Goal: Task Accomplishment & Management: Use online tool/utility

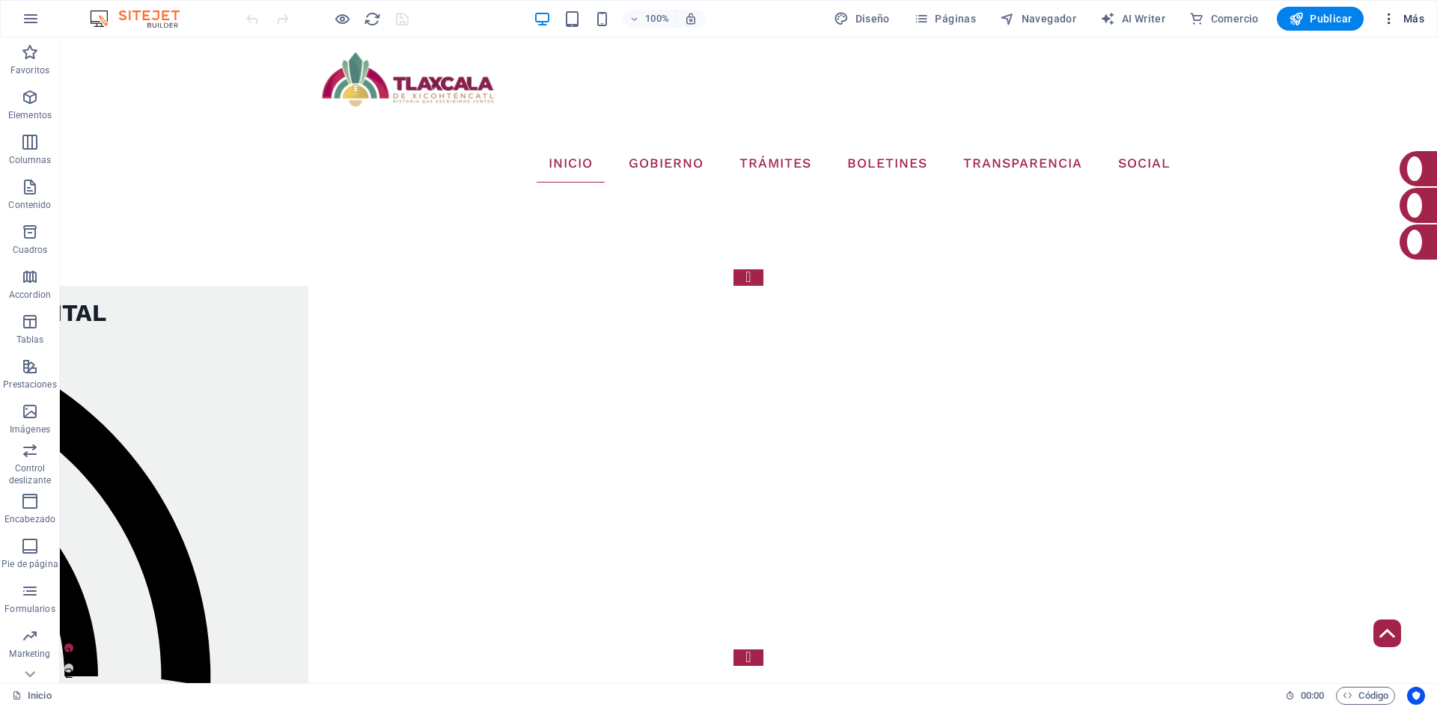
click at [1390, 18] on icon "button" at bounding box center [1389, 18] width 15 height 15
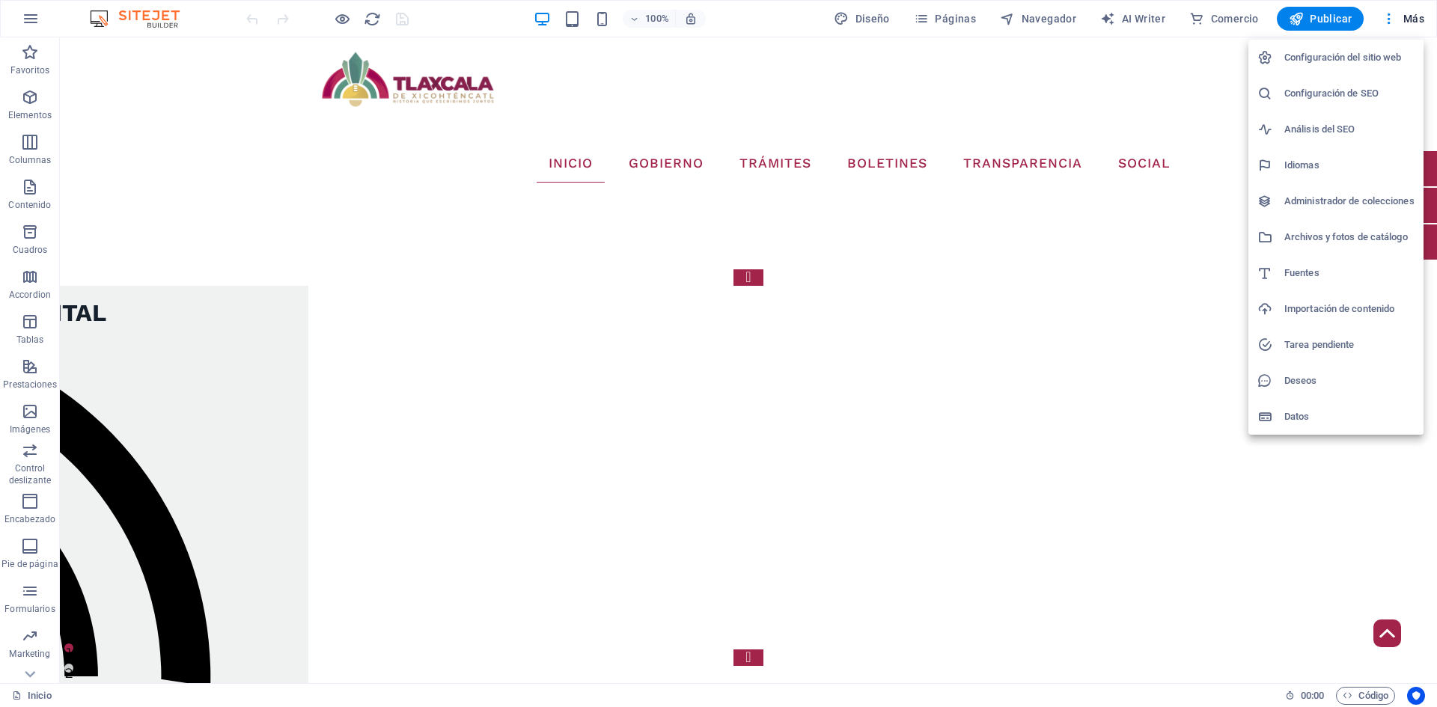
click at [1324, 209] on h6 "Administrador de colecciones" at bounding box center [1350, 201] width 130 height 18
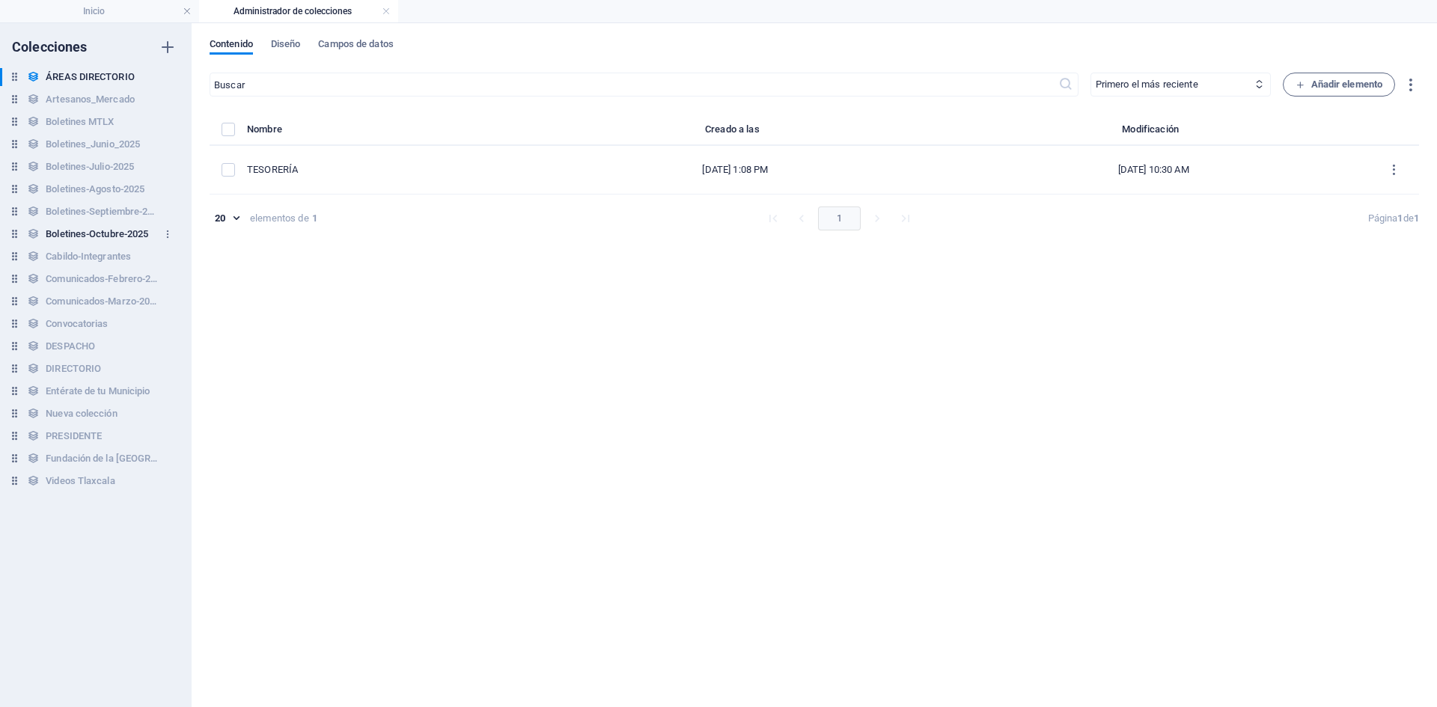
click at [102, 231] on h6 "Boletines-Octubre-2025" at bounding box center [97, 234] width 103 height 18
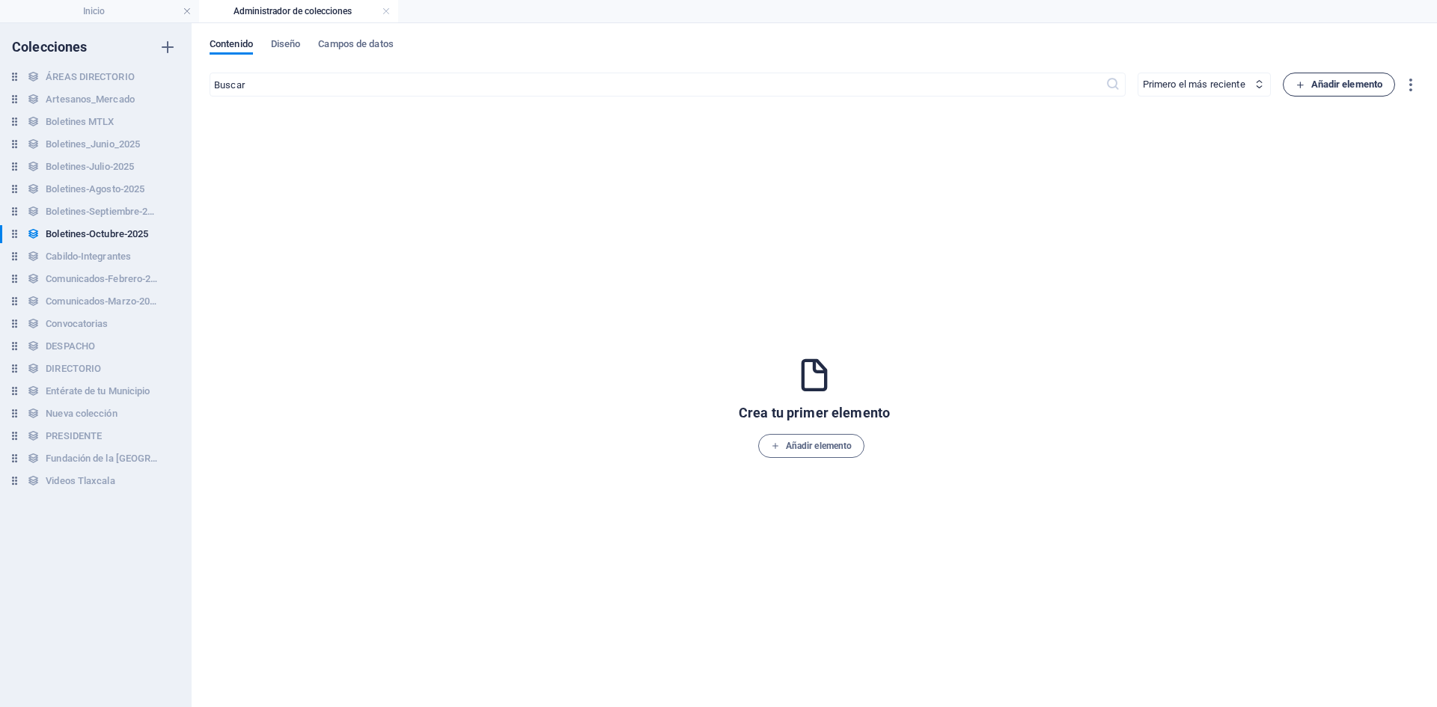
click at [1339, 90] on span "Añadir elemento" at bounding box center [1340, 85] width 88 height 18
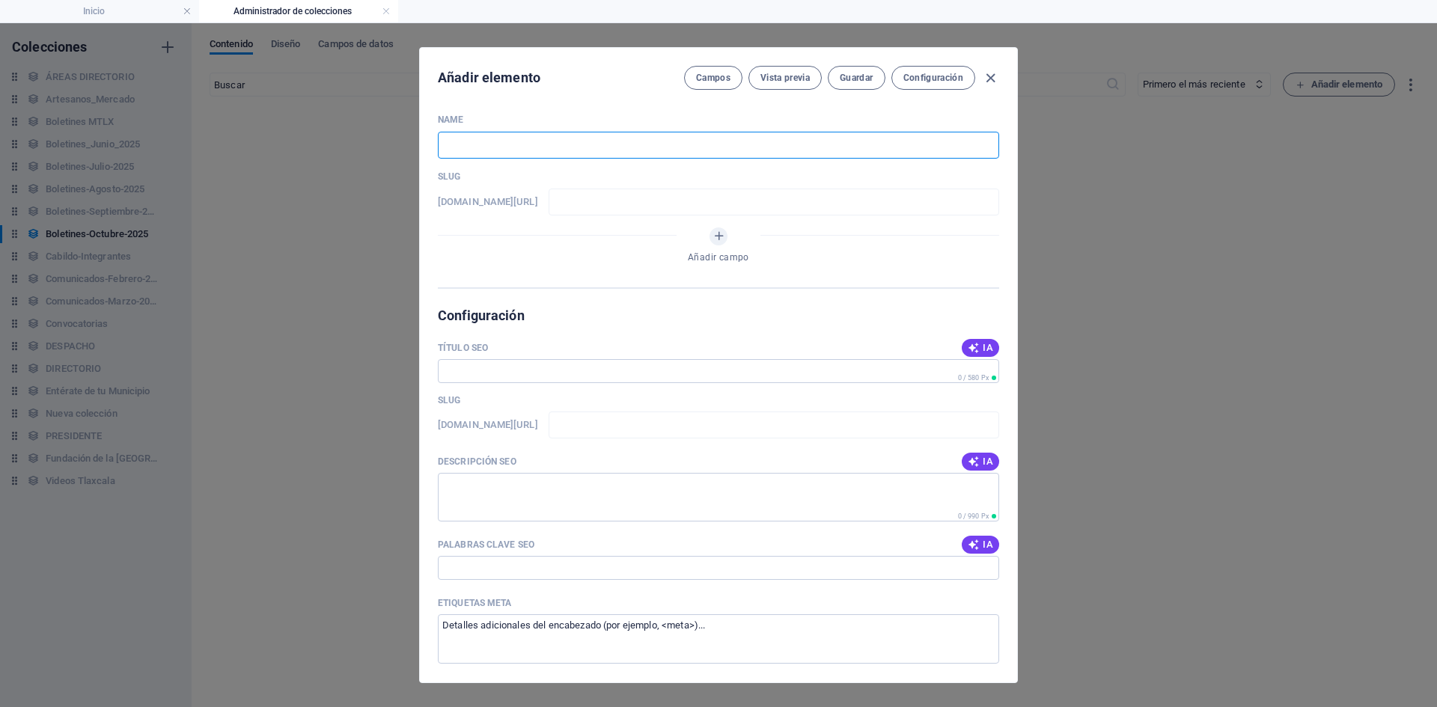
click at [542, 150] on input "text" at bounding box center [718, 145] width 561 height 27
click at [544, 143] on input "text" at bounding box center [718, 145] width 561 height 27
paste input "TODO LISTO PARA LA GRAN CELEBRACIÓN POR LOS 500 AÑOS DE LA CIUDAD DE [GEOGRAPHI…"
type input "TODO LISTO PARA LA GRAN CELEBRACIÓN POR LOS 500 AÑOS DE LA CIUDAD DE [GEOGRAPHI…"
type input "todo-listo-para-la-gran-celebracion-por-los-500-anos-de-la-ciudad-de-[GEOGRAPHI…"
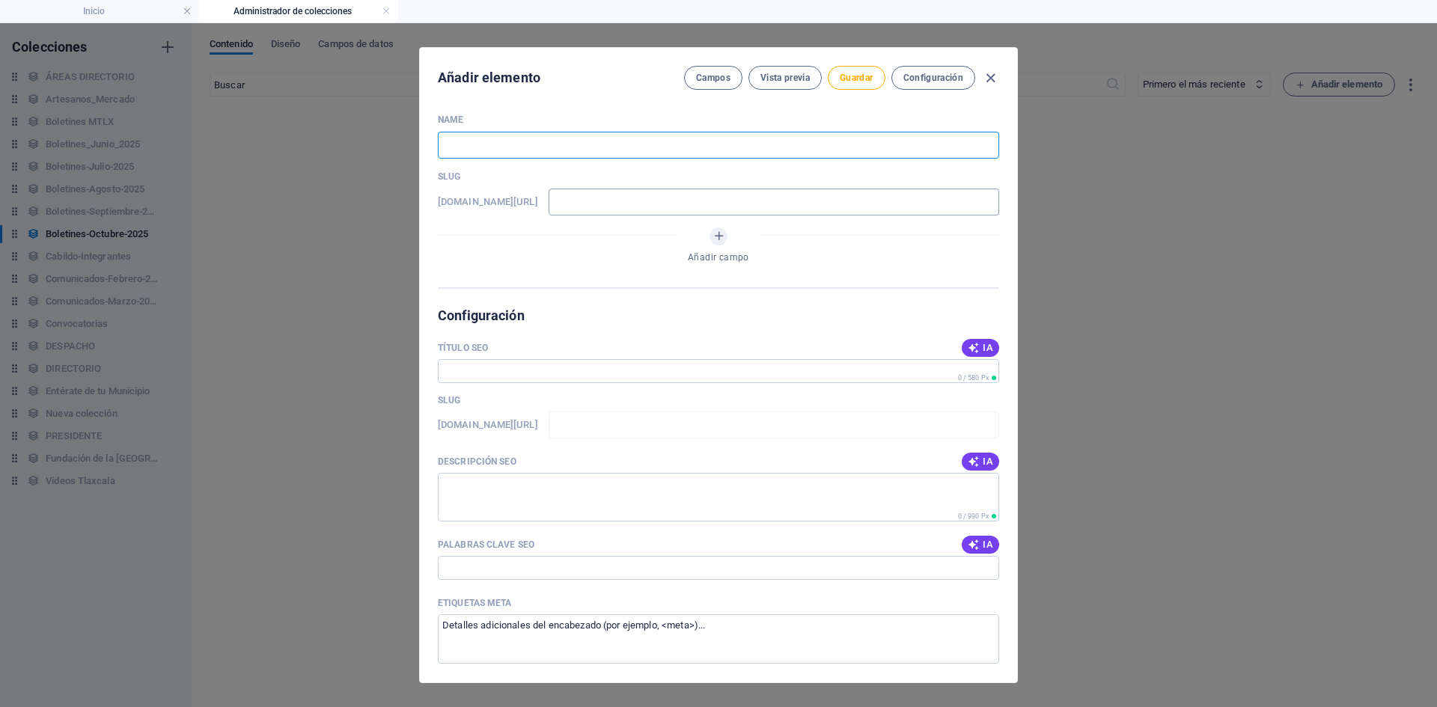
type input "todo-listo-para-la-gran-celebracion-por-los-500-anos-de-la-ciudad-de-[GEOGRAPHI…"
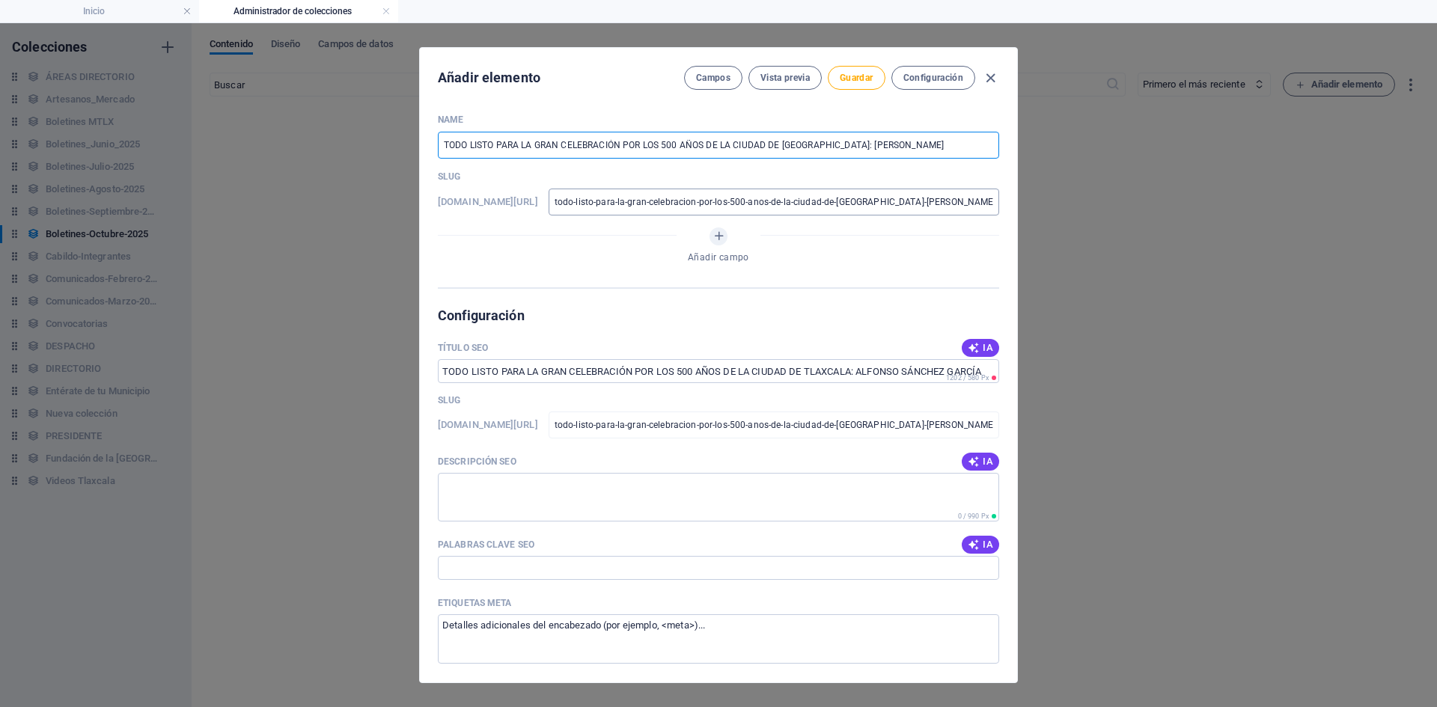
type input "TODO LISTO PARA LA GRAN CELEBRACIÓN POR LOS 500 AÑOS DE LA CIUDAD DE [GEOGRAPHI…"
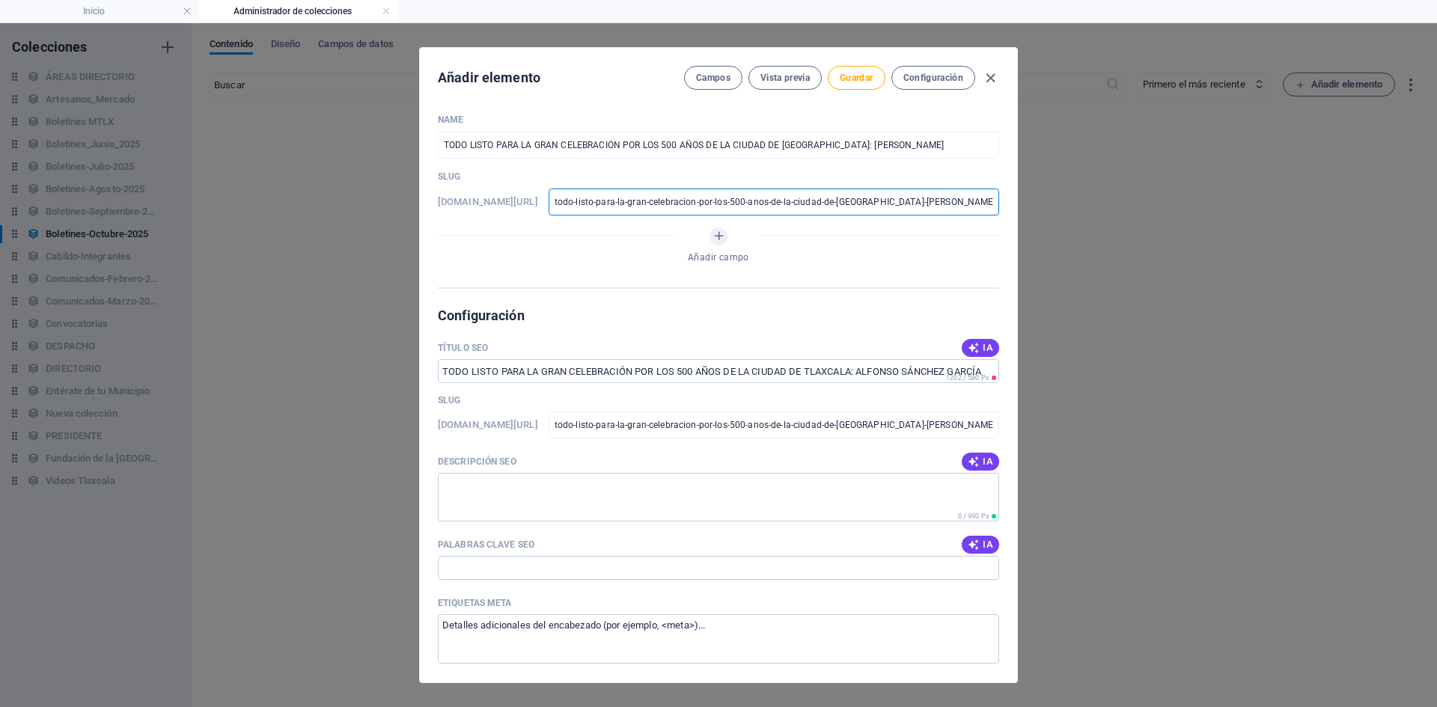
click at [696, 204] on input "todo-listo-para-la-gran-celebracion-por-los-500-anos-de-la-ciudad-de-[GEOGRAPHI…" at bounding box center [774, 202] width 451 height 27
drag, startPoint x: 609, startPoint y: 200, endPoint x: 1127, endPoint y: 156, distance: 519.9
click at [1127, 156] on div "Añadir elemento Campos Vista previa Guardar Configuración Name TODO LISTO PARA …" at bounding box center [718, 365] width 1437 height 684
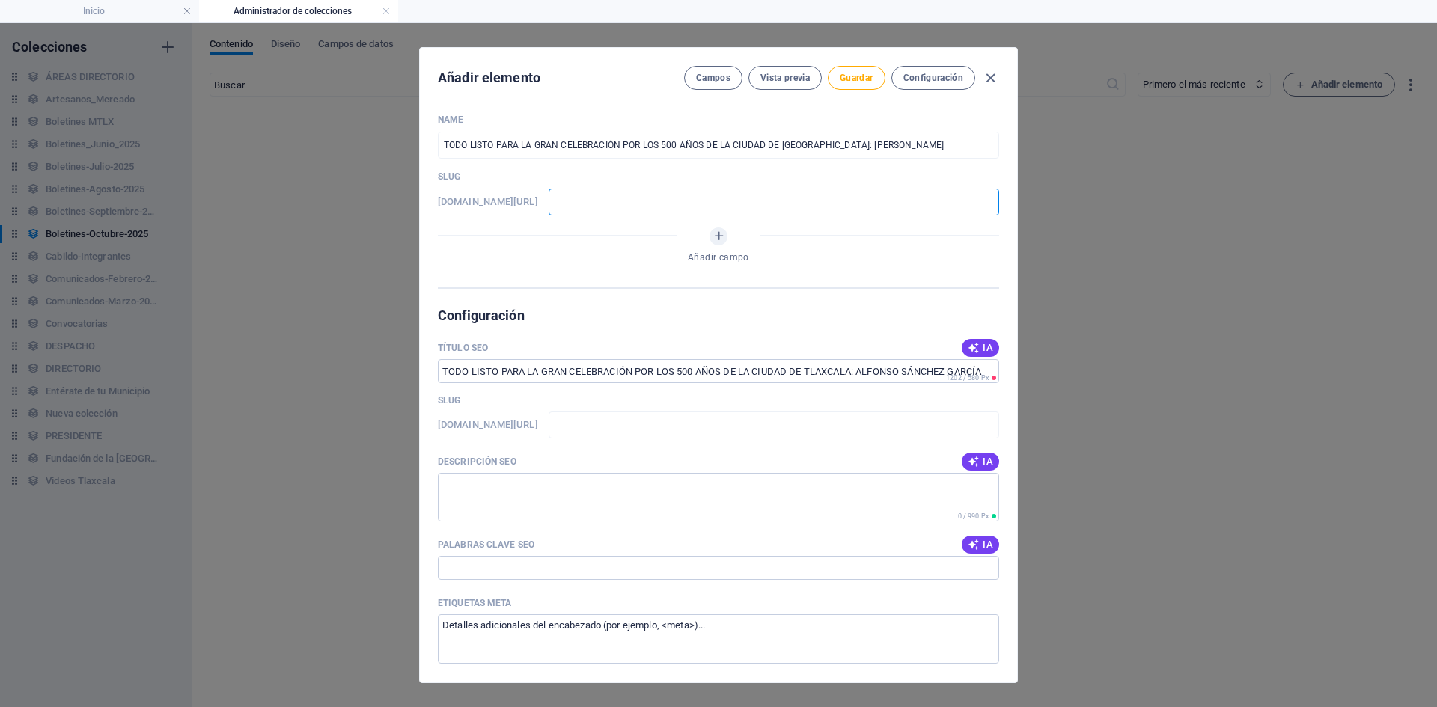
scroll to position [0, 0]
type input "0"
type input "01"
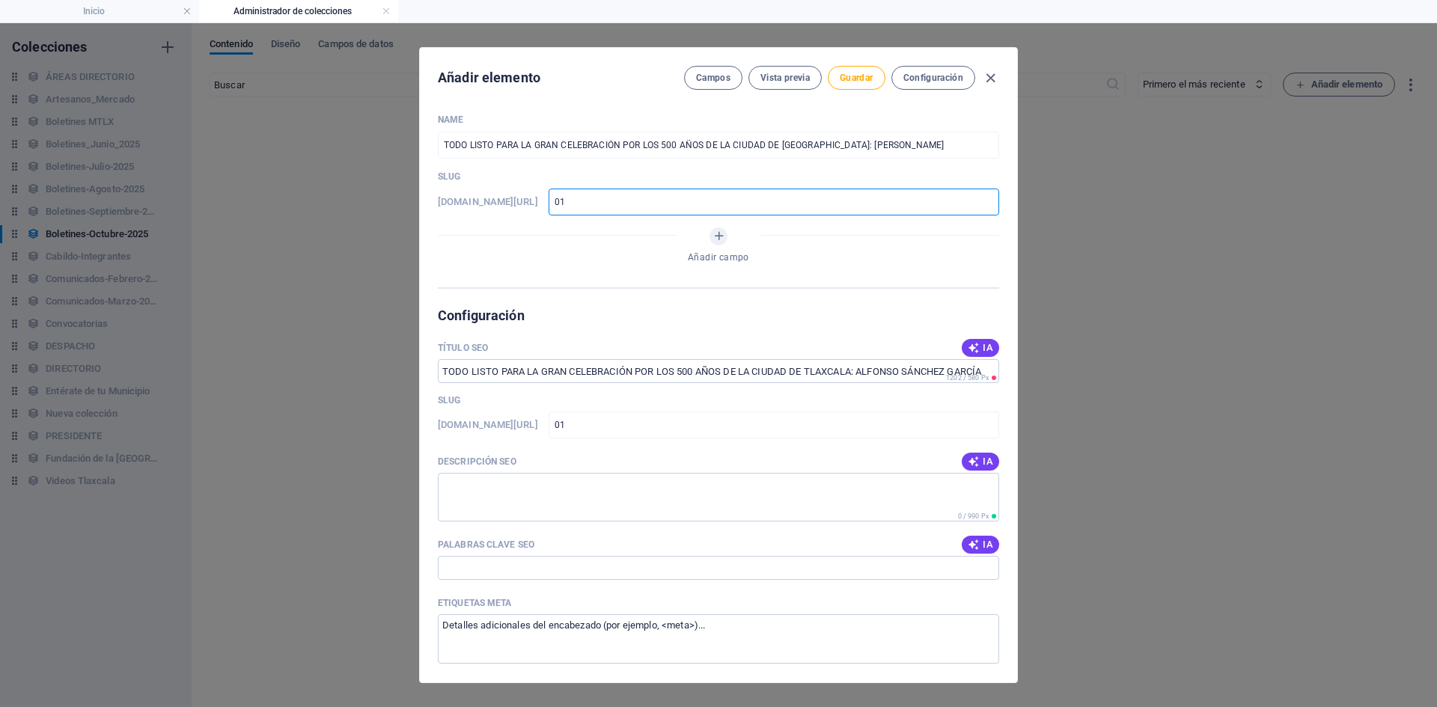
type input "013"
type input "0130"
type input "013"
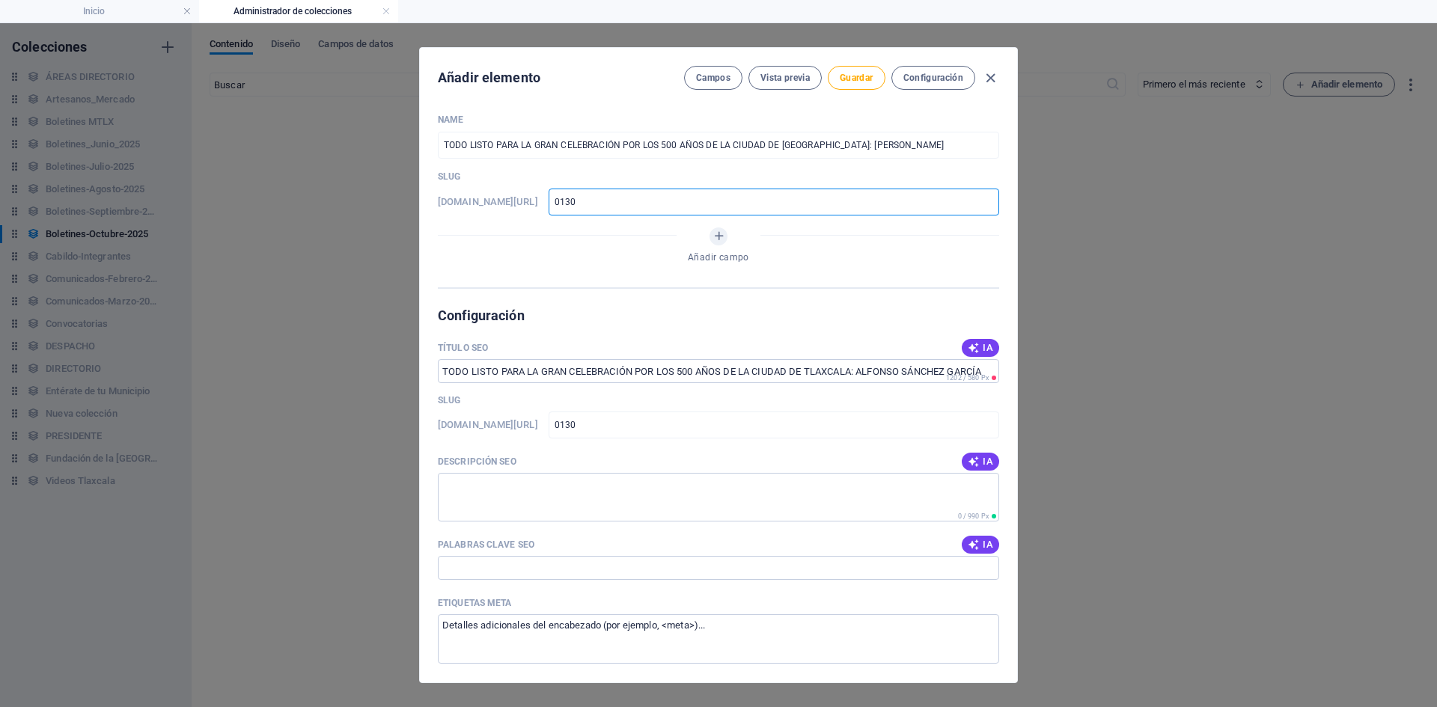
type input "013"
type input "01"
type input "0"
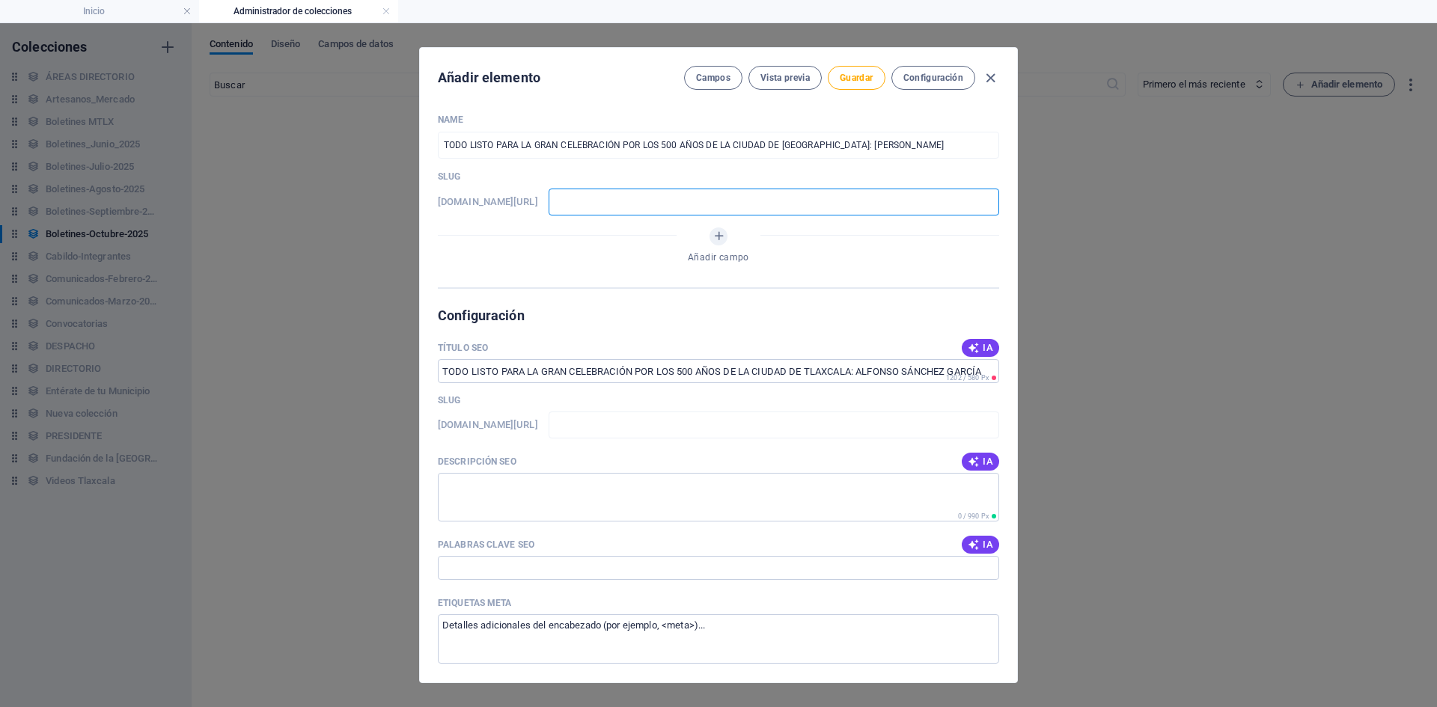
type input "3"
type input "30"
type input "301"
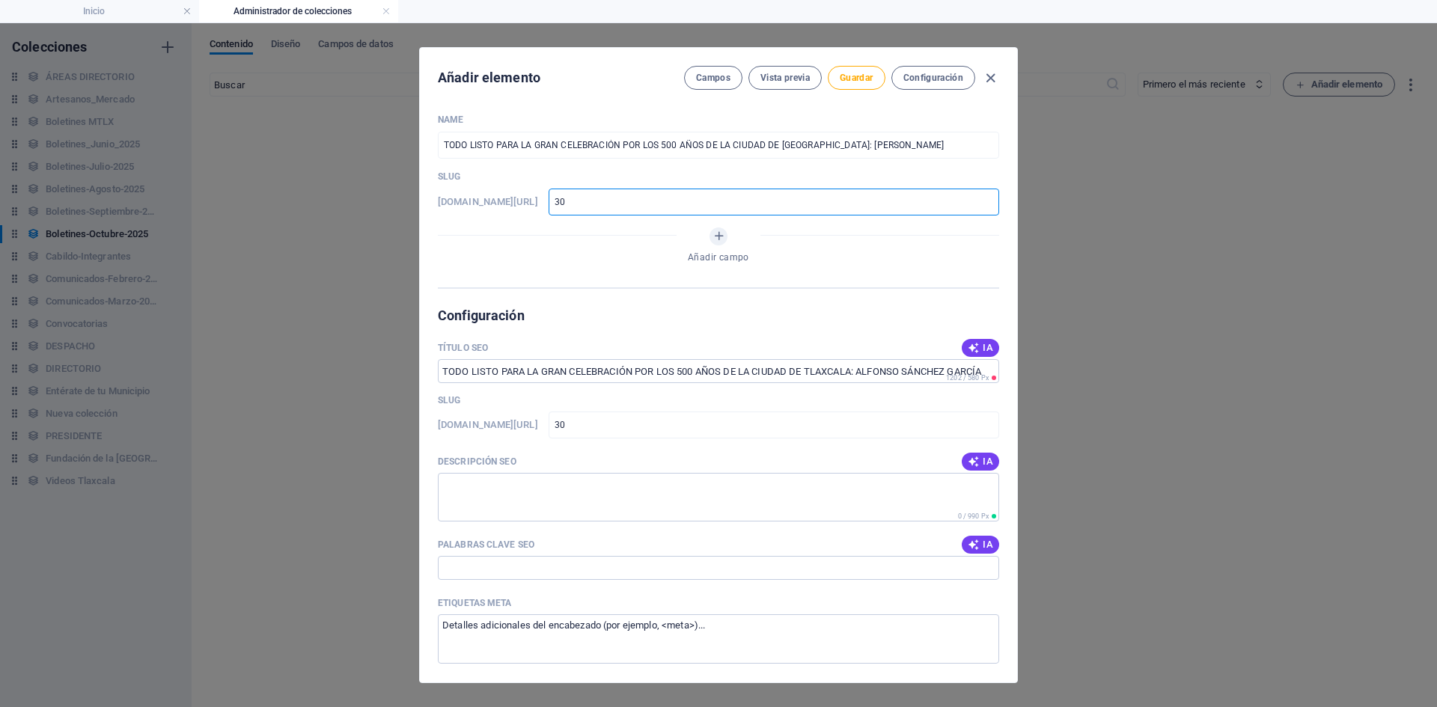
type input "301"
type input "3010"
type input "30102"
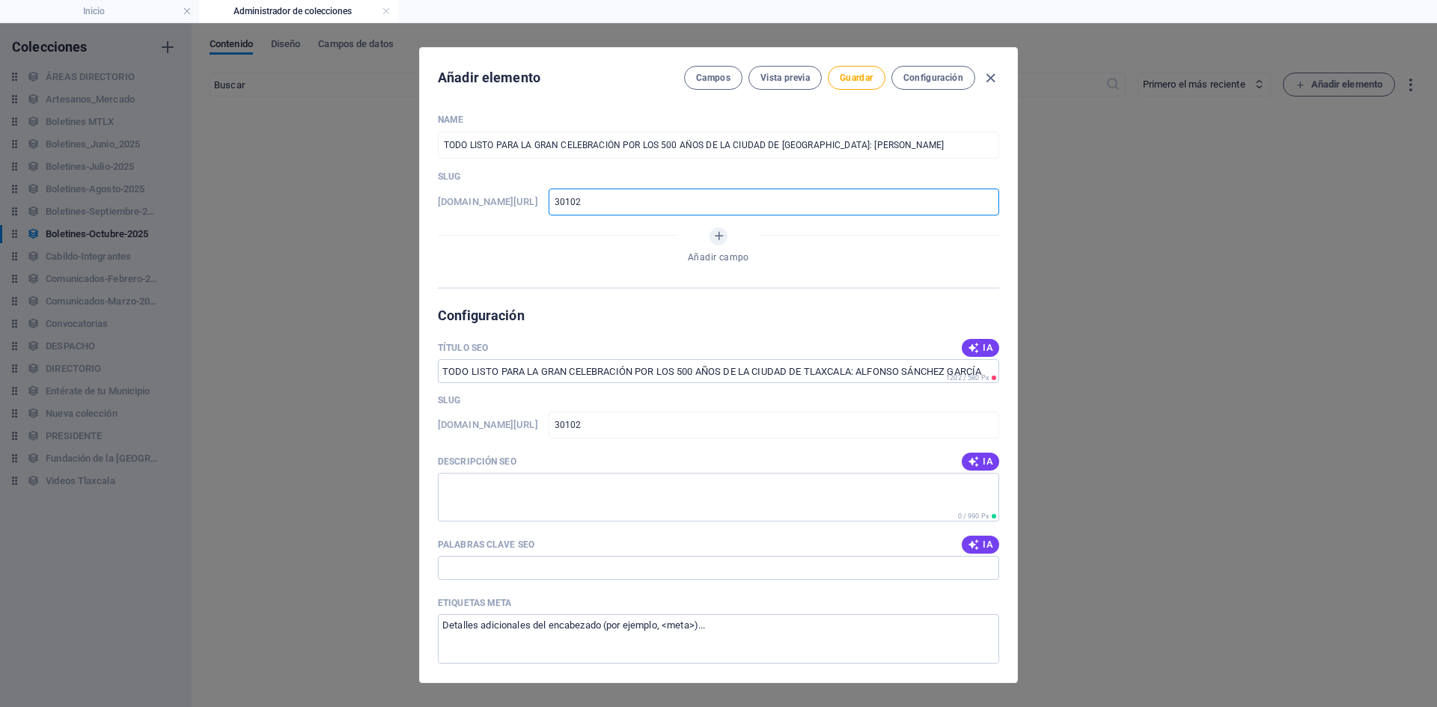
type input "301020"
type input "3010202"
type input "30102025"
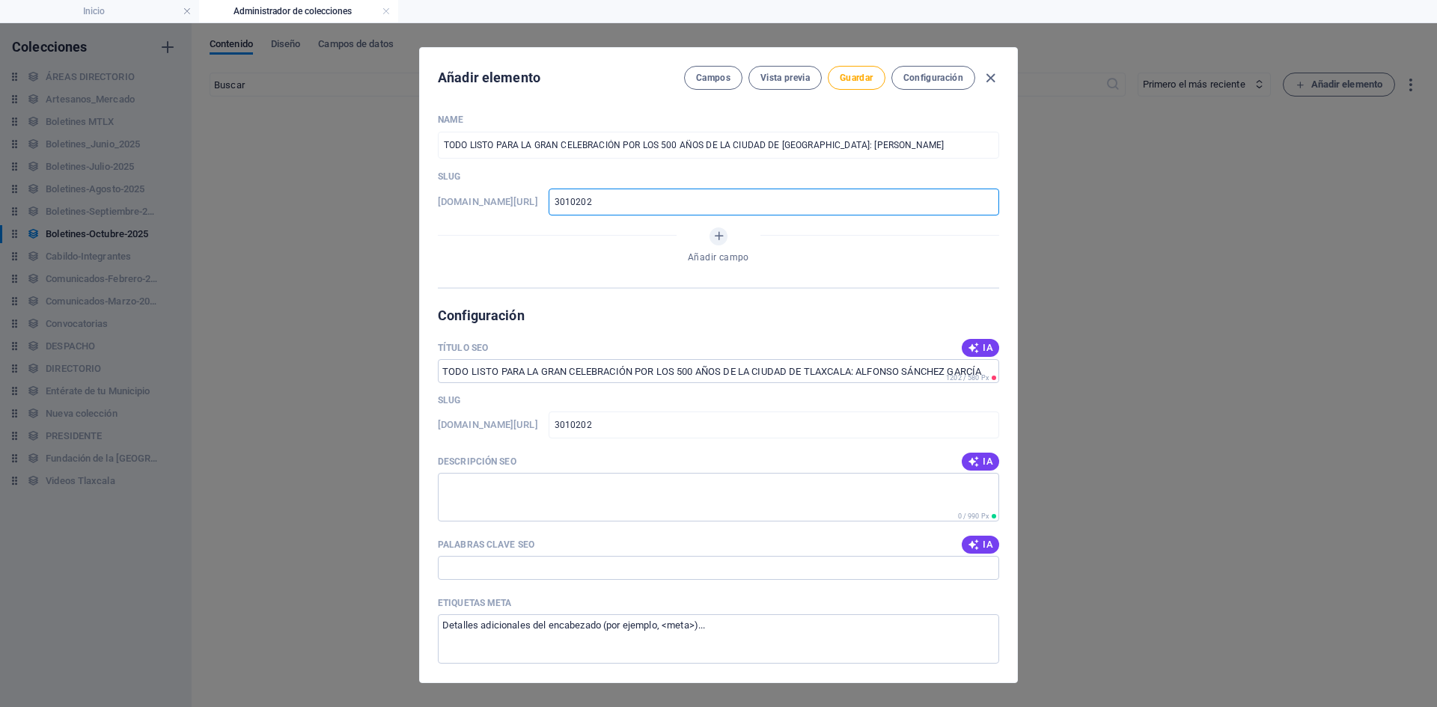
type input "30102025"
type input "30102025_"
type input "30102025"
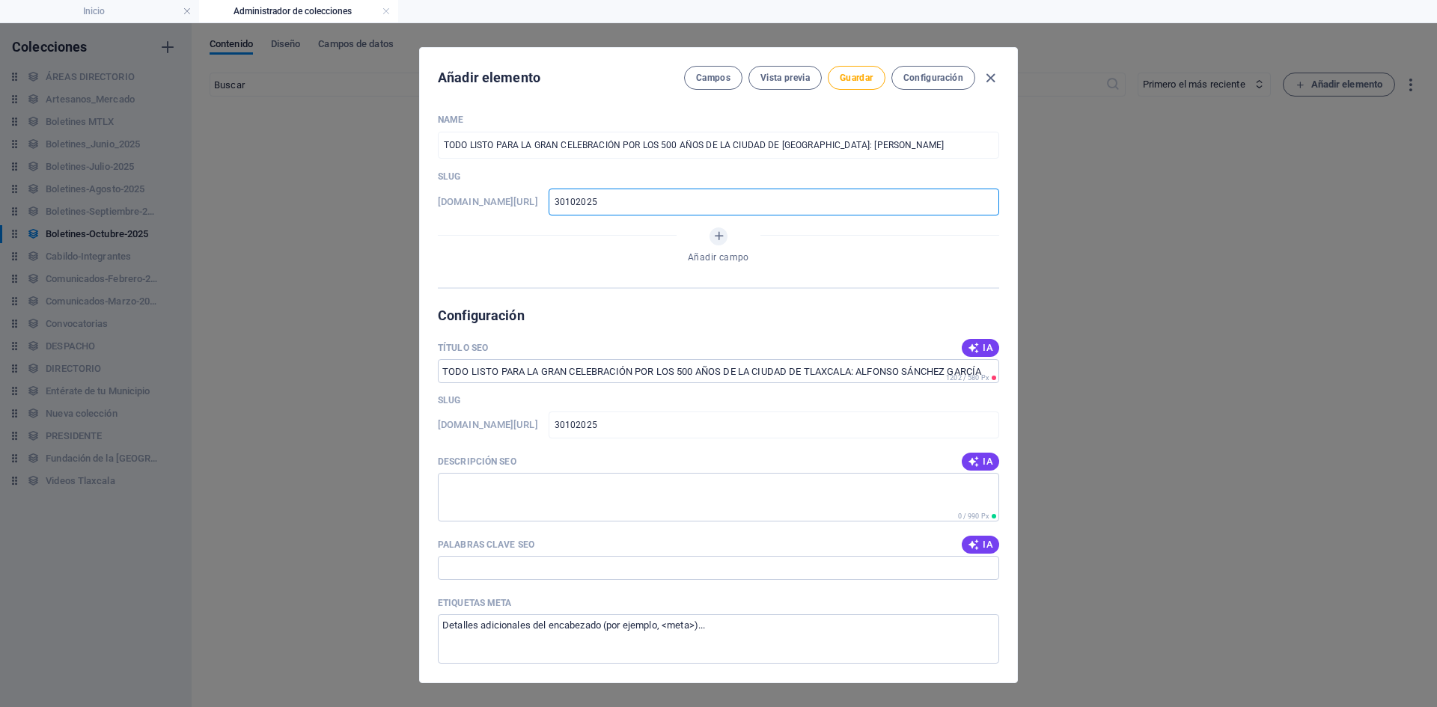
type input "30102025-"
type input "30102025-0"
type input "30102025-01"
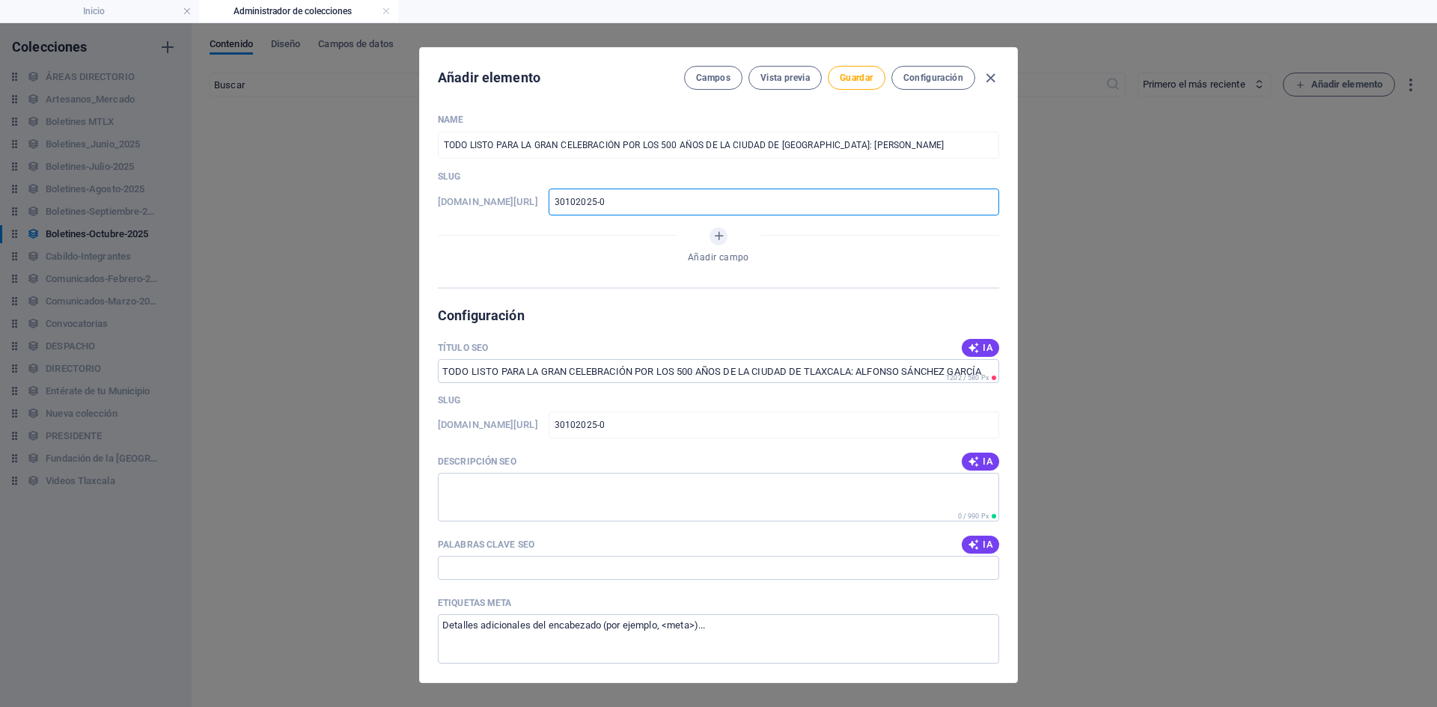
type input "30102025-01"
click at [998, 83] on icon "button" at bounding box center [990, 78] width 17 height 17
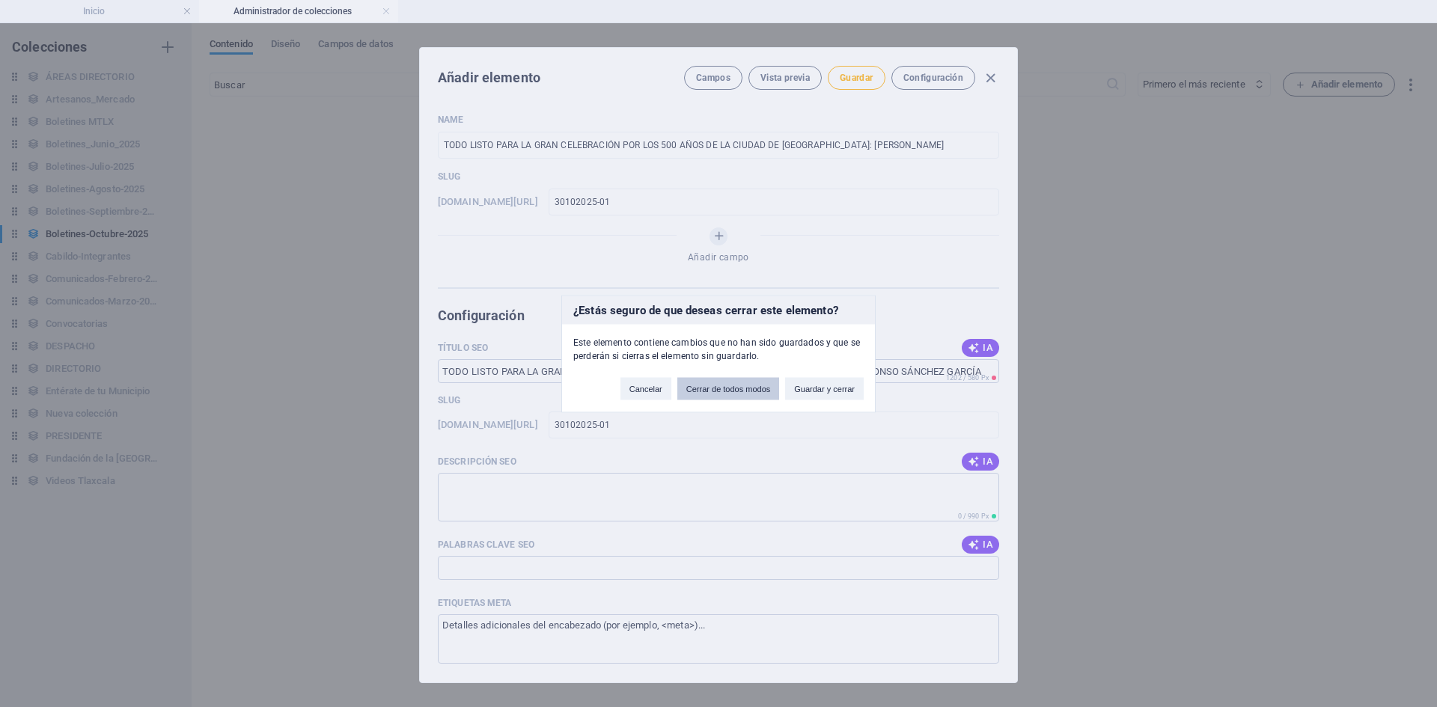
click at [744, 397] on button "Cerrar de todos modos" at bounding box center [729, 388] width 103 height 22
type input "todo-listo-para-la-gran-celebracion-por-los-500-anos-de-la-ciudad-de-[GEOGRAPHI…"
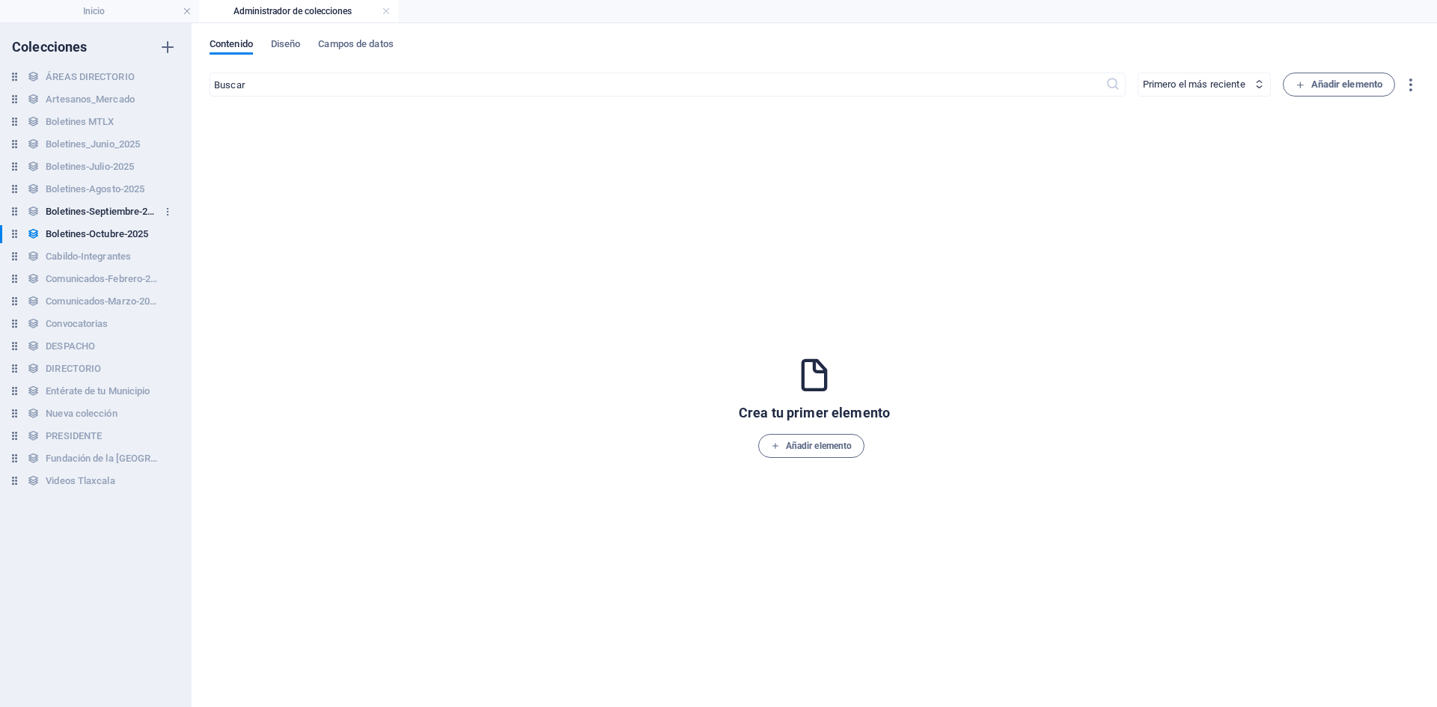
click at [112, 216] on h6 "Boletines-Septiembre-2025" at bounding box center [102, 212] width 112 height 18
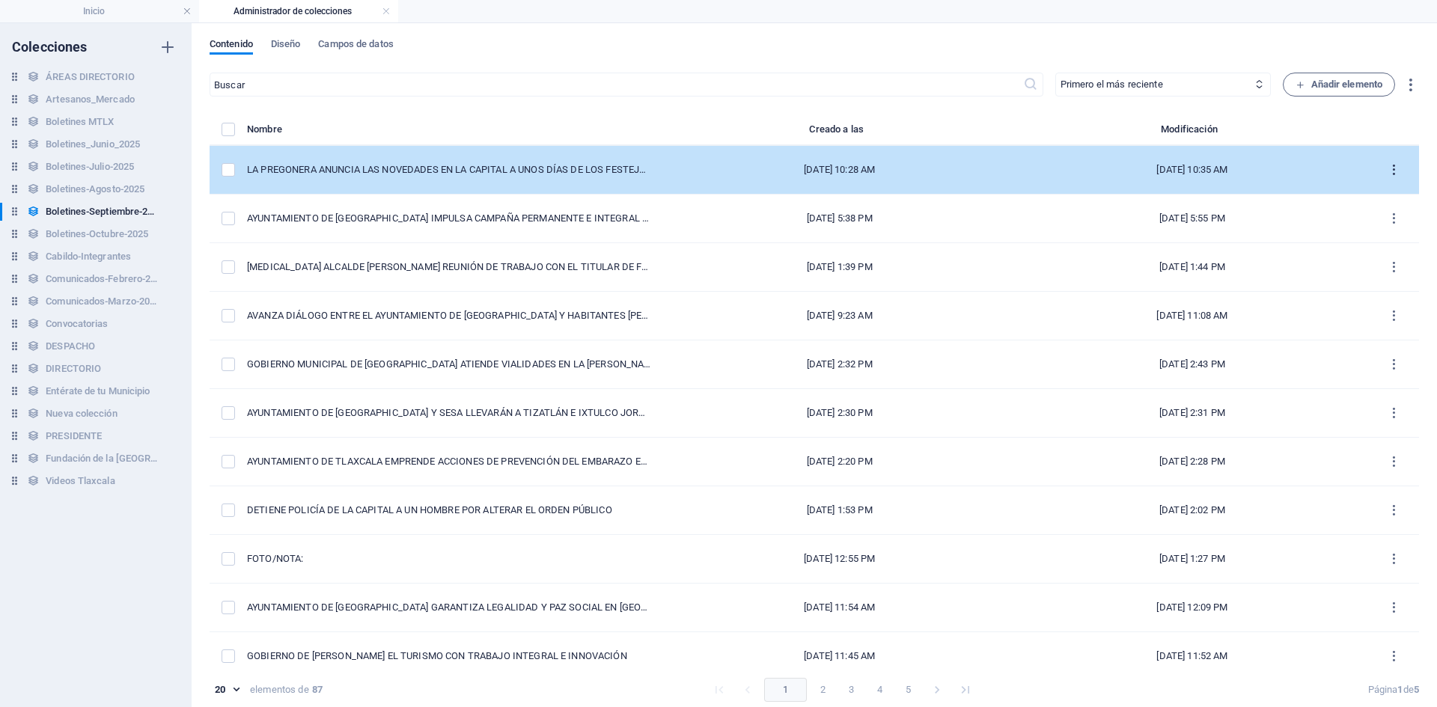
click at [1387, 168] on icon "items list" at bounding box center [1394, 170] width 14 height 14
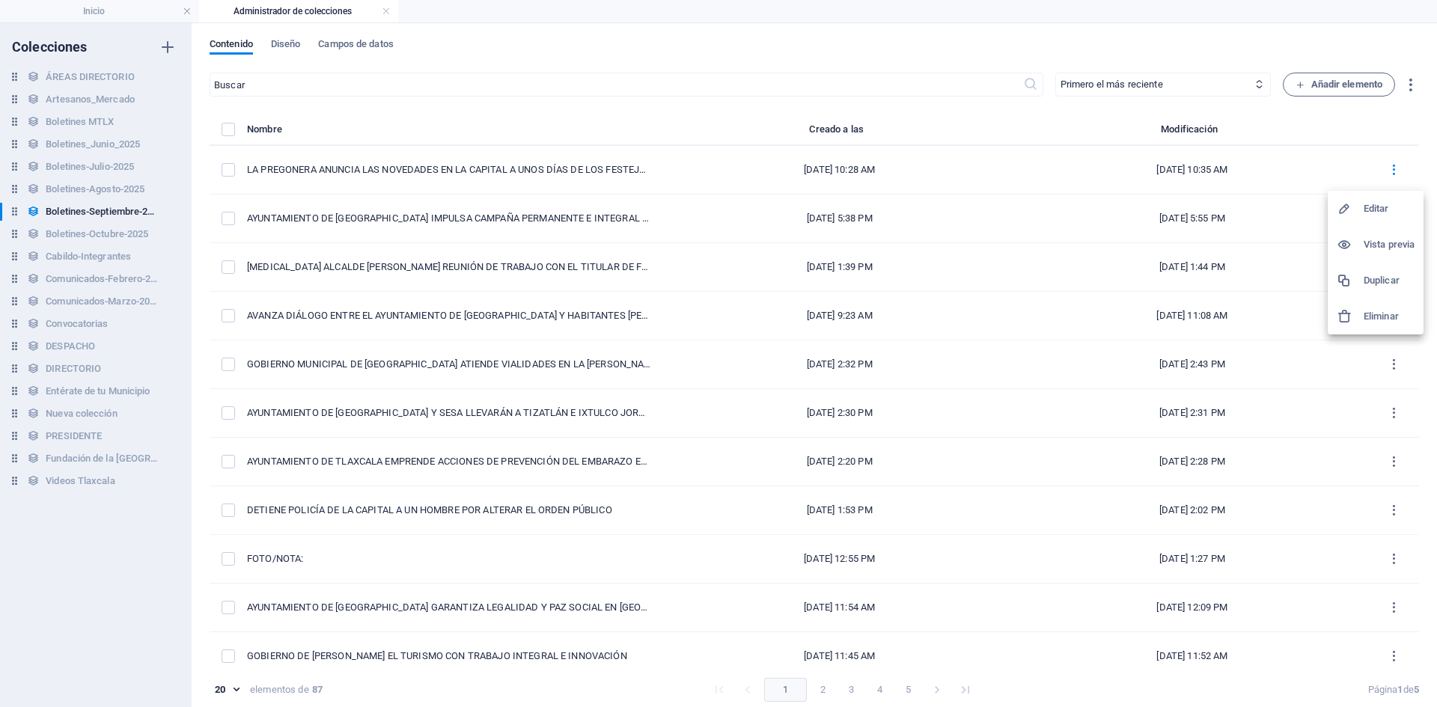
click at [1372, 284] on h6 "Duplicar" at bounding box center [1389, 281] width 51 height 18
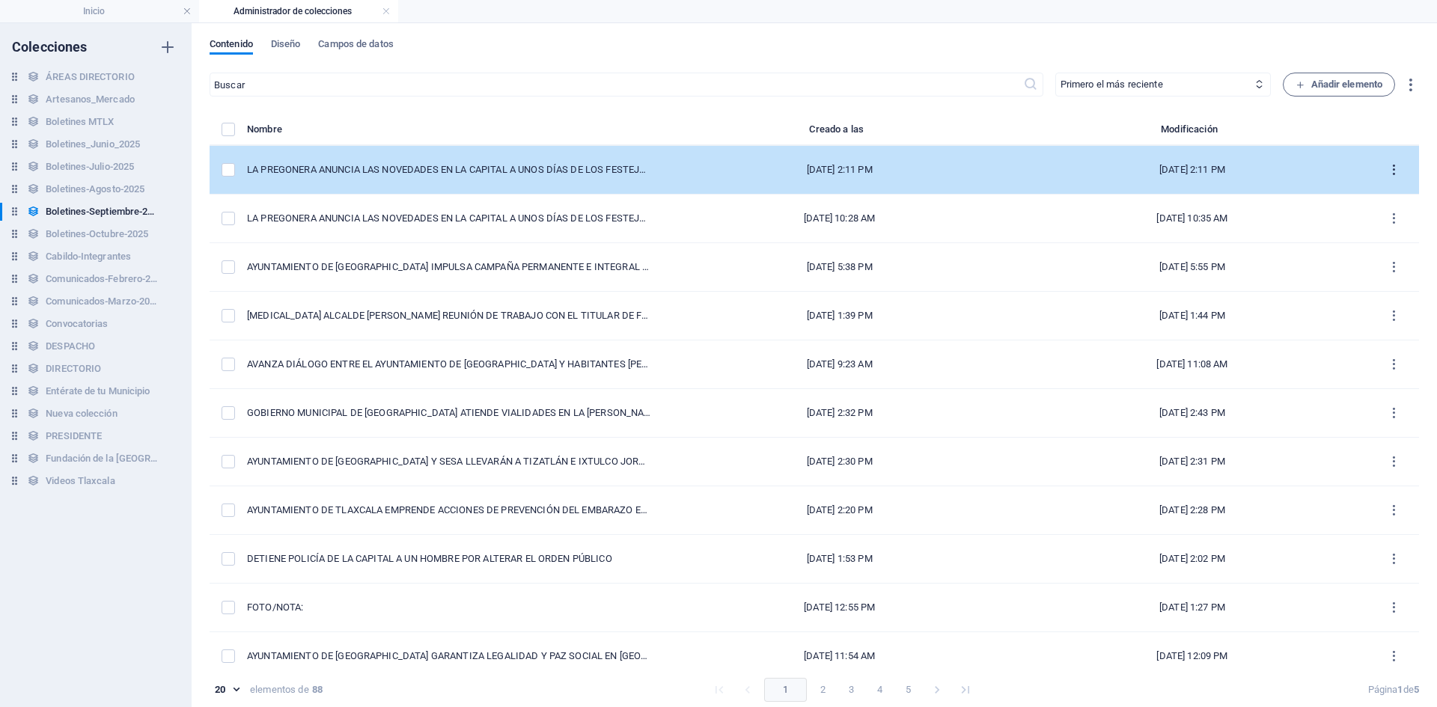
click at [1396, 164] on button "items list" at bounding box center [1394, 170] width 26 height 24
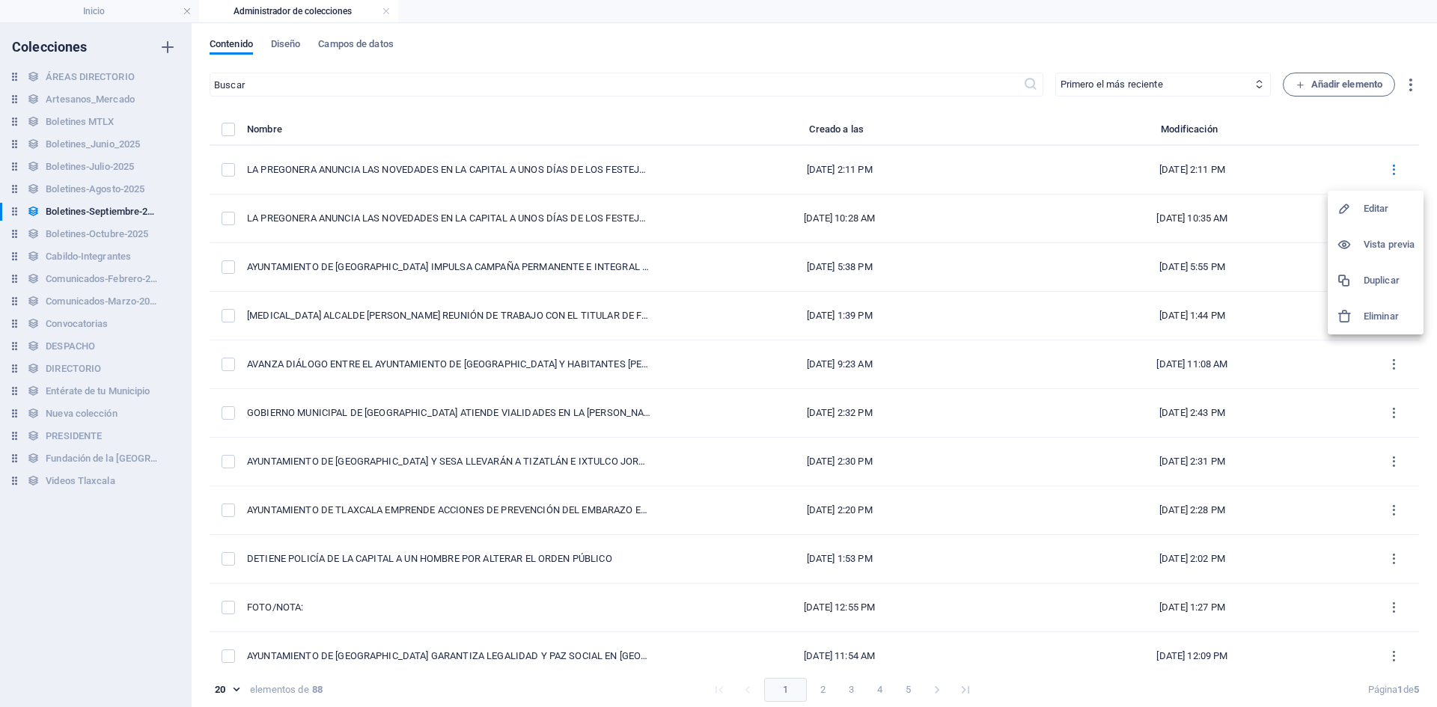
click at [1368, 317] on h6 "Eliminar" at bounding box center [1389, 317] width 51 height 18
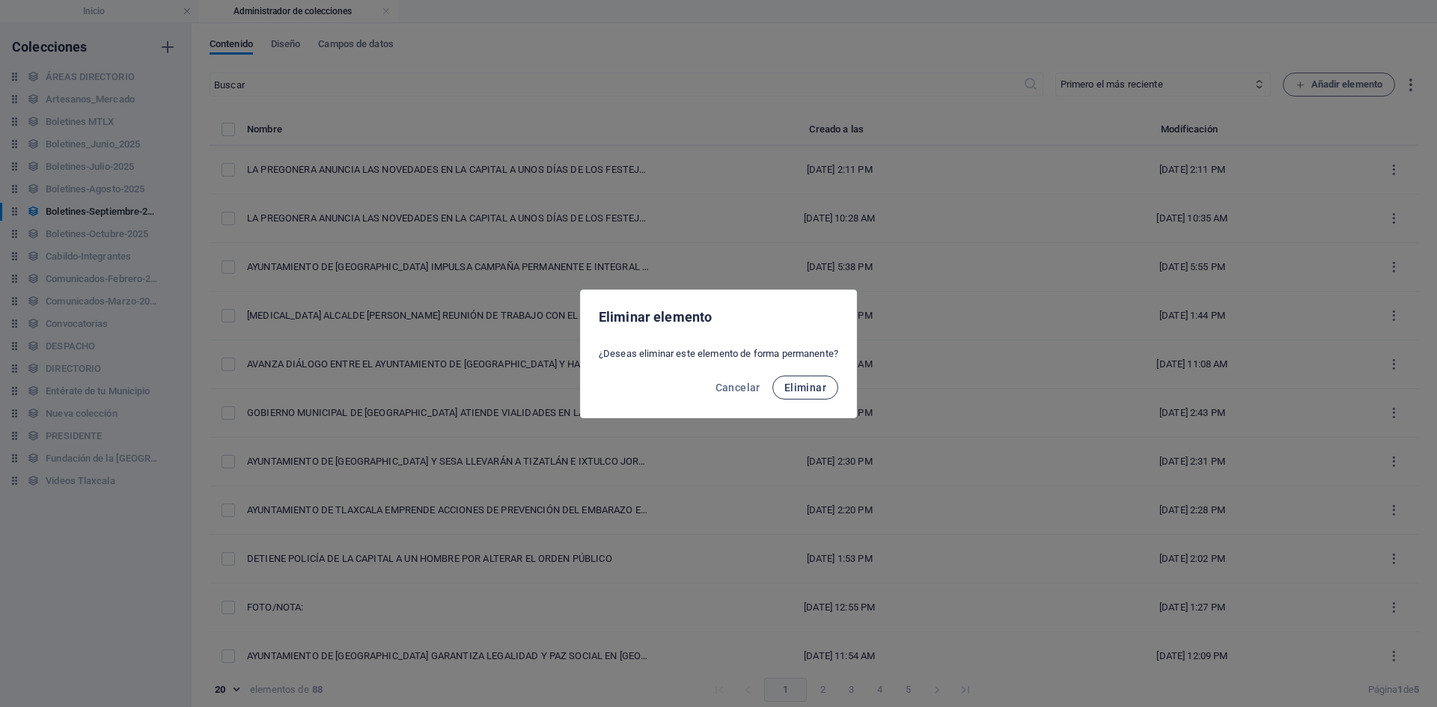
click at [818, 392] on span "Eliminar" at bounding box center [806, 388] width 42 height 12
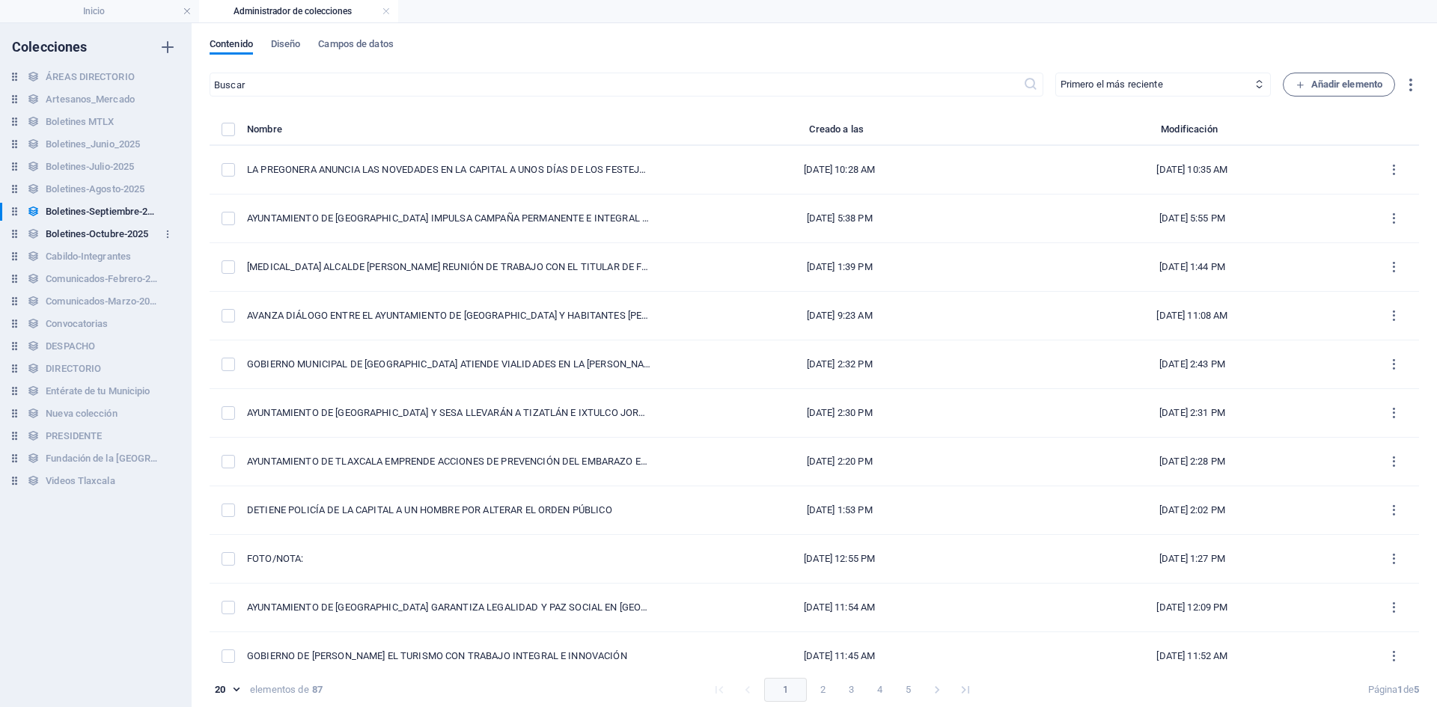
click at [98, 239] on h6 "Boletines-Octubre-2025" at bounding box center [97, 234] width 103 height 18
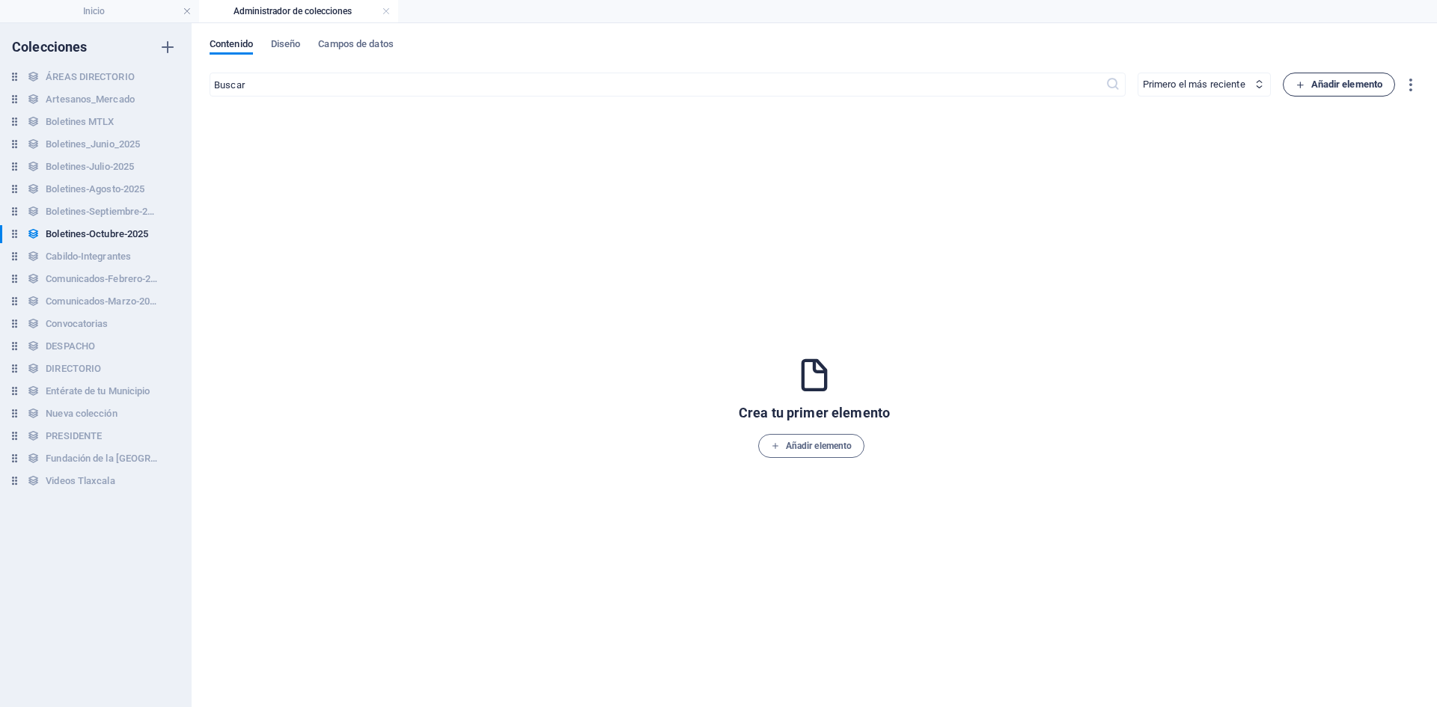
click at [1329, 83] on span "Añadir elemento" at bounding box center [1340, 85] width 88 height 18
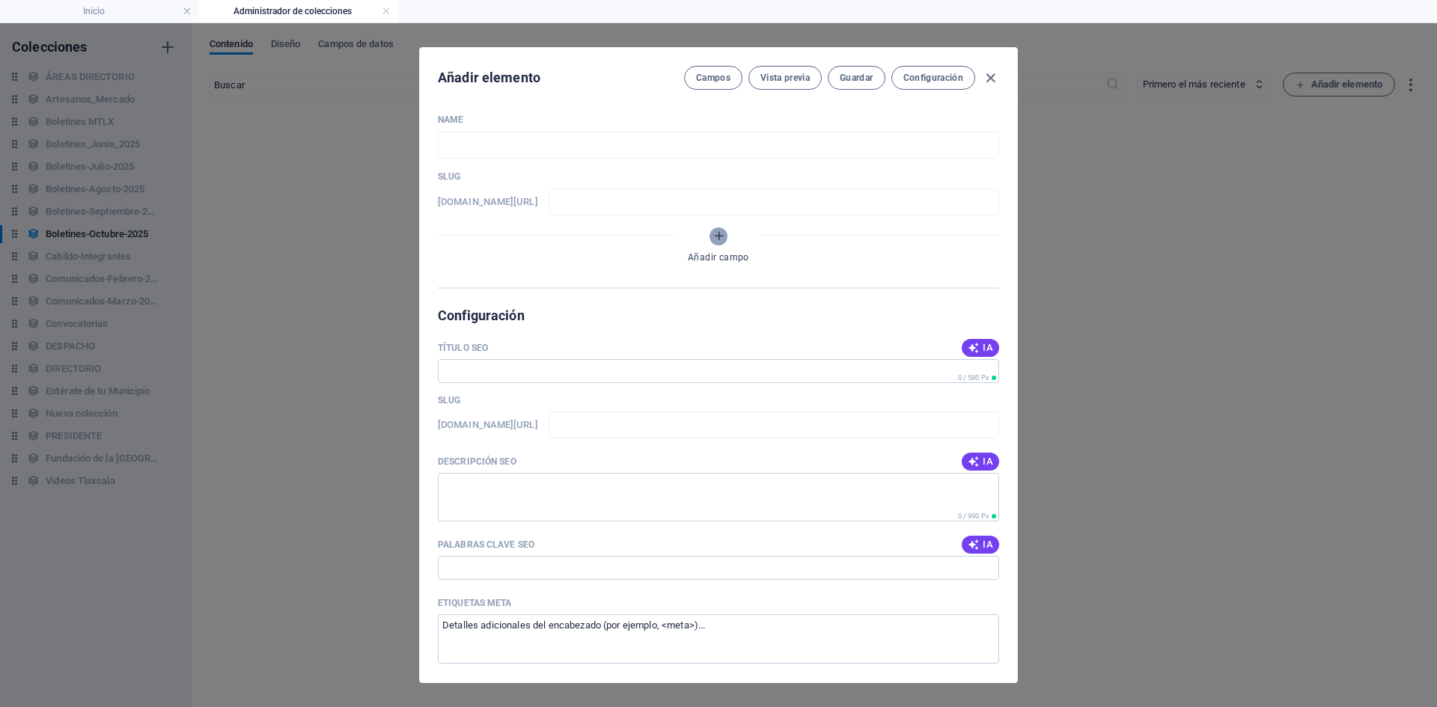
click at [719, 241] on icon "Añadir campo" at bounding box center [719, 236] width 13 height 13
click at [915, 304] on icon "Tipo" at bounding box center [916, 305] width 10 height 10
click at [918, 307] on icon "Tipo" at bounding box center [916, 305] width 10 height 10
click at [651, 298] on select "Texto sin formato Enlace CMS Texto enriquecido Archivo Múltiples archivos Casil…" at bounding box center [769, 305] width 322 height 24
click at [922, 265] on icon "button" at bounding box center [921, 266] width 13 height 13
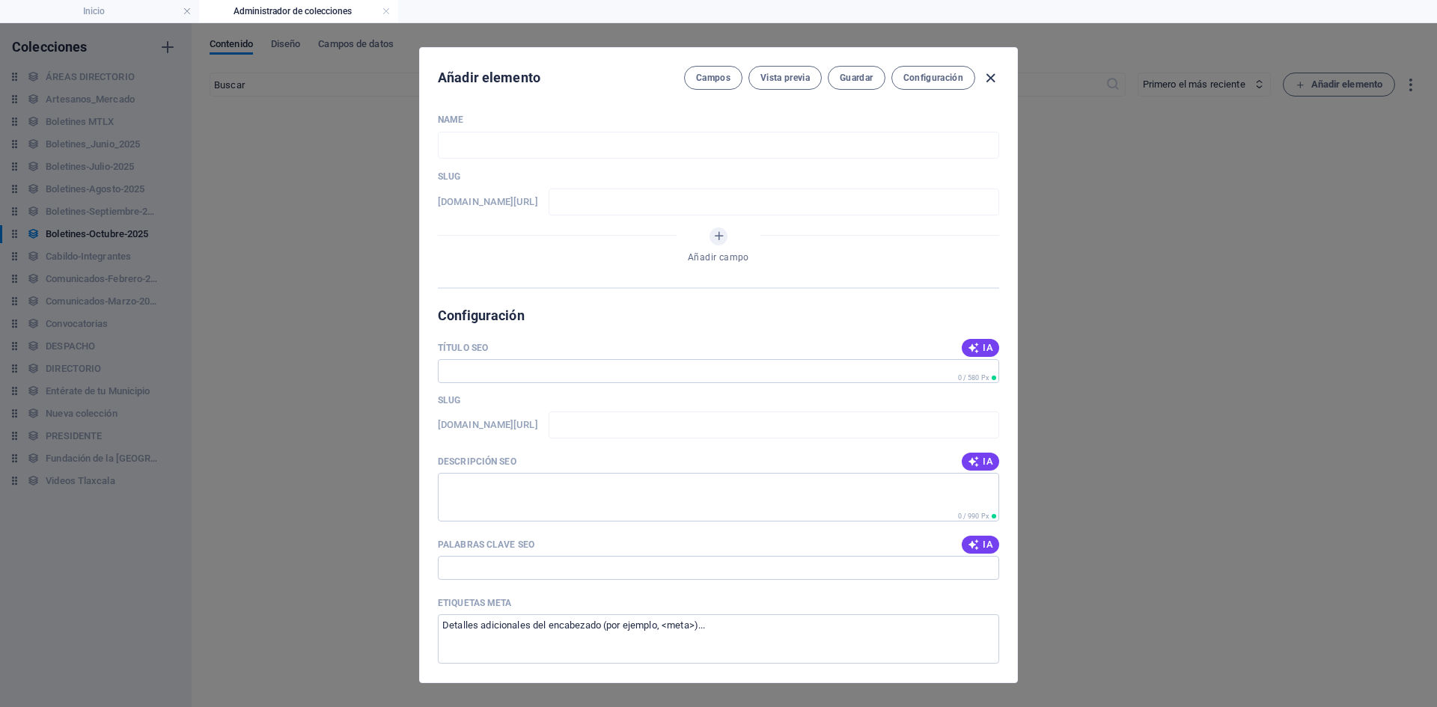
click at [990, 77] on icon "button" at bounding box center [990, 78] width 17 height 17
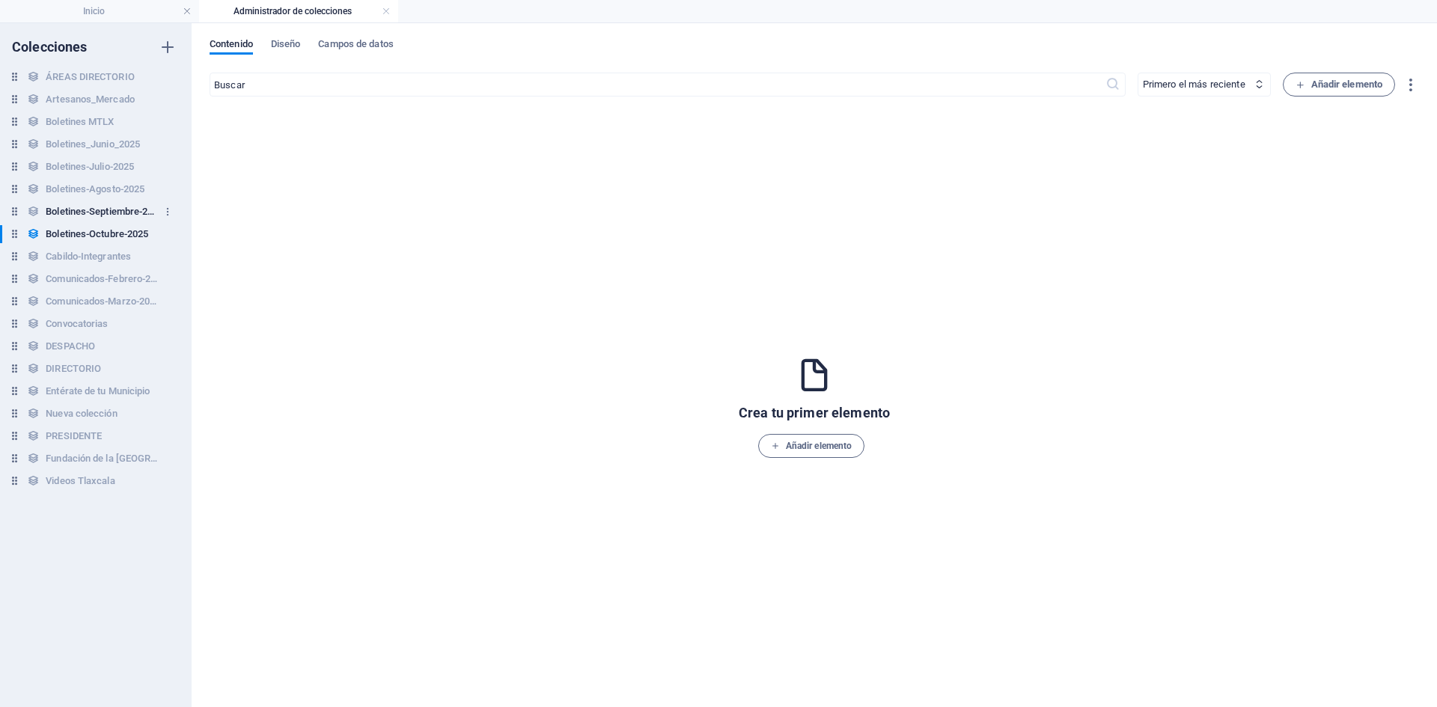
click at [104, 207] on h6 "Boletines-Septiembre-2025" at bounding box center [102, 212] width 112 height 18
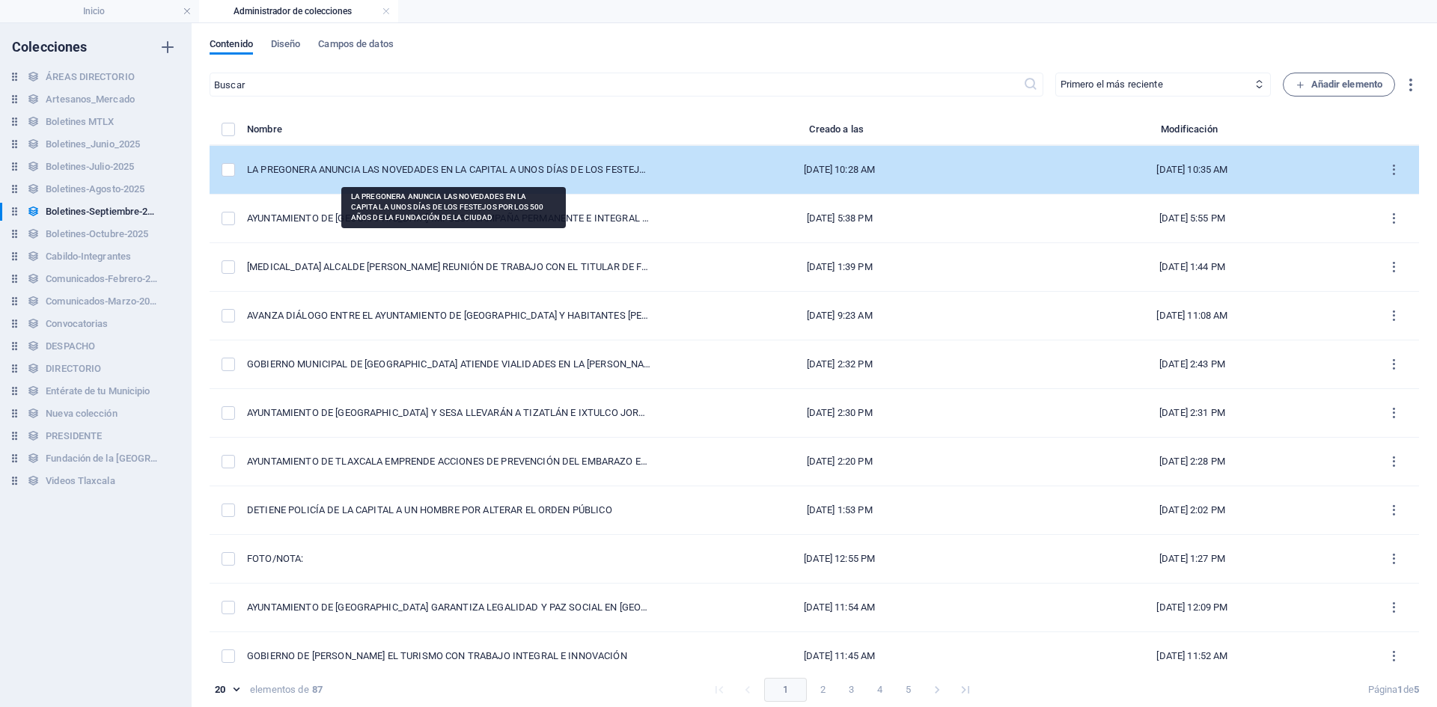
click at [567, 176] on div "LA PREGONERA ANUNCIA LAS NOVEDADES EN LA CAPITAL A UNOS DÍAS DE LOS FESTEJOS PO…" at bounding box center [449, 169] width 404 height 13
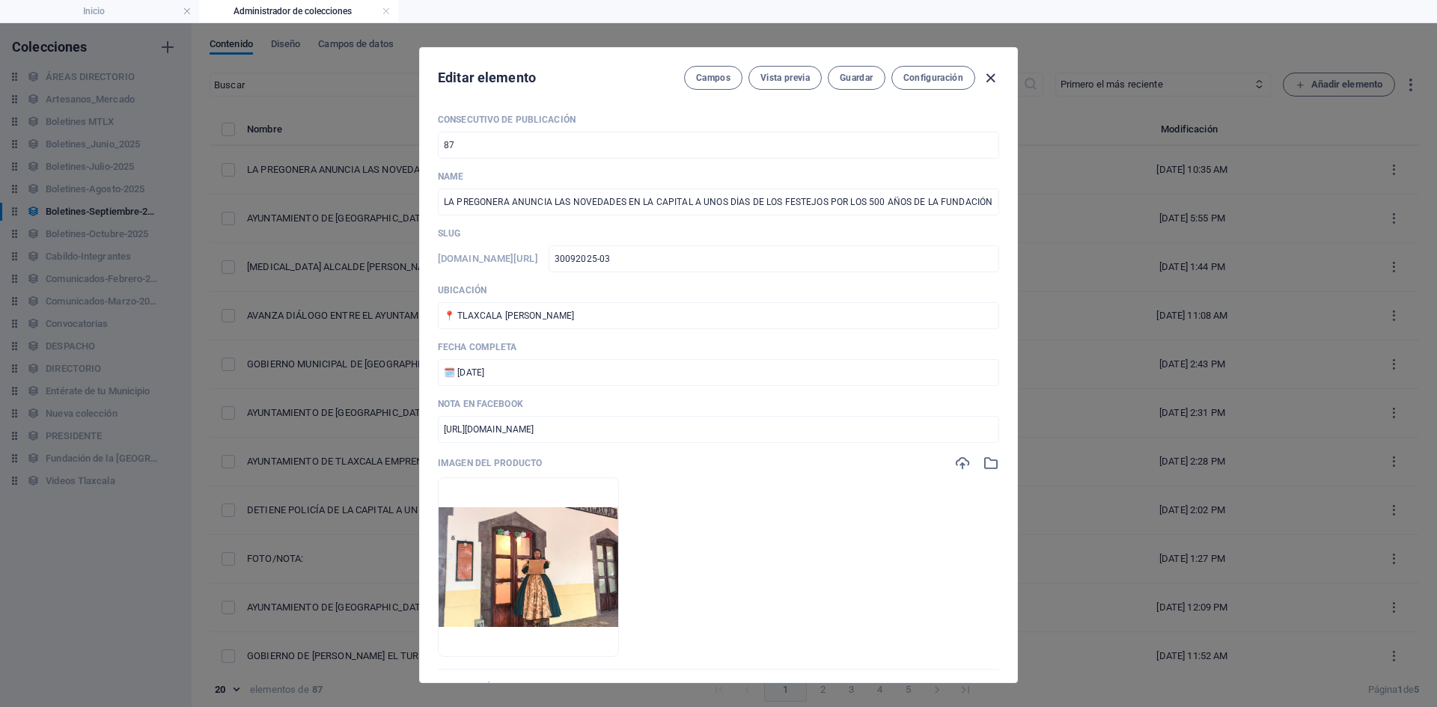
click at [988, 79] on icon "button" at bounding box center [990, 78] width 17 height 17
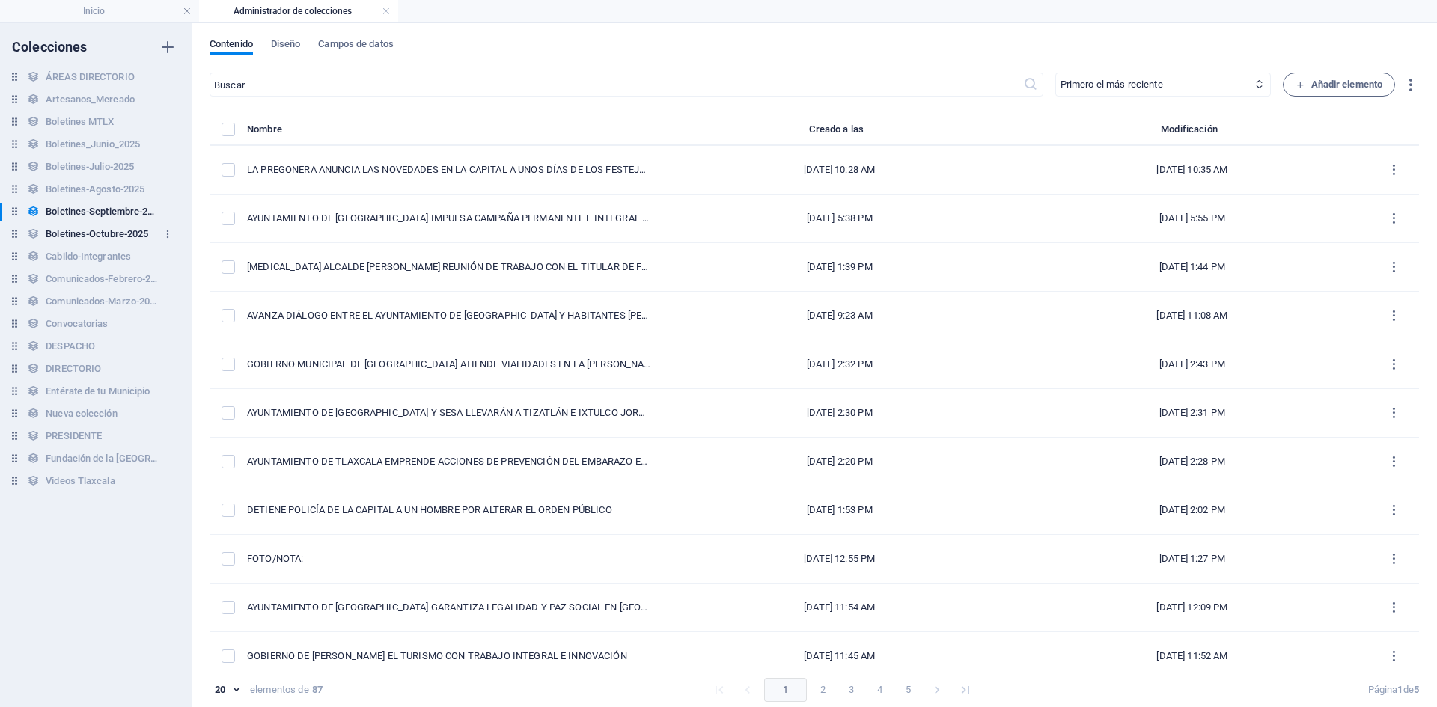
click at [87, 227] on h6 "Boletines-Octubre-2025" at bounding box center [97, 234] width 103 height 18
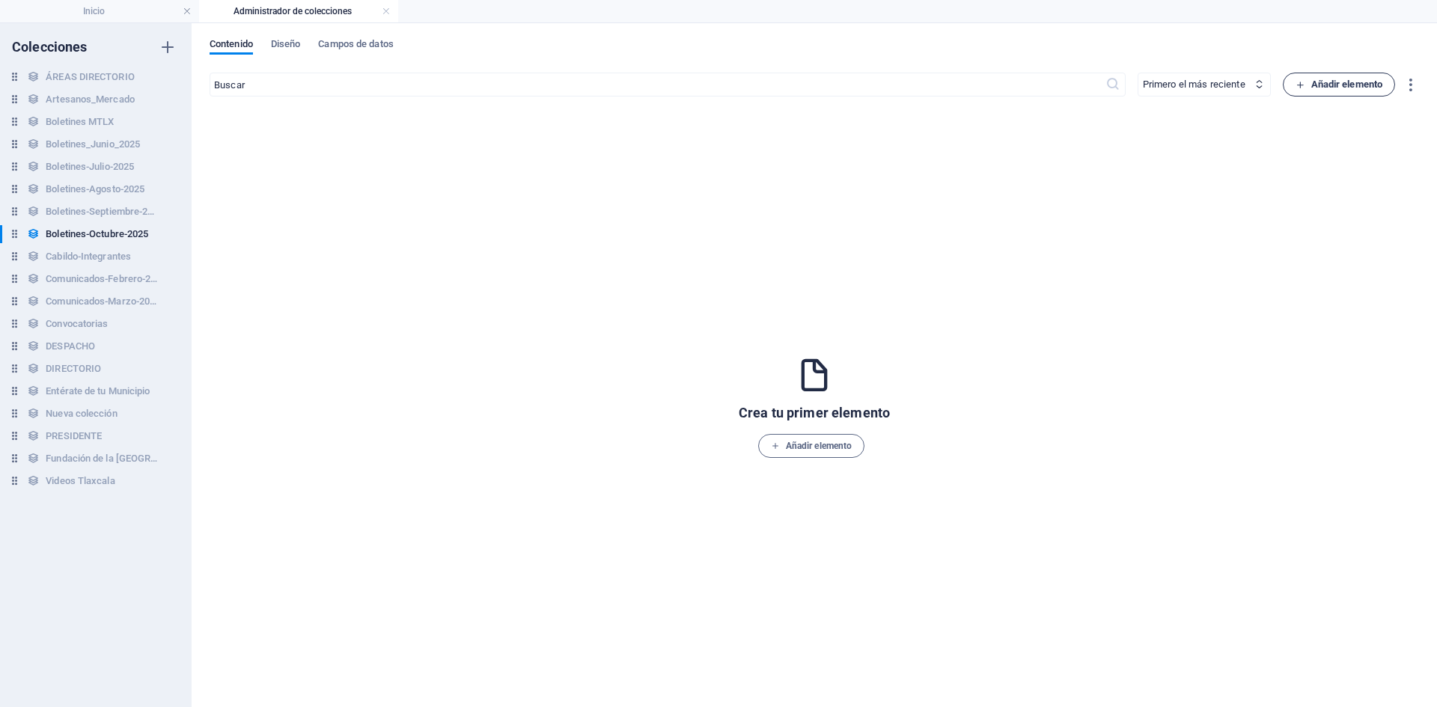
click at [1330, 89] on span "Añadir elemento" at bounding box center [1340, 85] width 88 height 18
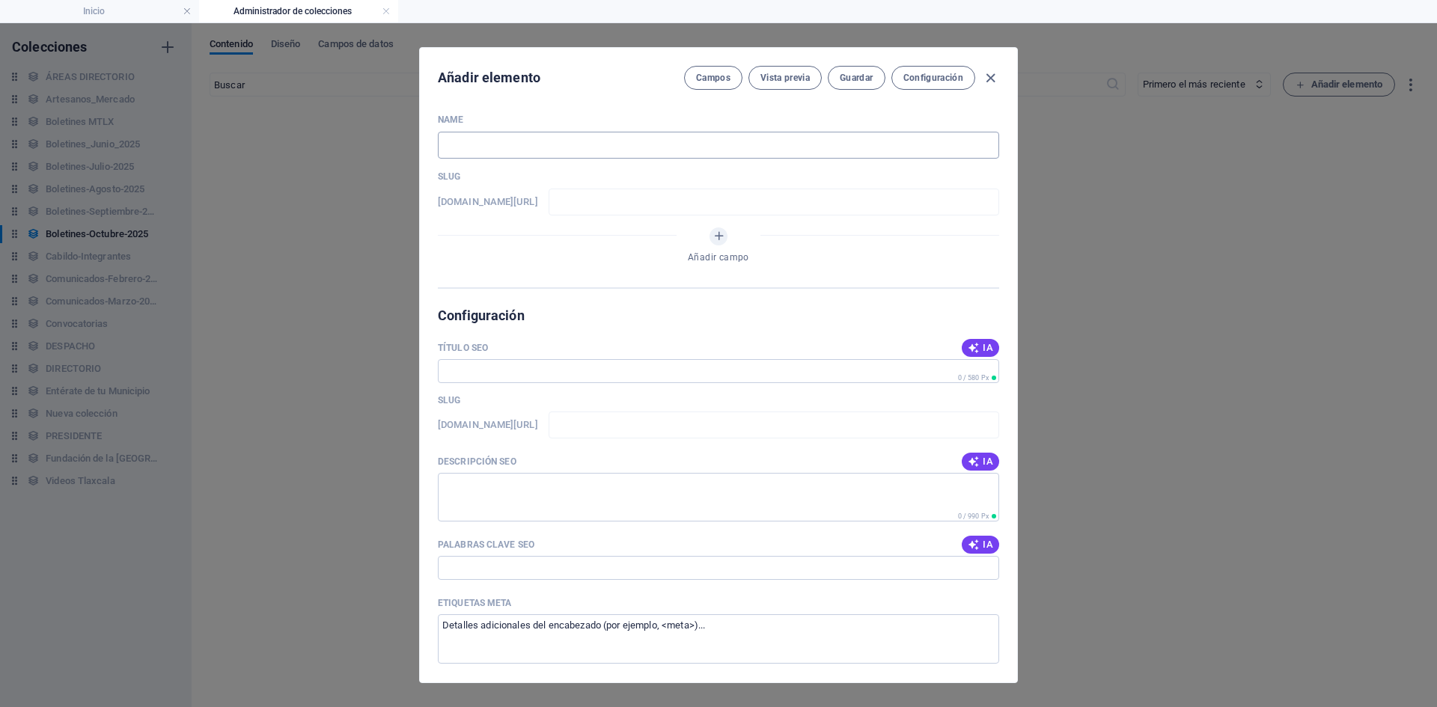
click at [541, 145] on input "text" at bounding box center [718, 145] width 561 height 27
paste input "TODO LISTO PARA LA GRAN CELEBRACIÓN POR LOS 500 AÑOS DE LA CIUDAD DE [GEOGRAPHI…"
type input "TODO LISTO PARA LA GRAN CELEBRACIÓN POR LOS 500 AÑOS DE LA CIUDAD DE [GEOGRAPHI…"
type input "todo-listo-para-la-gran-celebracion-por-los-500-anos-de-la-ciudad-de-[GEOGRAPHI…"
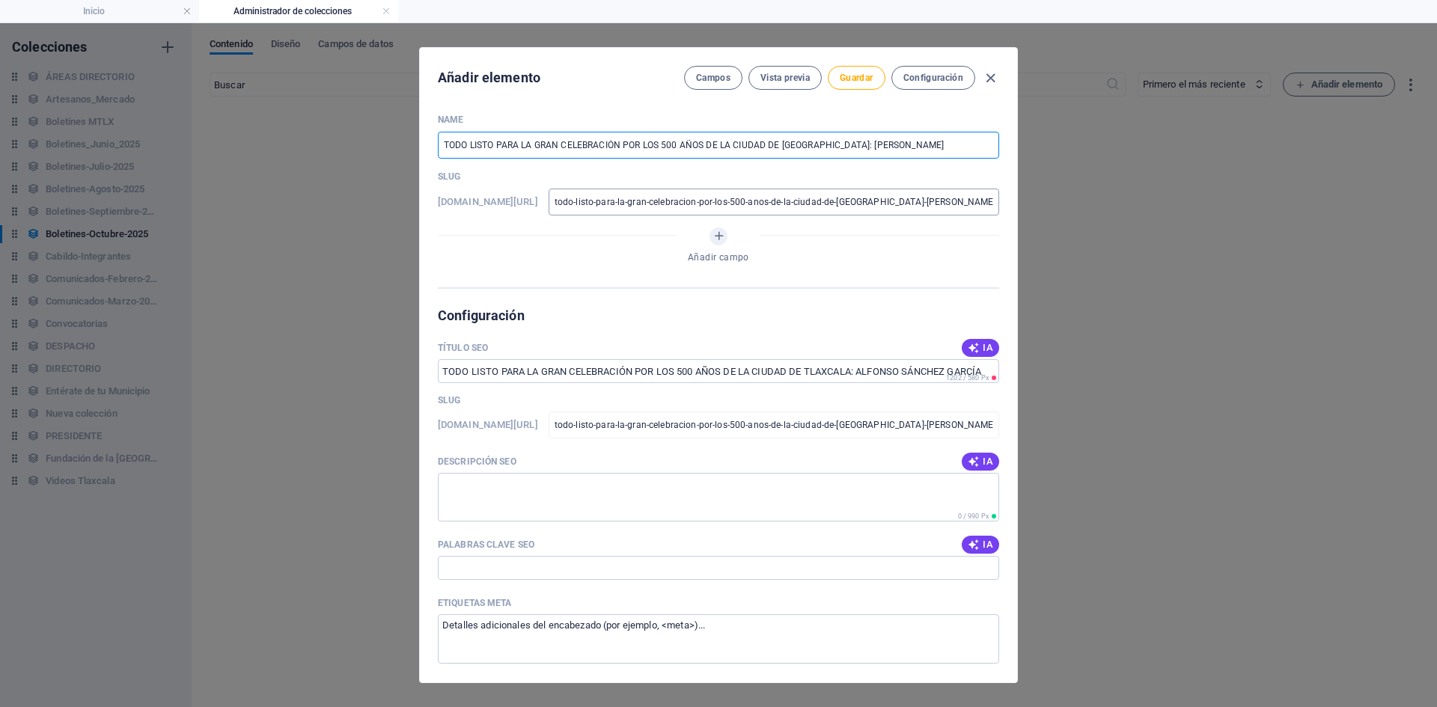
type input "TODO LISTO PARA LA GRAN CELEBRACIÓN POR LOS 500 AÑOS DE LA CIUDAD DE [GEOGRAPHI…"
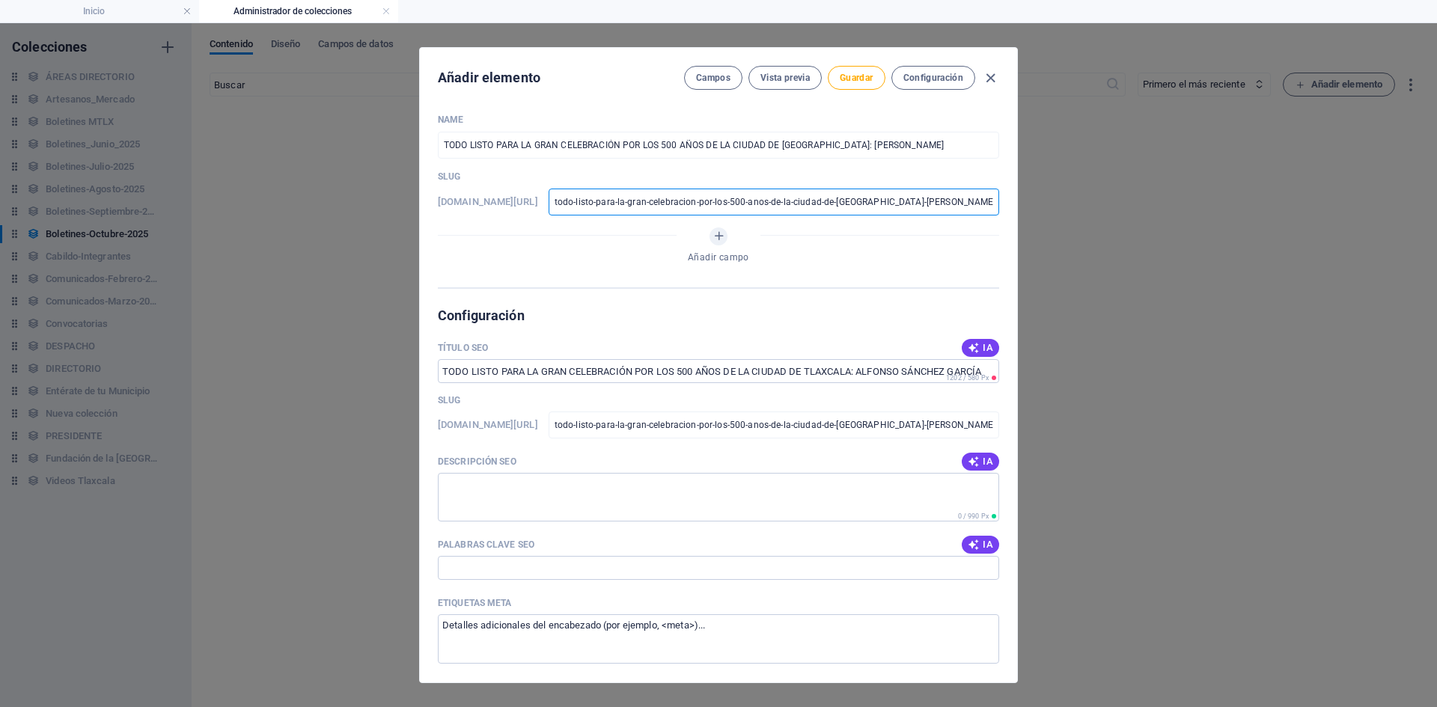
scroll to position [0, 28]
drag, startPoint x: 609, startPoint y: 201, endPoint x: 1176, endPoint y: 244, distance: 569.1
click at [1176, 244] on div "Añadir elemento Campos Vista previa Guardar Configuración Name TODO LISTO PARA …" at bounding box center [718, 365] width 1437 height 684
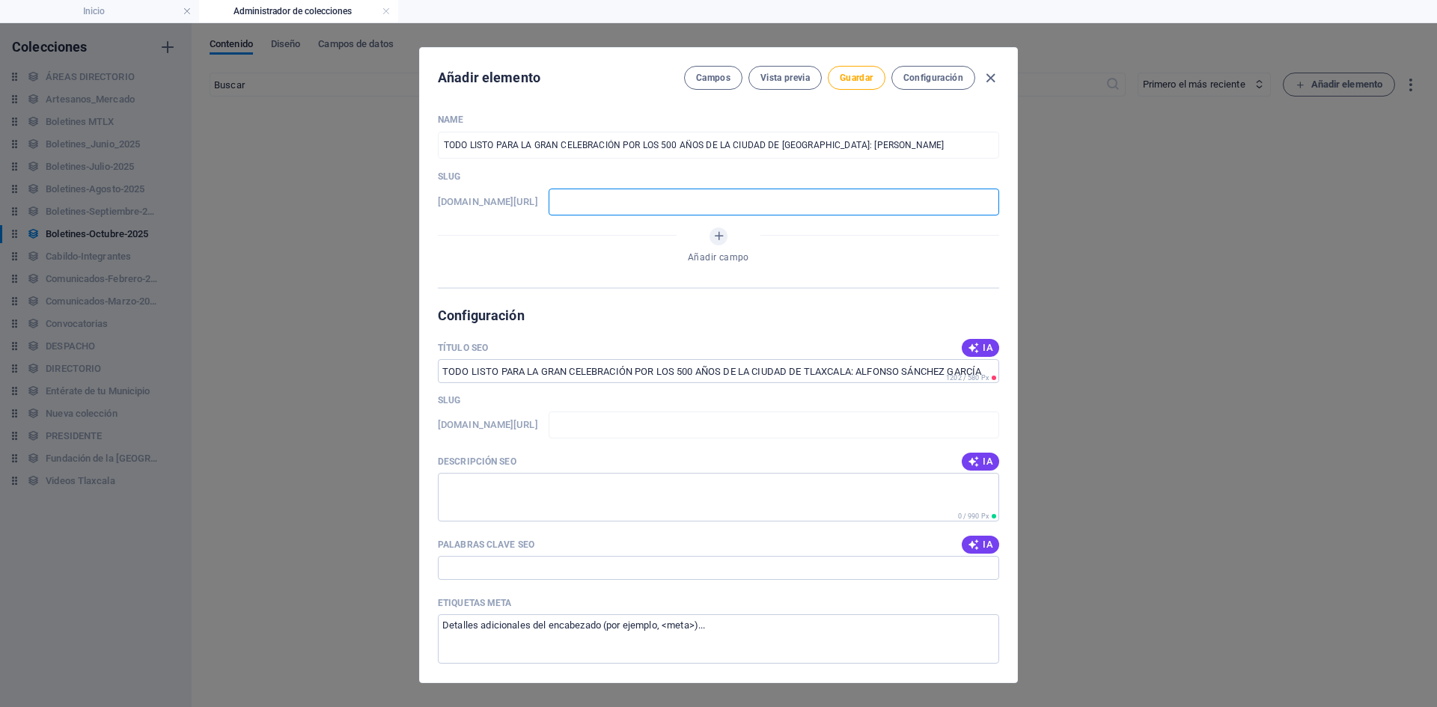
scroll to position [0, 0]
type input "3"
type input "30"
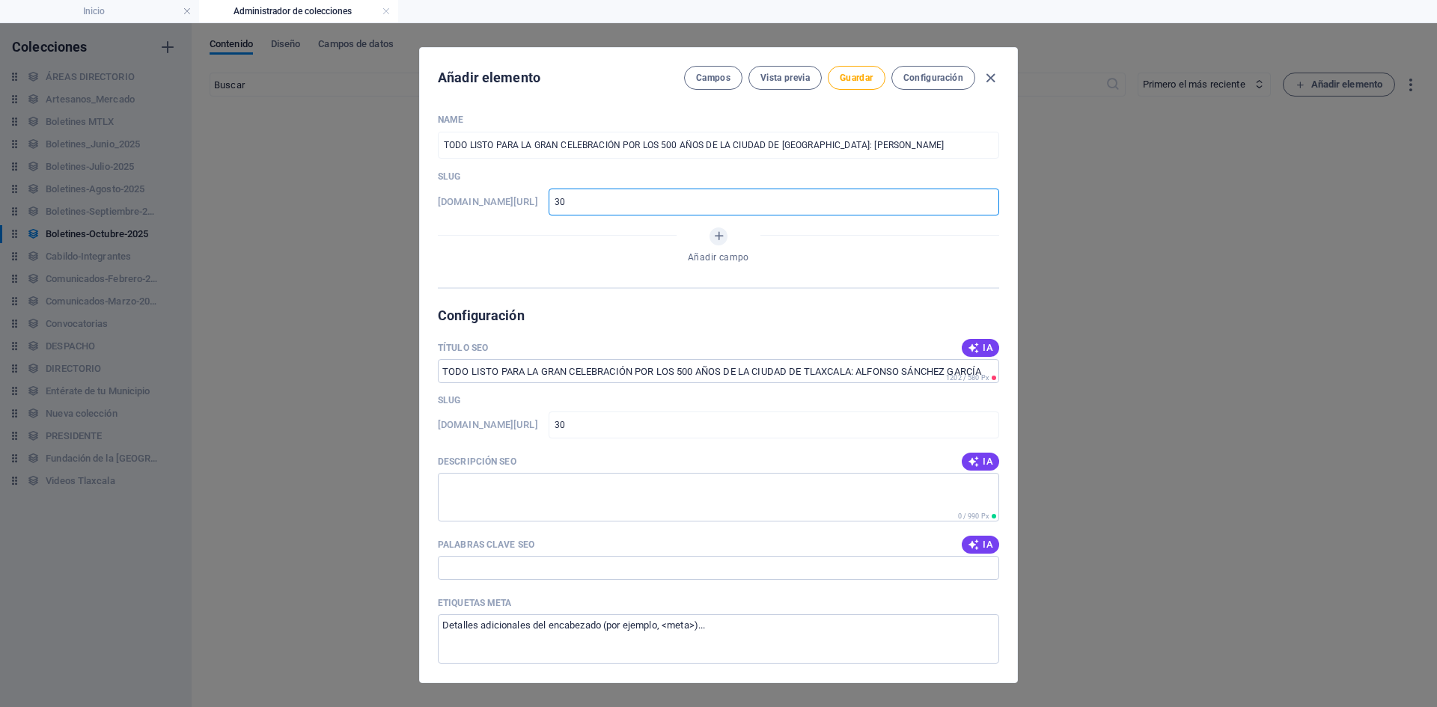
type input "301"
type input "3010"
type input "30102"
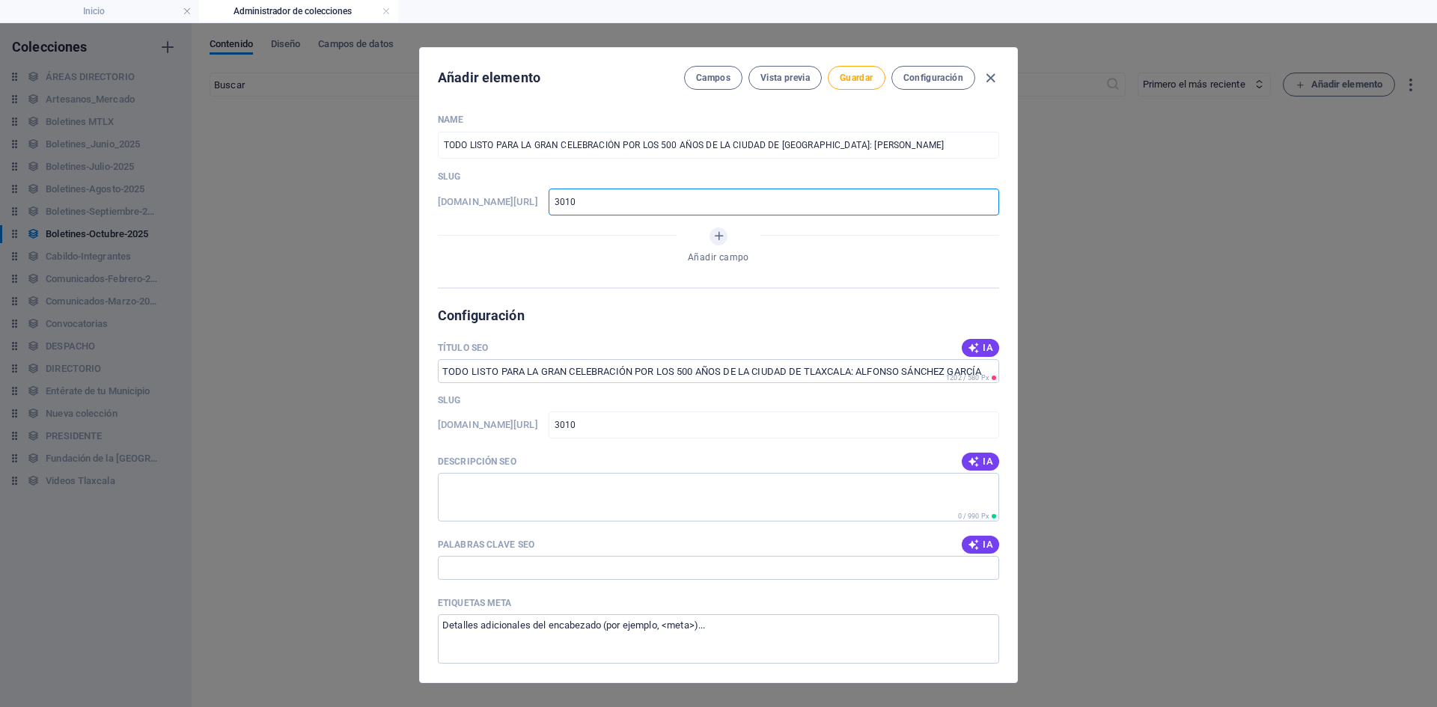
type input "30102"
type input "301020"
type input "3010202"
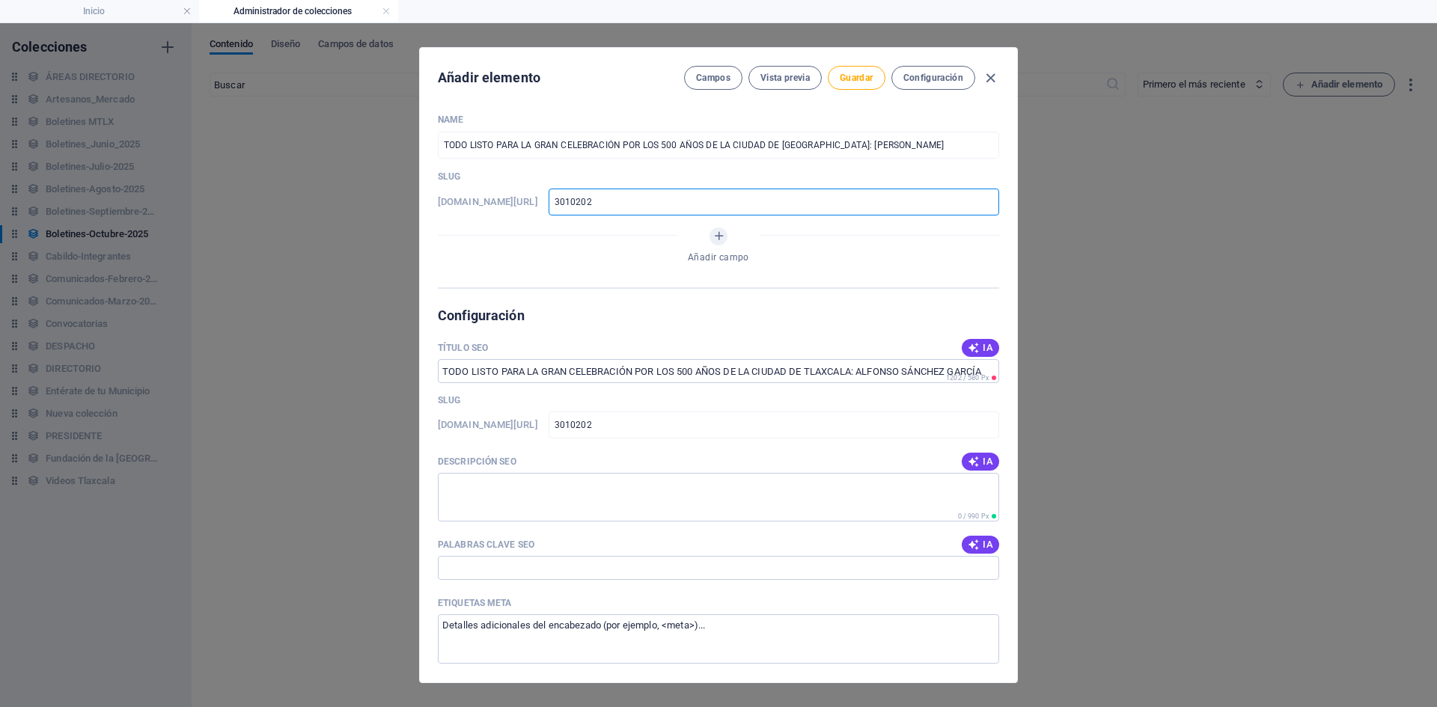
type input "30102025"
type input "30102025-"
type input "30102025-0"
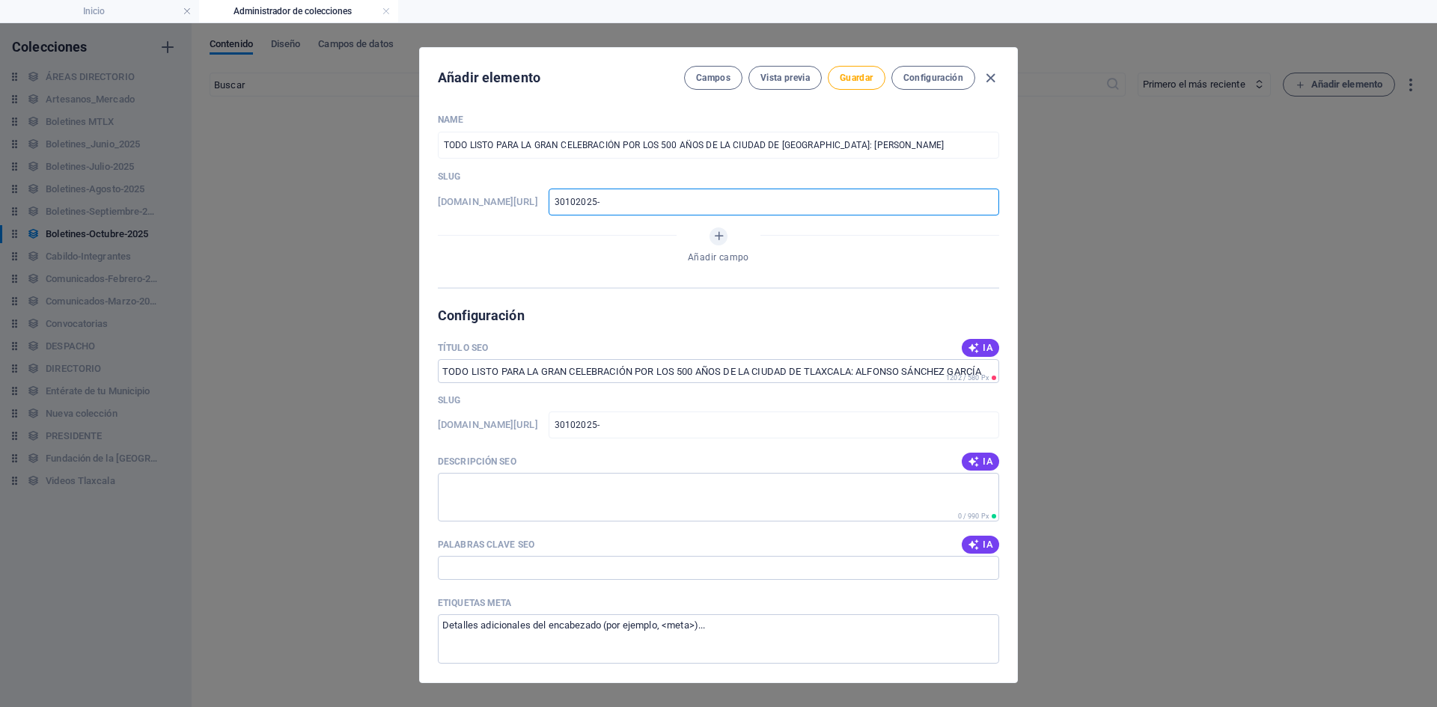
type input "30102025-0"
type input "30102025-01"
click at [722, 240] on icon "Añadir campo" at bounding box center [719, 236] width 13 height 13
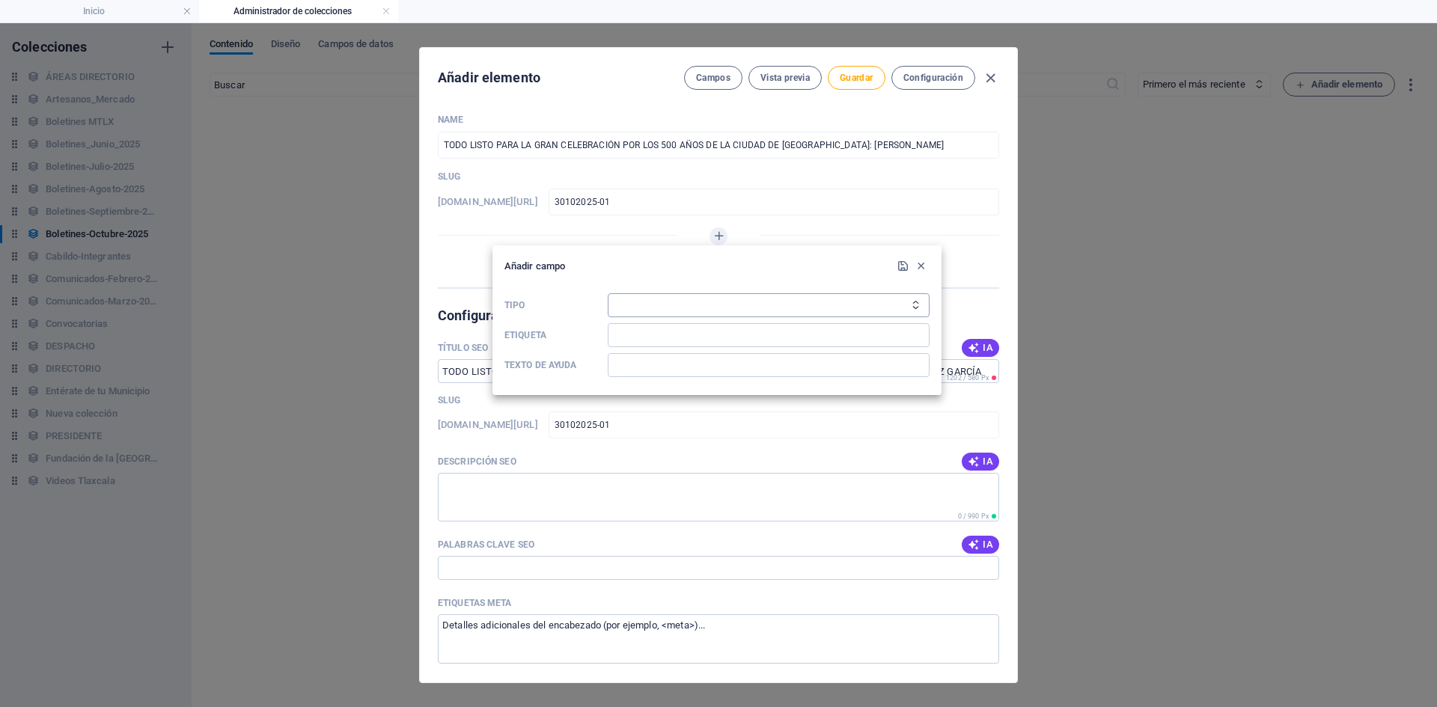
click at [908, 308] on select "Texto sin formato Enlace CMS Texto enriquecido Archivo Múltiples archivos Casil…" at bounding box center [769, 305] width 322 height 24
click at [666, 302] on select "Texto sin formato Enlace CMS Texto enriquecido Archivo Múltiples archivos Casil…" at bounding box center [769, 305] width 322 height 24
select select "text"
click at [608, 293] on select "Texto sin formato Enlace CMS Texto enriquecido Archivo Múltiples archivos Casil…" at bounding box center [769, 305] width 322 height 24
click at [690, 334] on input "Etiqueta" at bounding box center [769, 335] width 322 height 24
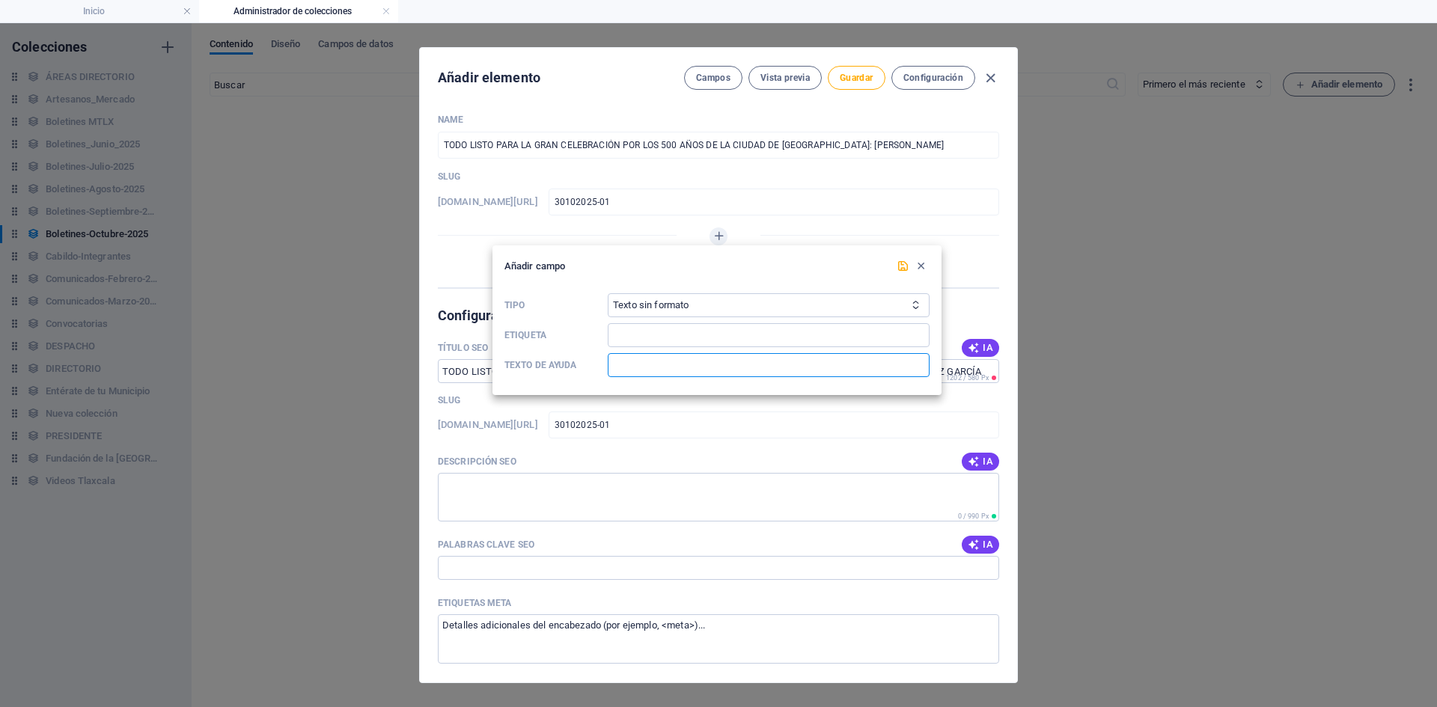
click at [643, 370] on input "Texto de ayuda" at bounding box center [769, 365] width 322 height 24
click at [726, 302] on select "Texto sin formato Enlace CMS Texto enriquecido Archivo Múltiples archivos Casil…" at bounding box center [769, 305] width 322 height 24
click at [608, 293] on select "Texto sin formato Enlace CMS Texto enriquecido Archivo Múltiples archivos Casil…" at bounding box center [769, 305] width 322 height 24
click at [699, 332] on input "Etiqueta" at bounding box center [769, 335] width 322 height 24
click at [916, 270] on icon "button" at bounding box center [921, 266] width 13 height 13
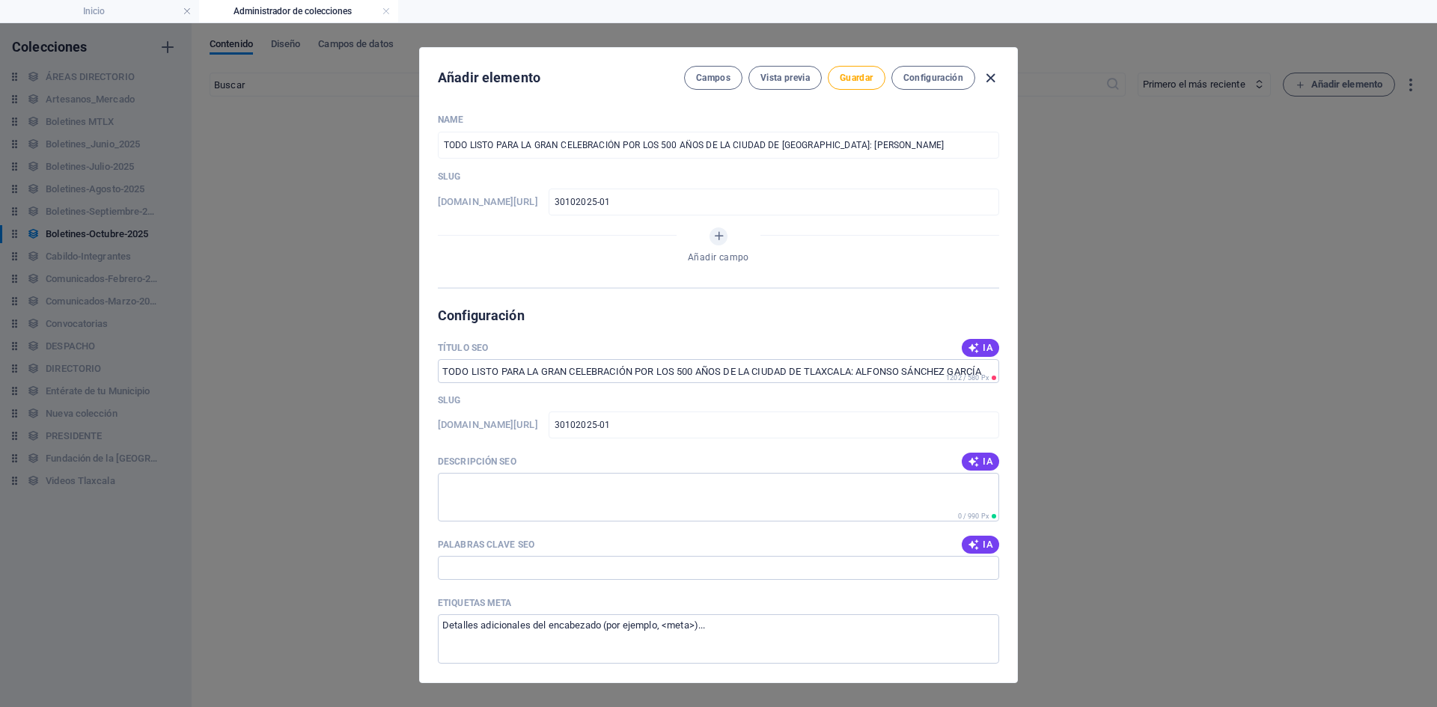
click at [991, 79] on icon "button" at bounding box center [990, 78] width 17 height 17
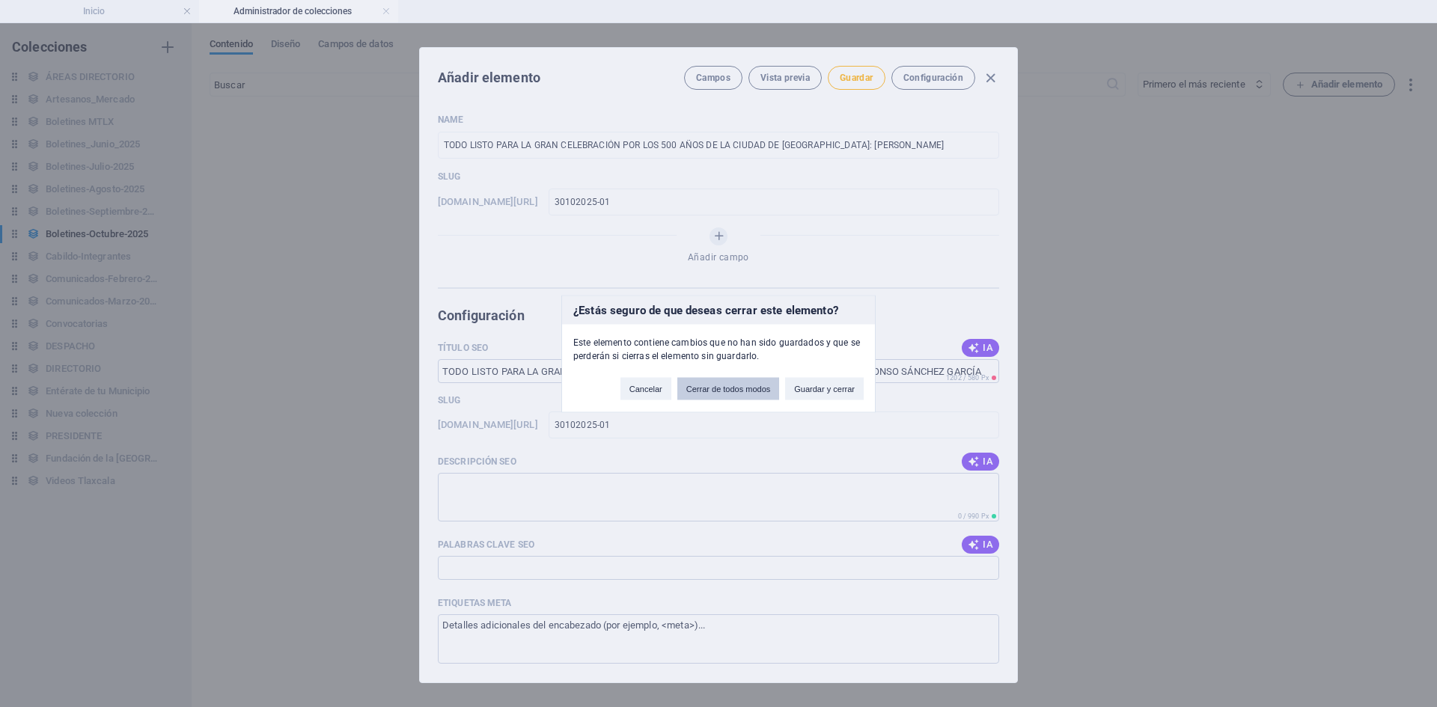
click at [749, 386] on button "Cerrar de todos modos" at bounding box center [729, 388] width 103 height 22
type input "todo-listo-para-la-gran-celebracion-por-los-500-anos-de-la-ciudad-de-[GEOGRAPHI…"
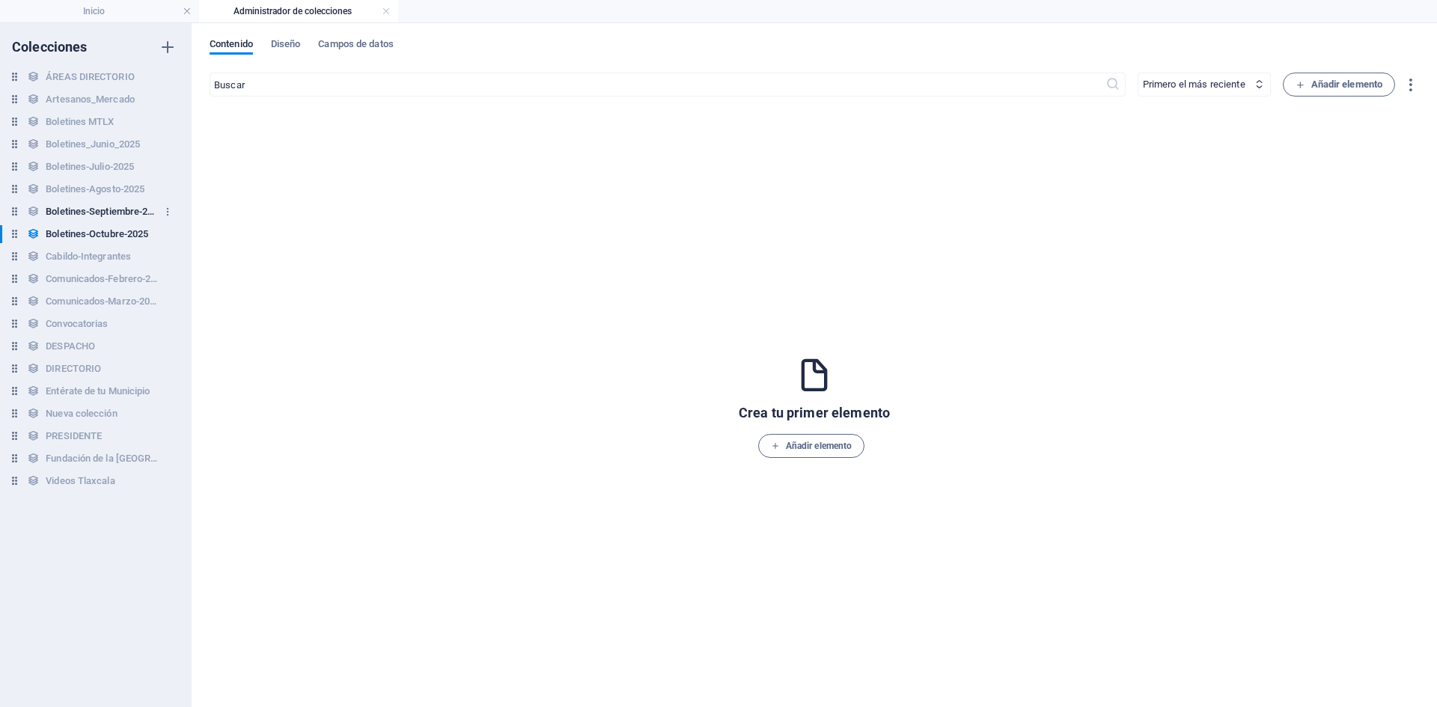
click at [125, 215] on h6 "Boletines-Septiembre-2025" at bounding box center [102, 212] width 112 height 18
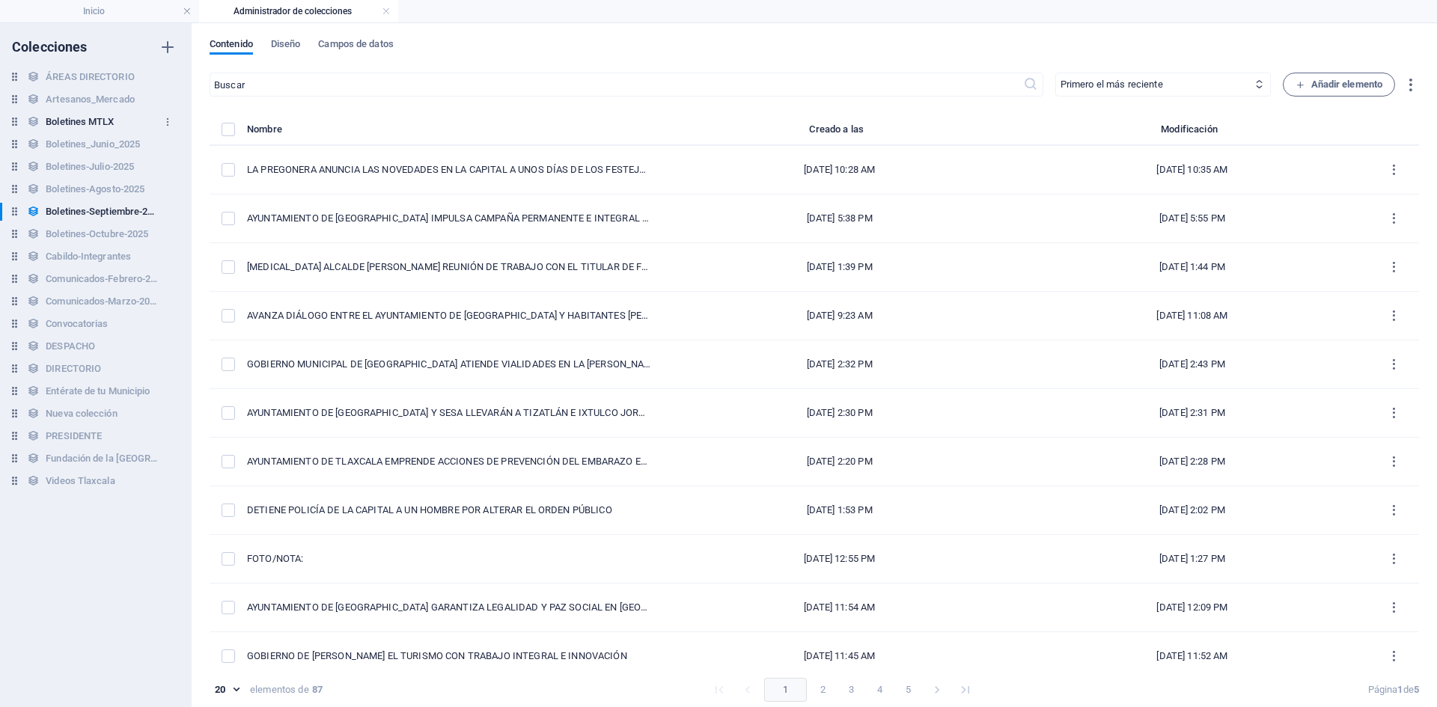
click at [106, 122] on h6 "Boletines MTLX" at bounding box center [80, 122] width 68 height 18
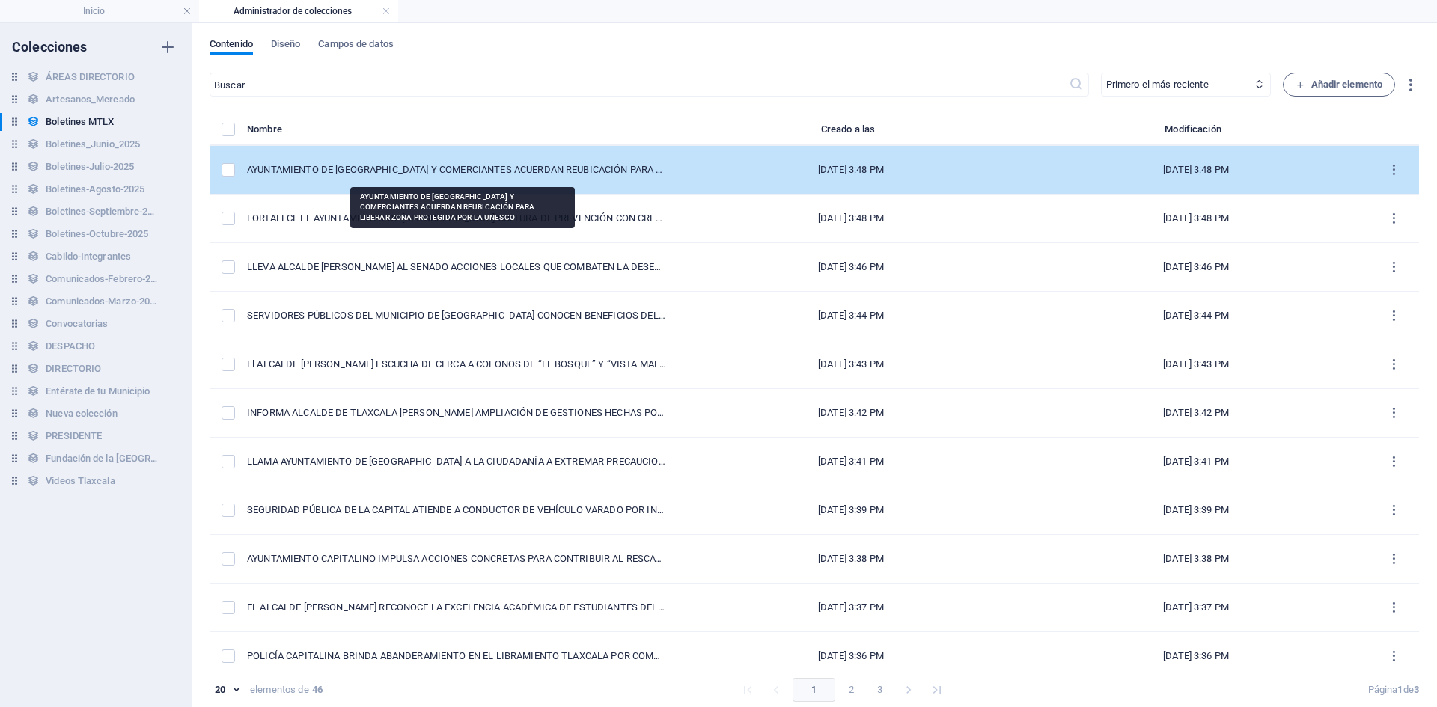
click at [449, 169] on div "AYUNTAMIENTO DE [GEOGRAPHIC_DATA] Y COMERCIANTES ACUERDAN REUBICACIÓN PARA LIBE…" at bounding box center [457, 169] width 420 height 13
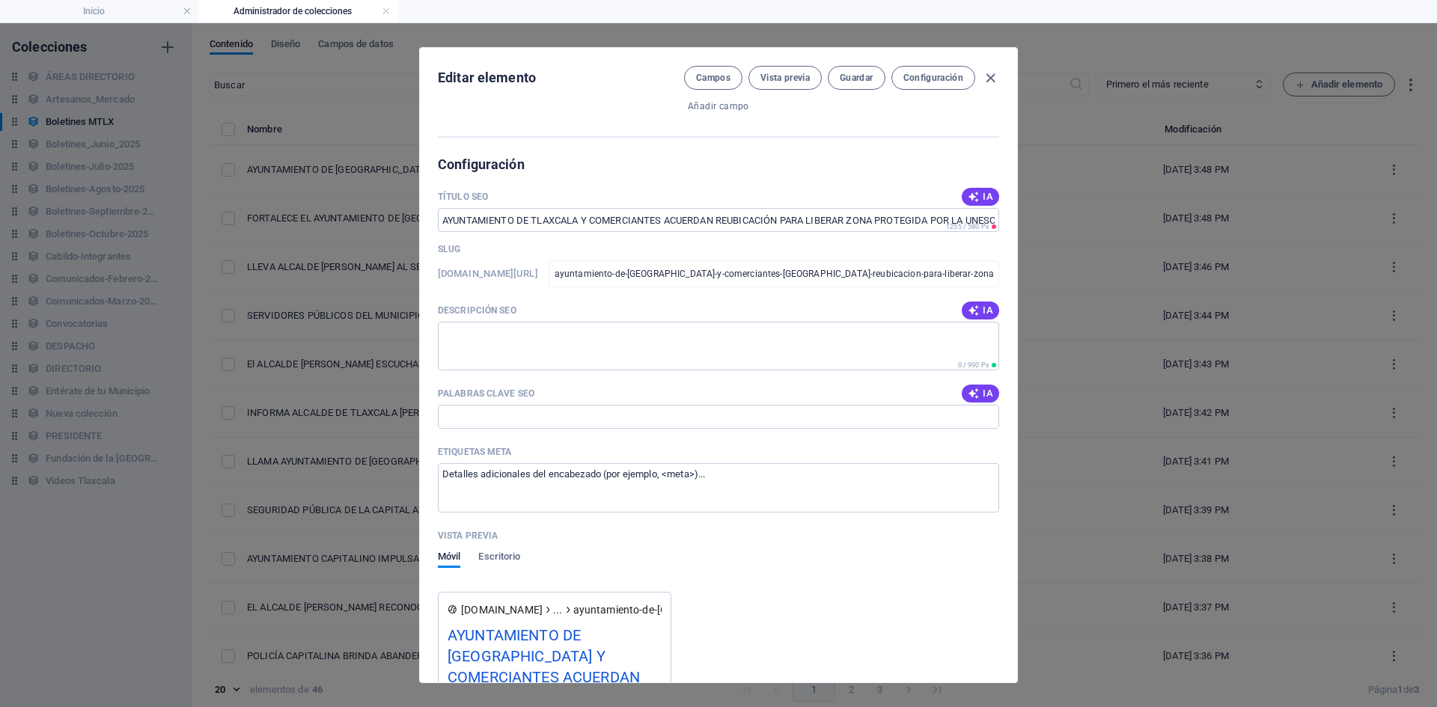
scroll to position [1123, 0]
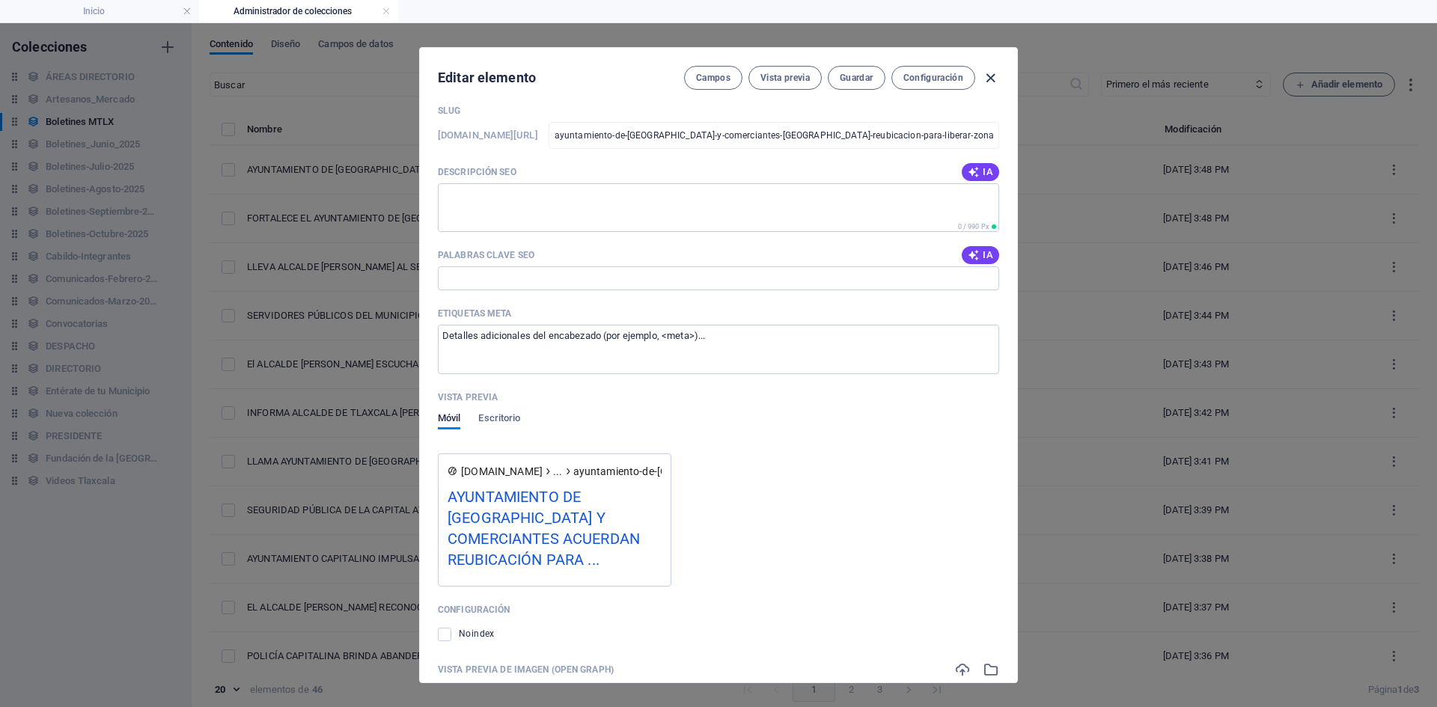
click at [988, 82] on icon "button" at bounding box center [990, 78] width 17 height 17
type input "[DATE]"
checkbox input "false"
type input "ayuntamiento-de-[GEOGRAPHIC_DATA]-y-comerciantes-[GEOGRAPHIC_DATA]-reubicacion-…"
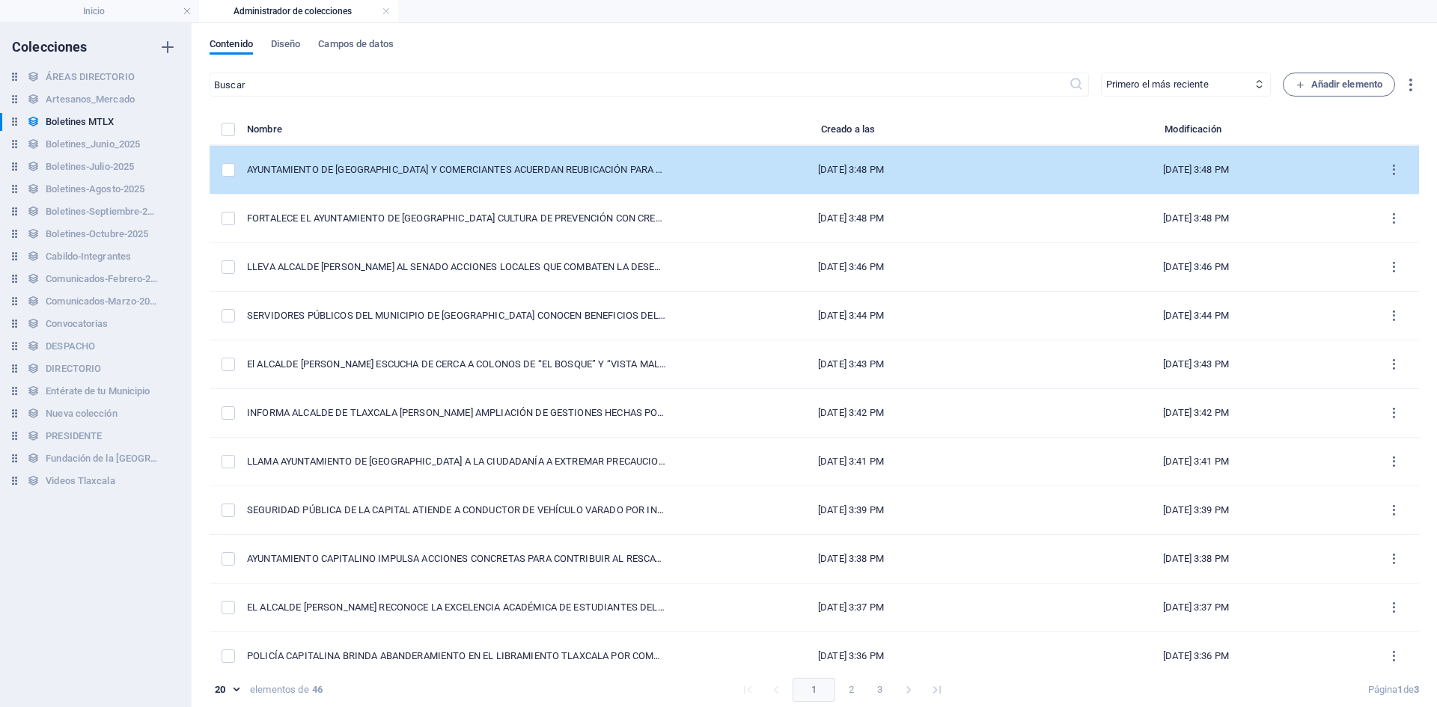
scroll to position [0, 0]
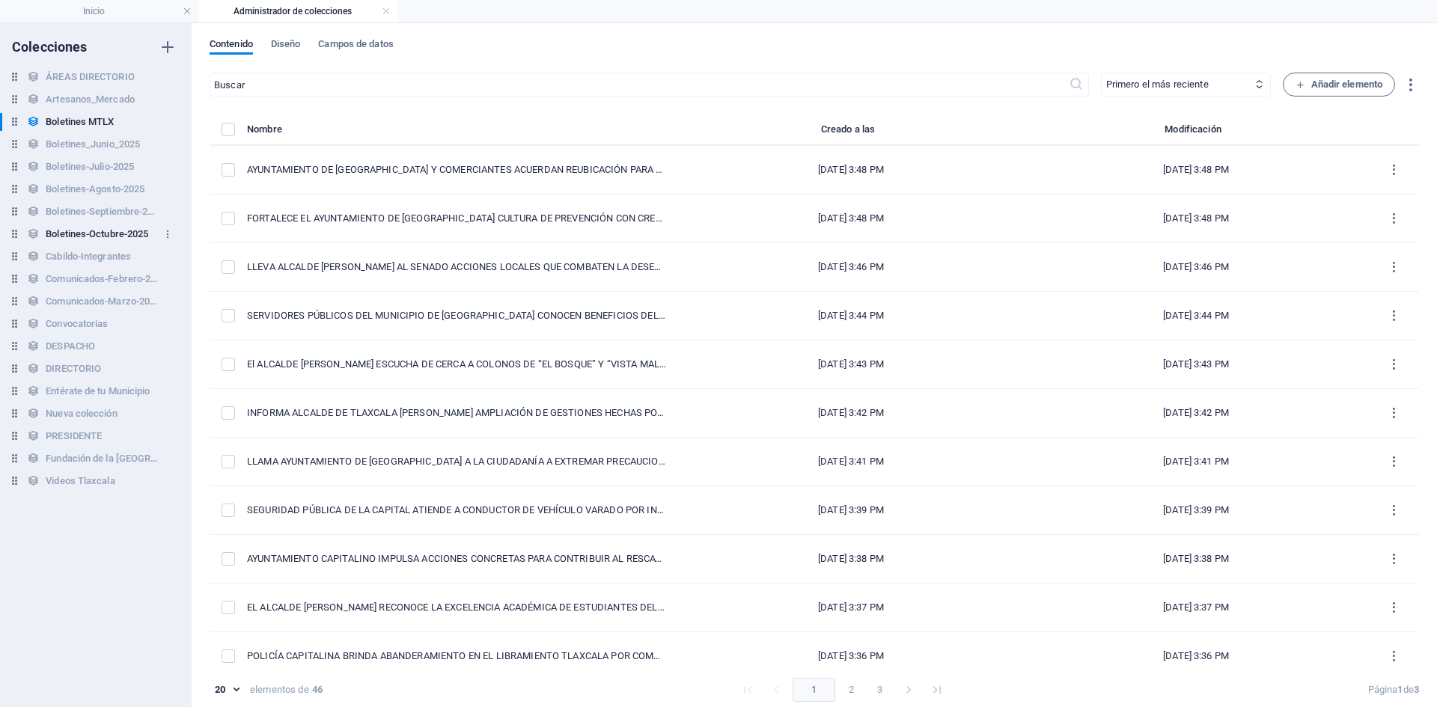
click at [107, 231] on h6 "Boletines-Octubre-2025" at bounding box center [97, 234] width 103 height 18
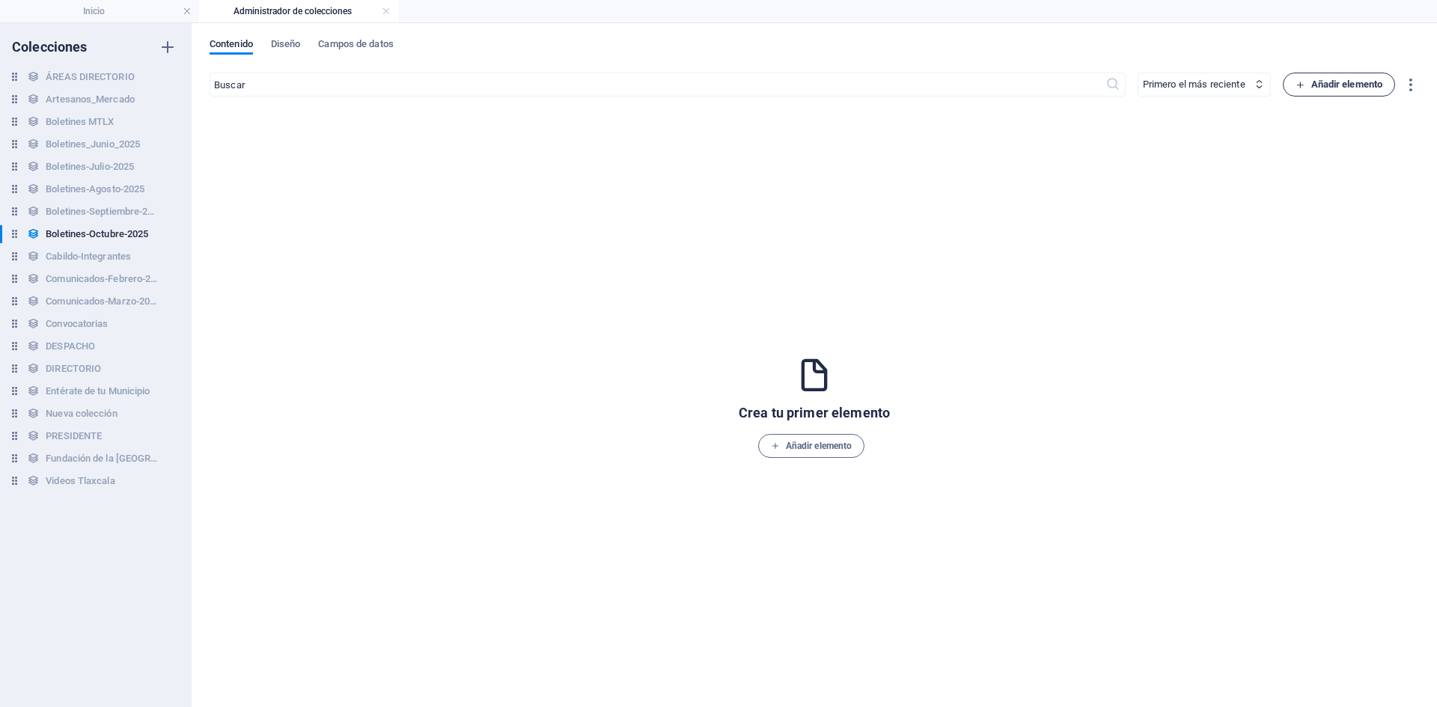
click at [1338, 88] on span "Añadir elemento" at bounding box center [1340, 85] width 88 height 18
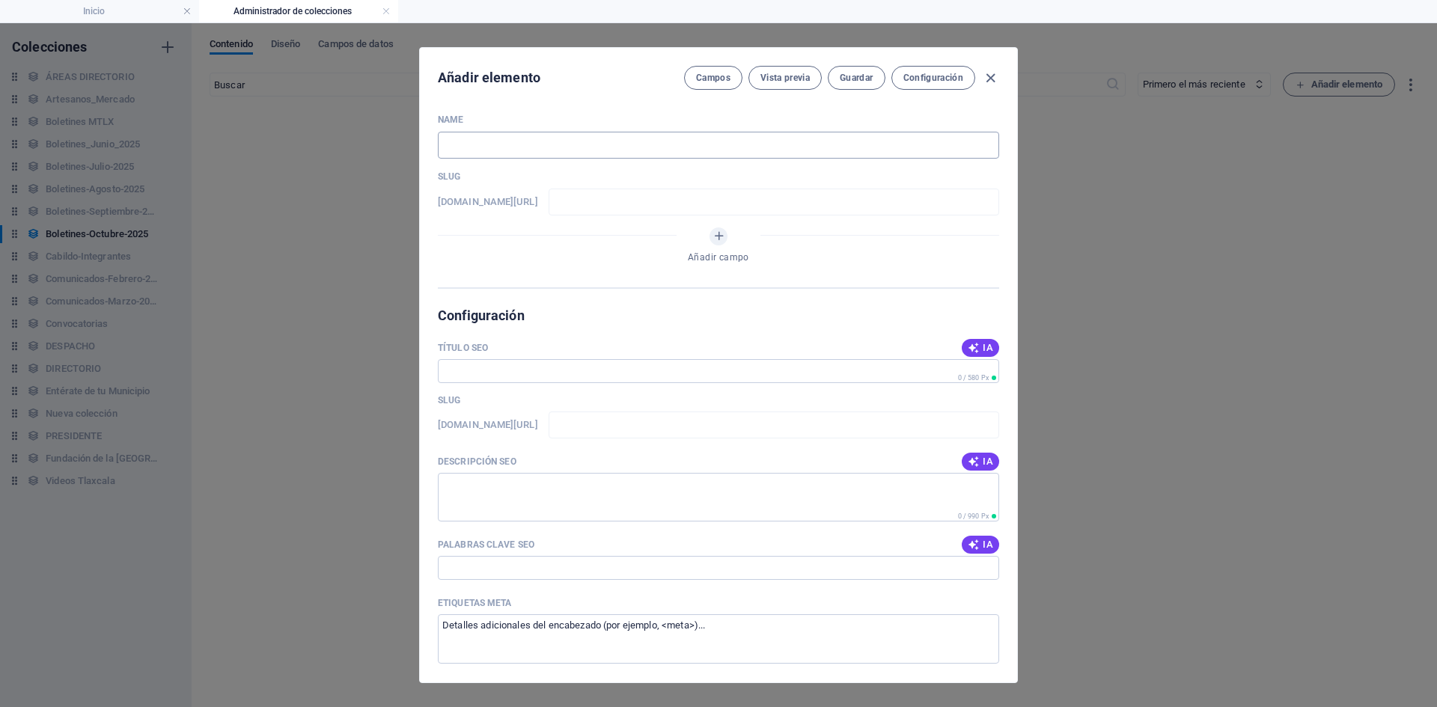
click at [485, 139] on input "text" at bounding box center [718, 145] width 561 height 27
paste input "TODO LISTO PARA LA GRAN CELEBRACIÓN POR LOS 500 AÑOS DE LA CIUDAD DE [GEOGRAPHI…"
type input "TODO LISTO PARA LA GRAN CELEBRACIÓN POR LOS 500 AÑOS DE LA CIUDAD DE [GEOGRAPHI…"
type input "todo-listo-para-la-gran-celebracion-por-los-500-anos-de-la-ciudad-de-[GEOGRAPHI…"
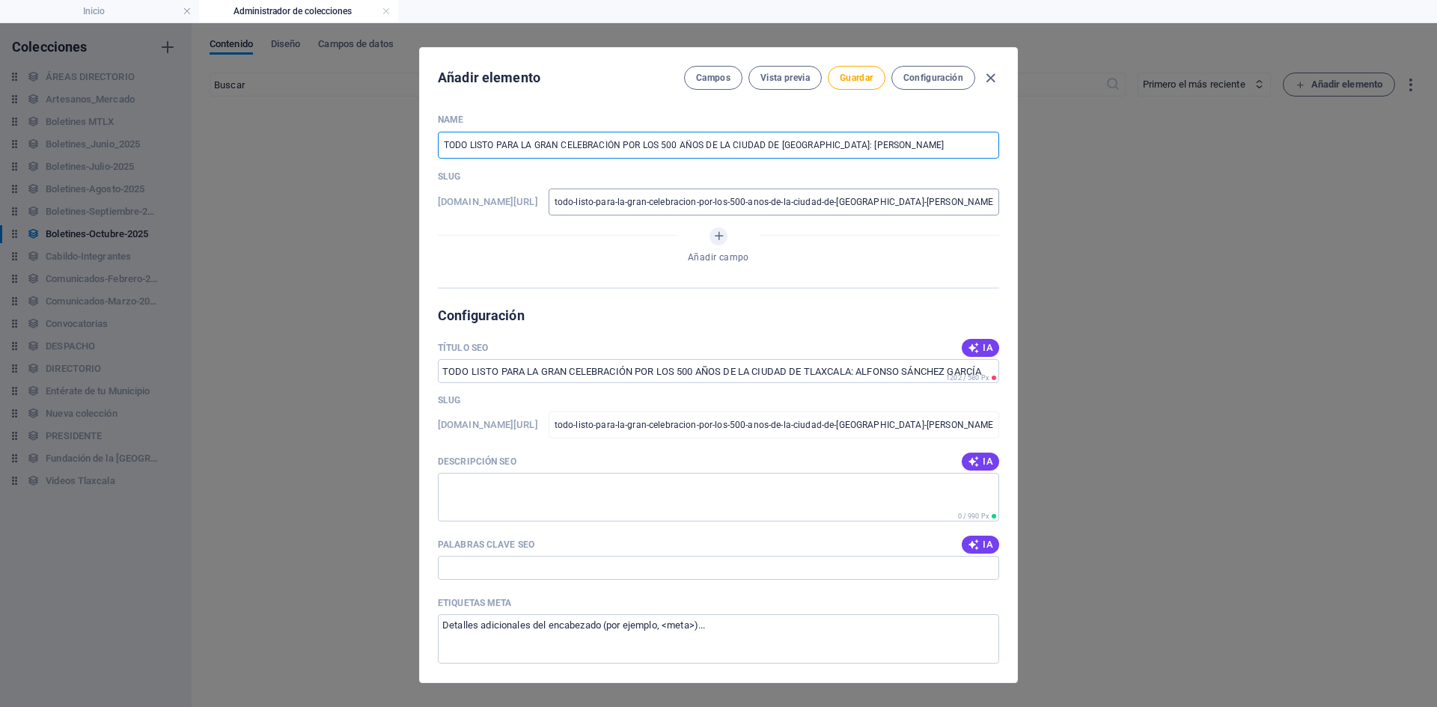
type input "TODO LISTO PARA LA GRAN CELEBRACIÓN POR LOS 500 AÑOS DE LA CIUDAD DE [GEOGRAPHI…"
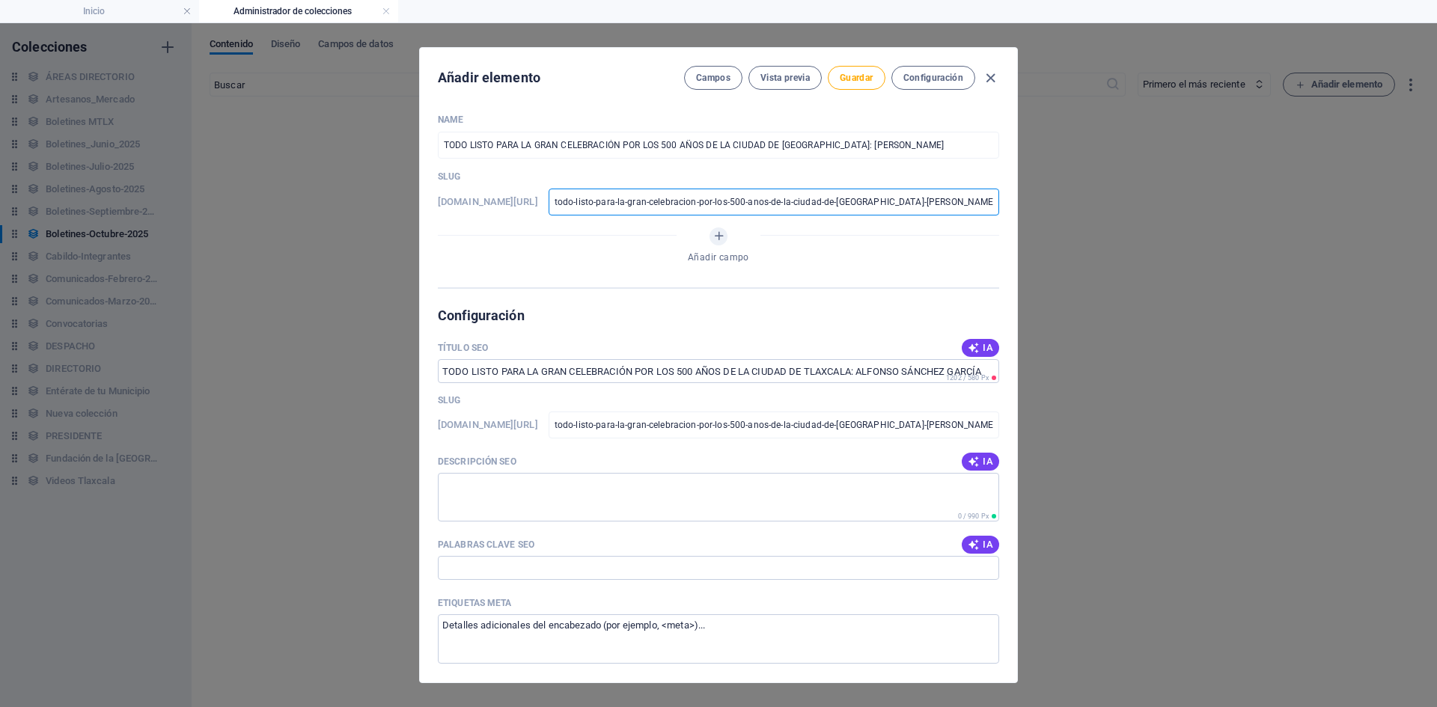
scroll to position [0, 28]
drag, startPoint x: 606, startPoint y: 202, endPoint x: 1211, endPoint y: 177, distance: 605.4
click at [1211, 177] on div "Añadir elemento Campos Vista previa Guardar Configuración Name TODO LISTO PARA …" at bounding box center [718, 365] width 1437 height 684
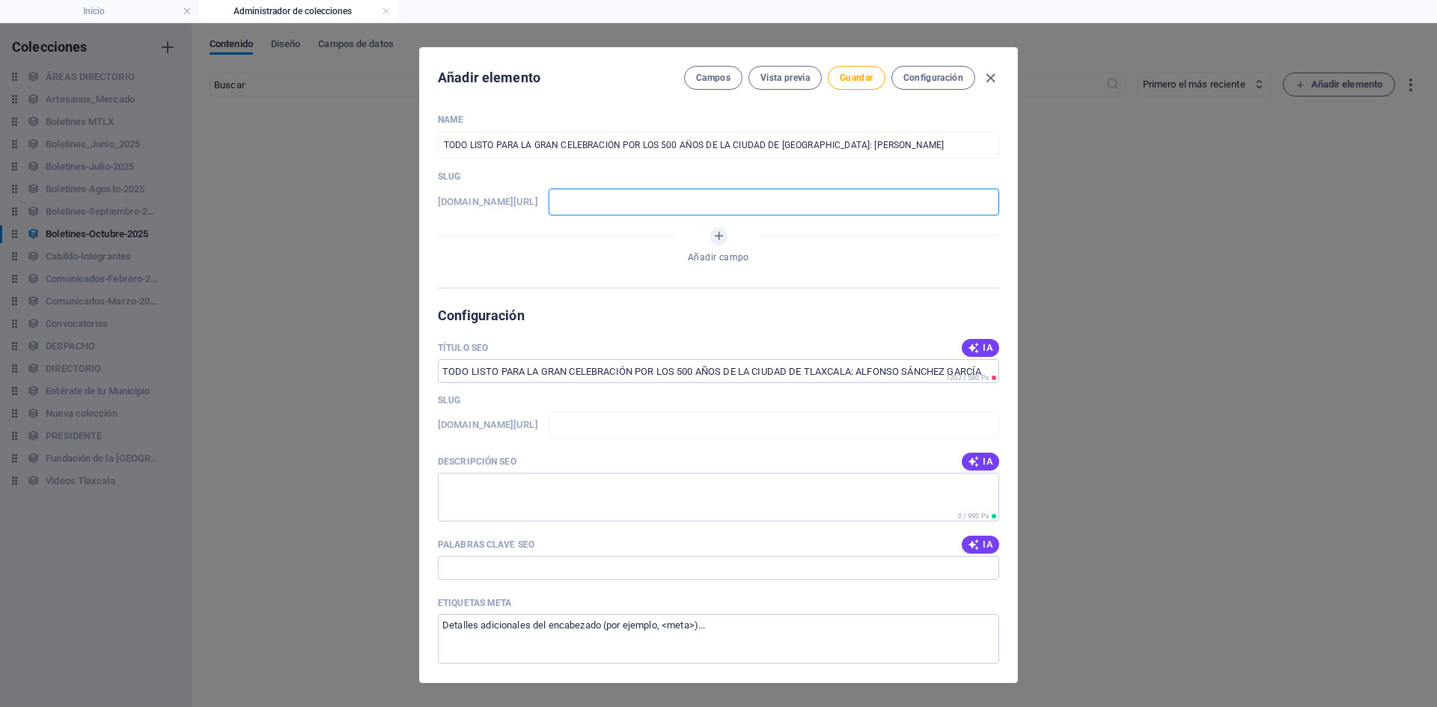
scroll to position [0, 0]
type input "3"
type input "30"
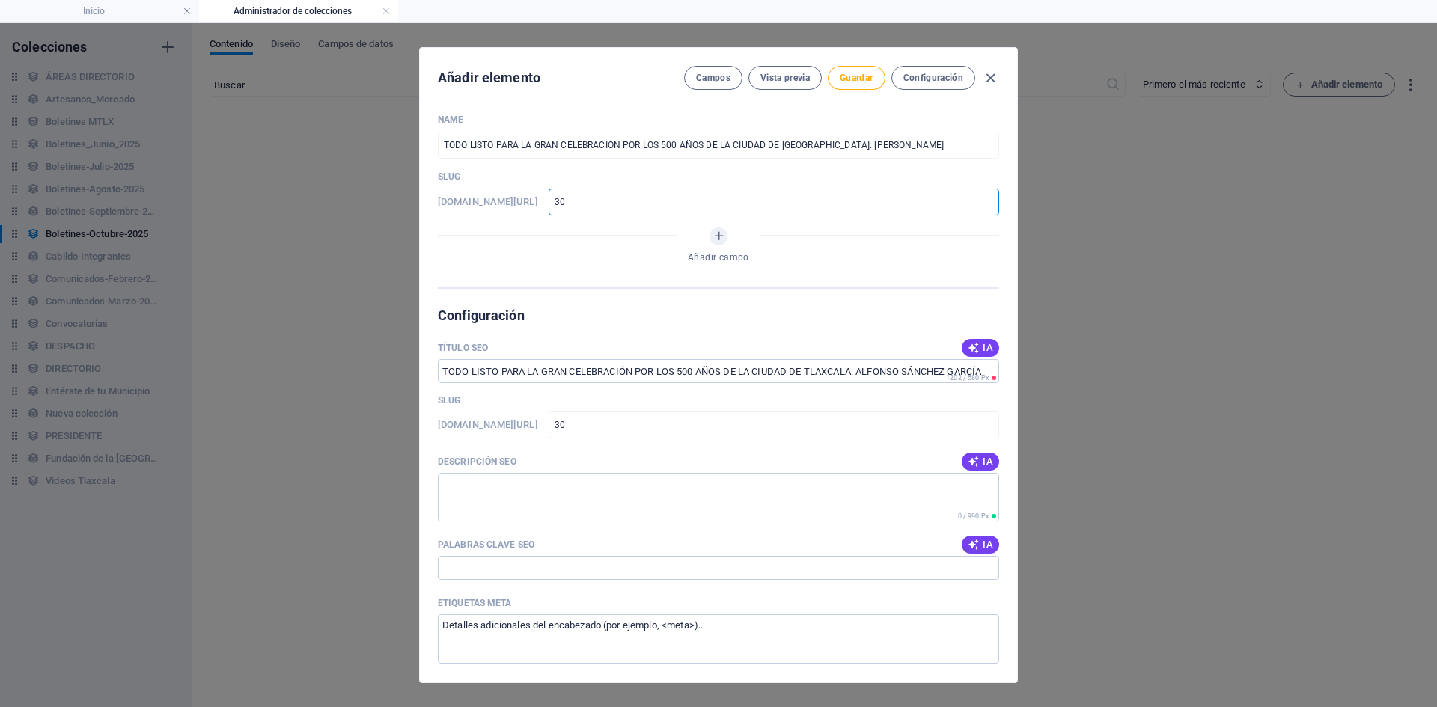
type input "301"
type input "3010"
type input "30102"
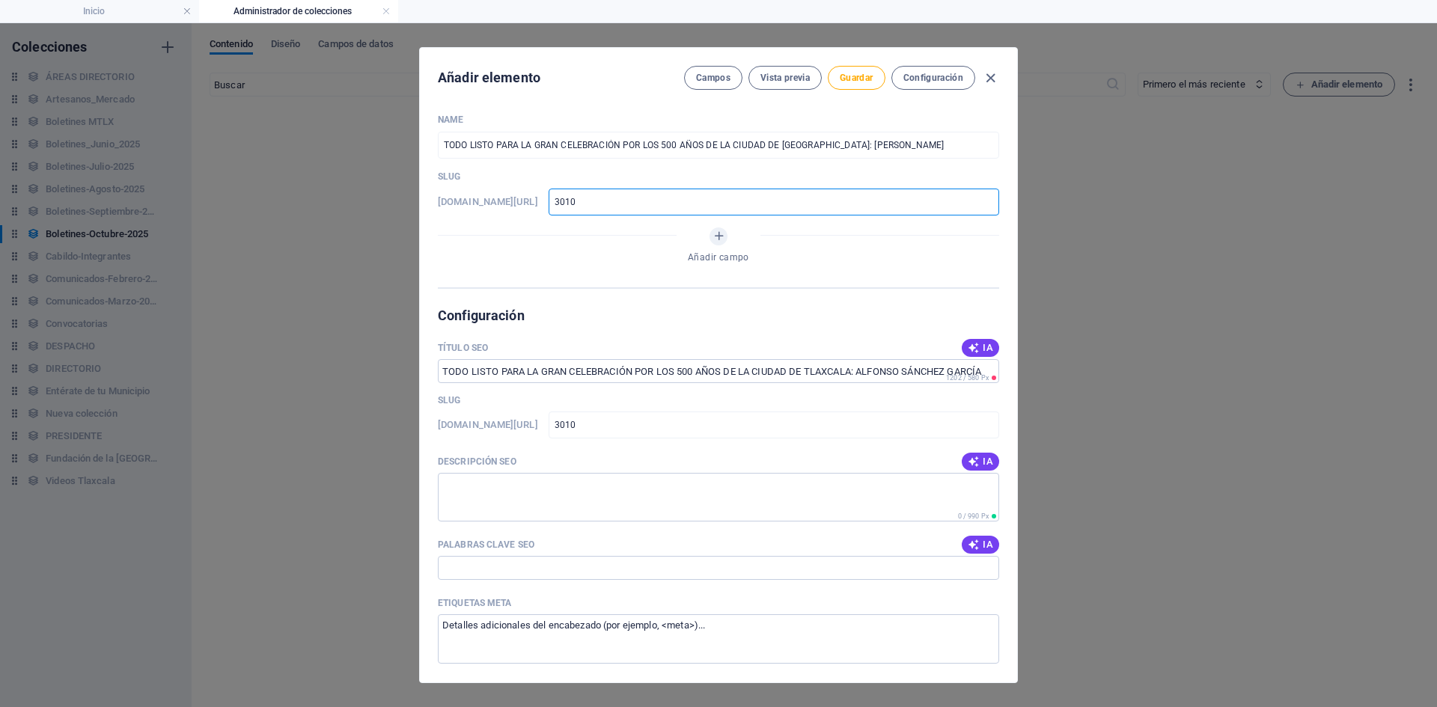
type input "30102"
type input "301025"
type input "30102"
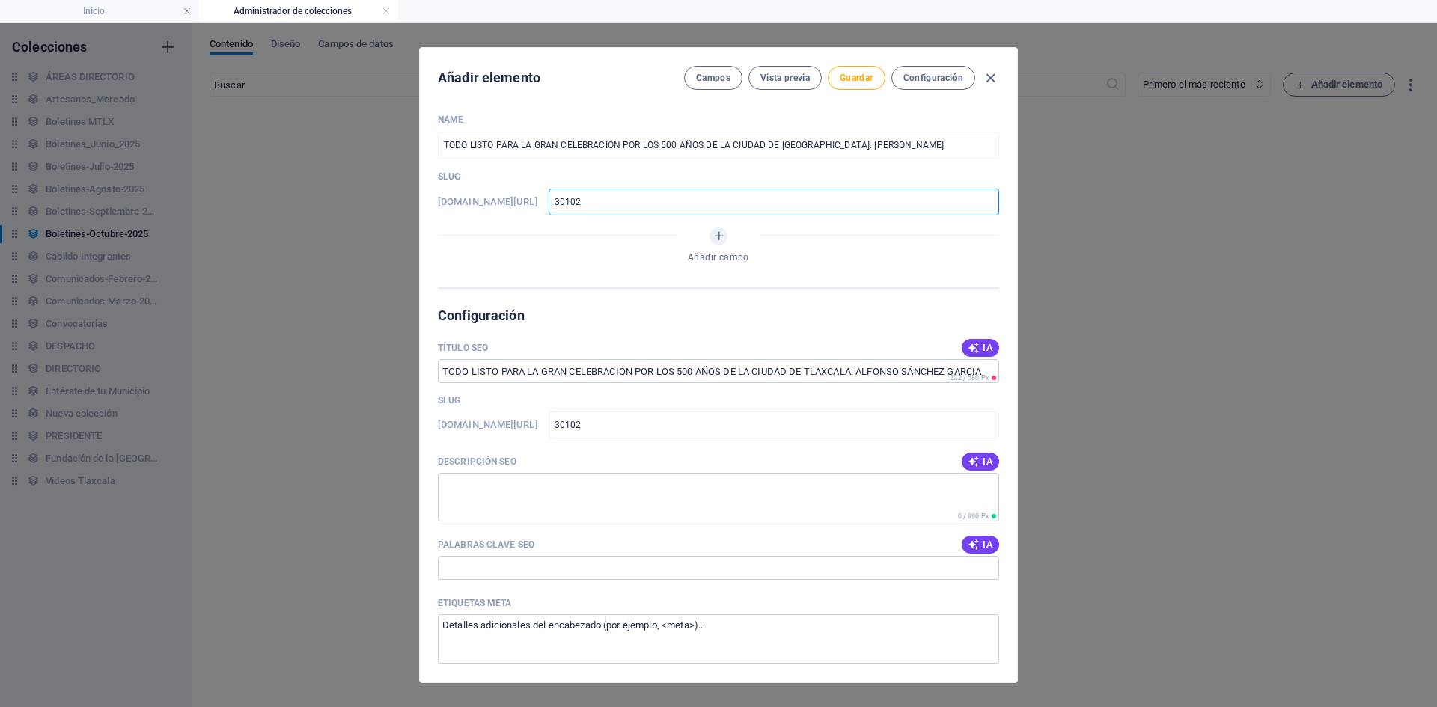
type input "301020"
type input "3010202"
type input "30102025"
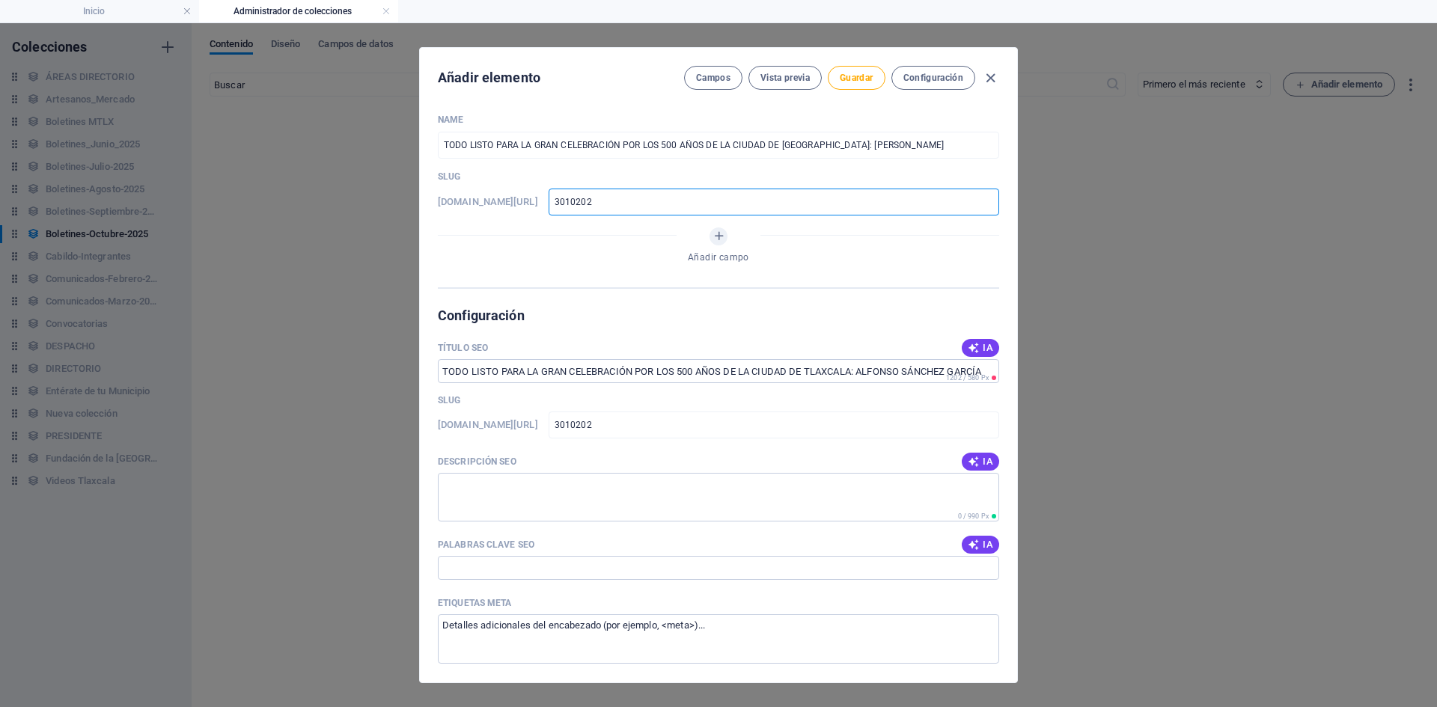
type input "30102025"
type input "30102025-"
type input "30102025-0"
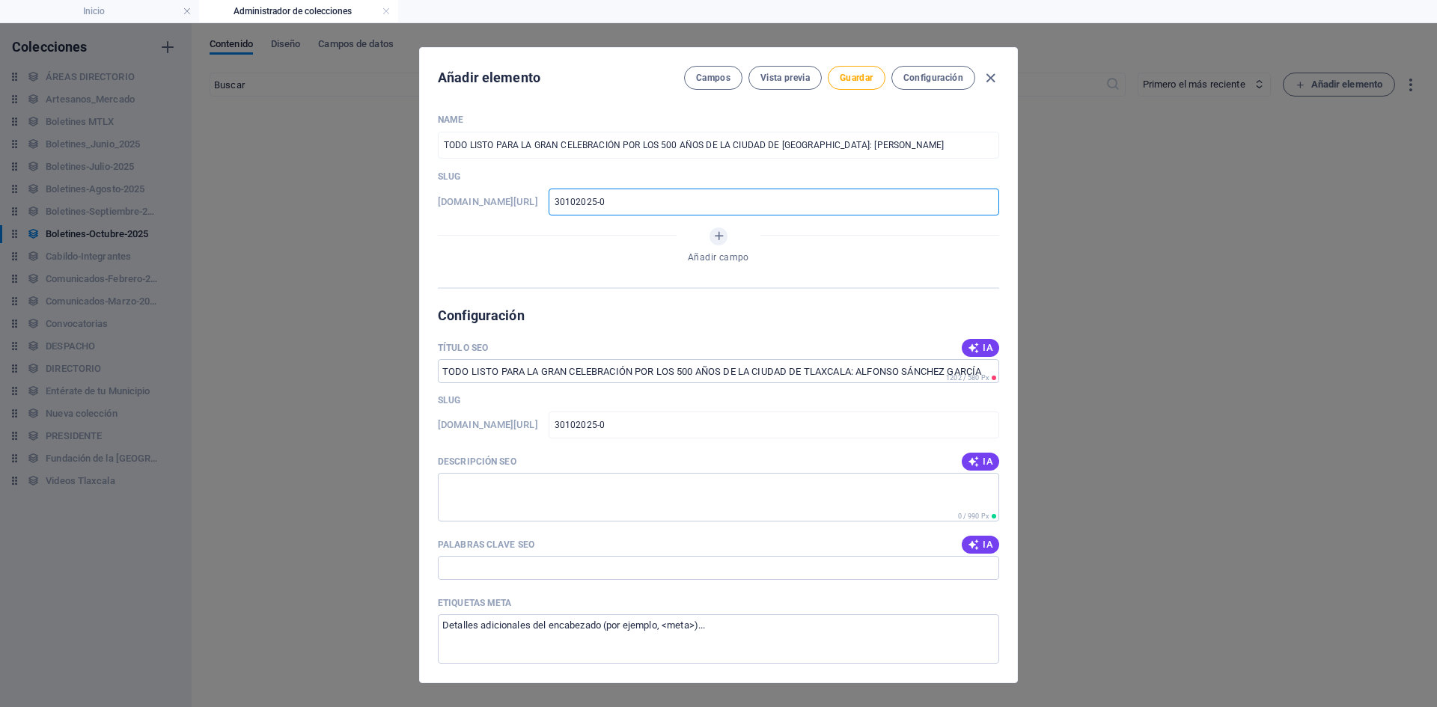
type input "30102025-01"
click at [714, 244] on button "Añadir campo" at bounding box center [719, 237] width 18 height 18
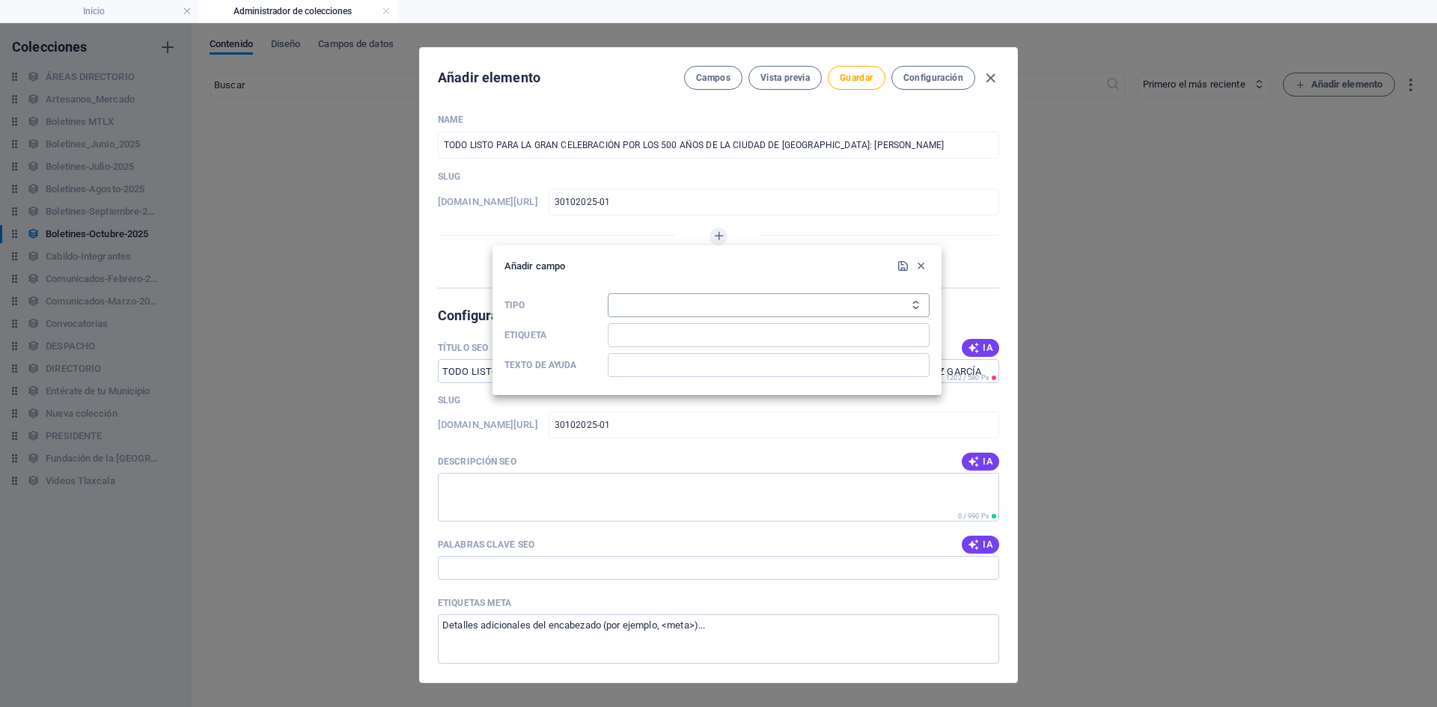
click at [822, 306] on select "Texto sin formato Enlace CMS Texto enriquecido Archivo Múltiples archivos Casil…" at bounding box center [769, 305] width 322 height 24
select select "text"
click at [608, 293] on select "Texto sin formato Enlace CMS Texto enriquecido Archivo Múltiples archivos Casil…" at bounding box center [769, 305] width 322 height 24
click at [630, 334] on input "Etiqueta" at bounding box center [769, 335] width 322 height 24
type input "UBICACIÓN"
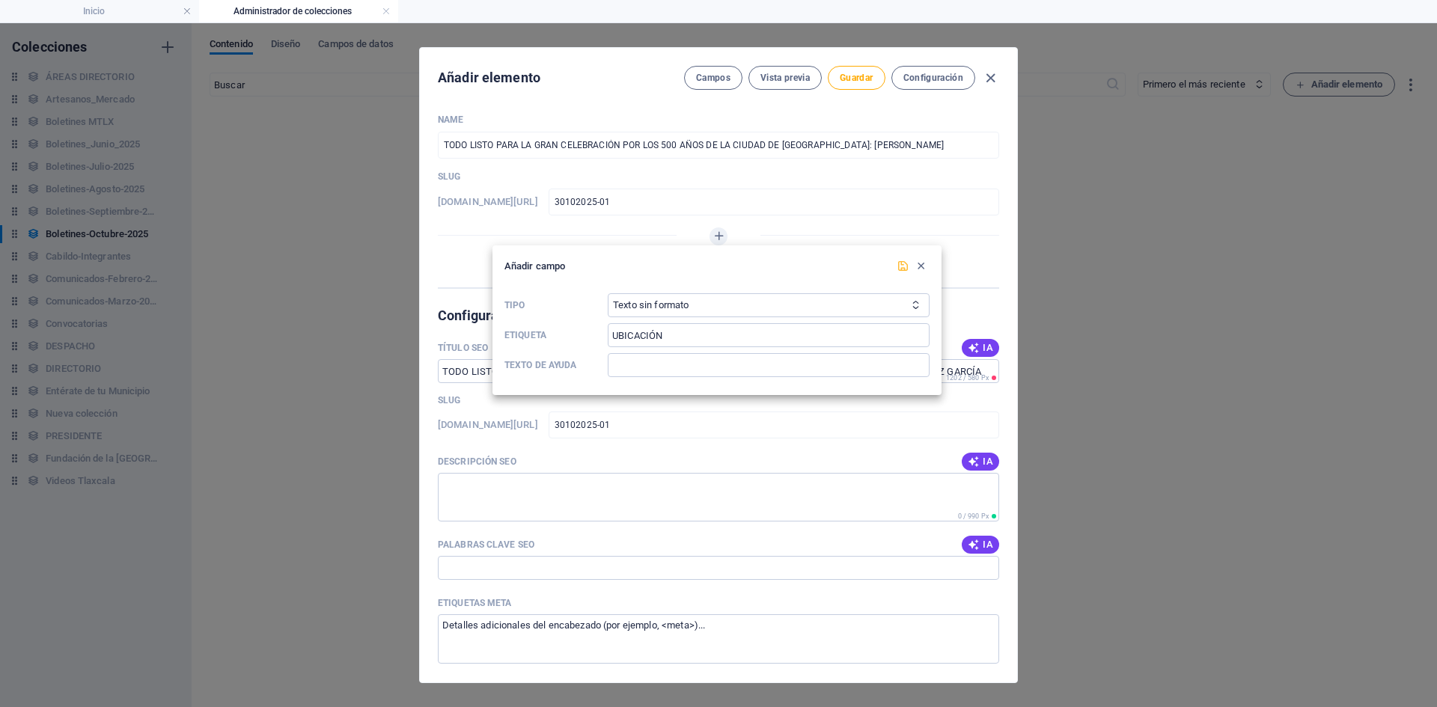
click at [906, 263] on icon "submit" at bounding box center [903, 266] width 13 height 13
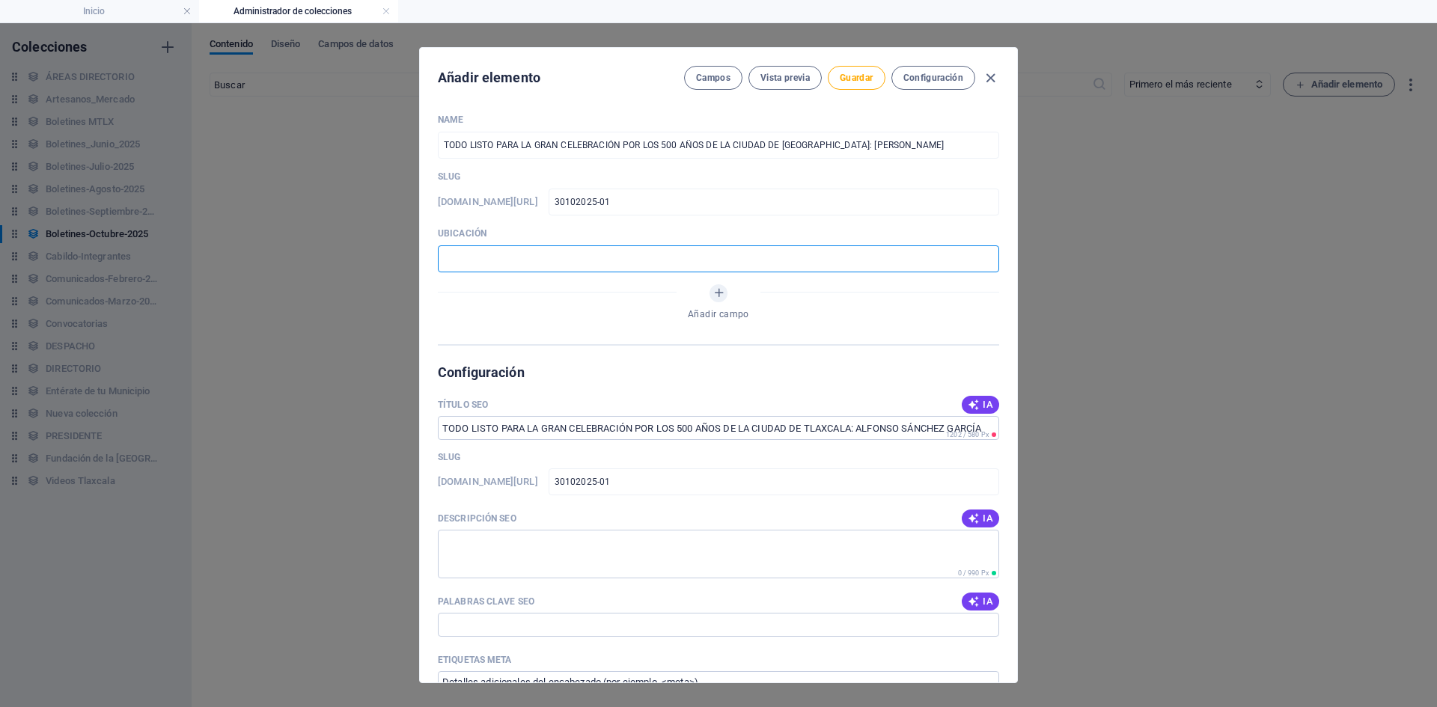
click at [600, 262] on input "text" at bounding box center [718, 259] width 561 height 27
type input "📍 TLAXCALA [PERSON_NAME]"
click at [713, 293] on icon "Añadir campo" at bounding box center [719, 293] width 13 height 13
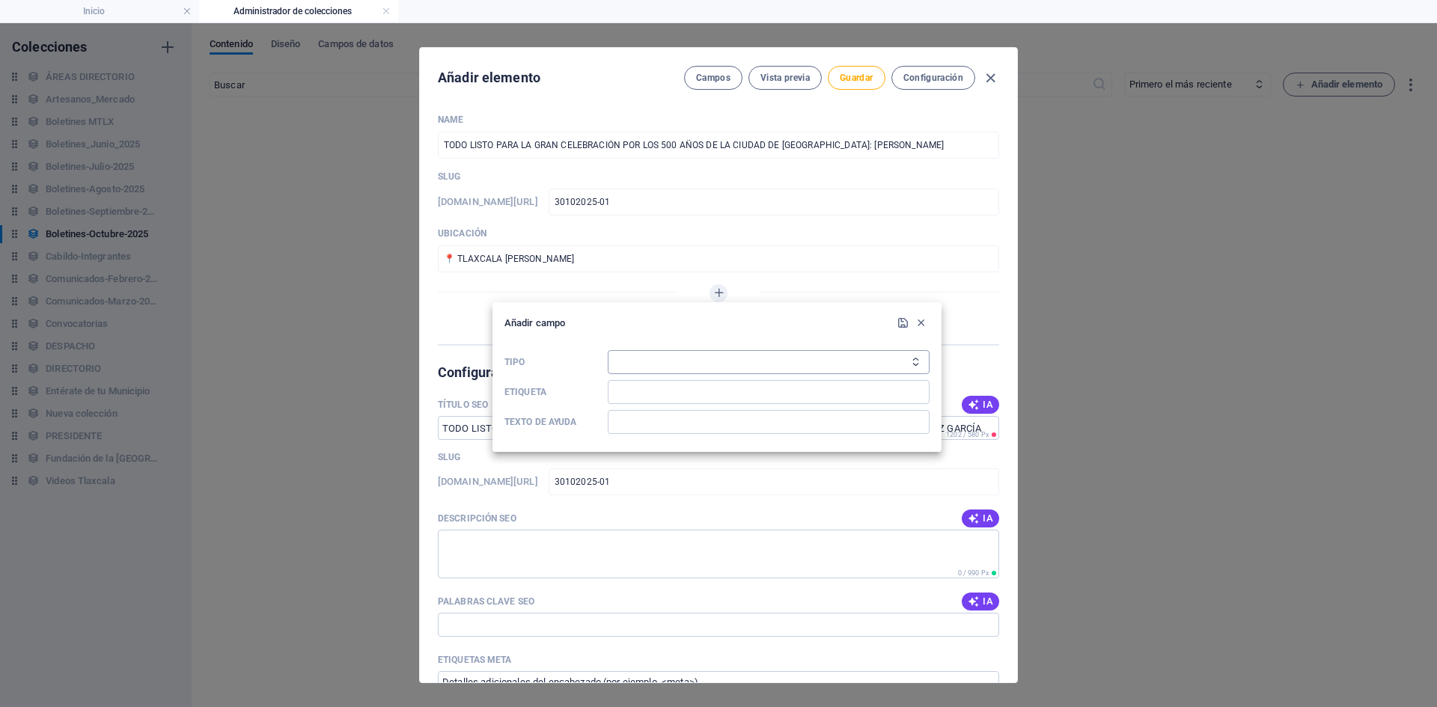
click at [895, 363] on select "Texto sin formato Enlace CMS Texto enriquecido Archivo Múltiples archivos Casil…" at bounding box center [769, 362] width 322 height 24
select select "text"
click at [608, 350] on select "Texto sin formato Enlace CMS Texto enriquecido Archivo Múltiples archivos Casil…" at bounding box center [769, 362] width 322 height 24
click at [646, 390] on input "Etiqueta" at bounding box center [769, 392] width 322 height 24
type input "D"
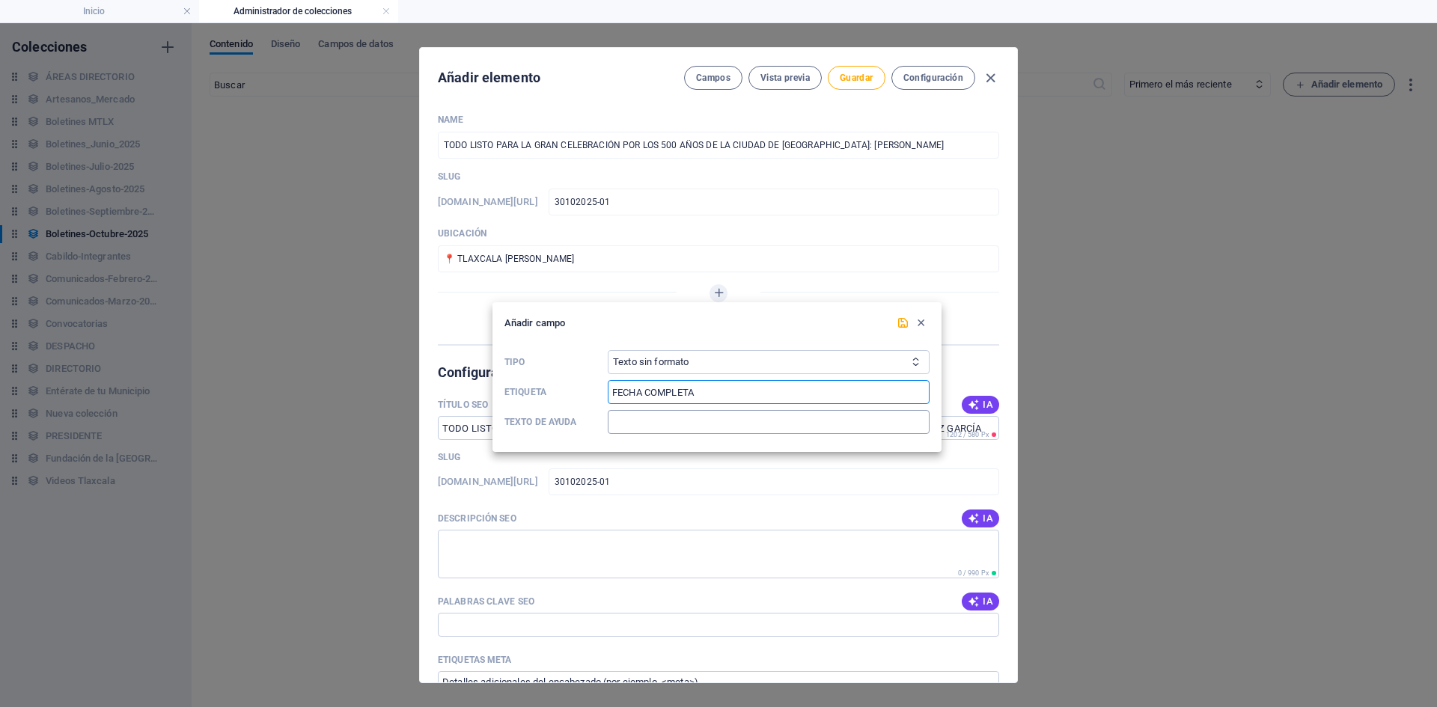
type input "FECHA COMPLETA"
click at [631, 416] on input "Texto de ayuda" at bounding box center [769, 422] width 322 height 24
drag, startPoint x: 637, startPoint y: 429, endPoint x: 905, endPoint y: 329, distance: 285.9
click at [905, 329] on icon "submit" at bounding box center [903, 323] width 13 height 13
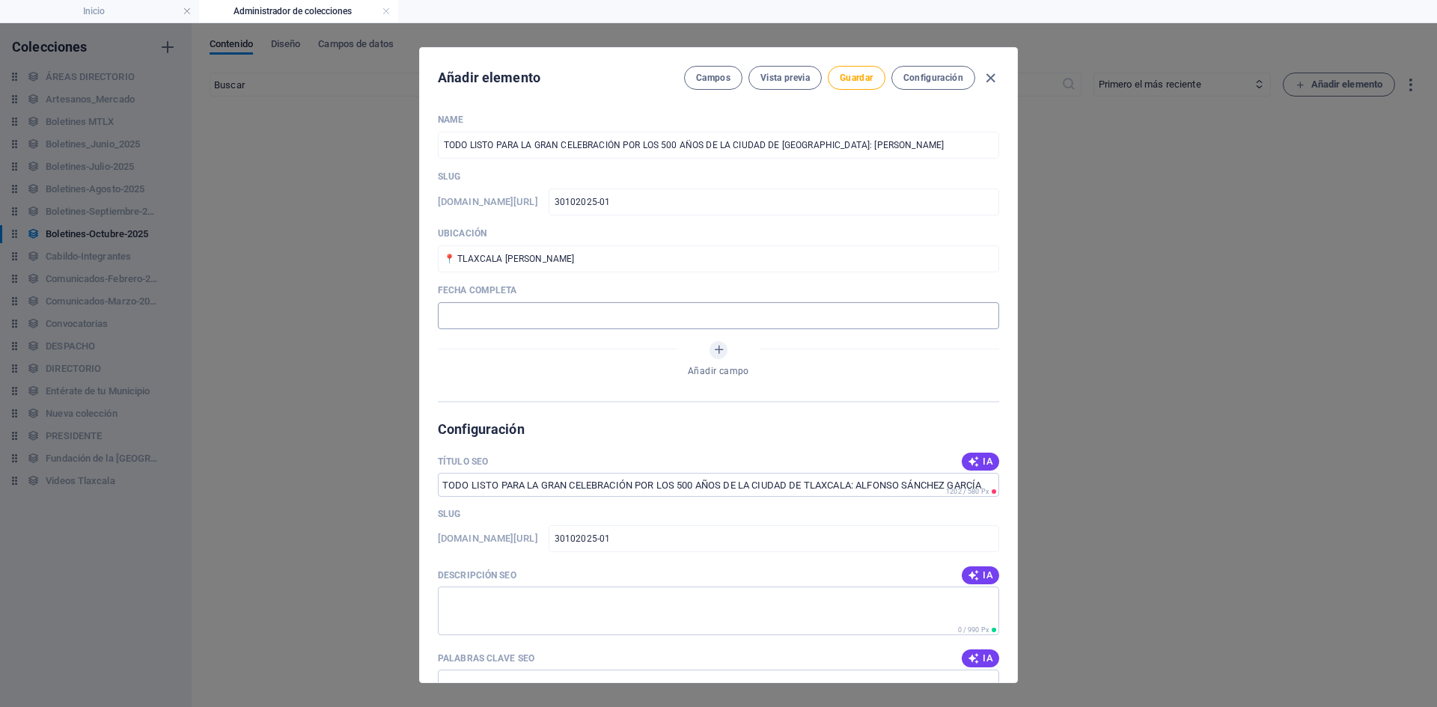
click at [555, 314] on input "text" at bounding box center [718, 315] width 561 height 27
drag, startPoint x: 575, startPoint y: 324, endPoint x: 462, endPoint y: 328, distance: 113.1
click at [462, 328] on input "🗓️ [DATE]" at bounding box center [718, 315] width 561 height 27
type input "🗓️ [DATE]"
click at [714, 353] on icon "Añadir campo" at bounding box center [719, 350] width 13 height 13
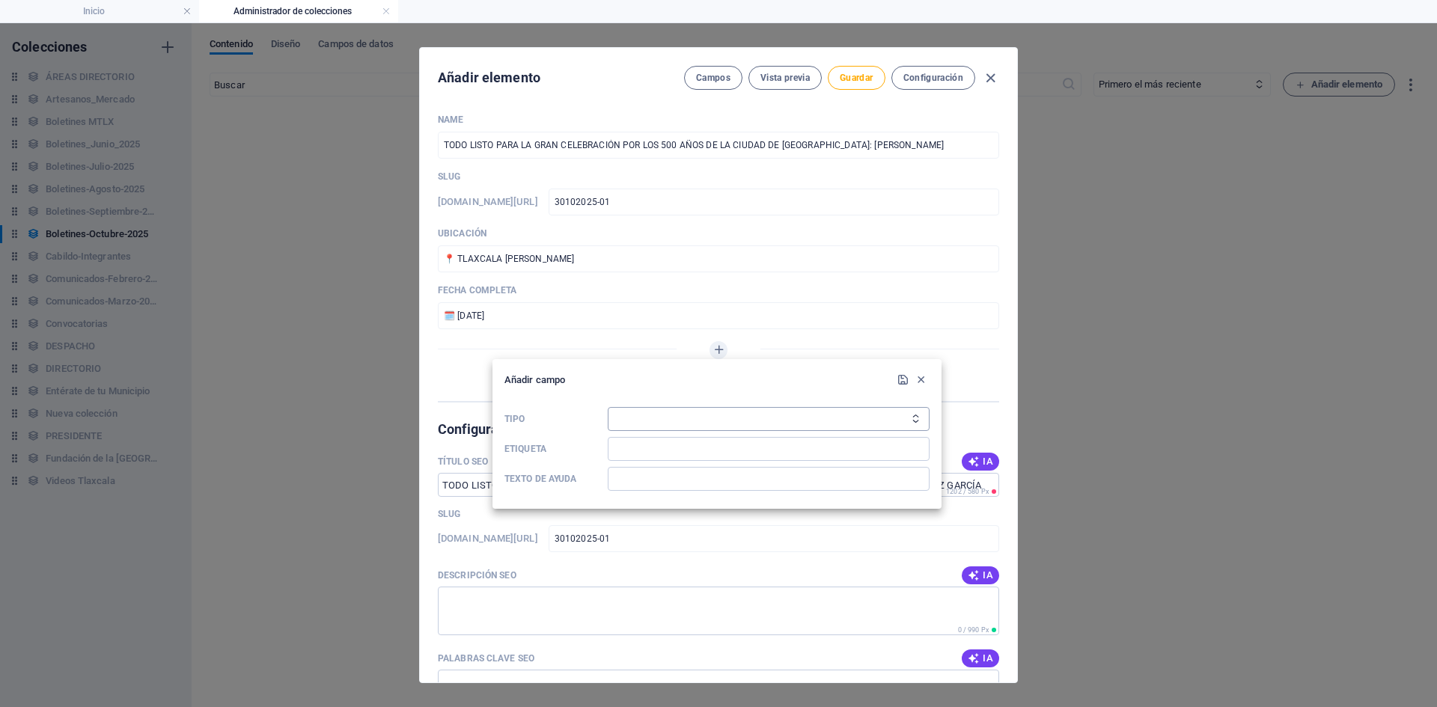
click at [865, 419] on select "Texto sin formato Enlace CMS Texto enriquecido Archivo Múltiples archivos Casil…" at bounding box center [769, 419] width 322 height 24
select select "link"
click at [608, 407] on select "Texto sin formato Enlace CMS Texto enriquecido Archivo Múltiples archivos Casil…" at bounding box center [769, 419] width 322 height 24
click at [648, 445] on input "Etiqueta" at bounding box center [769, 449] width 322 height 24
click at [641, 444] on input "Etiqueta" at bounding box center [769, 449] width 322 height 24
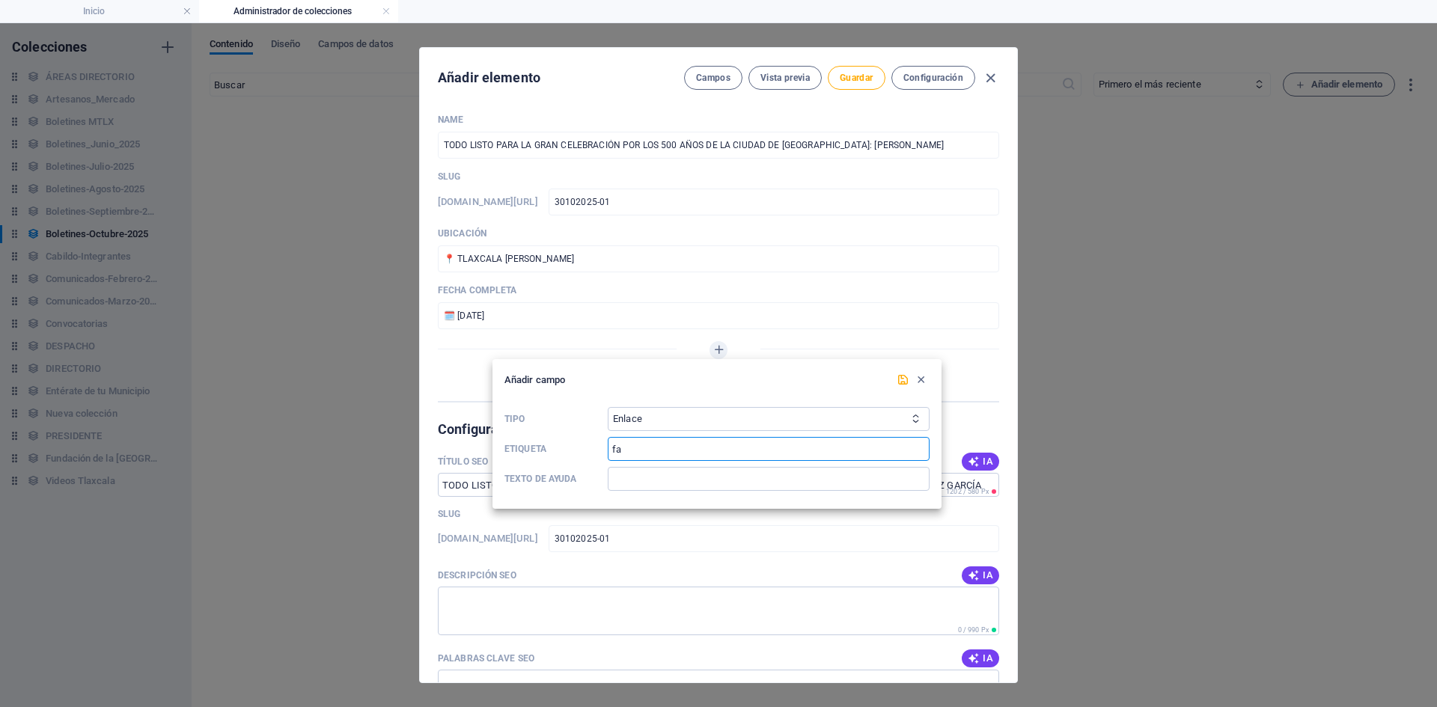
type input "f"
type input "F"
type input "NOTA EN FACEBOOK"
click at [900, 380] on icon "submit" at bounding box center [903, 380] width 13 height 13
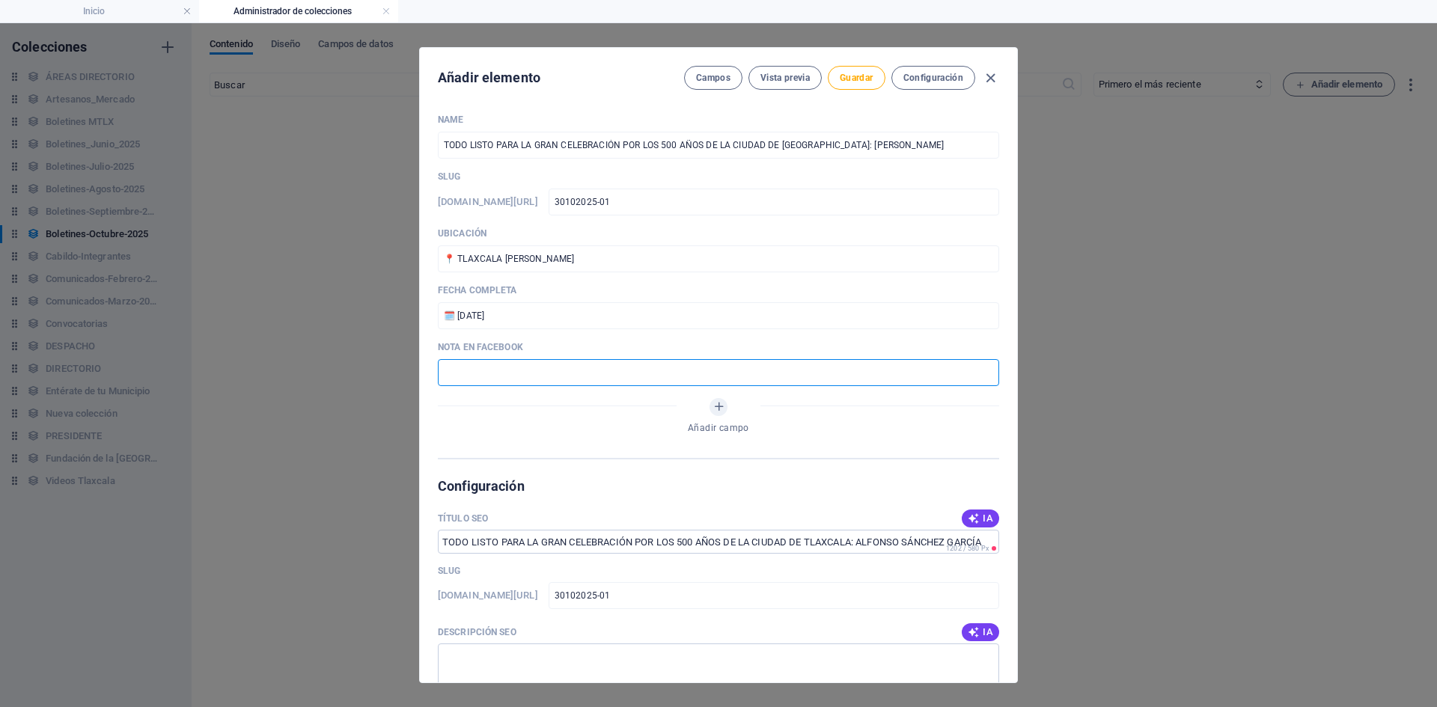
click at [508, 369] on input "text" at bounding box center [718, 372] width 561 height 27
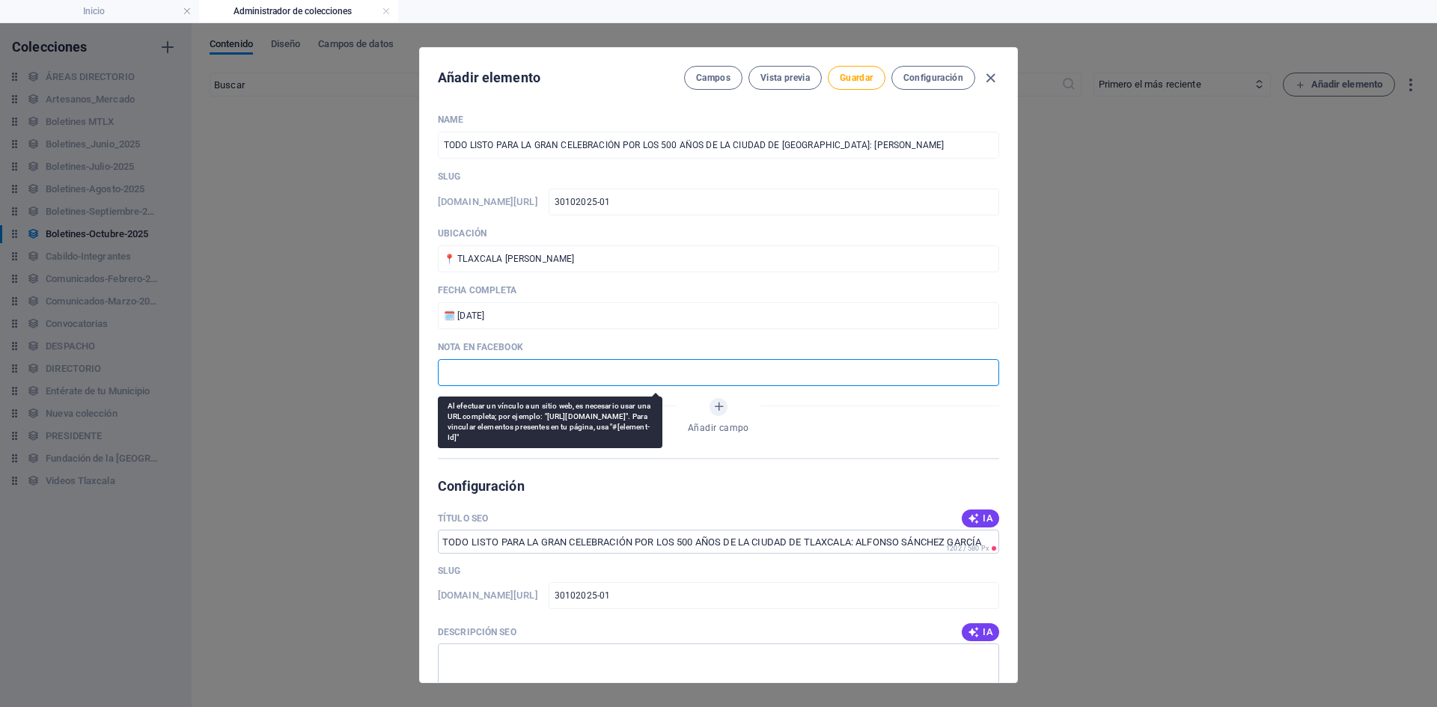
click at [508, 369] on input "text" at bounding box center [718, 372] width 561 height 27
click at [545, 367] on input "text" at bounding box center [718, 372] width 561 height 27
click at [486, 374] on input "text" at bounding box center [718, 372] width 561 height 27
paste input "[URL][DOMAIN_NAME]"
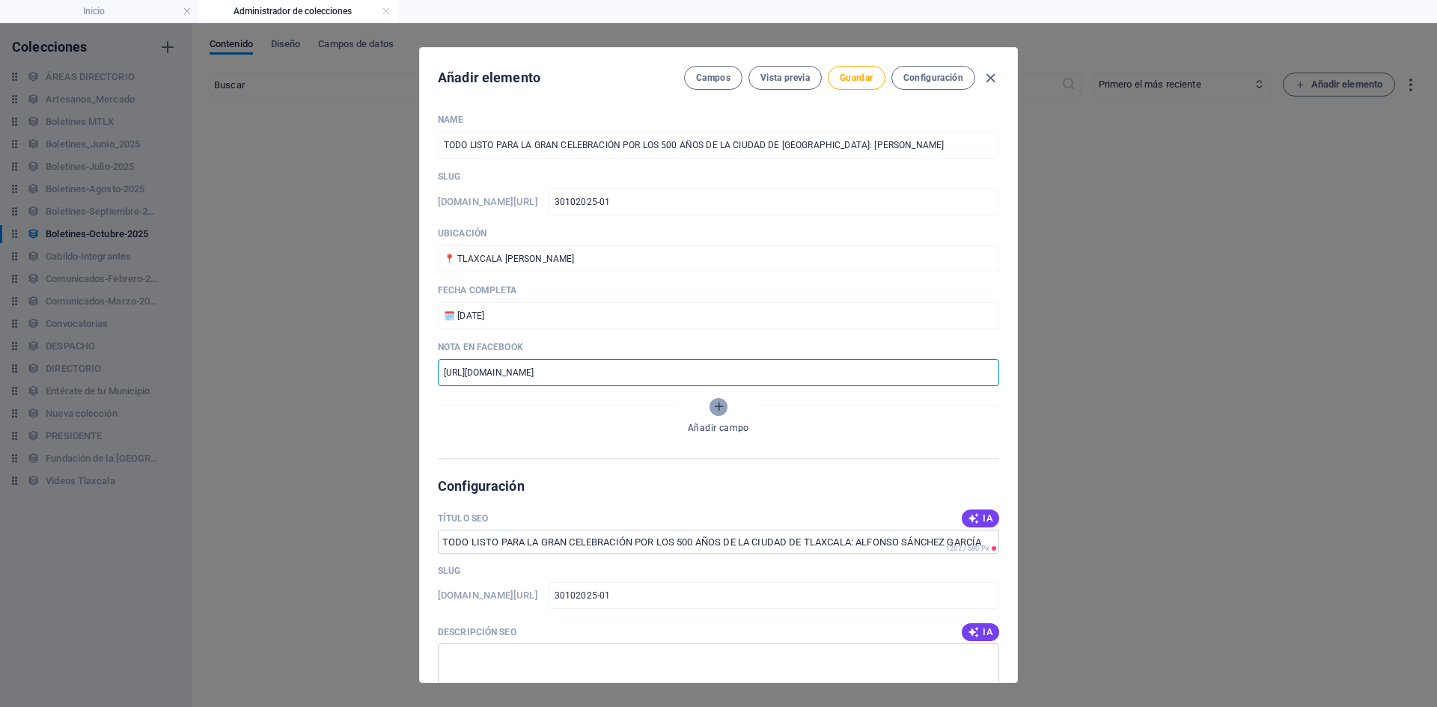
type input "[URL][DOMAIN_NAME]"
click at [717, 412] on icon "Añadir campo" at bounding box center [719, 407] width 13 height 13
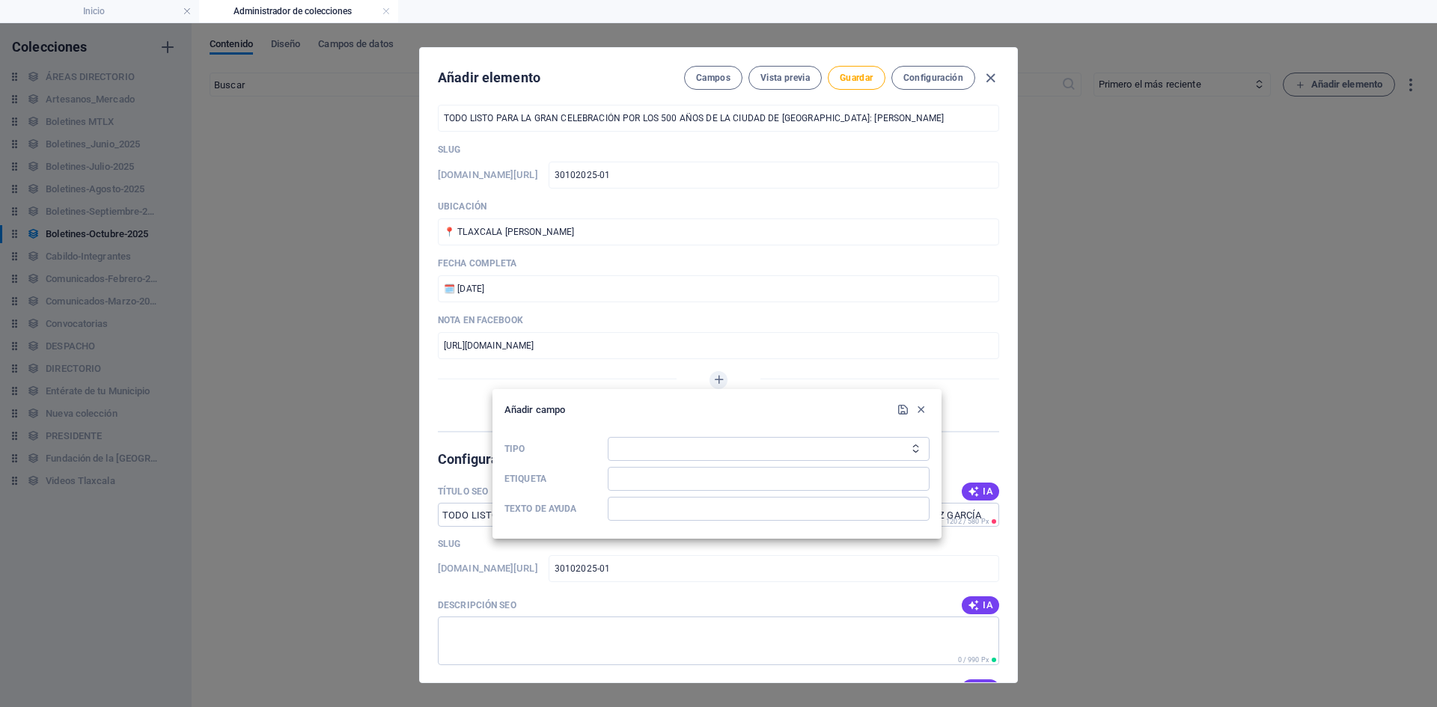
click at [912, 448] on icon "Tipo" at bounding box center [916, 449] width 10 height 10
click at [916, 448] on icon "Tipo" at bounding box center [916, 449] width 10 height 10
click at [910, 448] on select "Texto sin formato Enlace CMS Texto enriquecido Archivo Múltiples archivos Casil…" at bounding box center [769, 449] width 322 height 24
select select "file"
click at [608, 437] on select "Texto sin formato Enlace CMS Texto enriquecido Archivo Múltiples archivos Casil…" at bounding box center [769, 449] width 322 height 24
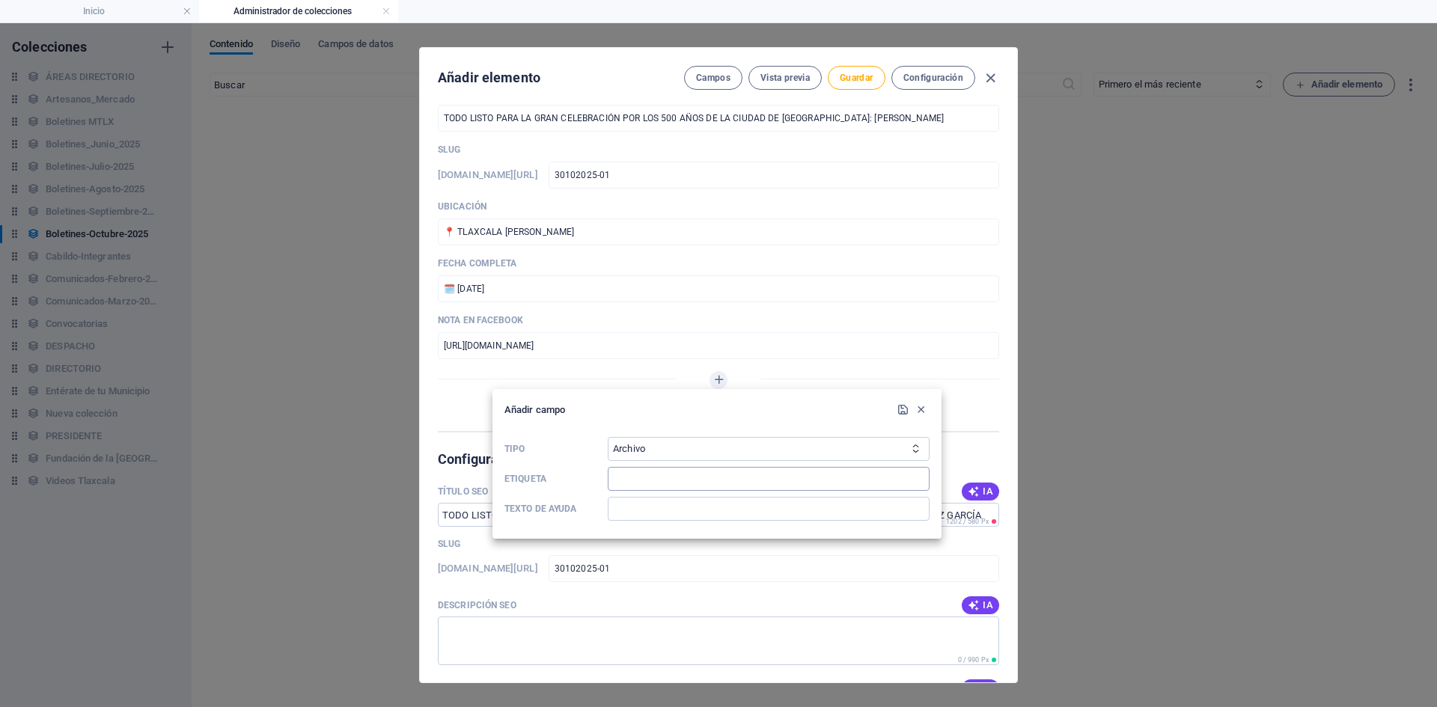
click at [663, 475] on input "Etiqueta" at bounding box center [769, 479] width 322 height 24
click at [682, 482] on input "Etiqueta" at bounding box center [769, 479] width 322 height 24
click at [922, 410] on icon "button" at bounding box center [921, 410] width 13 height 13
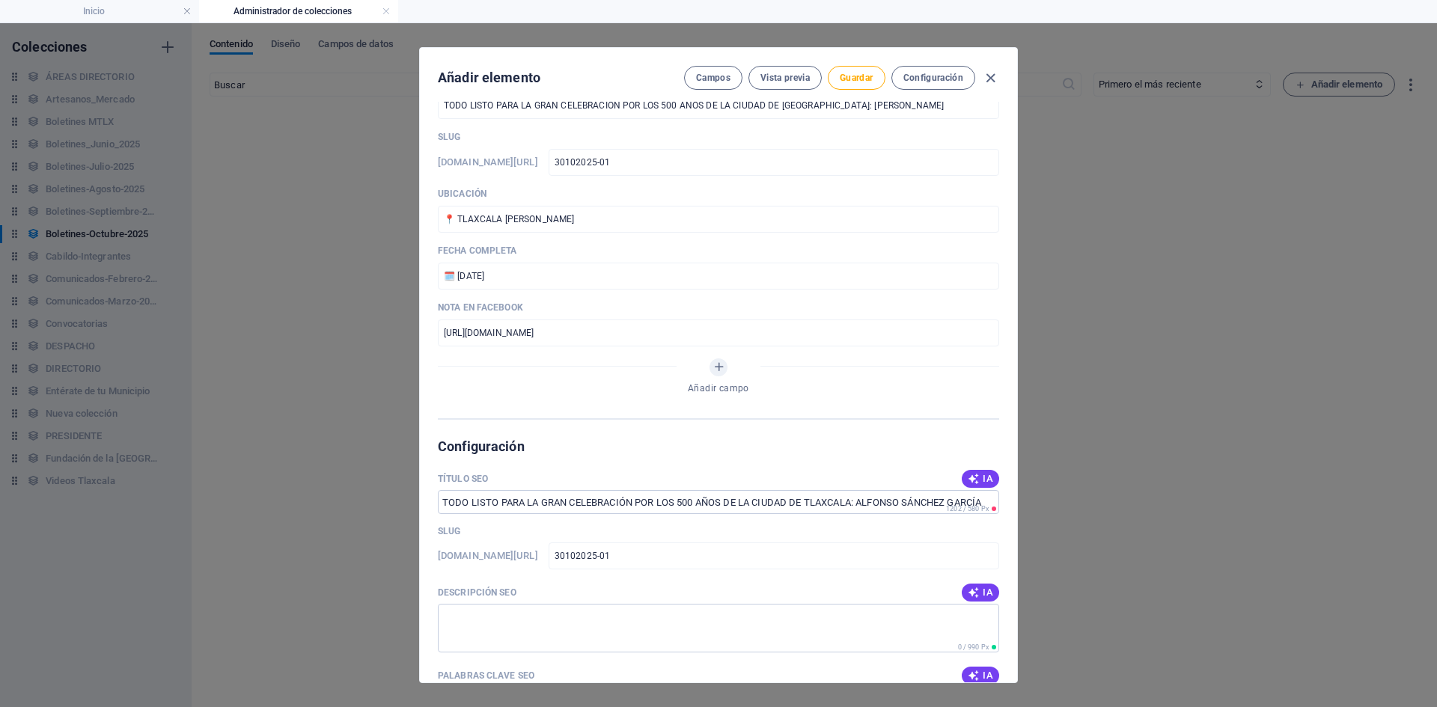
scroll to position [5, 0]
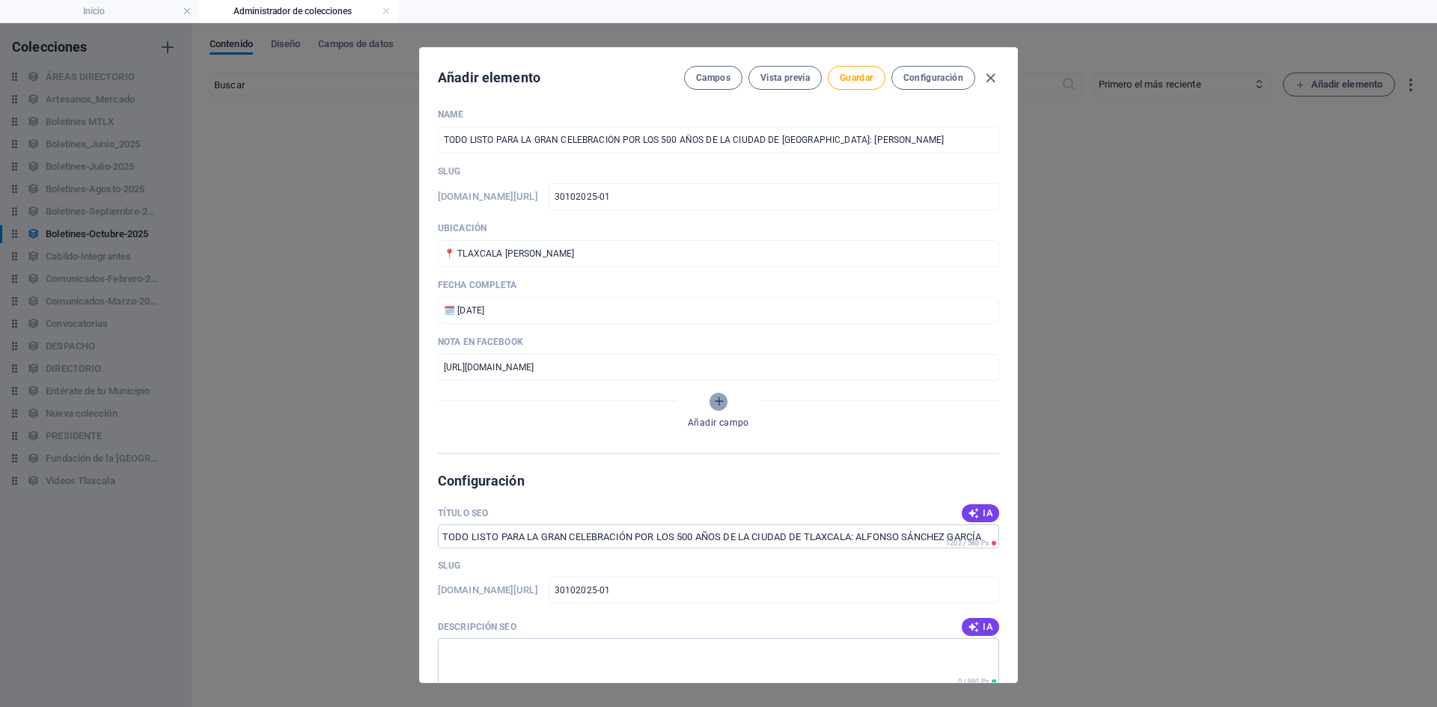
click at [713, 404] on icon "Añadir campo" at bounding box center [719, 401] width 13 height 13
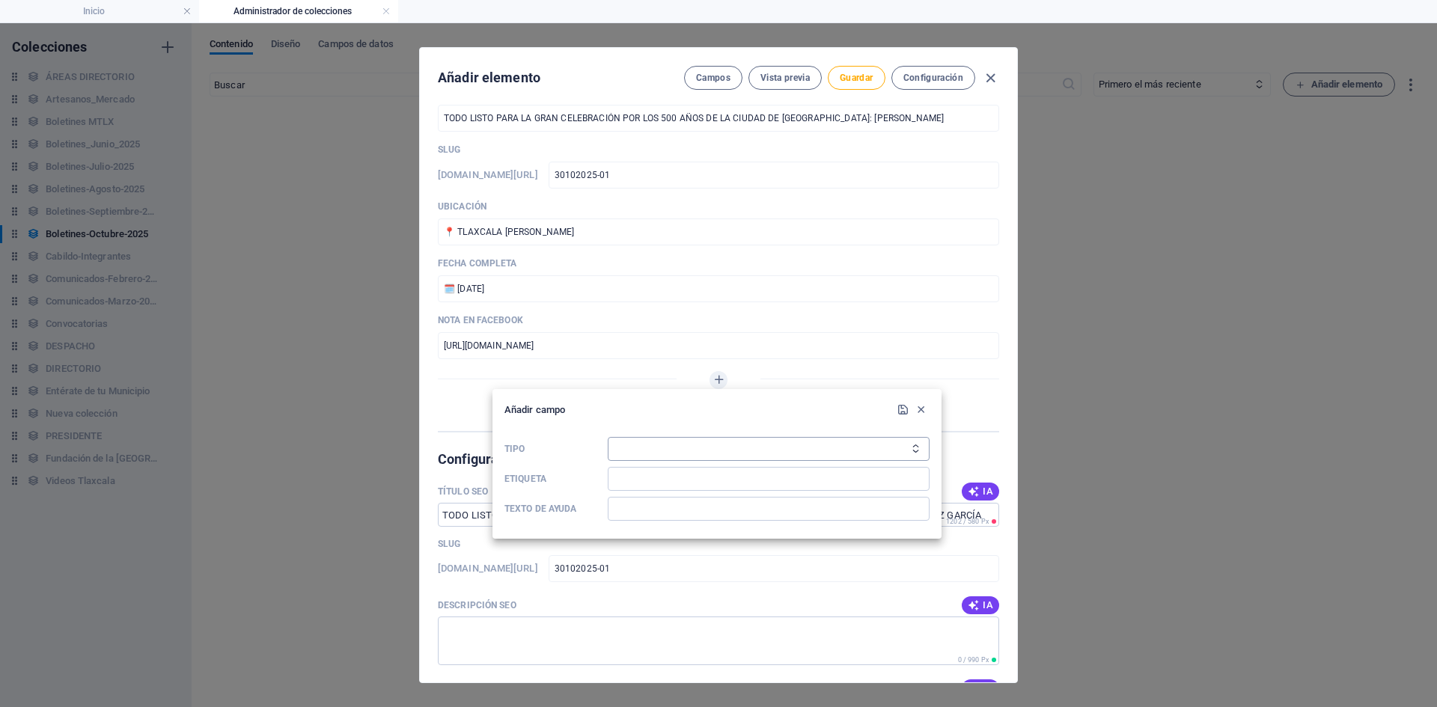
click at [700, 446] on select "Texto sin formato Enlace CMS Texto enriquecido Archivo Múltiples archivos Casil…" at bounding box center [769, 449] width 322 height 24
select select "file"
click at [608, 437] on select "Texto sin formato Enlace CMS Texto enriquecido Archivo Múltiples archivos Casil…" at bounding box center [769, 449] width 322 height 24
click at [648, 487] on input "Etiqueta" at bounding box center [769, 479] width 322 height 24
type input "i"
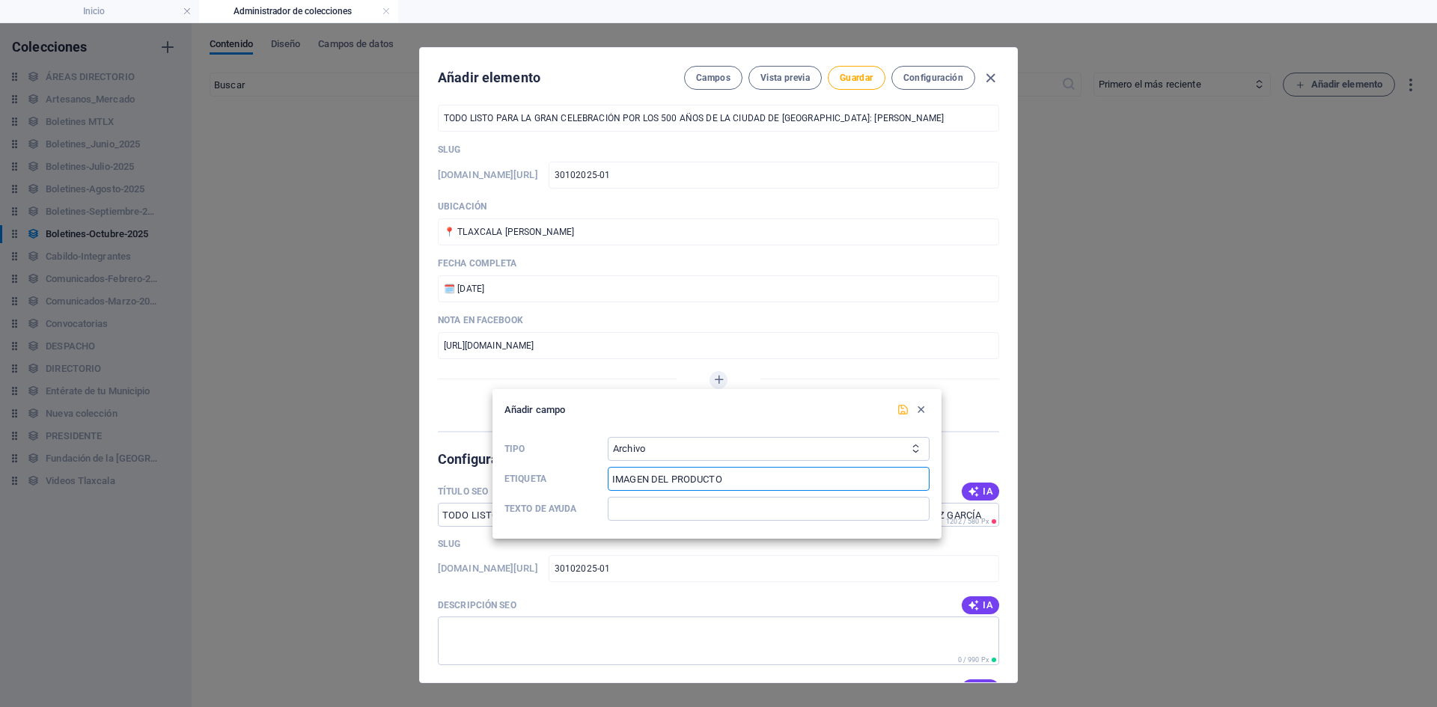
type input "IMAGEN DEL PRODUCTO"
click at [899, 409] on icon "submit" at bounding box center [903, 410] width 13 height 13
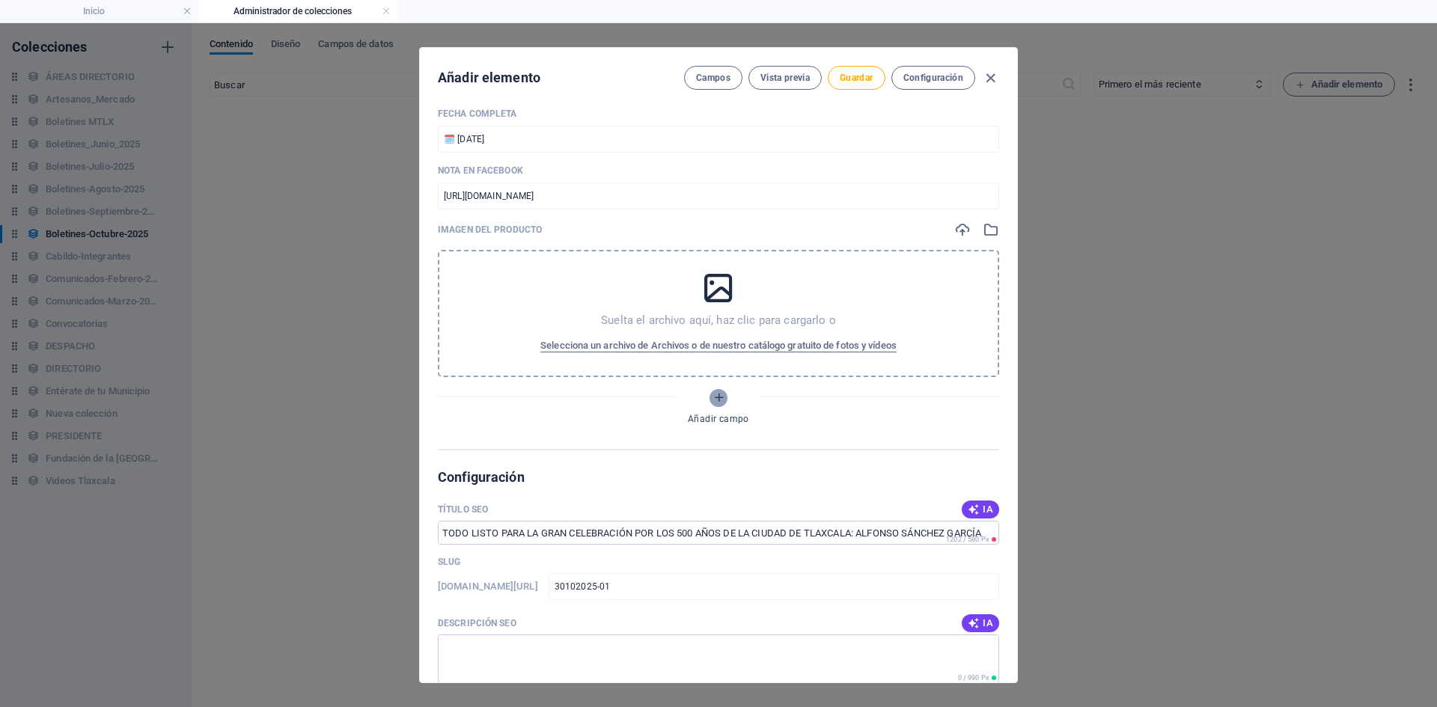
click at [719, 401] on icon "Añadir campo" at bounding box center [719, 398] width 13 height 13
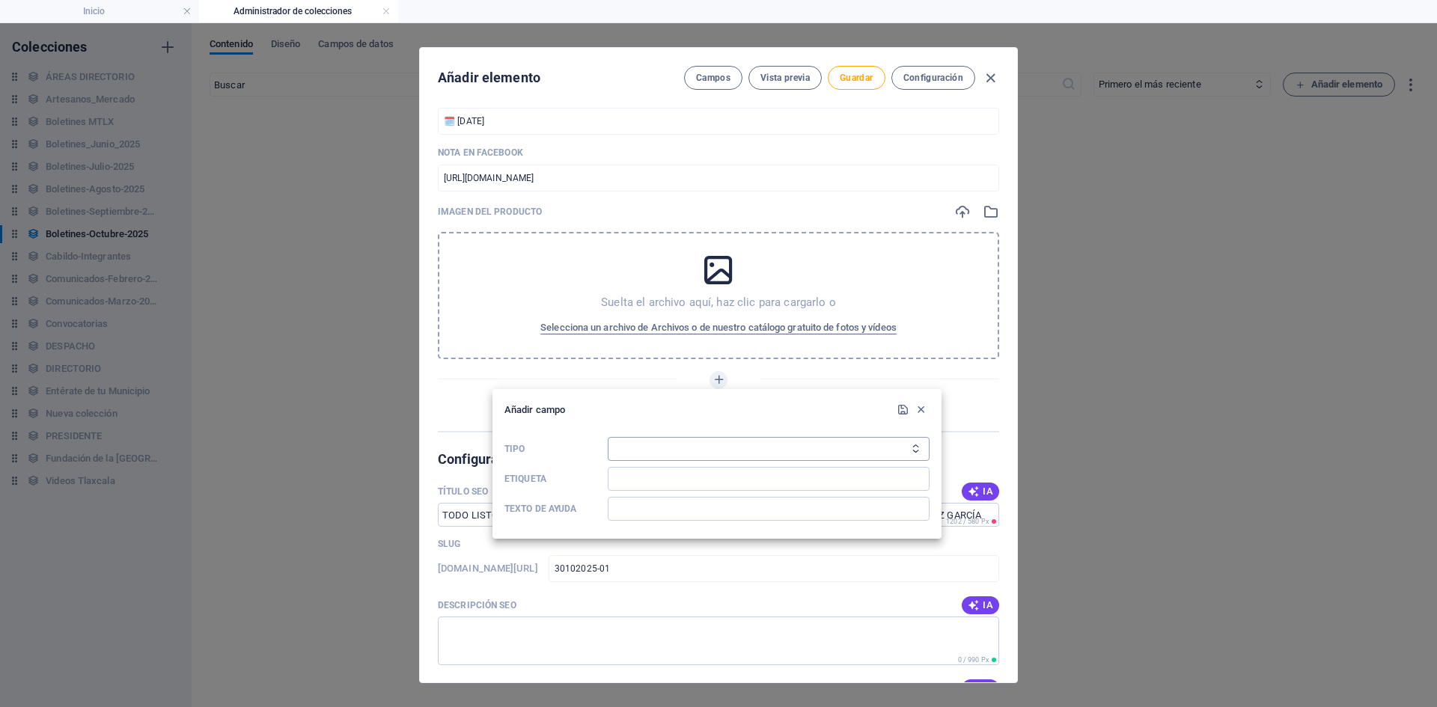
click at [887, 451] on select "Texto sin formato Enlace CMS Texto enriquecido Archivo Múltiples archivos Casil…" at bounding box center [769, 449] width 322 height 24
select select "cms"
click at [608, 437] on select "Texto sin formato Enlace CMS Texto enriquecido Archivo Múltiples archivos Casil…" at bounding box center [769, 449] width 322 height 24
click at [630, 484] on input "Etiqueta" at bounding box center [769, 479] width 322 height 24
click at [690, 480] on input "Etiqueta" at bounding box center [769, 479] width 322 height 24
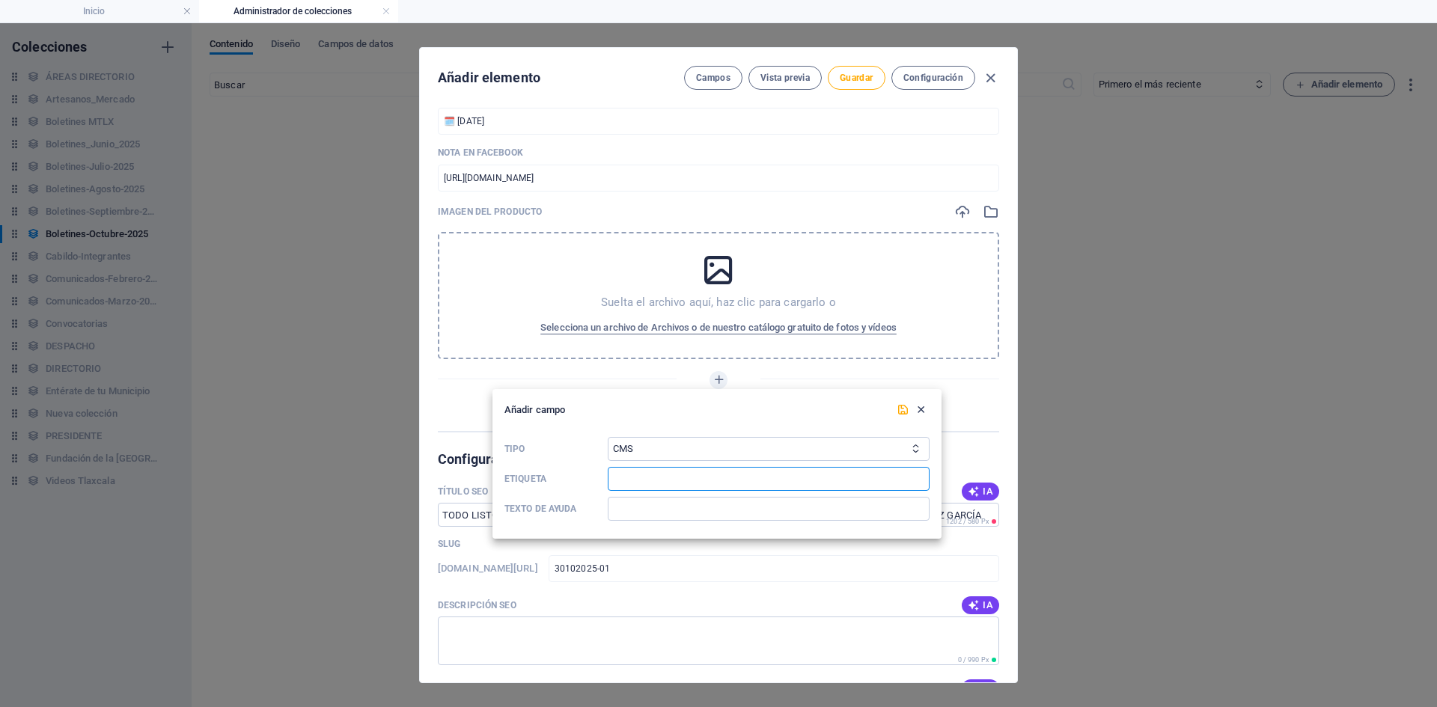
click at [919, 411] on icon "button" at bounding box center [921, 410] width 13 height 13
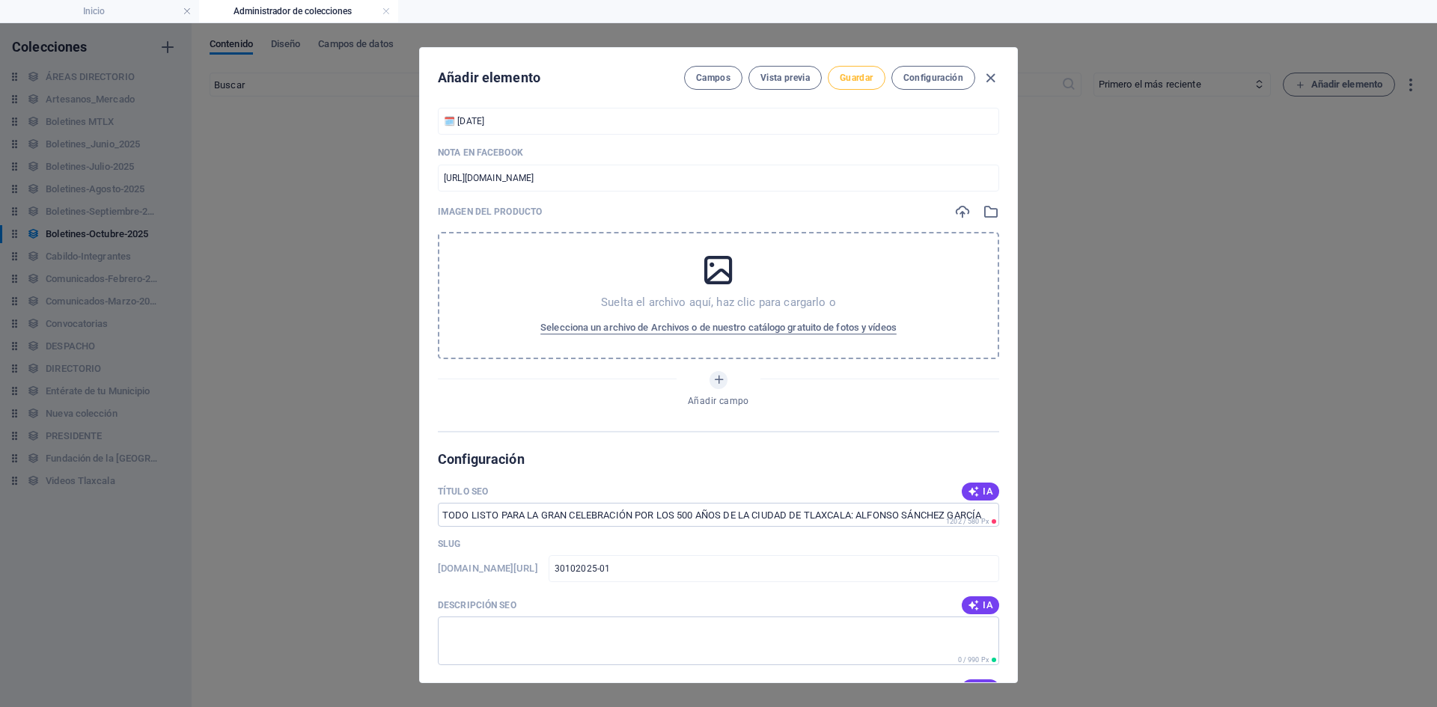
click at [858, 79] on span "Guardar" at bounding box center [856, 78] width 33 height 12
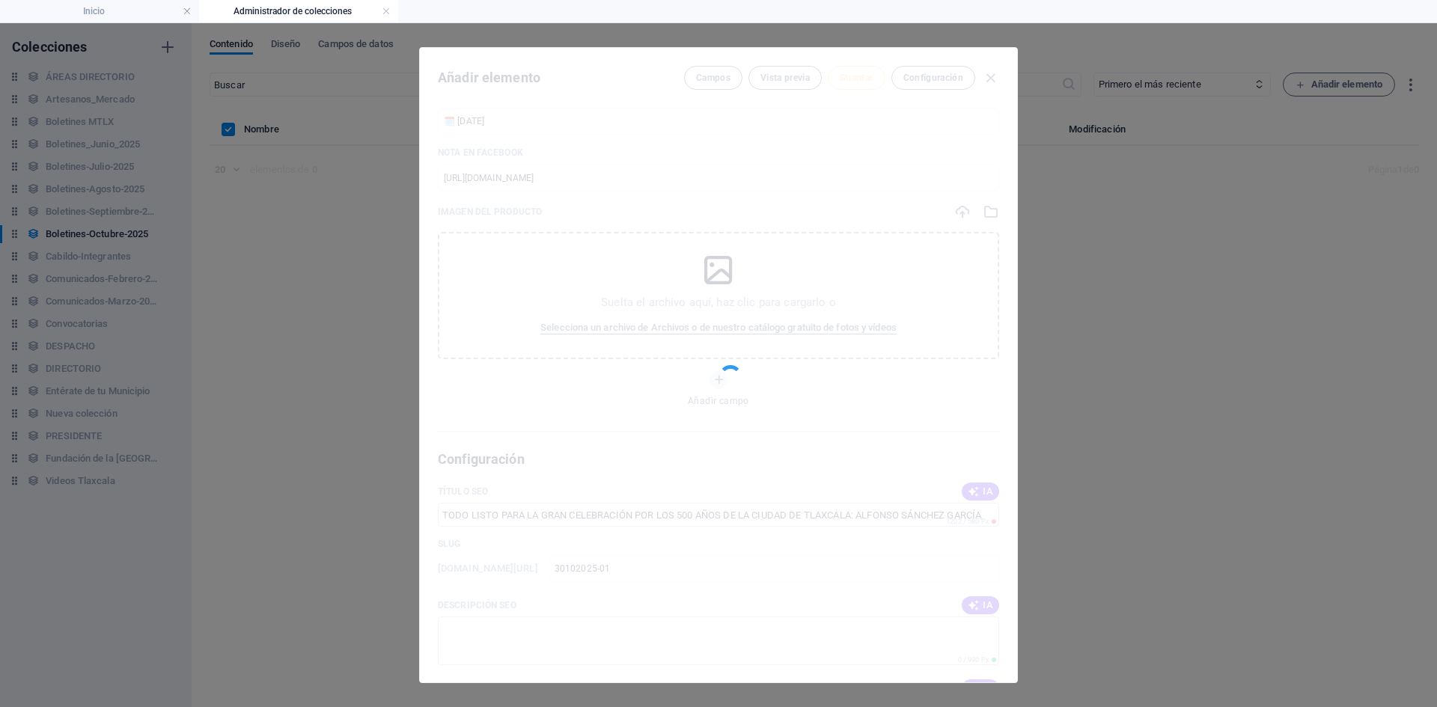
type input "30102025-01"
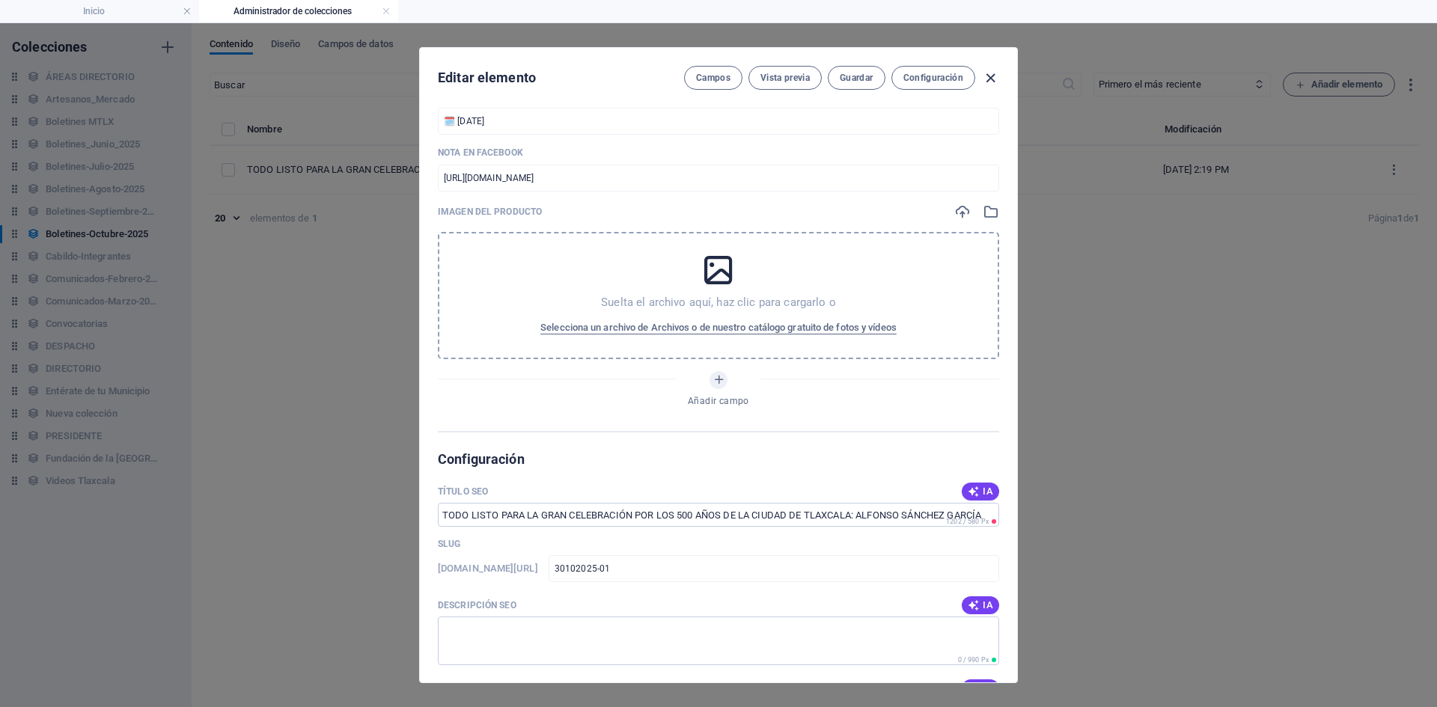
click at [991, 79] on icon "button" at bounding box center [990, 78] width 17 height 17
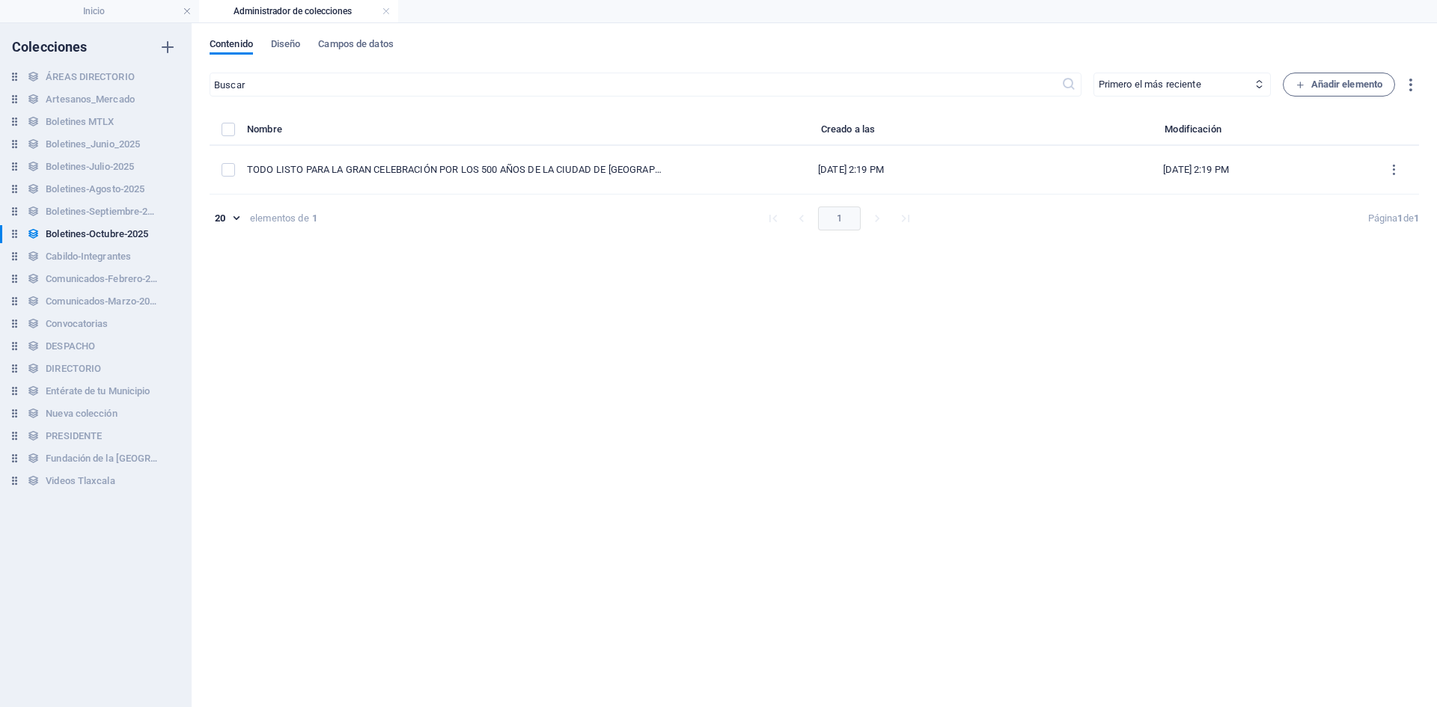
type input "todo-listo-para-la-gran-celebracion-por-los-500-anos-de-la-ciudad-de-[GEOGRAPHI…"
click at [118, 217] on h6 "Boletines-Septiembre-2025" at bounding box center [102, 212] width 112 height 18
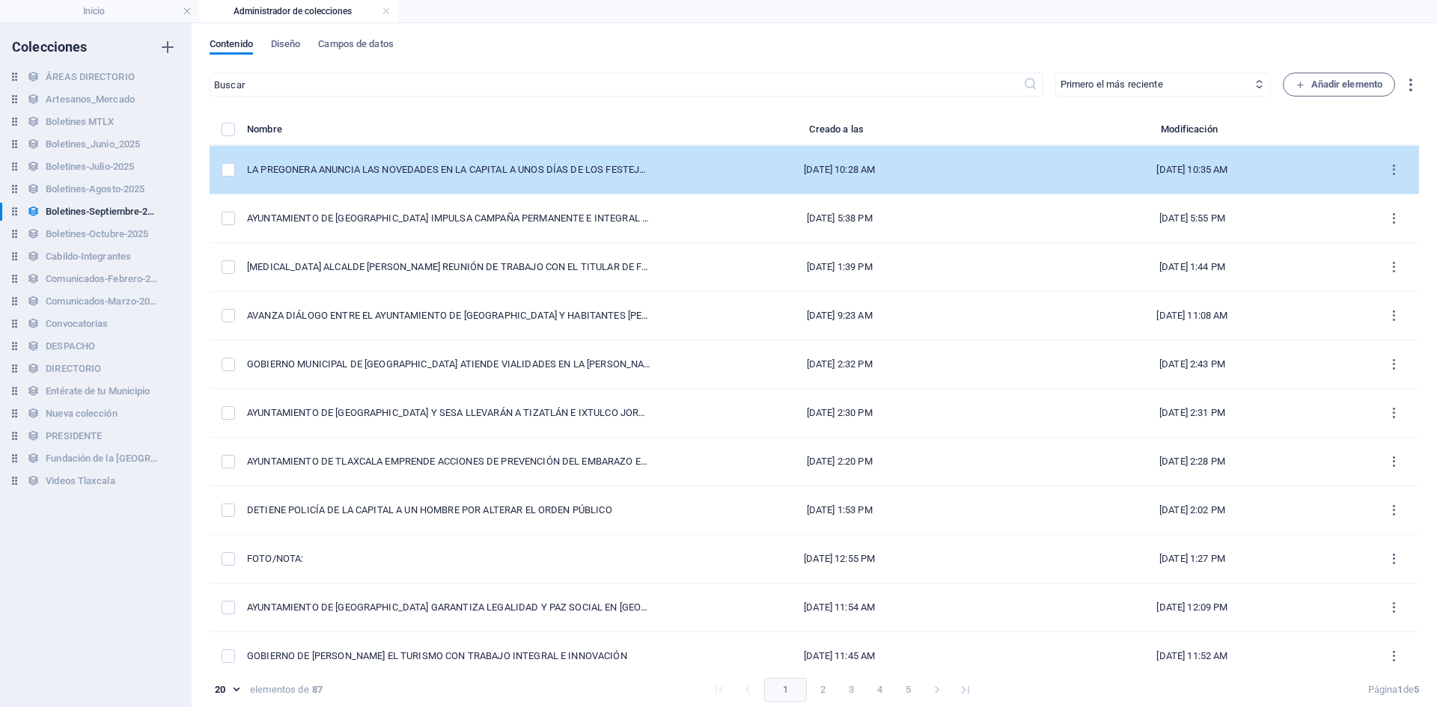
click at [663, 175] on td "[DATE] 10:28 AM" at bounding box center [839, 170] width 353 height 49
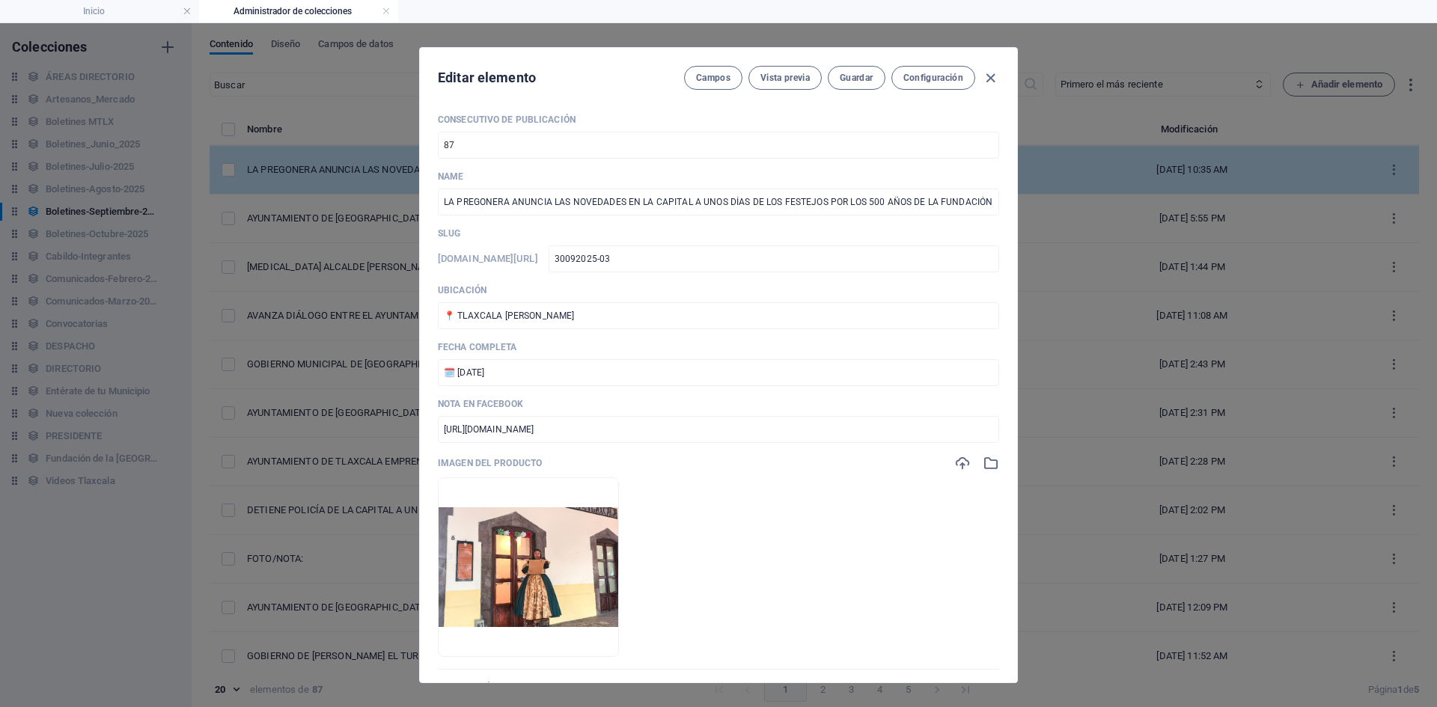
click at [625, 175] on p "Name" at bounding box center [718, 177] width 561 height 12
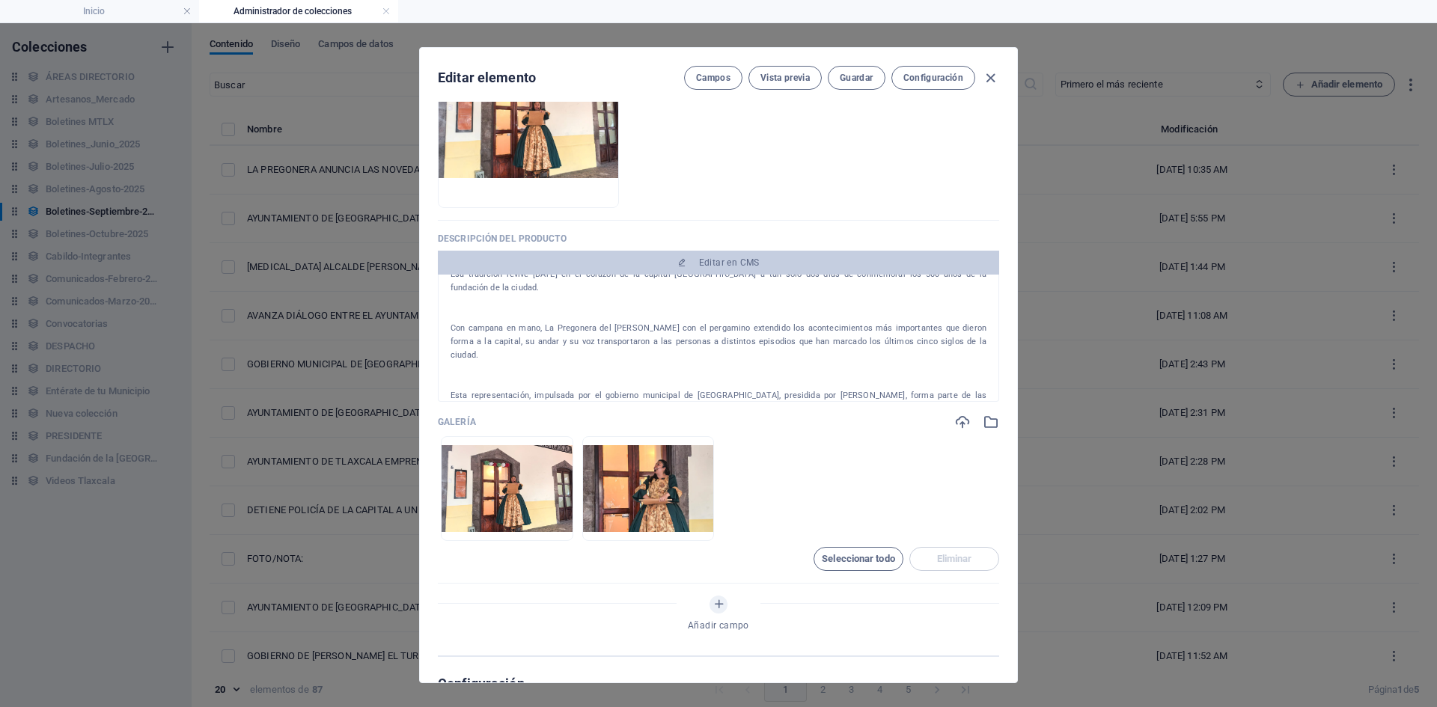
scroll to position [0, 0]
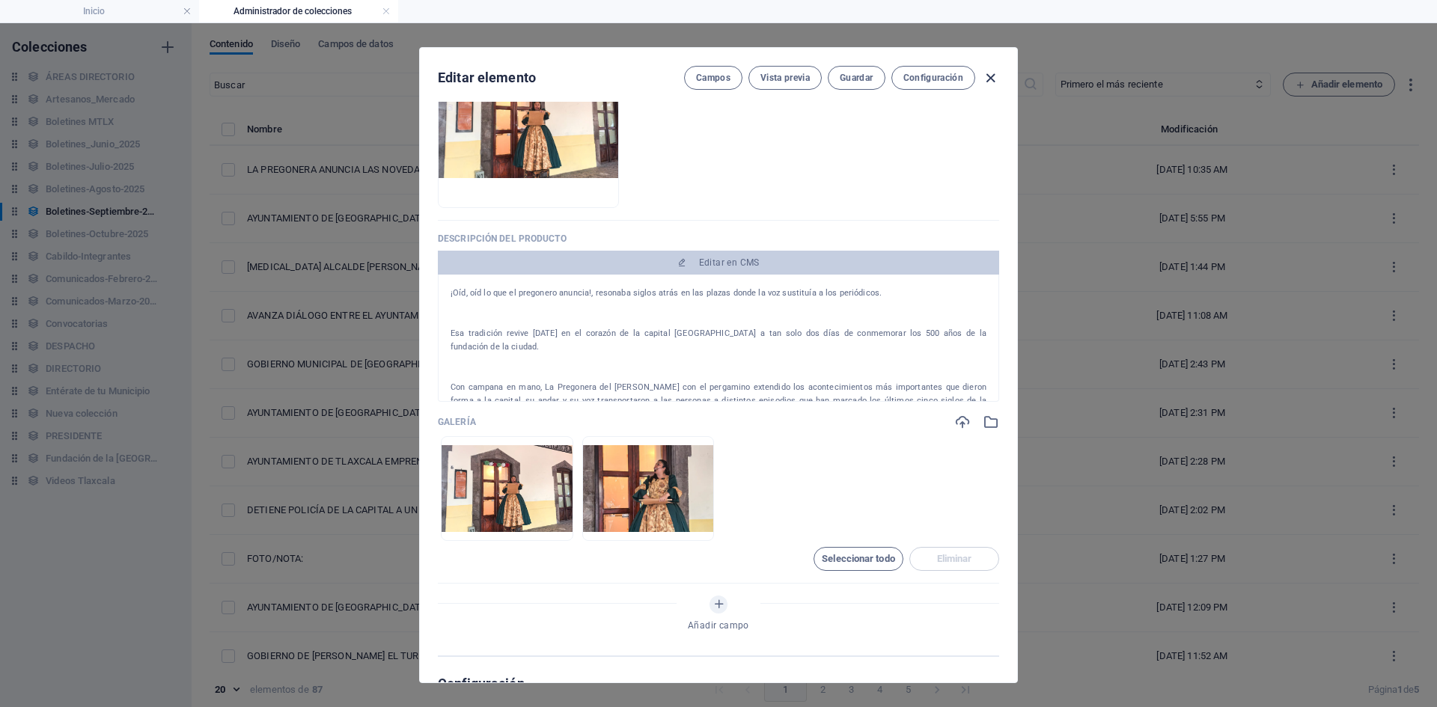
click at [992, 76] on icon "button" at bounding box center [990, 78] width 17 height 17
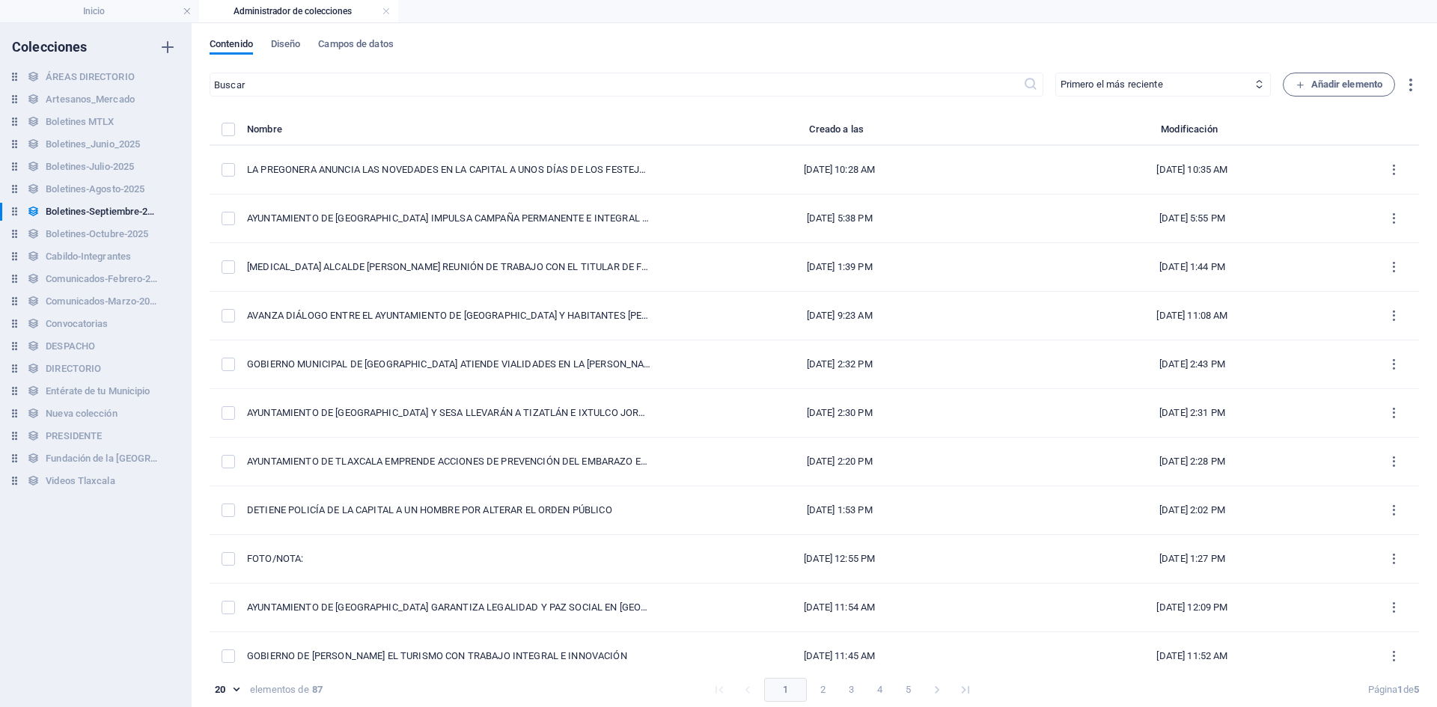
type input "la-pregonera-anuncia-las-novedades-en-la-capital-a-unos-dias-de-los-festejos-po…"
click at [118, 237] on h6 "Boletines-Octubre-2025" at bounding box center [97, 234] width 103 height 18
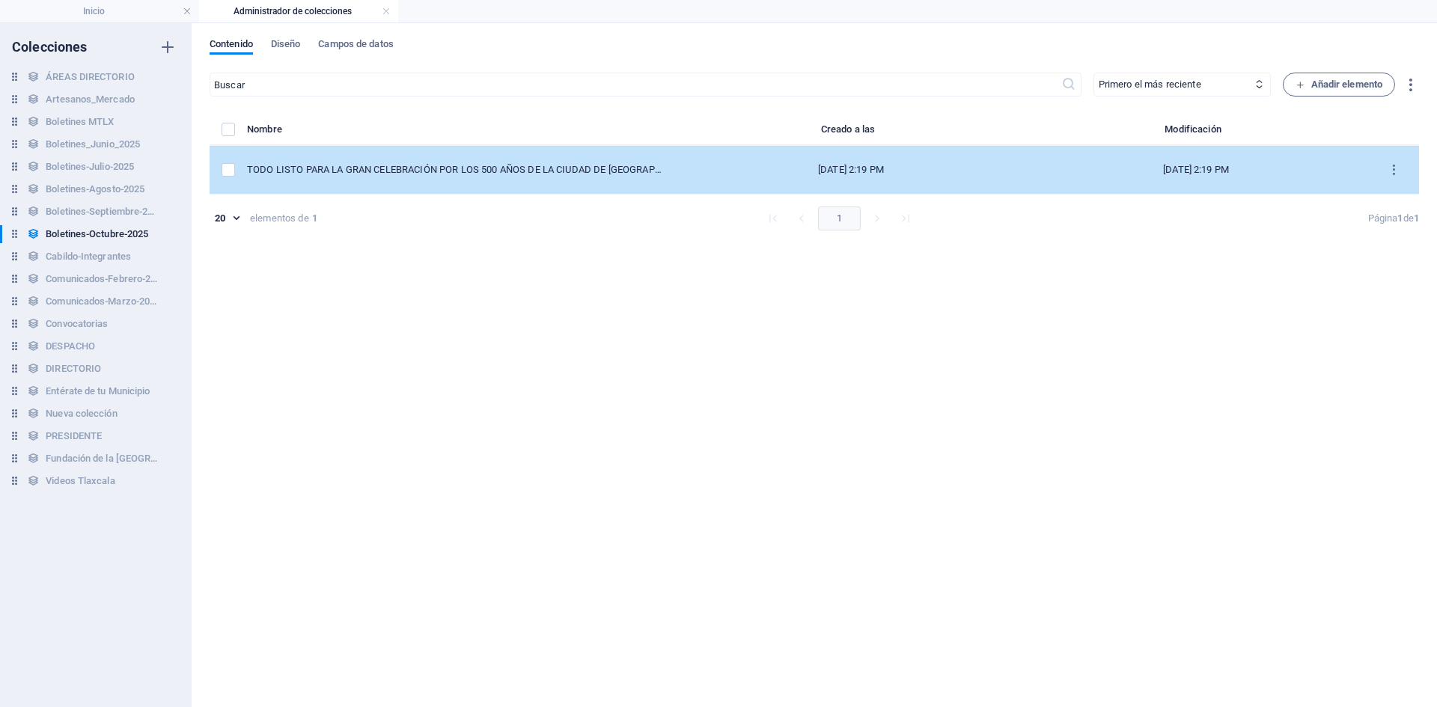
click at [532, 183] on td "TODO LISTO PARA LA GRAN CELEBRACIÓN POR LOS 500 AÑOS DE LA CIUDAD DE [GEOGRAPHI…" at bounding box center [463, 170] width 432 height 49
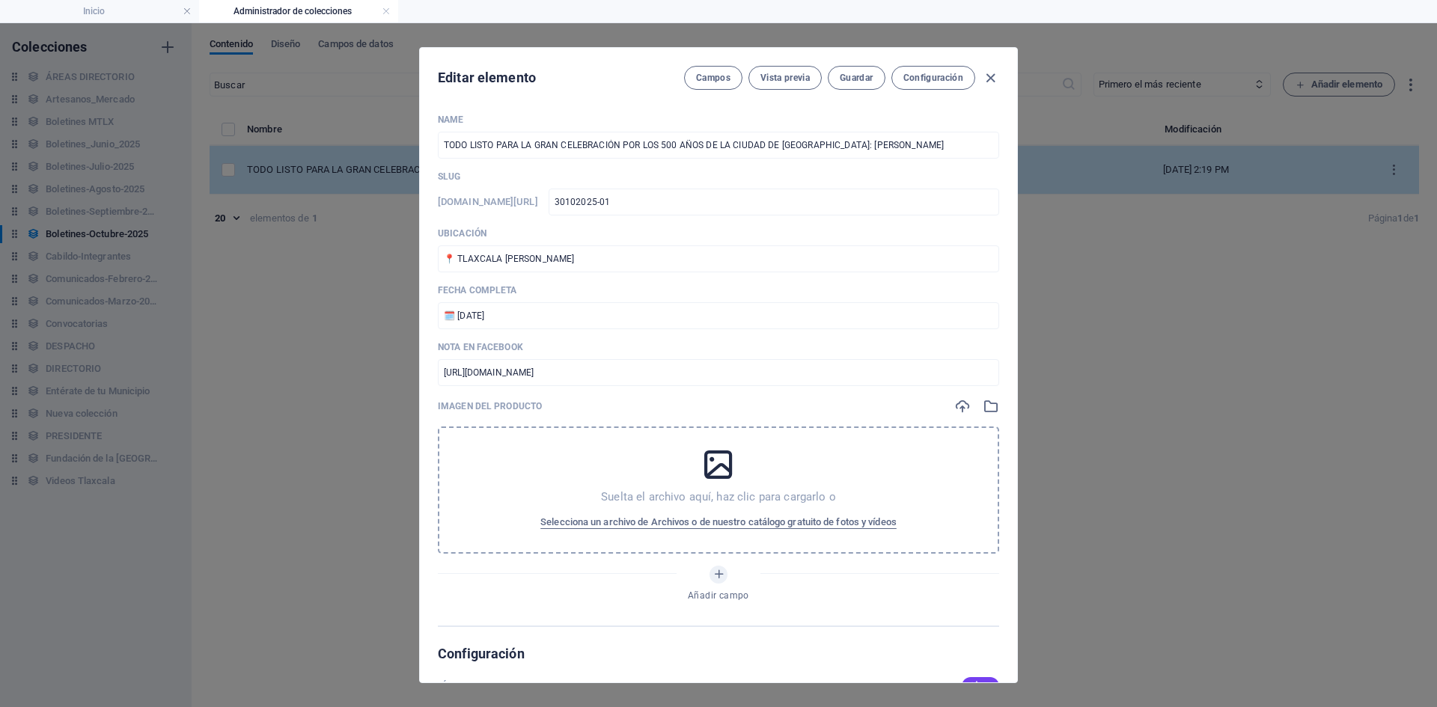
click at [532, 183] on div "Slug [DOMAIN_NAME][URL] 30102025-01 ​" at bounding box center [718, 193] width 561 height 45
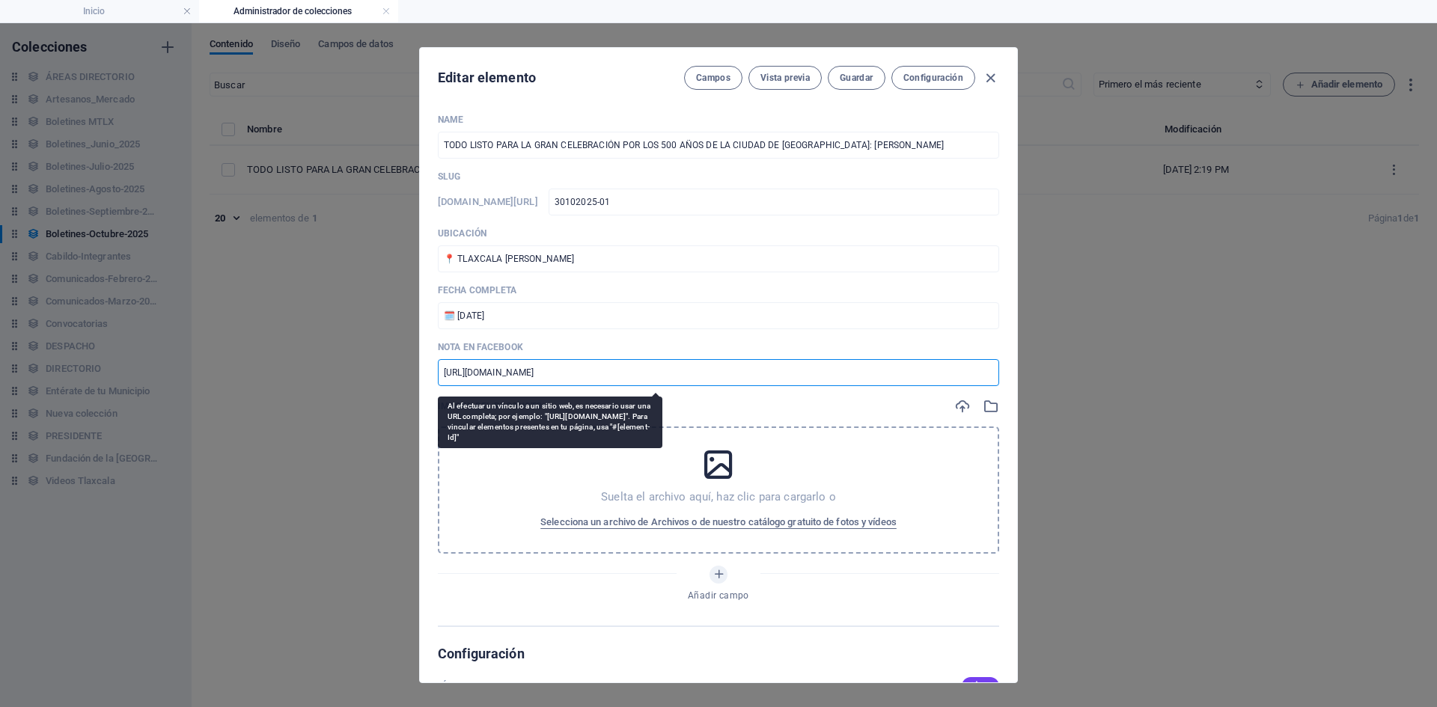
click at [699, 386] on input "[URL][DOMAIN_NAME]" at bounding box center [718, 372] width 561 height 27
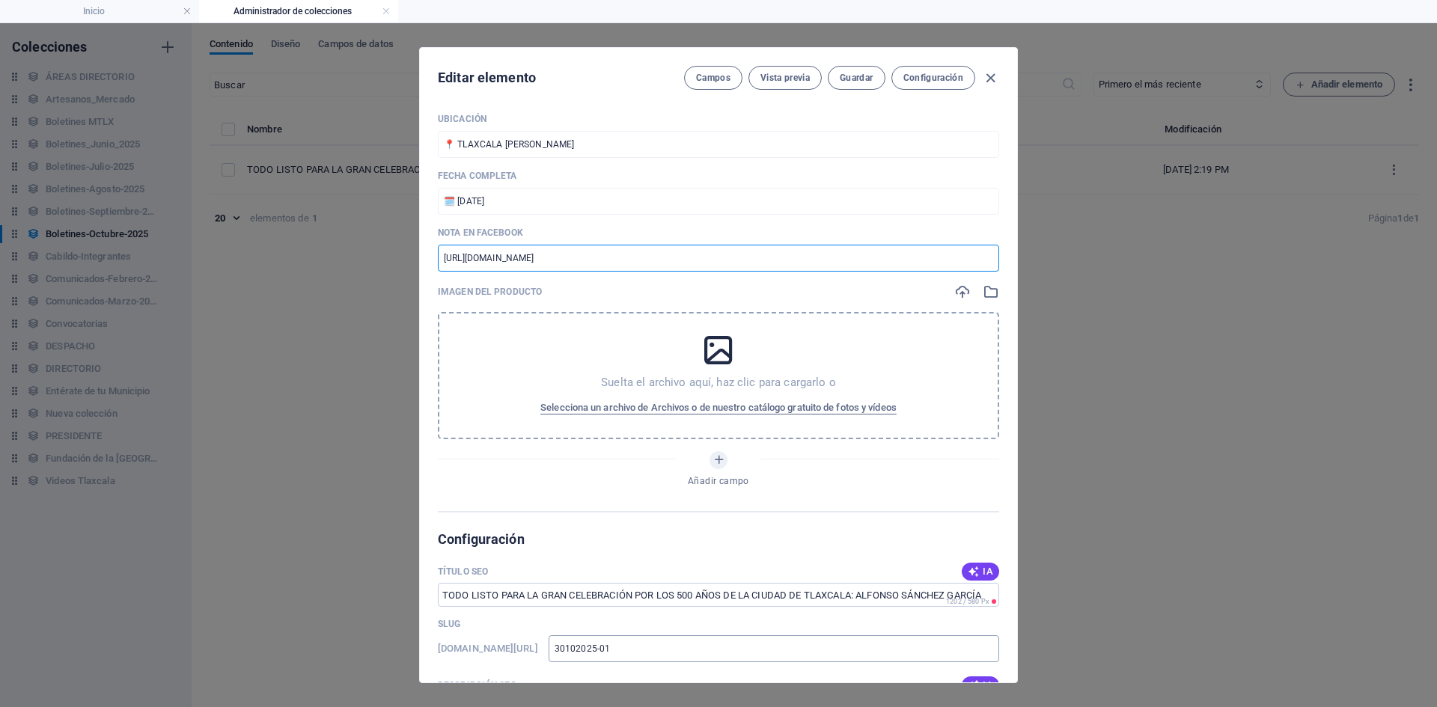
scroll to position [225, 0]
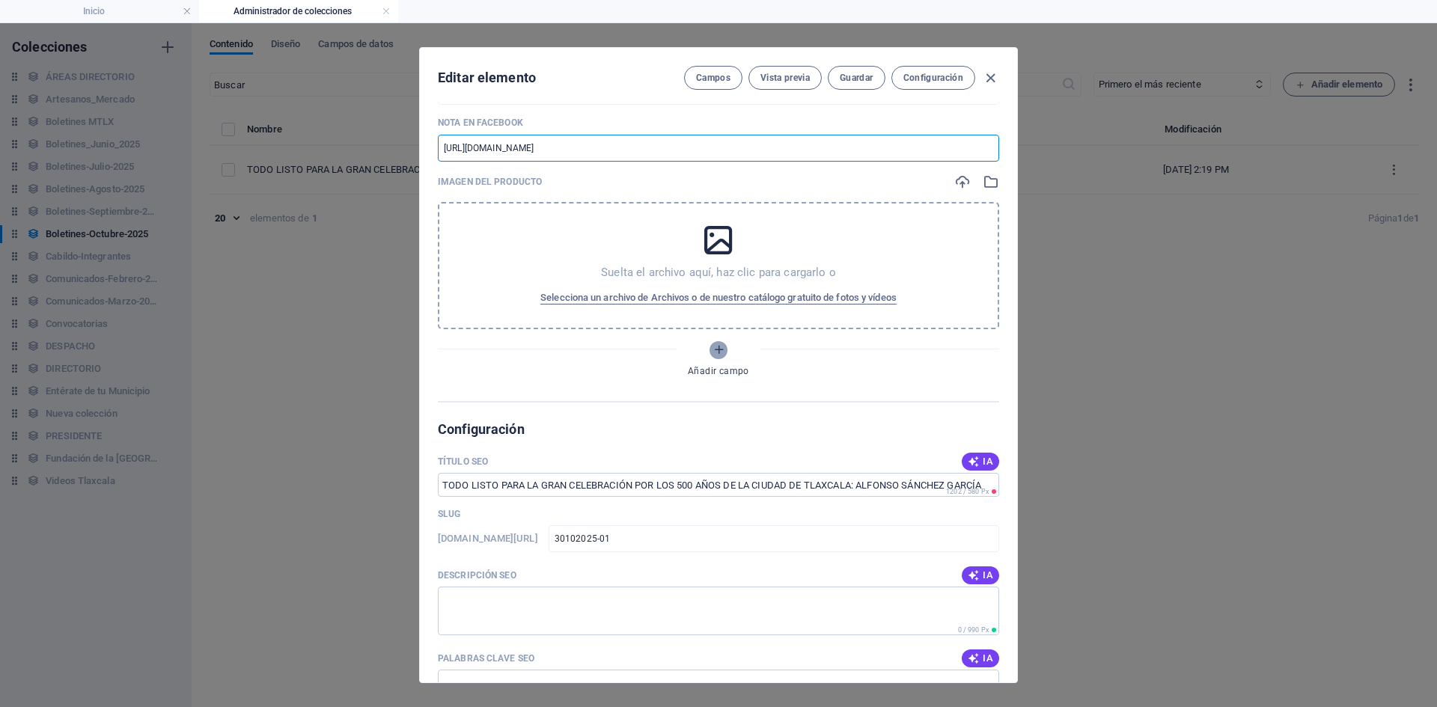
click at [718, 354] on icon "Añadir campo" at bounding box center [719, 350] width 13 height 13
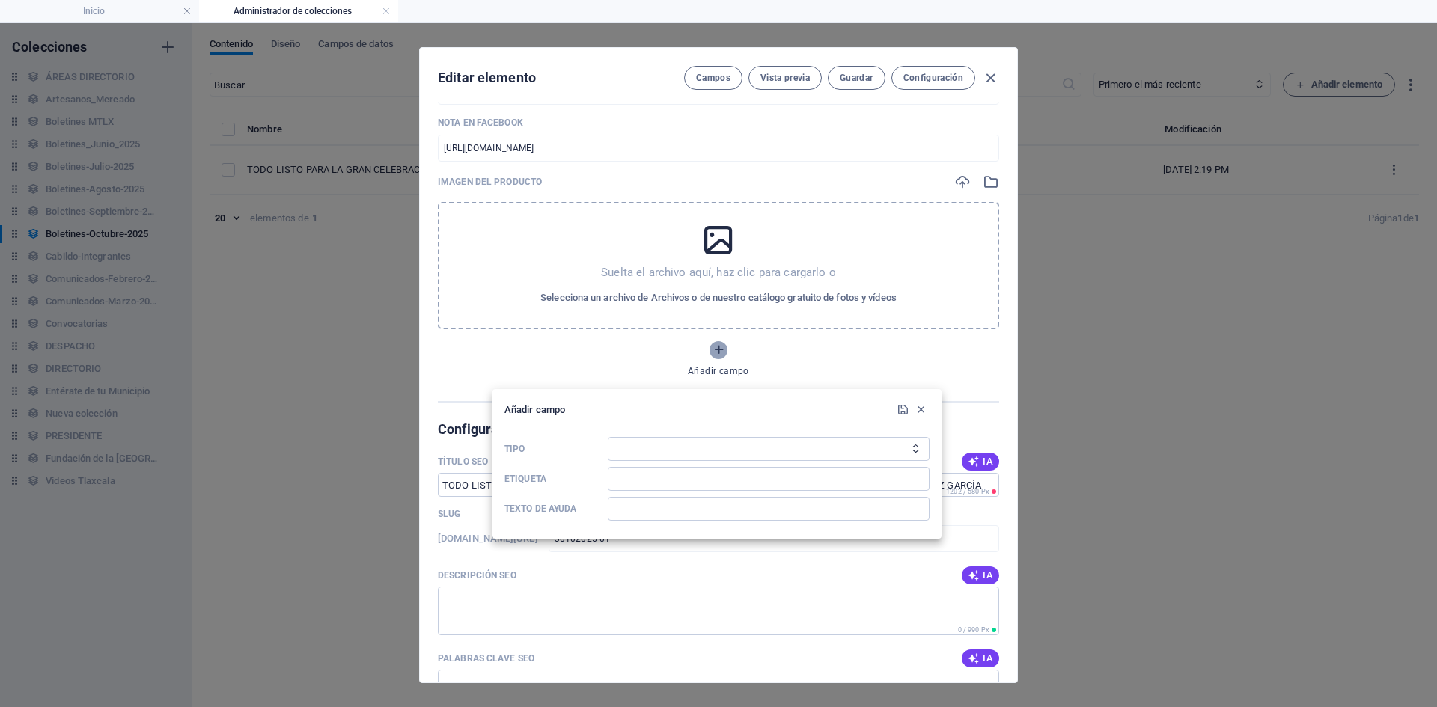
scroll to position [195, 0]
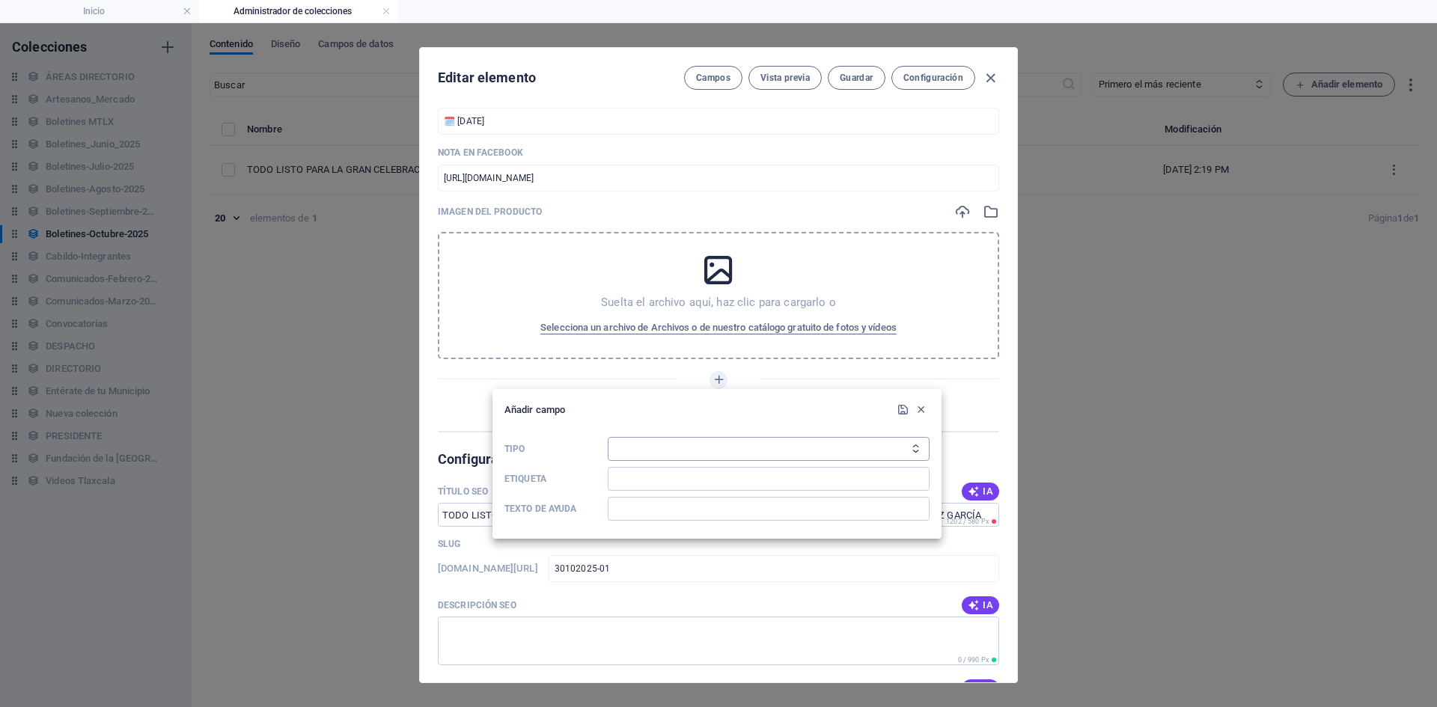
click at [687, 443] on select "Texto sin formato Enlace CMS Texto enriquecido Archivo Múltiples archivos Casil…" at bounding box center [769, 449] width 322 height 24
select select "cms"
click at [608, 437] on select "Texto sin formato Enlace CMS Texto enriquecido Archivo Múltiples archivos Casil…" at bounding box center [769, 449] width 322 height 24
click at [681, 481] on input "Etiqueta" at bounding box center [769, 479] width 322 height 24
type input "DESCRIPCIÓN DEL PRODUCTO"
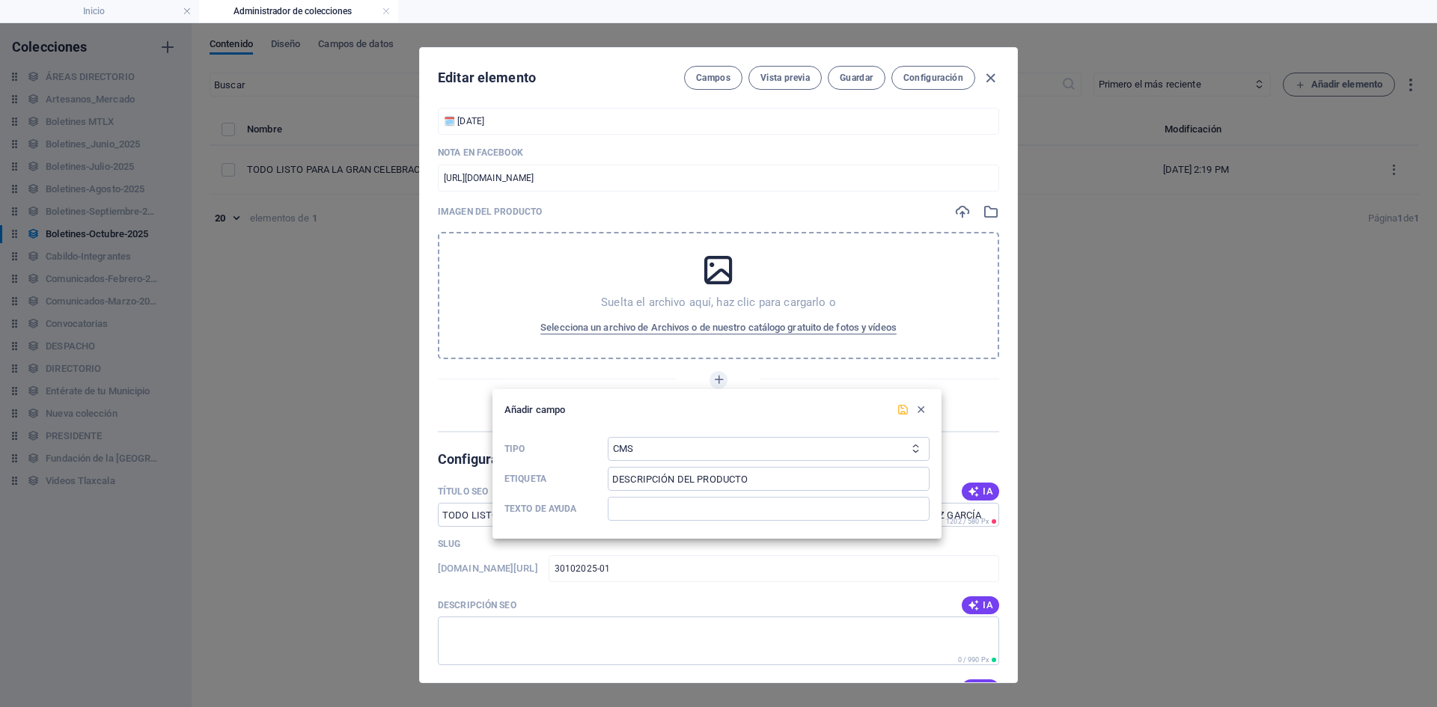
click at [903, 411] on icon "submit" at bounding box center [903, 410] width 13 height 13
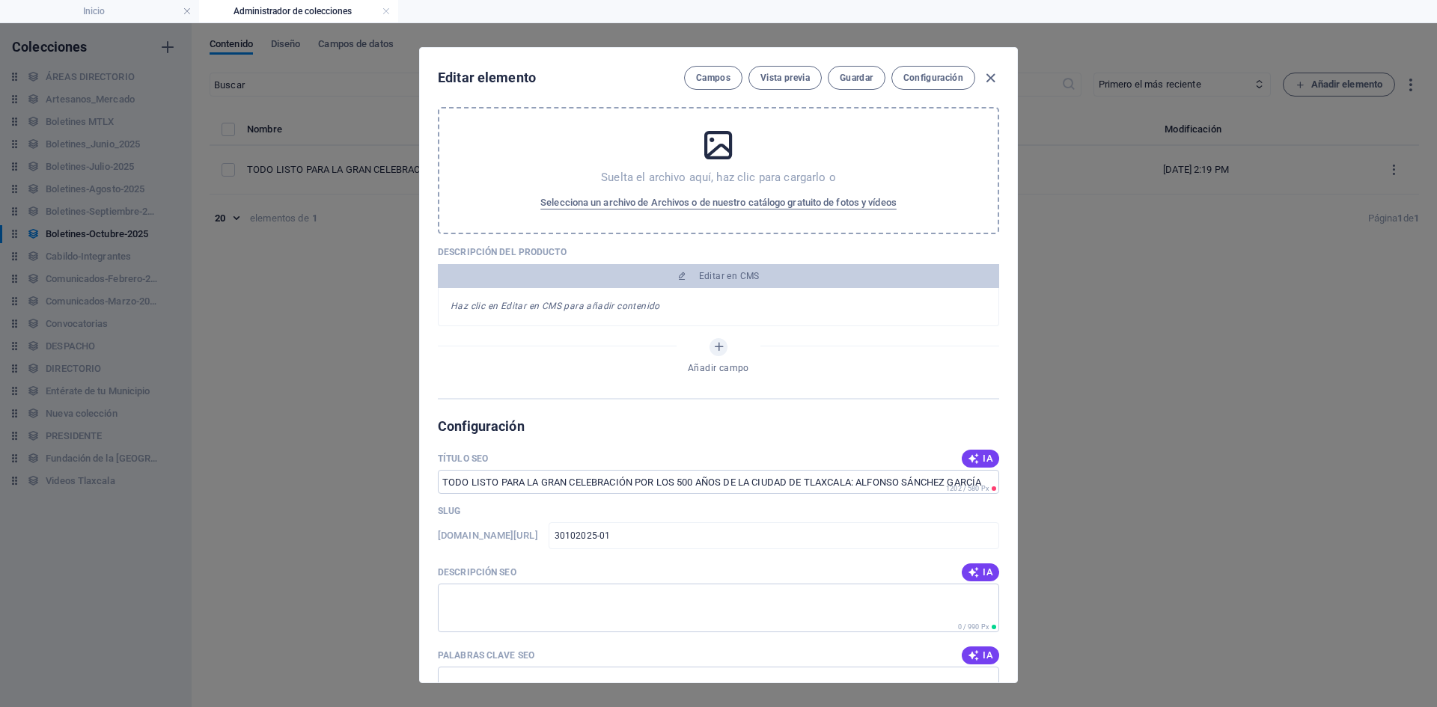
scroll to position [344, 0]
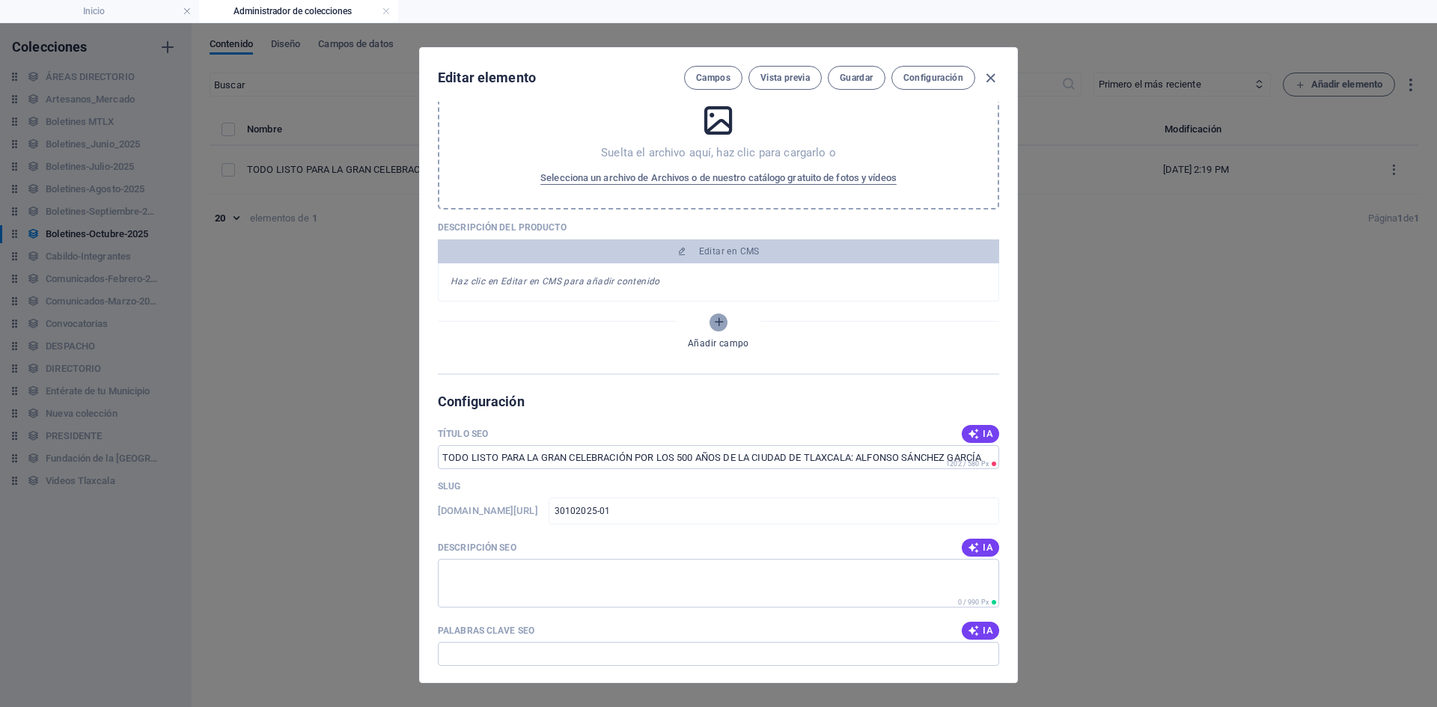
click at [714, 328] on icon "Añadir campo" at bounding box center [719, 322] width 13 height 13
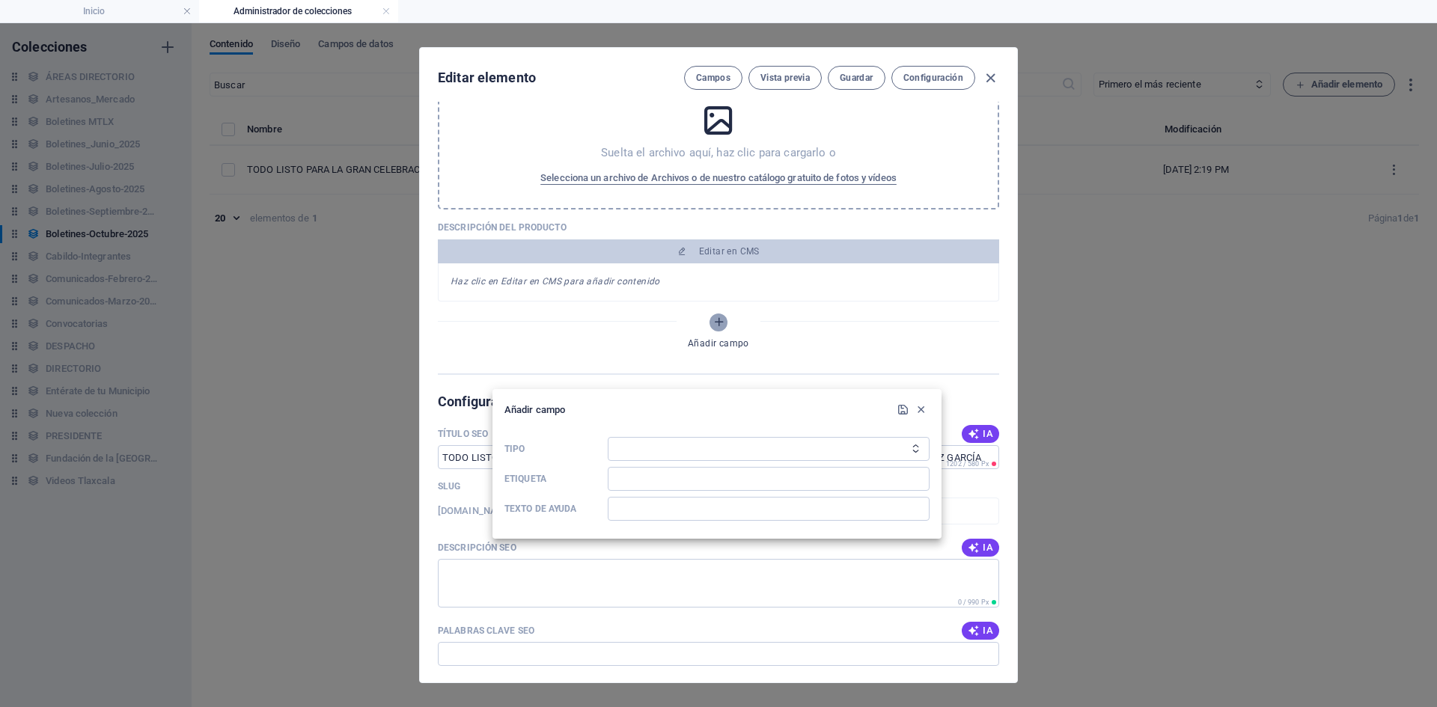
scroll to position [287, 0]
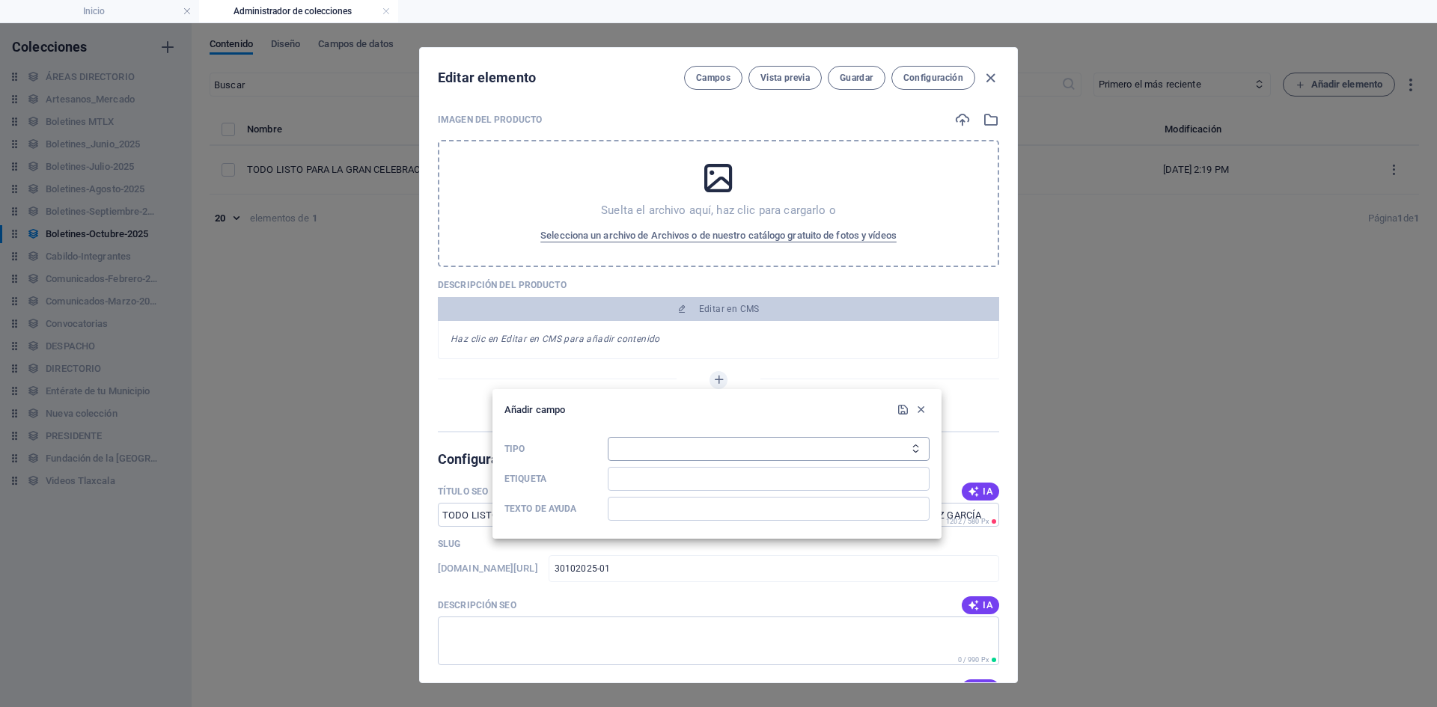
click at [730, 451] on select "Texto sin formato Enlace CMS Texto enriquecido Archivo Múltiples archivos Casil…" at bounding box center [769, 449] width 322 height 24
select select "file"
click at [608, 437] on select "Texto sin formato Enlace CMS Texto enriquecido Archivo Múltiples archivos Casil…" at bounding box center [769, 449] width 322 height 24
click at [652, 477] on input "Etiqueta" at bounding box center [769, 479] width 322 height 24
type input "g"
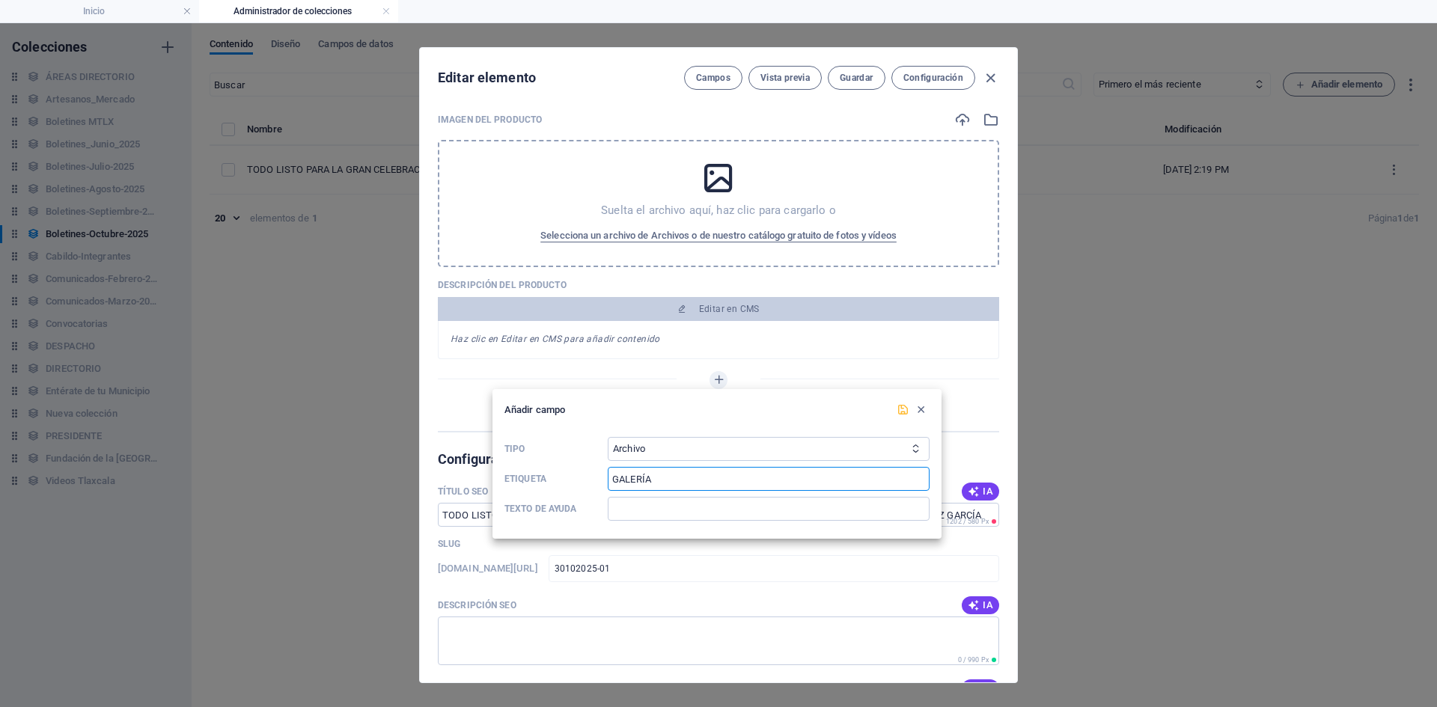
type input "GALERÍA"
click at [898, 405] on icon "submit" at bounding box center [903, 410] width 13 height 13
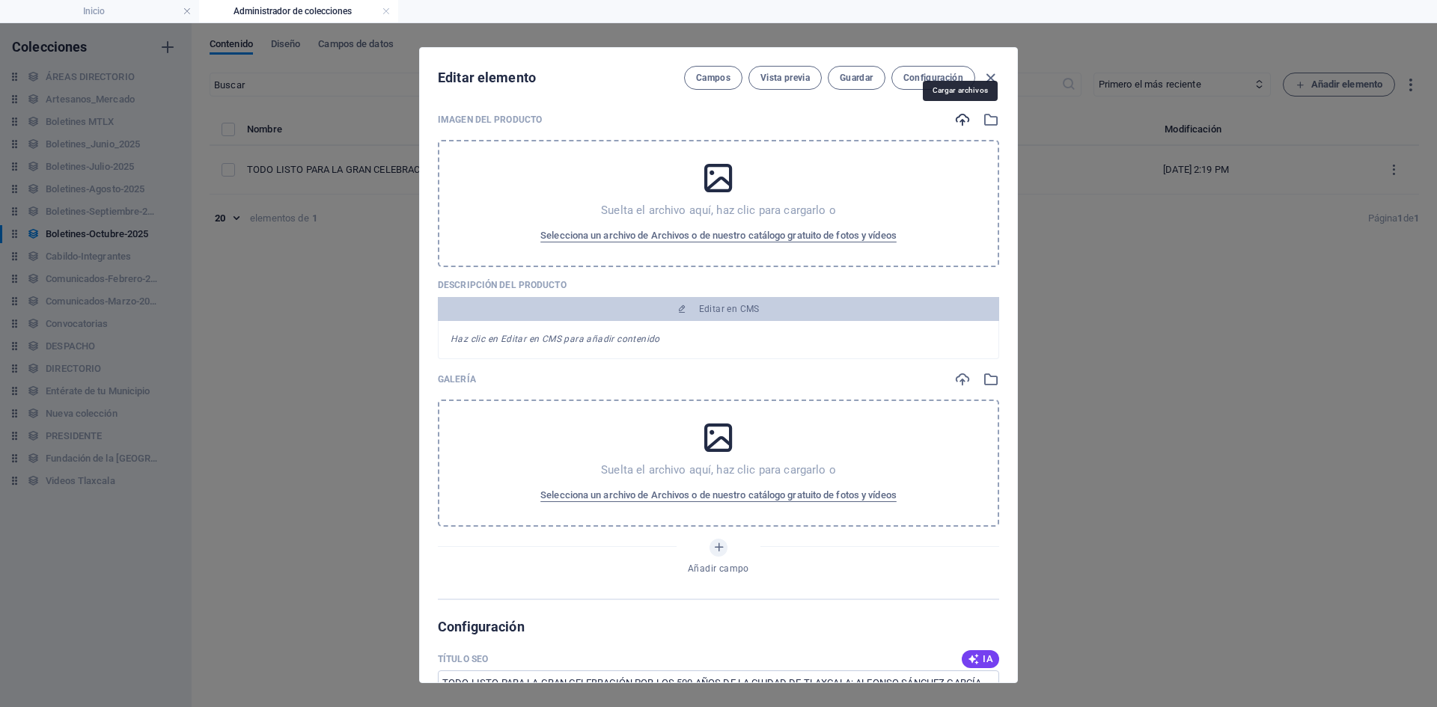
click at [960, 125] on icon "button" at bounding box center [963, 120] width 16 height 16
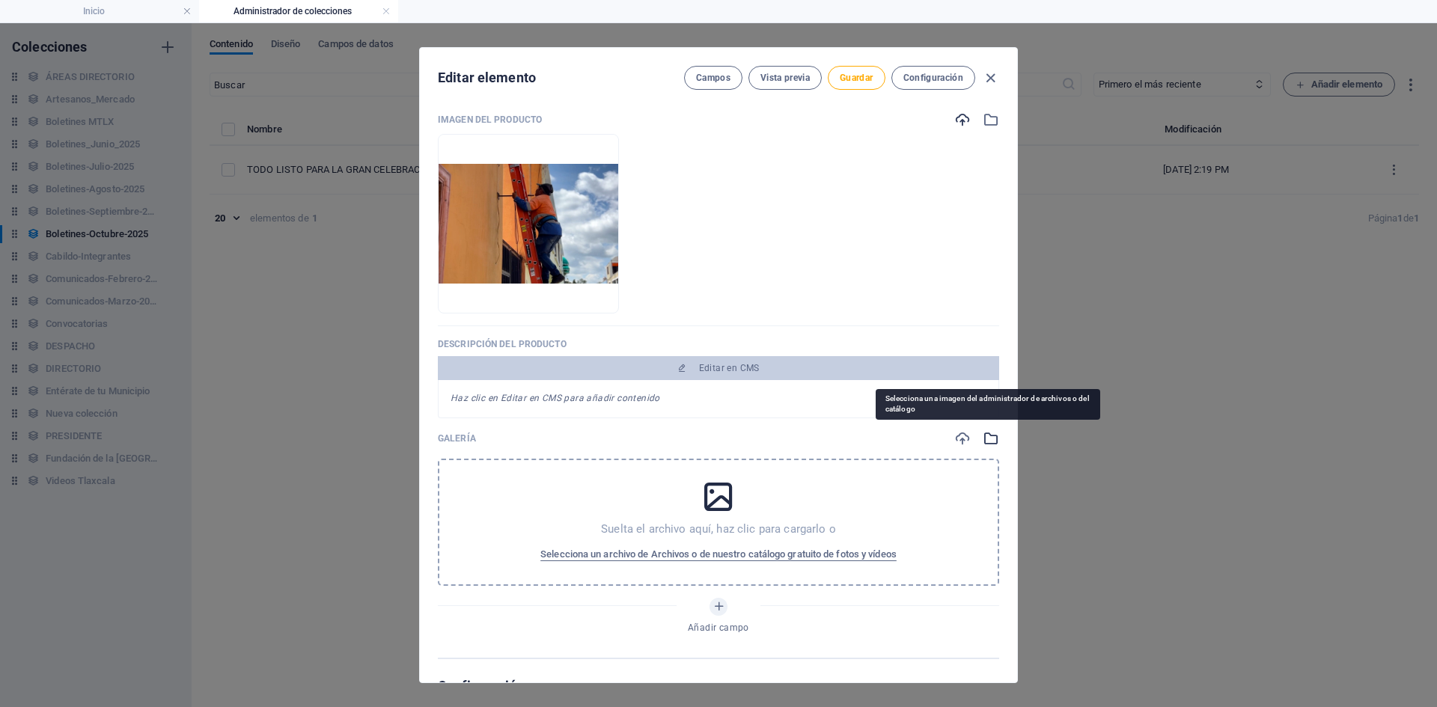
click at [984, 441] on icon "button" at bounding box center [991, 438] width 16 height 16
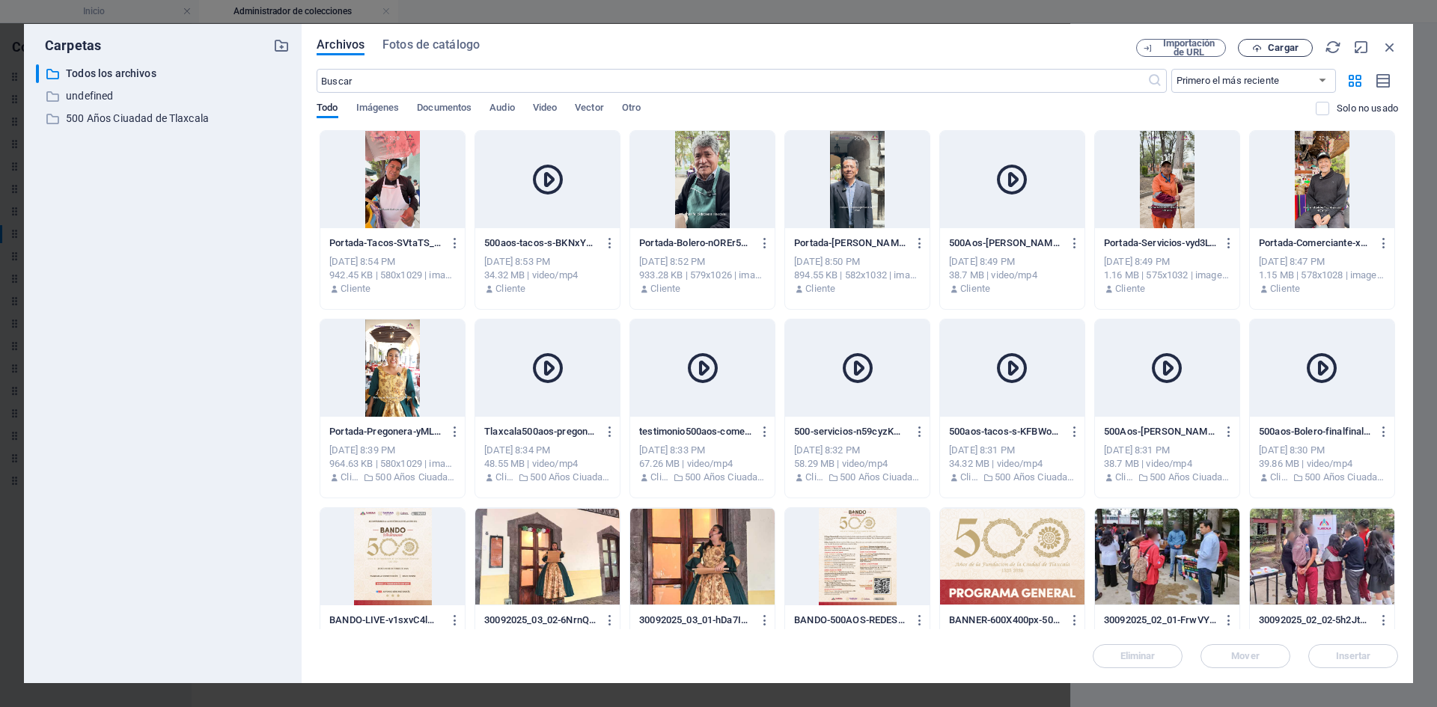
click at [1254, 51] on icon "button" at bounding box center [1257, 48] width 10 height 10
click at [1332, 50] on icon "button" at bounding box center [1333, 47] width 16 height 16
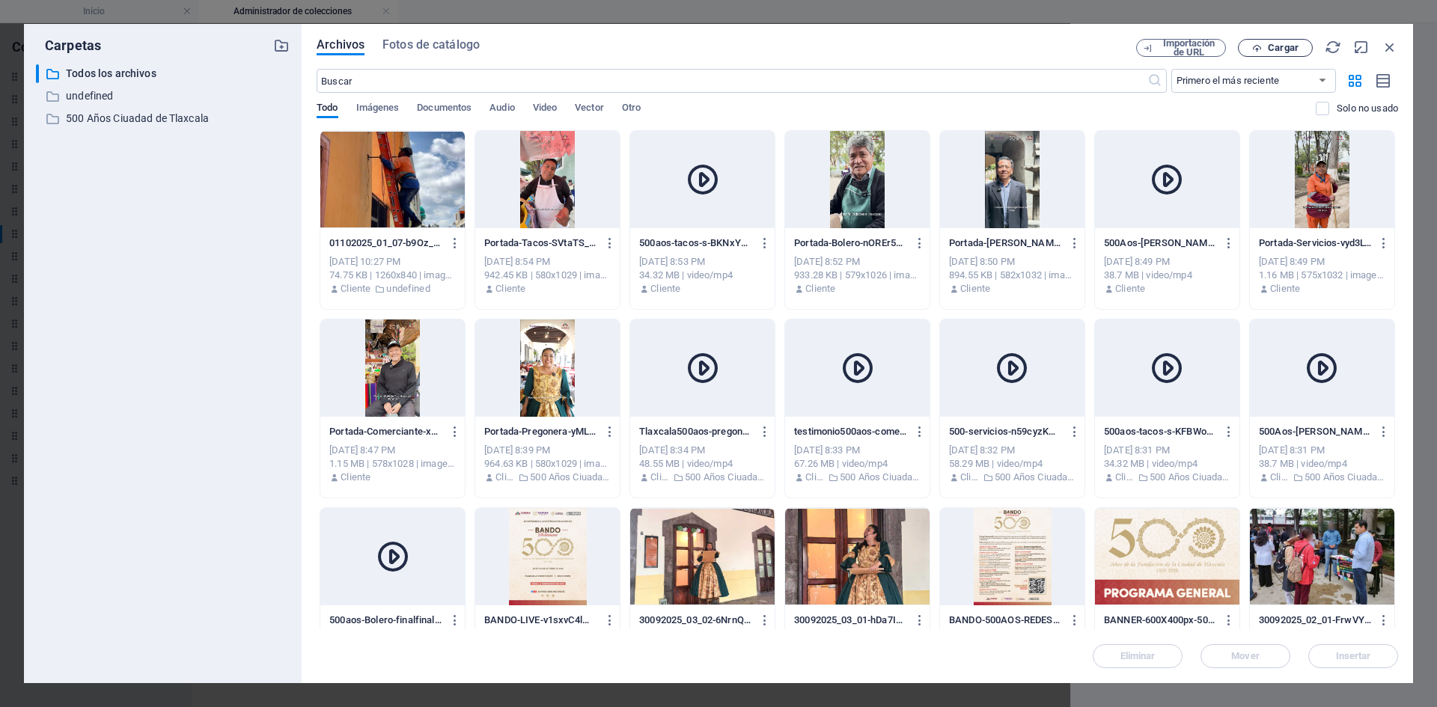
click at [1279, 52] on span "Cargar" at bounding box center [1283, 47] width 31 height 9
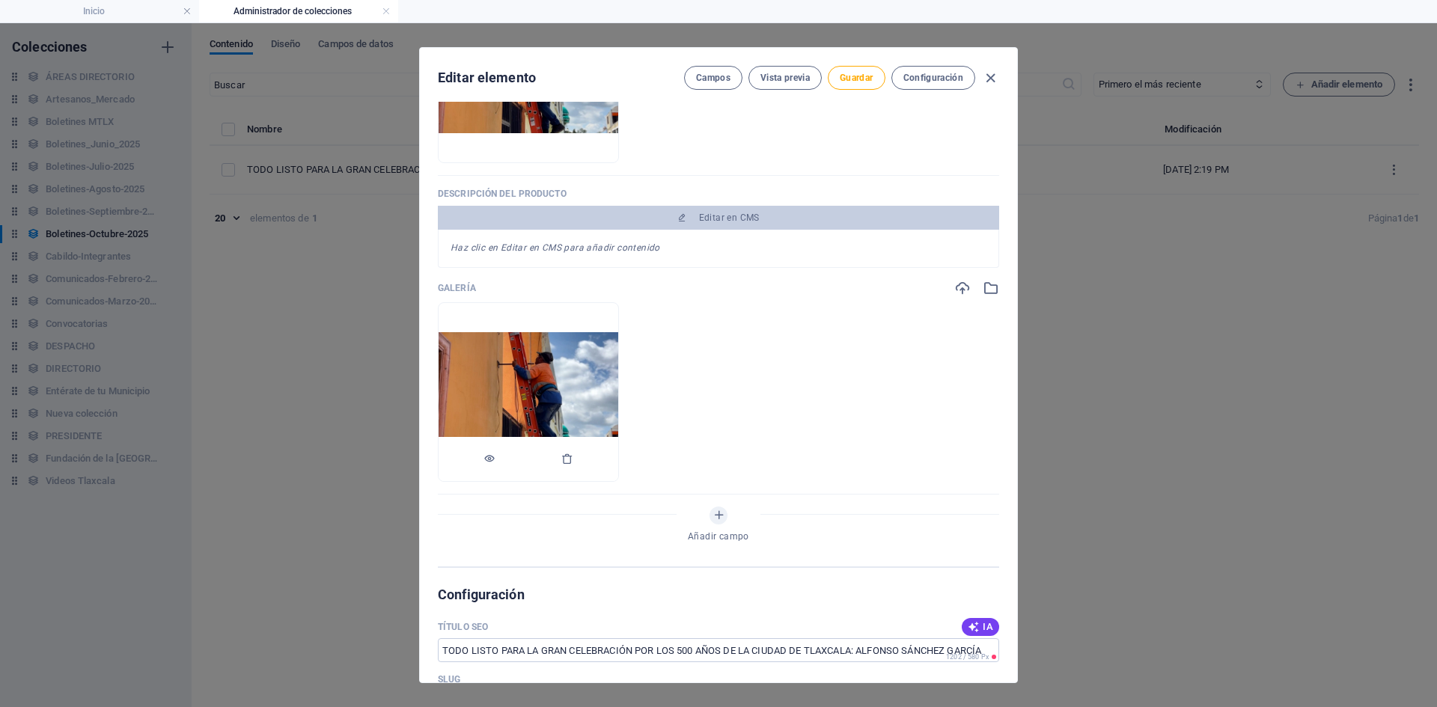
scroll to position [511, 0]
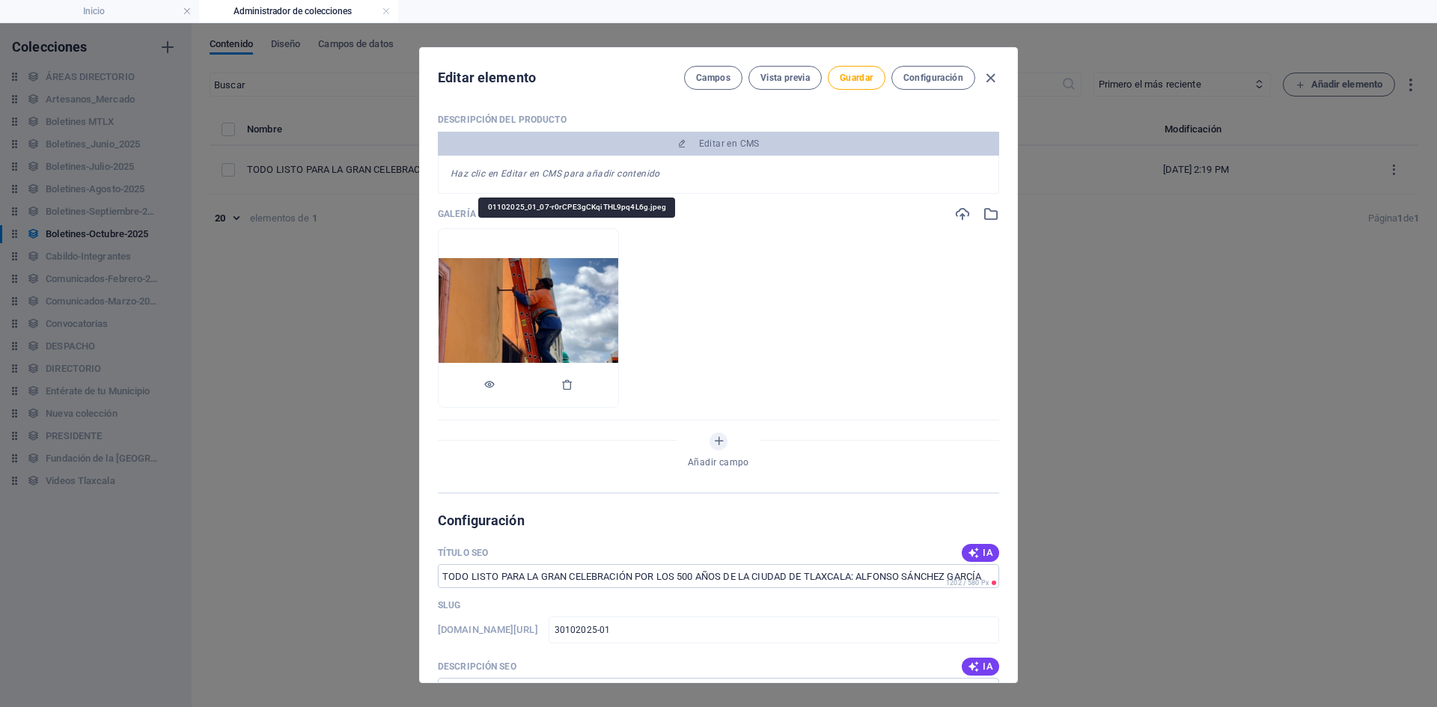
click at [618, 342] on img at bounding box center [529, 318] width 180 height 120
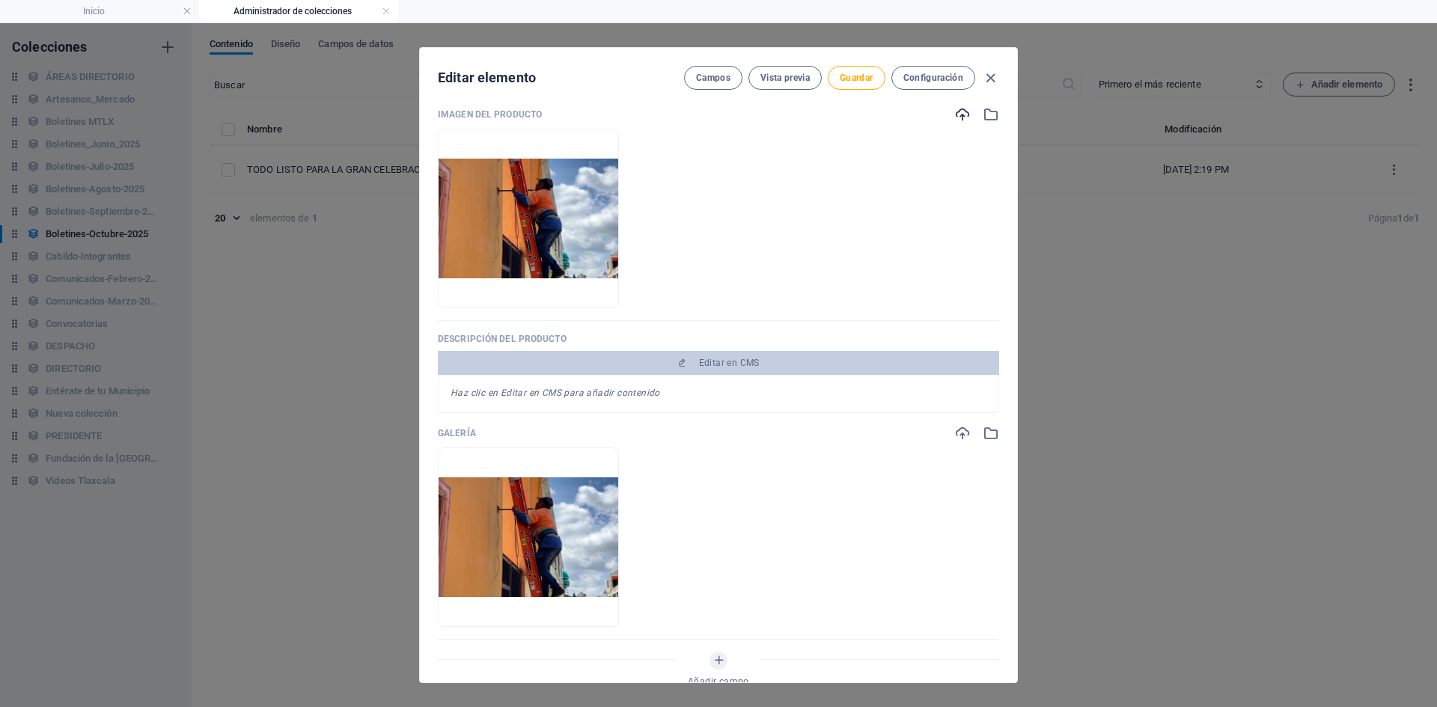
scroll to position [362, 0]
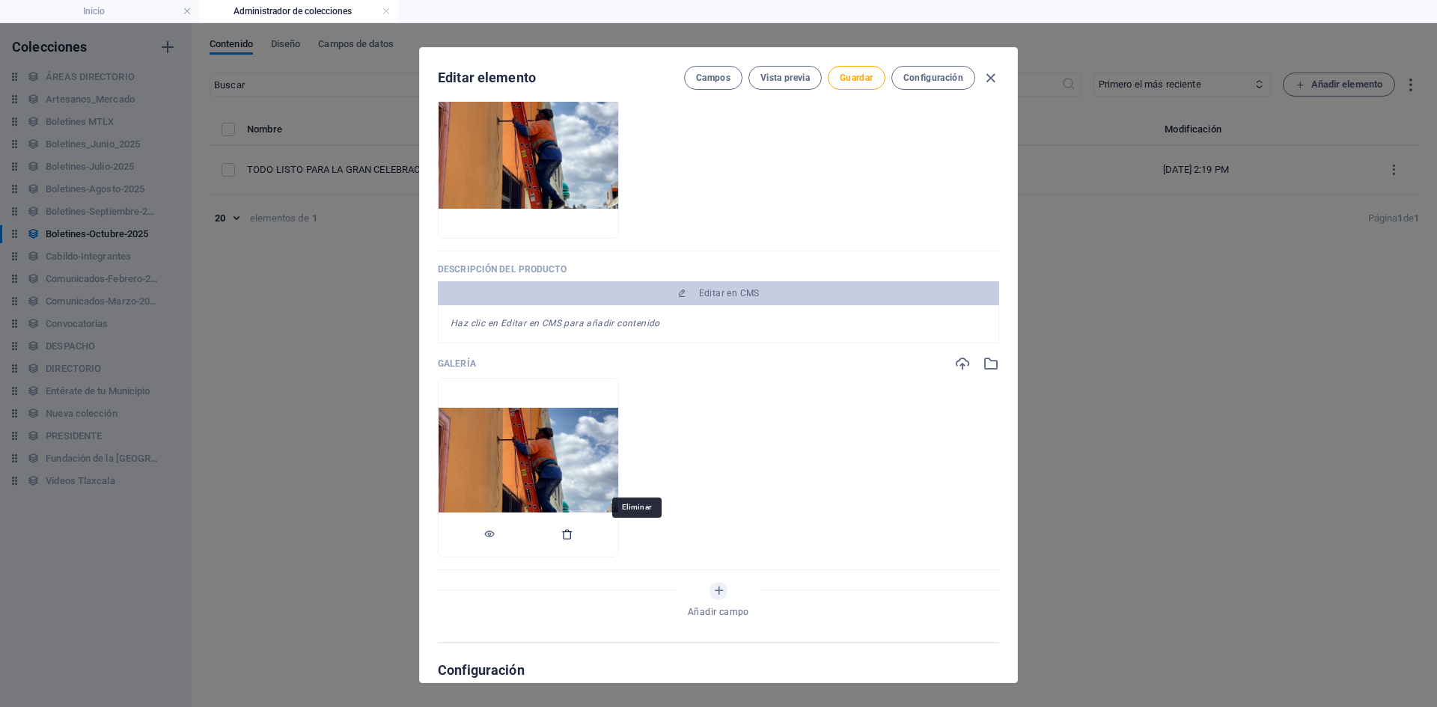
click at [573, 535] on icon "button" at bounding box center [567, 535] width 12 height 12
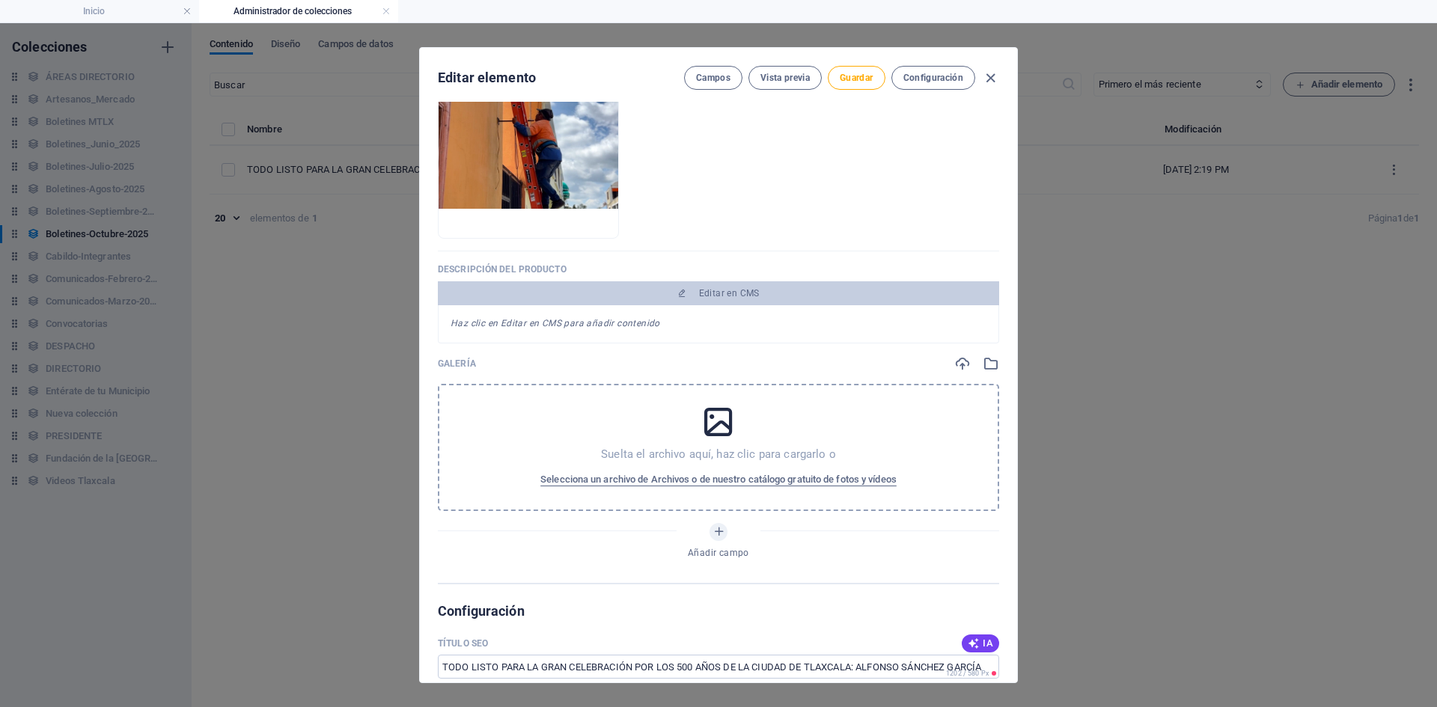
click at [455, 361] on p "GALERÍA" at bounding box center [457, 364] width 38 height 12
click at [466, 361] on p "GALERÍA" at bounding box center [457, 364] width 38 height 12
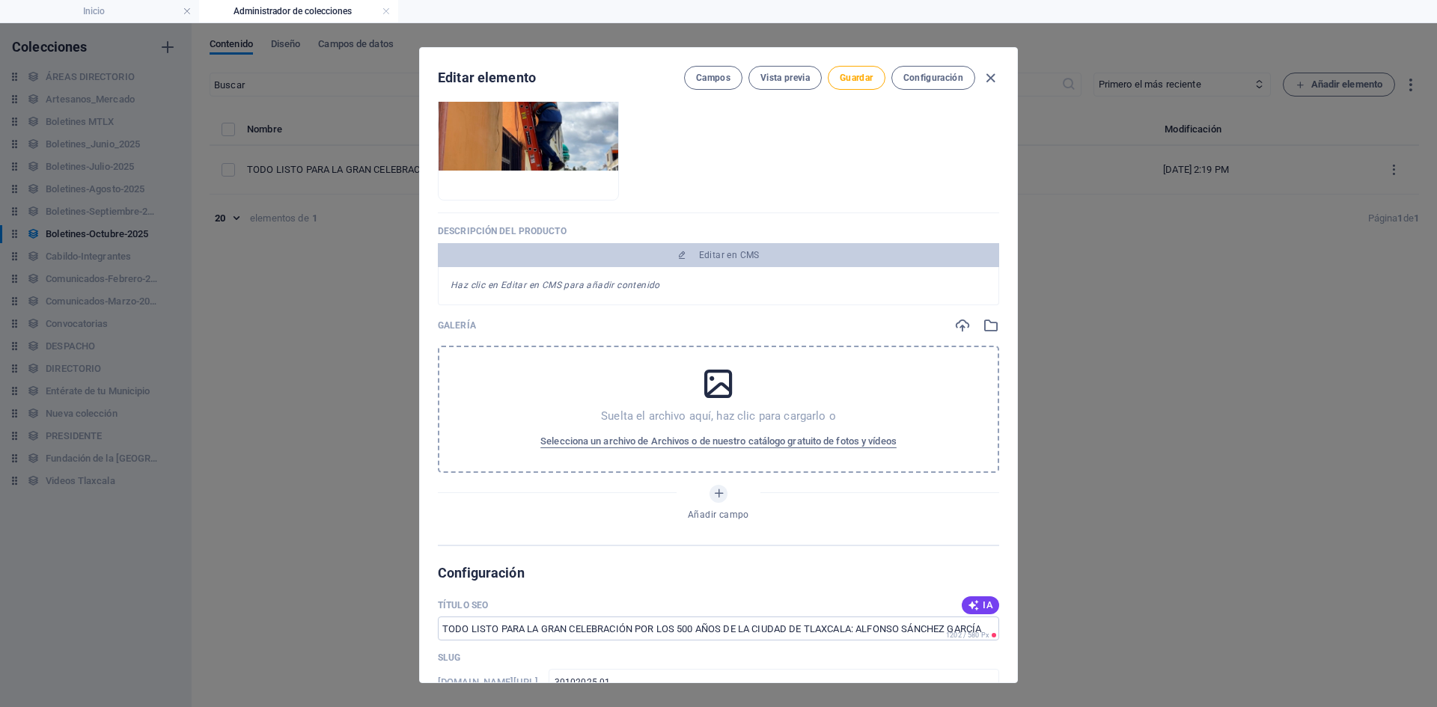
scroll to position [511, 0]
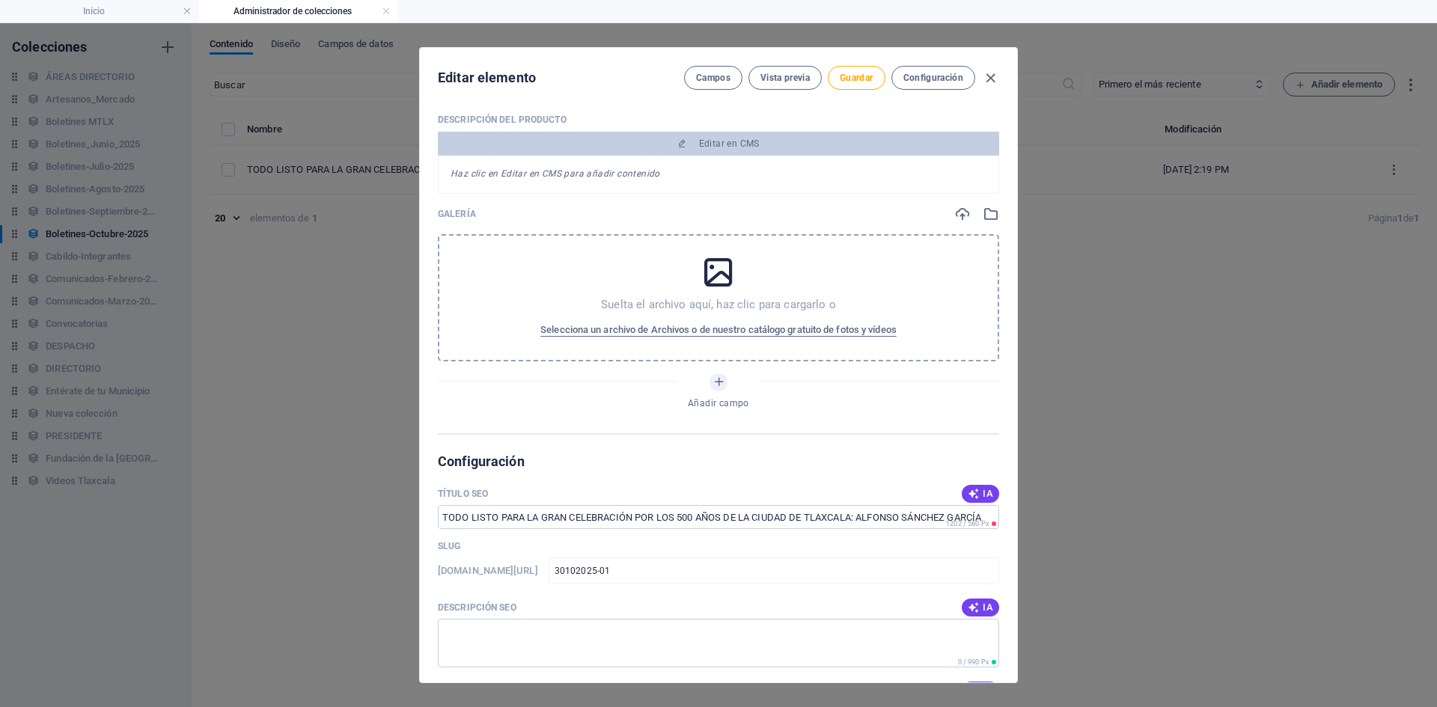
click at [740, 360] on div "Suelta el archivo aquí, haz clic para cargarlo o Selecciona un archivo de Archi…" at bounding box center [718, 297] width 561 height 127
click at [958, 214] on icon "button" at bounding box center [963, 214] width 16 height 16
click at [983, 218] on icon "button" at bounding box center [991, 214] width 16 height 16
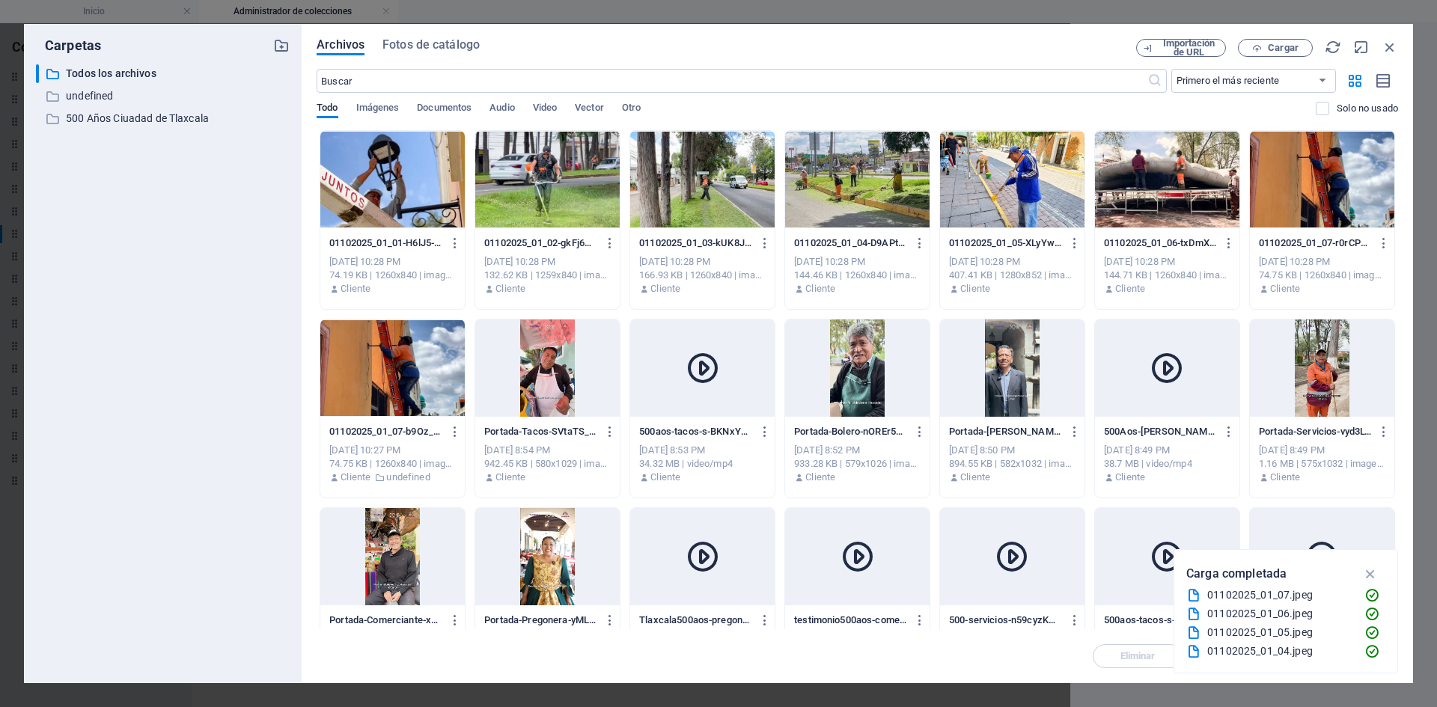
click at [1330, 205] on div at bounding box center [1322, 179] width 144 height 97
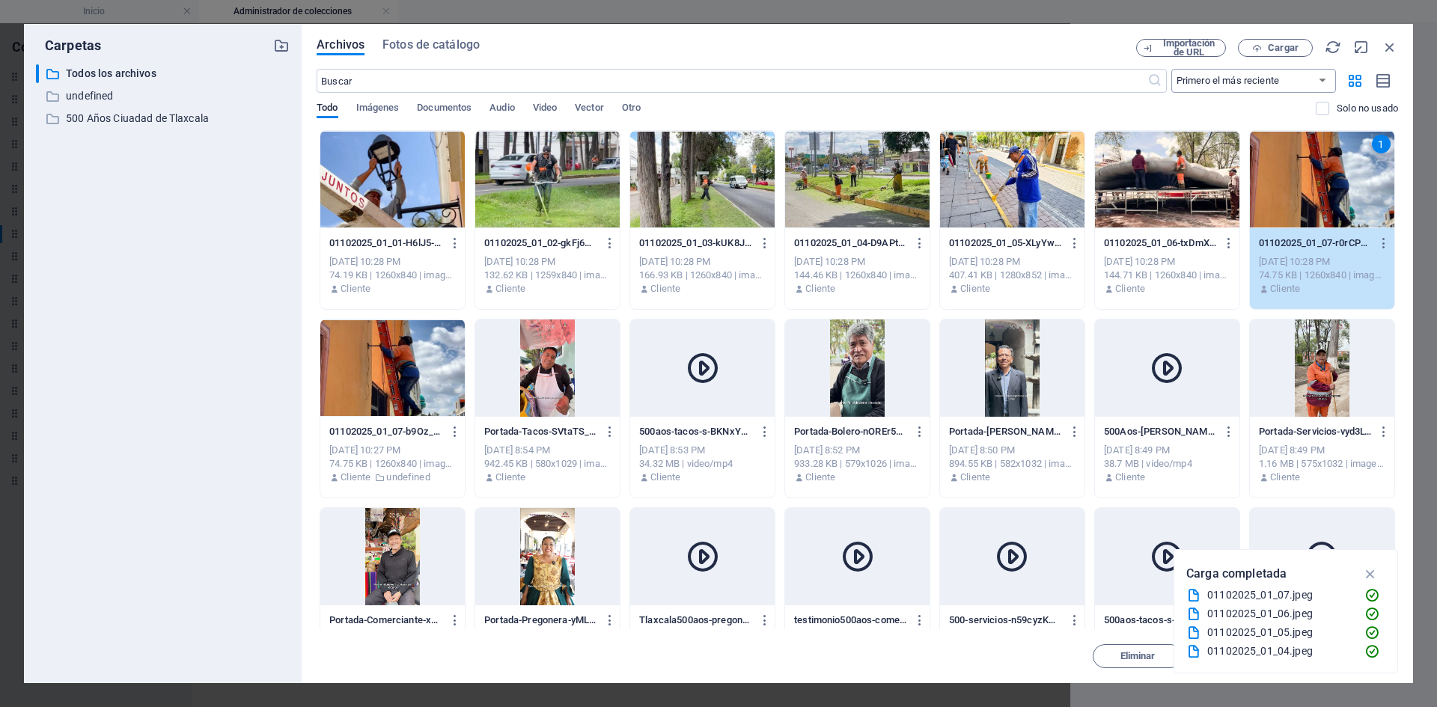
click at [1268, 83] on select "Primero el más reciente Primero el más antiguo Nombre (A-Z) Nombre (Z-A) Tamaño…" at bounding box center [1254, 81] width 165 height 24
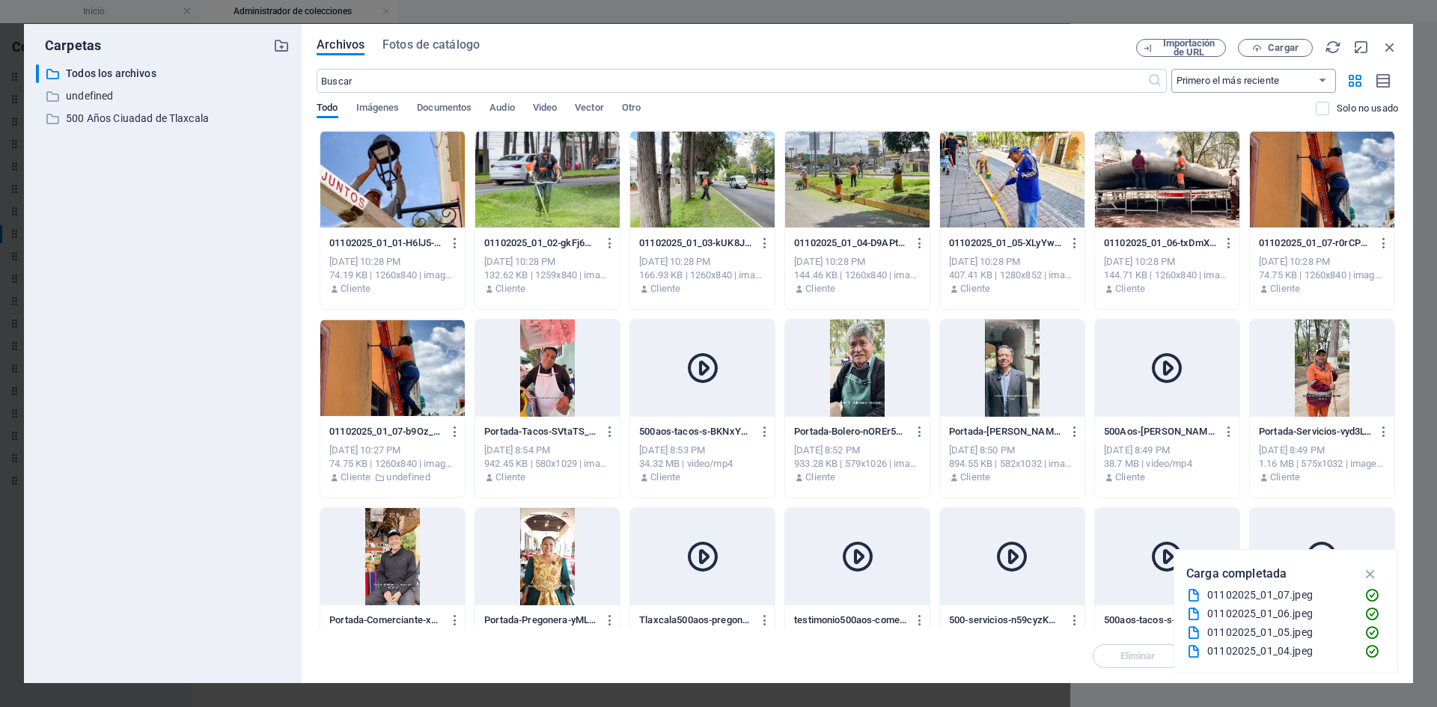
click at [1268, 83] on select "Primero el más reciente Primero el más antiguo Nombre (A-Z) Nombre (Z-A) Tamaño…" at bounding box center [1254, 81] width 165 height 24
click at [1372, 575] on icon "button" at bounding box center [1371, 574] width 17 height 16
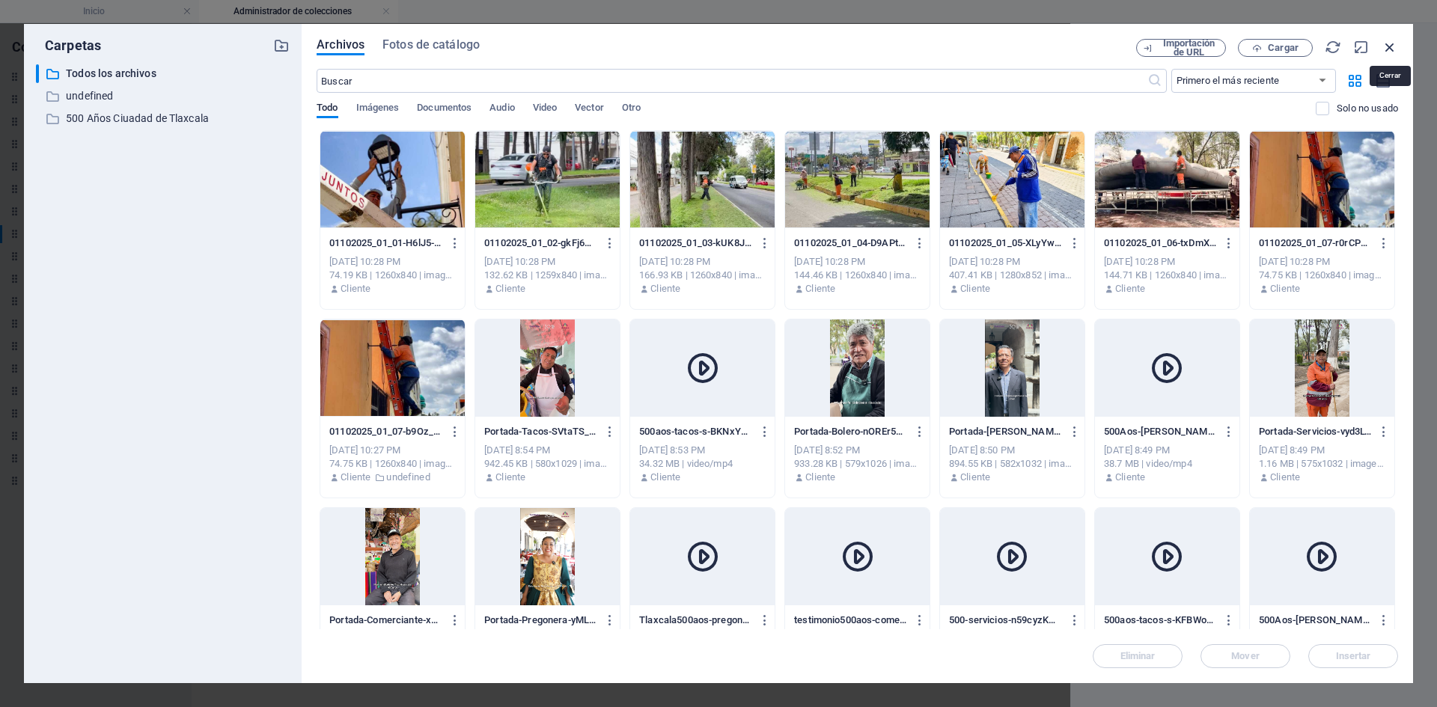
click at [1382, 52] on icon "button" at bounding box center [1390, 47] width 16 height 16
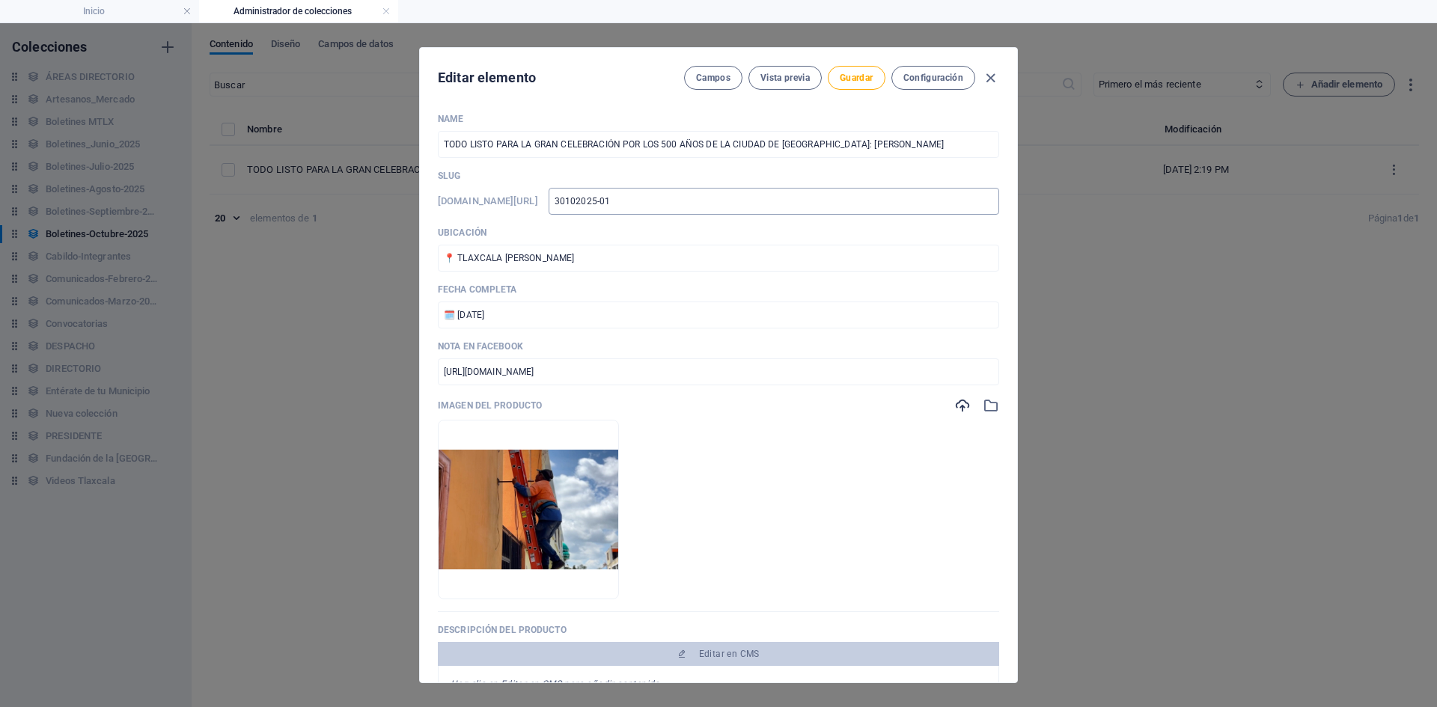
scroll to position [0, 0]
drag, startPoint x: 908, startPoint y: 81, endPoint x: 916, endPoint y: 79, distance: 7.8
click at [916, 79] on span "Configuración" at bounding box center [934, 78] width 60 height 12
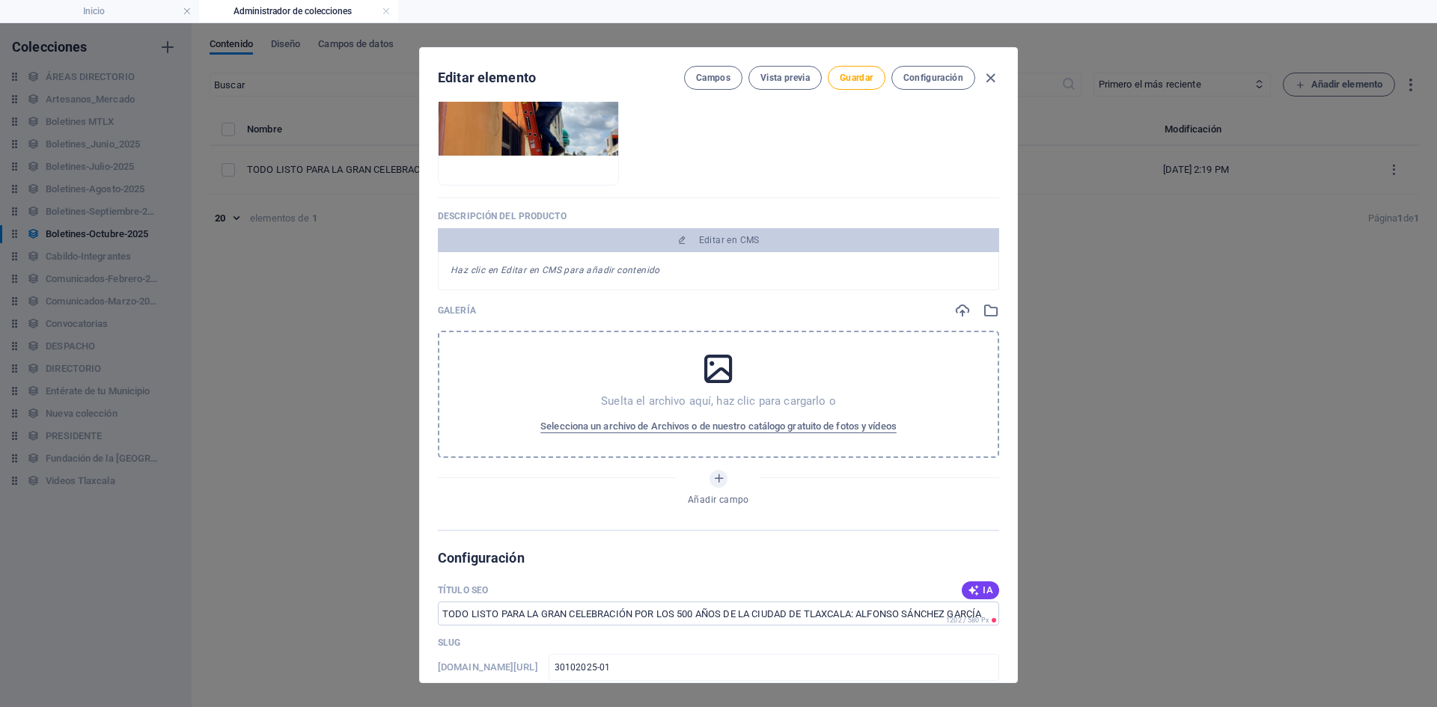
scroll to position [413, 0]
click at [513, 354] on div "Suelta el archivo aquí, haz clic para cargarlo o Selecciona un archivo de Archi…" at bounding box center [718, 395] width 561 height 127
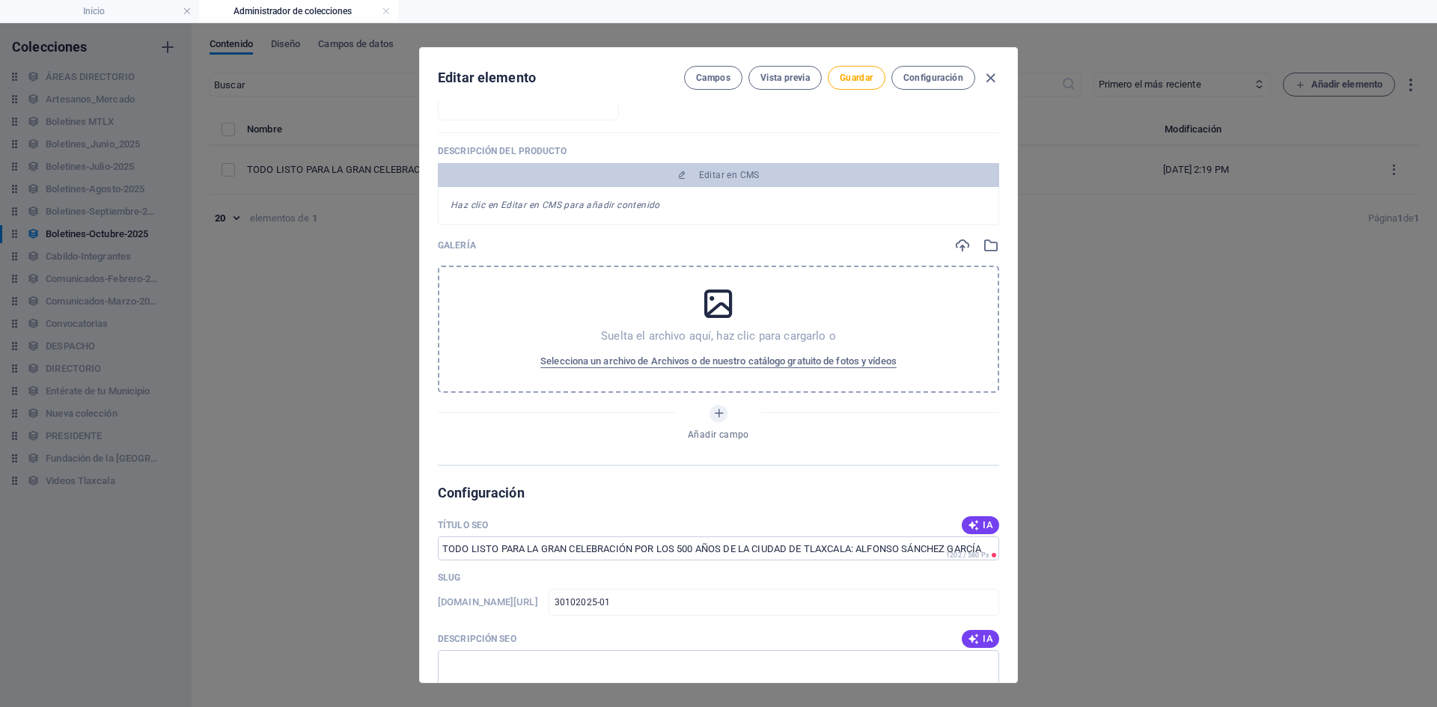
scroll to position [338, 0]
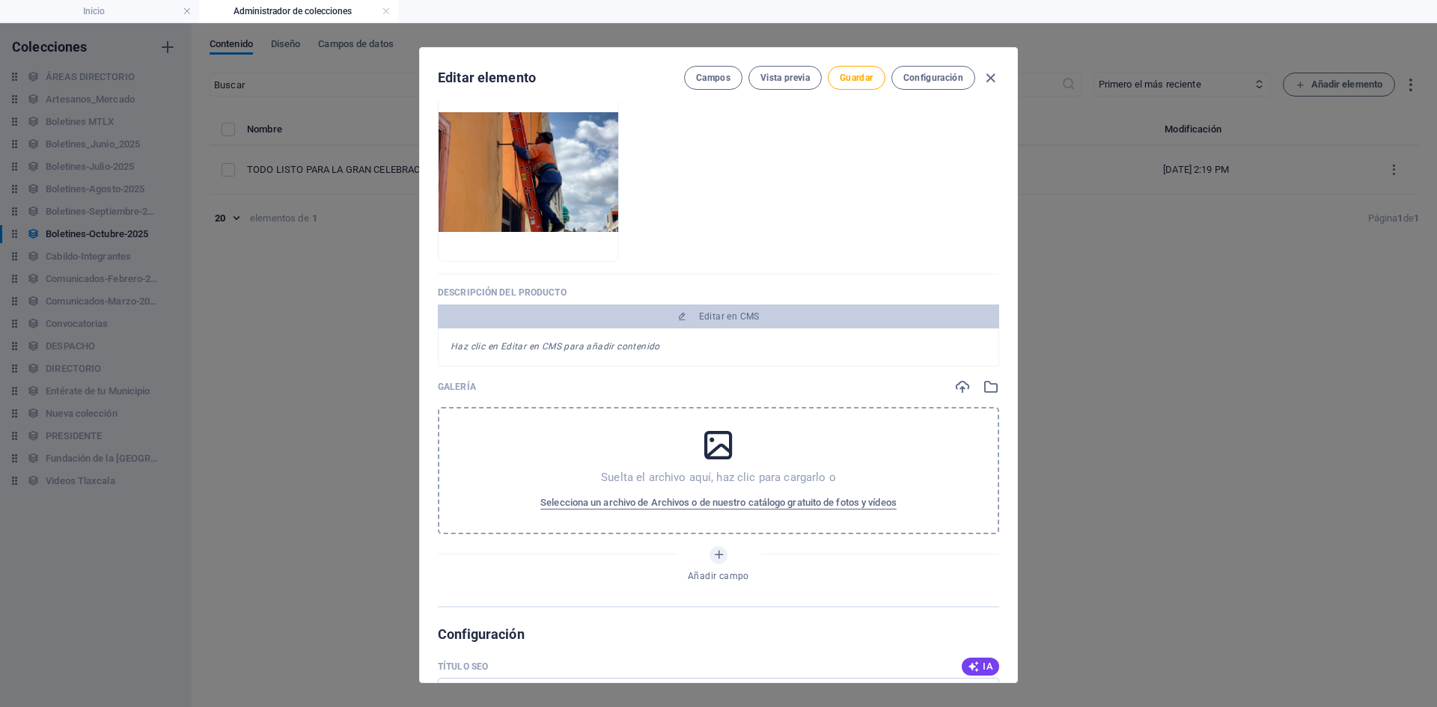
click at [463, 385] on p "GALERÍA" at bounding box center [457, 387] width 38 height 12
click at [472, 387] on p "GALERÍA" at bounding box center [457, 387] width 38 height 12
click at [722, 557] on icon "Añadir campo" at bounding box center [719, 555] width 13 height 13
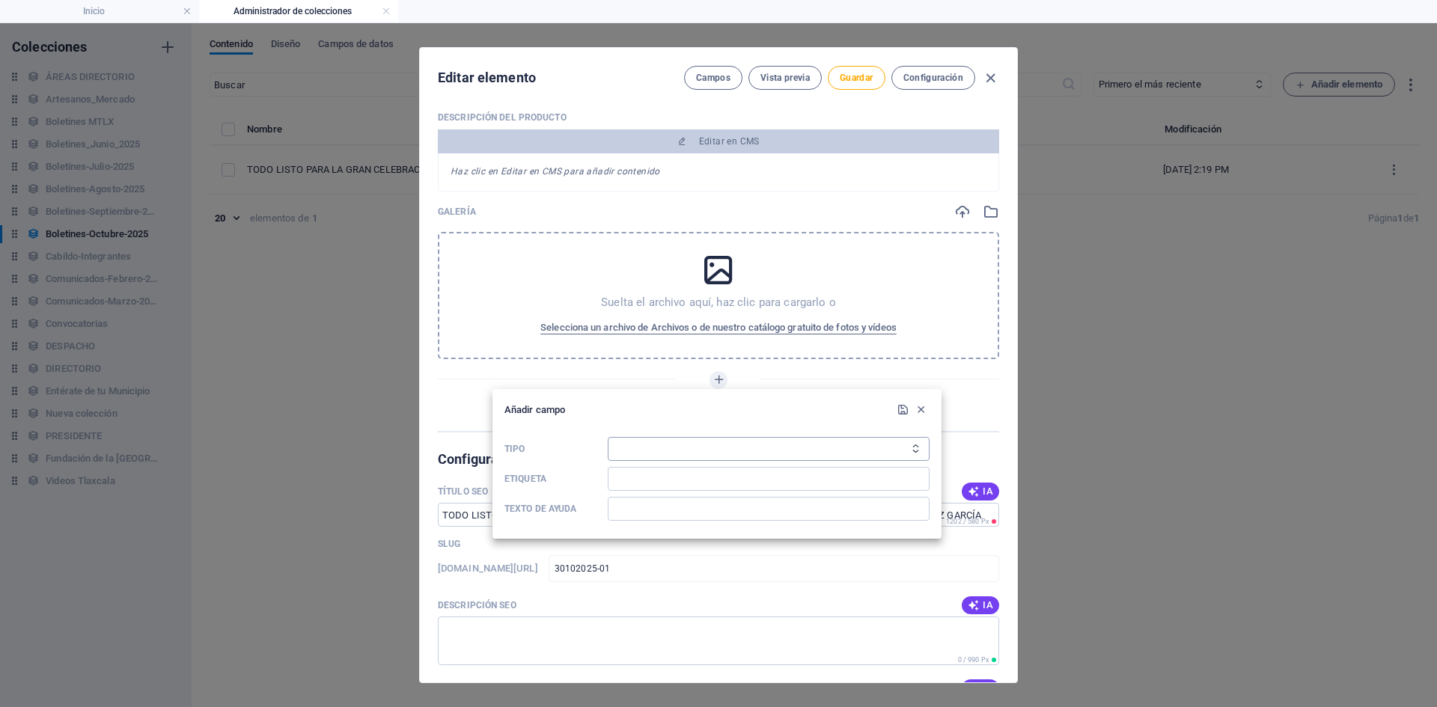
click at [907, 454] on select "Texto sin formato Enlace CMS Texto enriquecido Archivo Múltiples archivos Casil…" at bounding box center [769, 449] width 322 height 24
select select "multiple_files"
click at [608, 437] on select "Texto sin formato Enlace CMS Texto enriquecido Archivo Múltiples archivos Casil…" at bounding box center [769, 449] width 322 height 24
click at [666, 485] on input "Etiqueta" at bounding box center [769, 479] width 322 height 24
type input "GALERÍA"
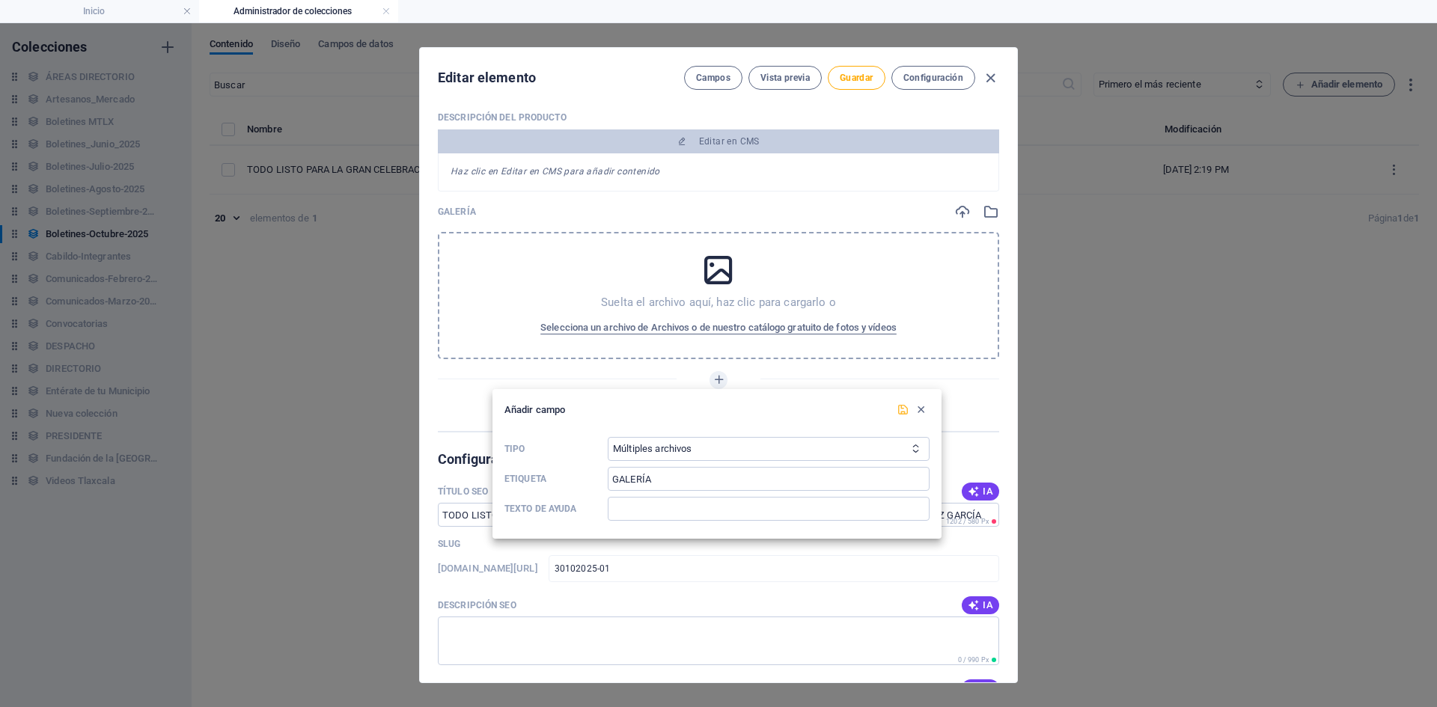
click at [902, 410] on icon "submit" at bounding box center [903, 410] width 13 height 13
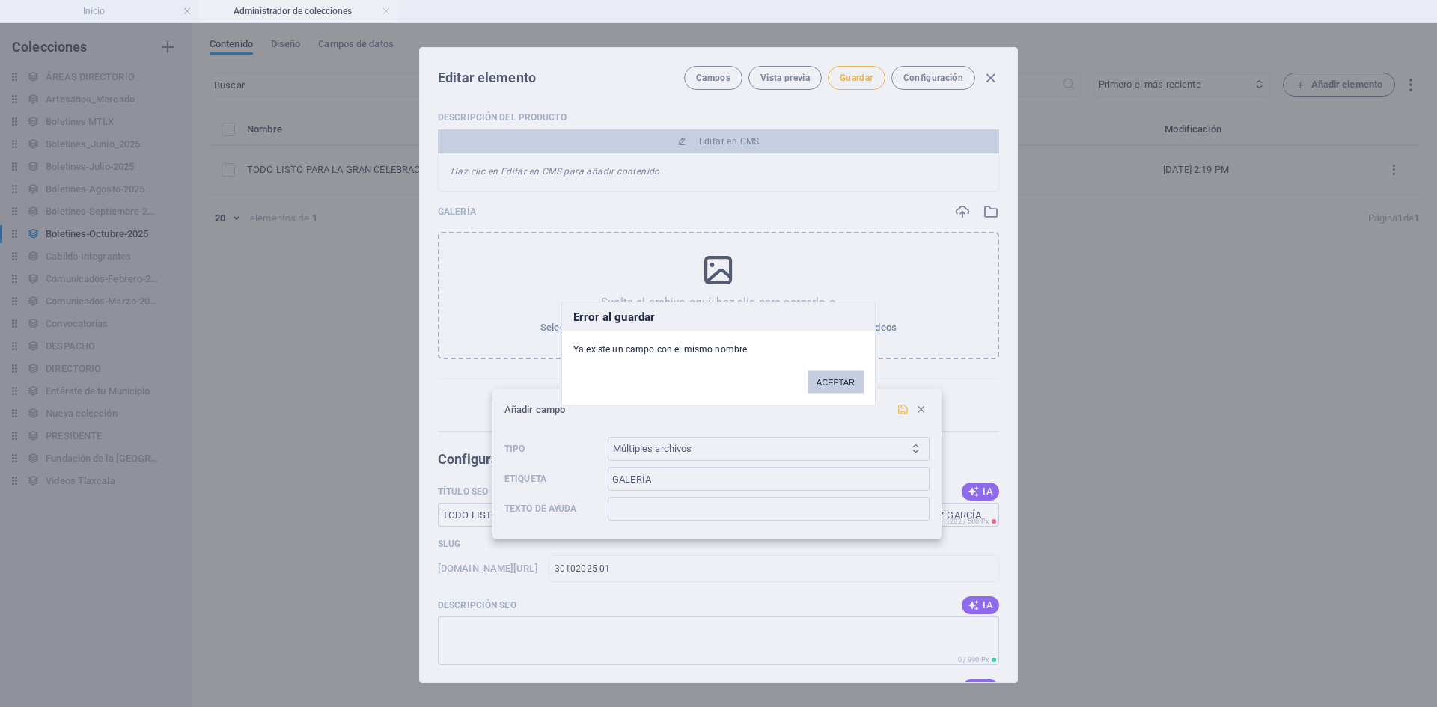
click at [828, 391] on button "ACEPTAR" at bounding box center [836, 382] width 56 height 22
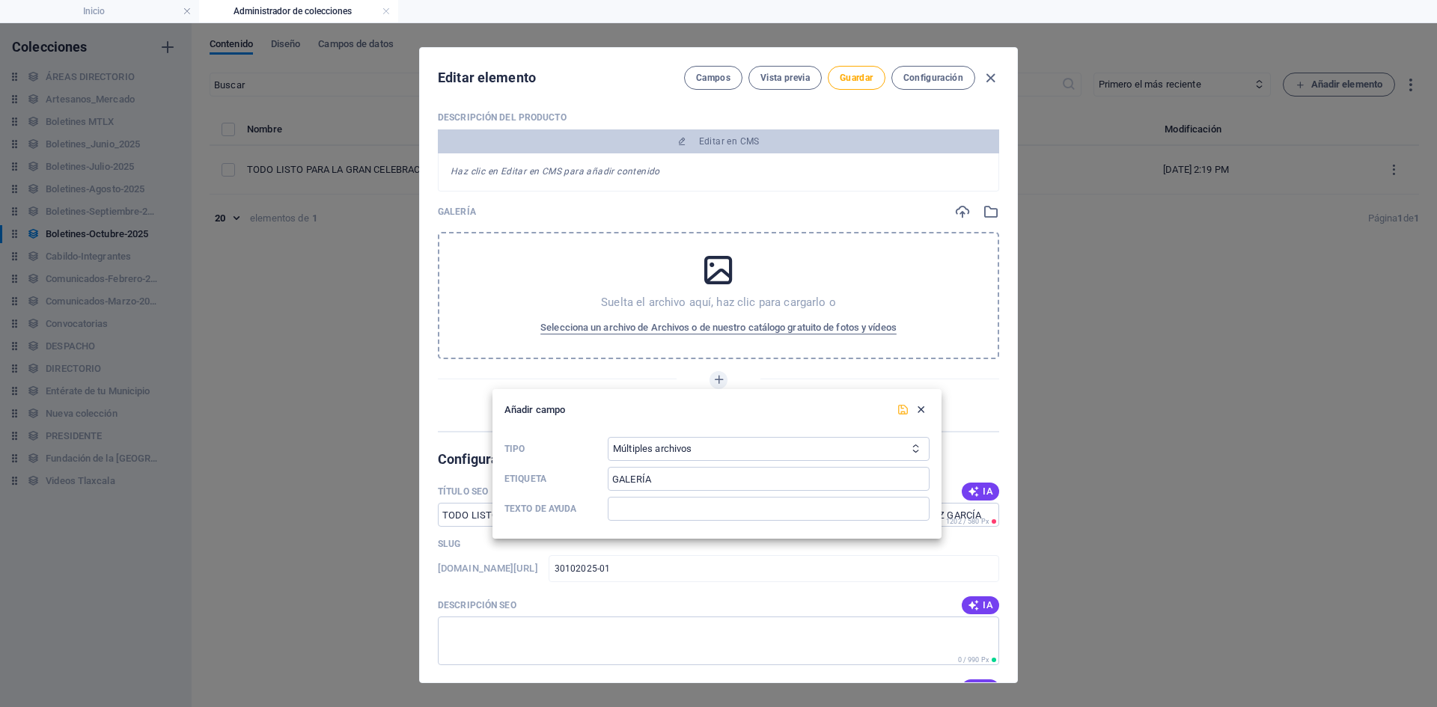
click at [923, 412] on icon "button" at bounding box center [921, 410] width 13 height 13
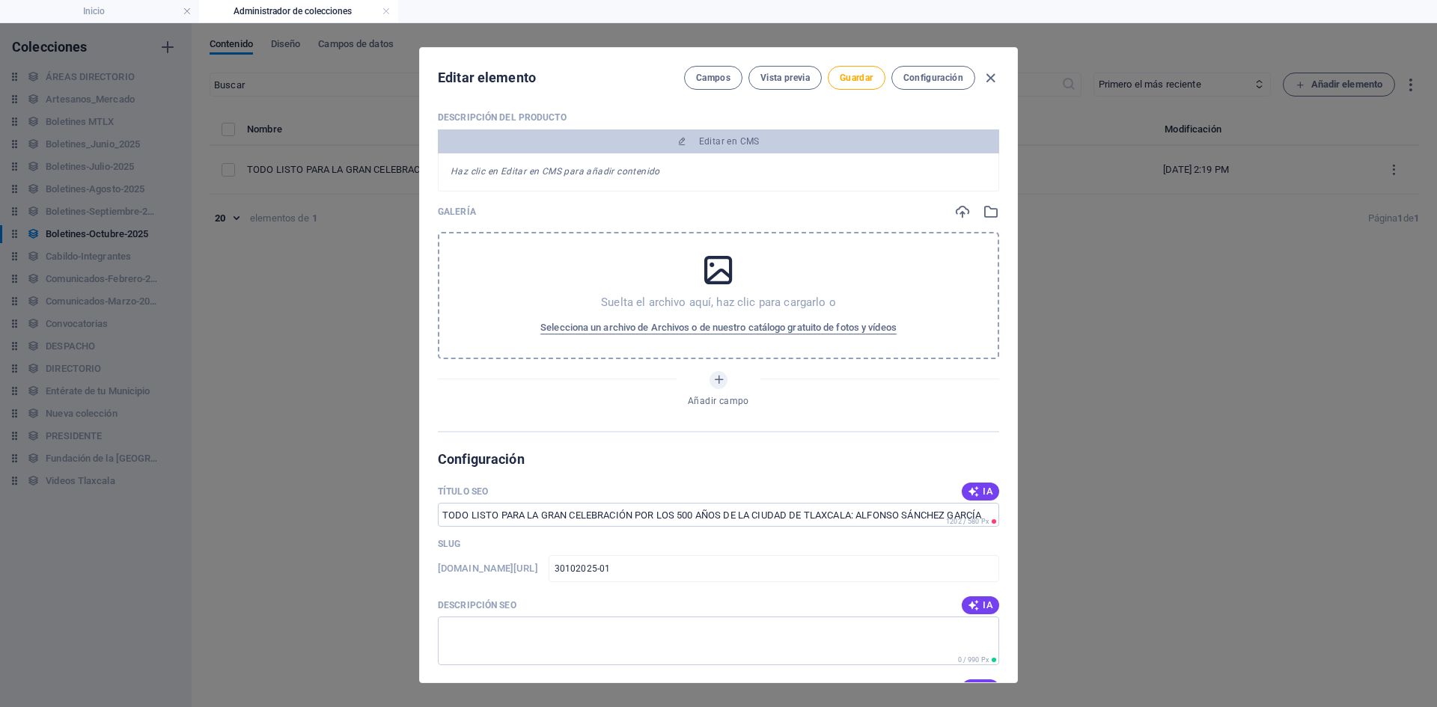
click at [928, 246] on div "Suelta el archivo aquí, haz clic para cargarlo o Selecciona un archivo de Archi…" at bounding box center [718, 295] width 561 height 127
click at [721, 78] on span "Campos" at bounding box center [713, 78] width 34 height 12
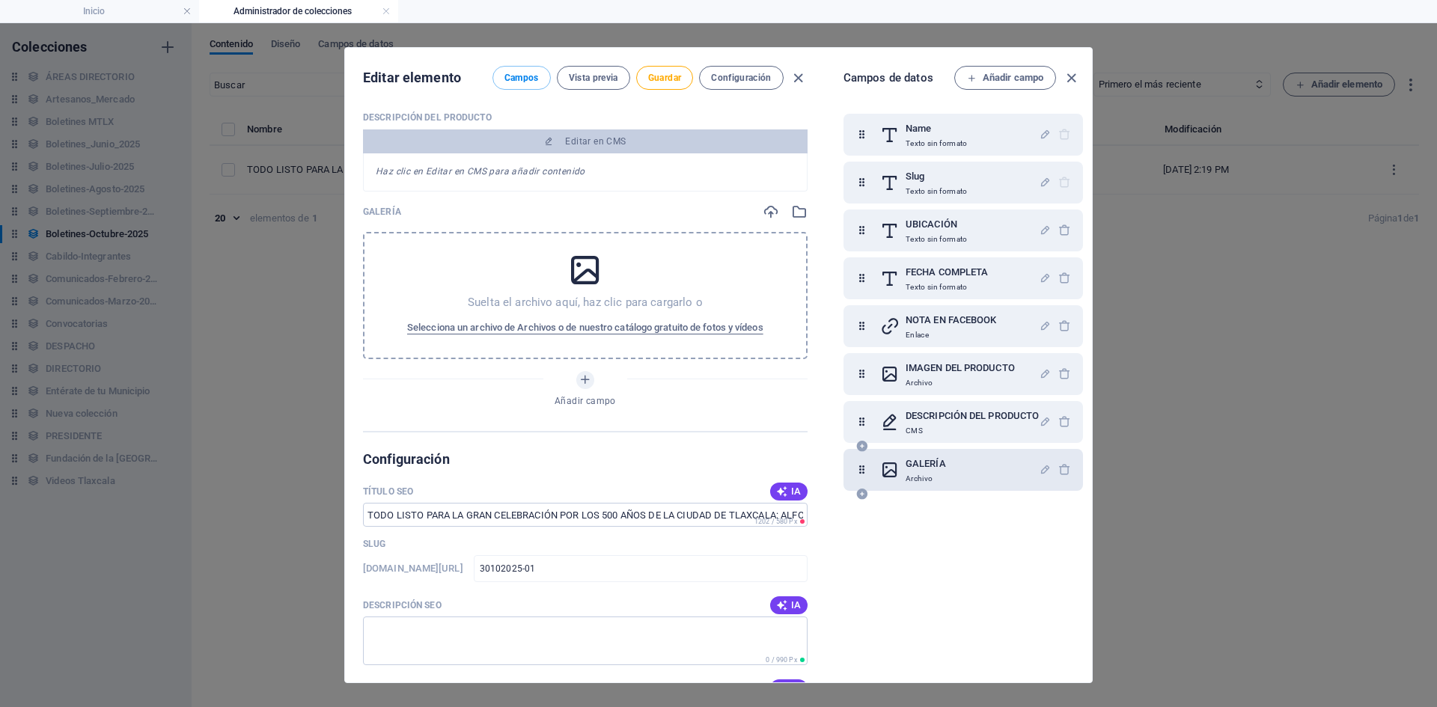
click at [972, 475] on div "GALERÍA Archivo" at bounding box center [959, 470] width 159 height 30
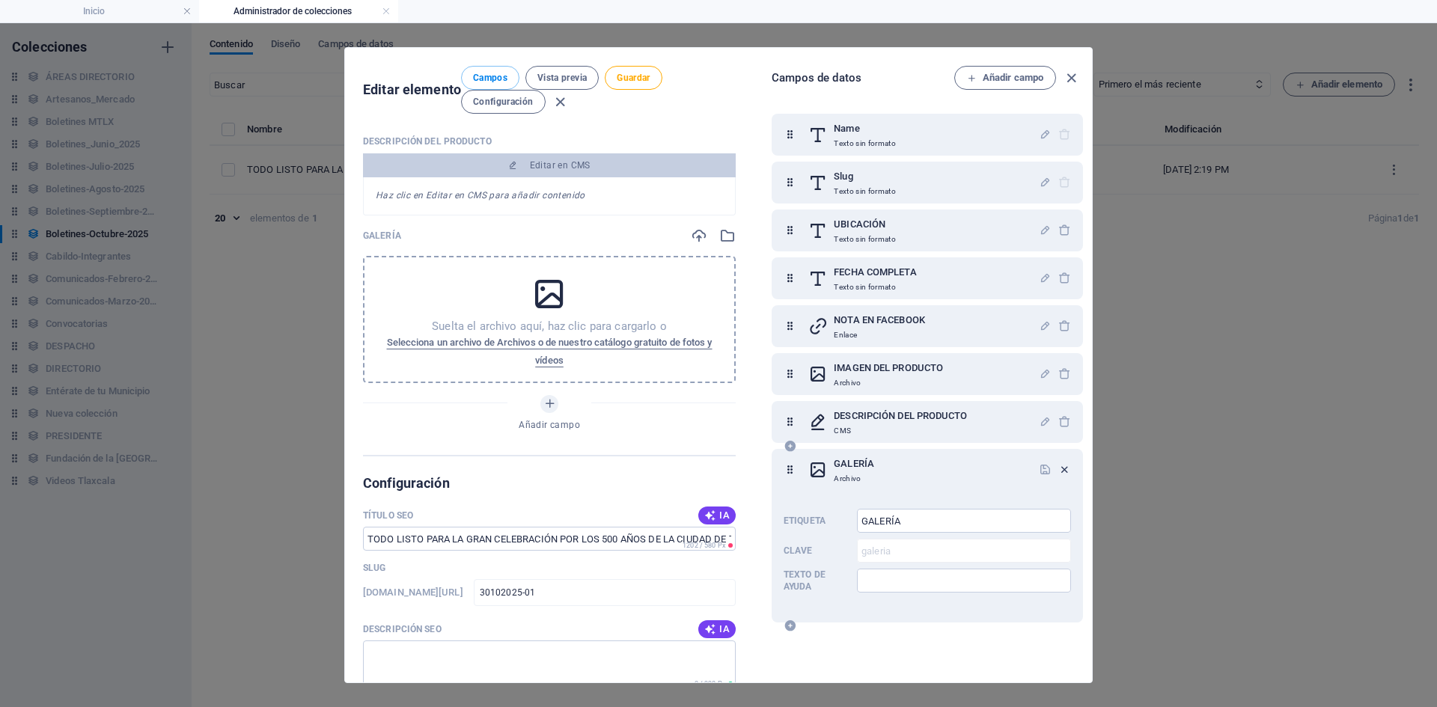
click at [1059, 469] on icon "button" at bounding box center [1065, 469] width 13 height 13
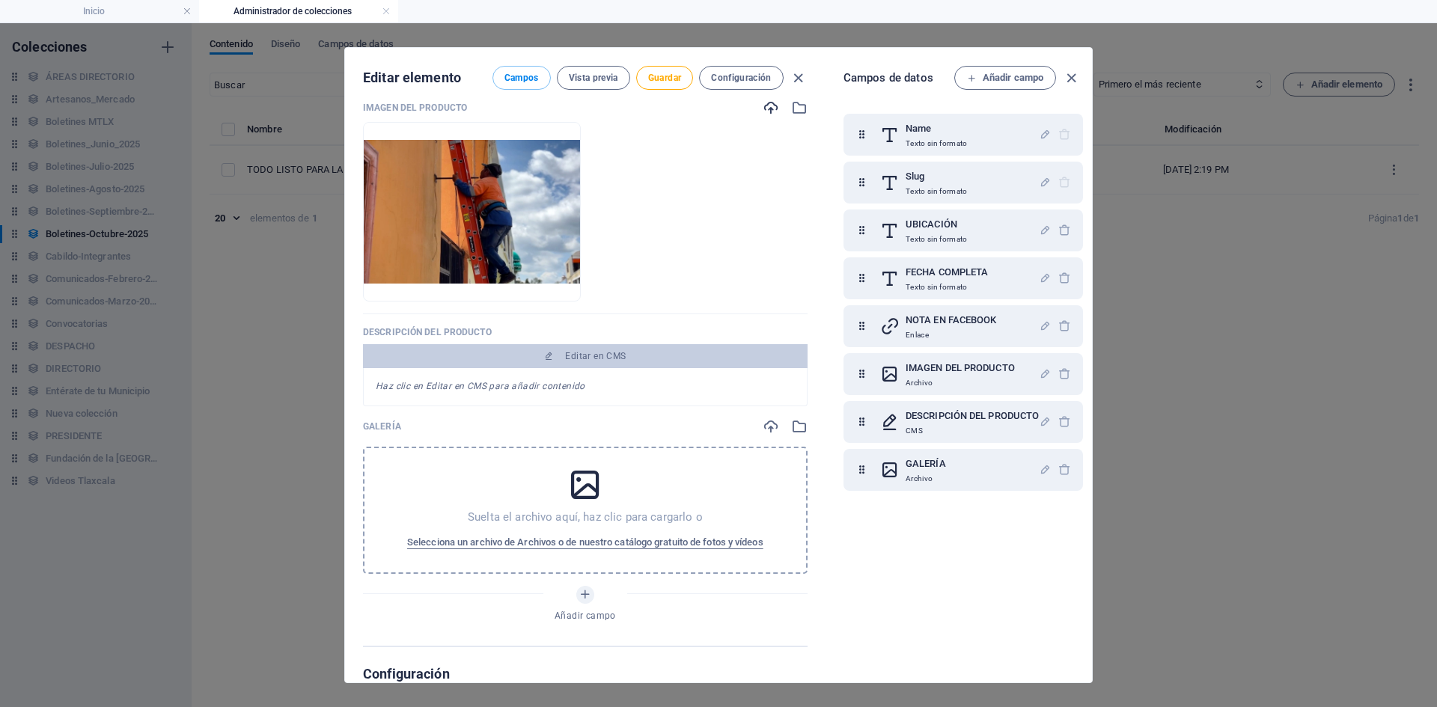
scroll to position [289, 0]
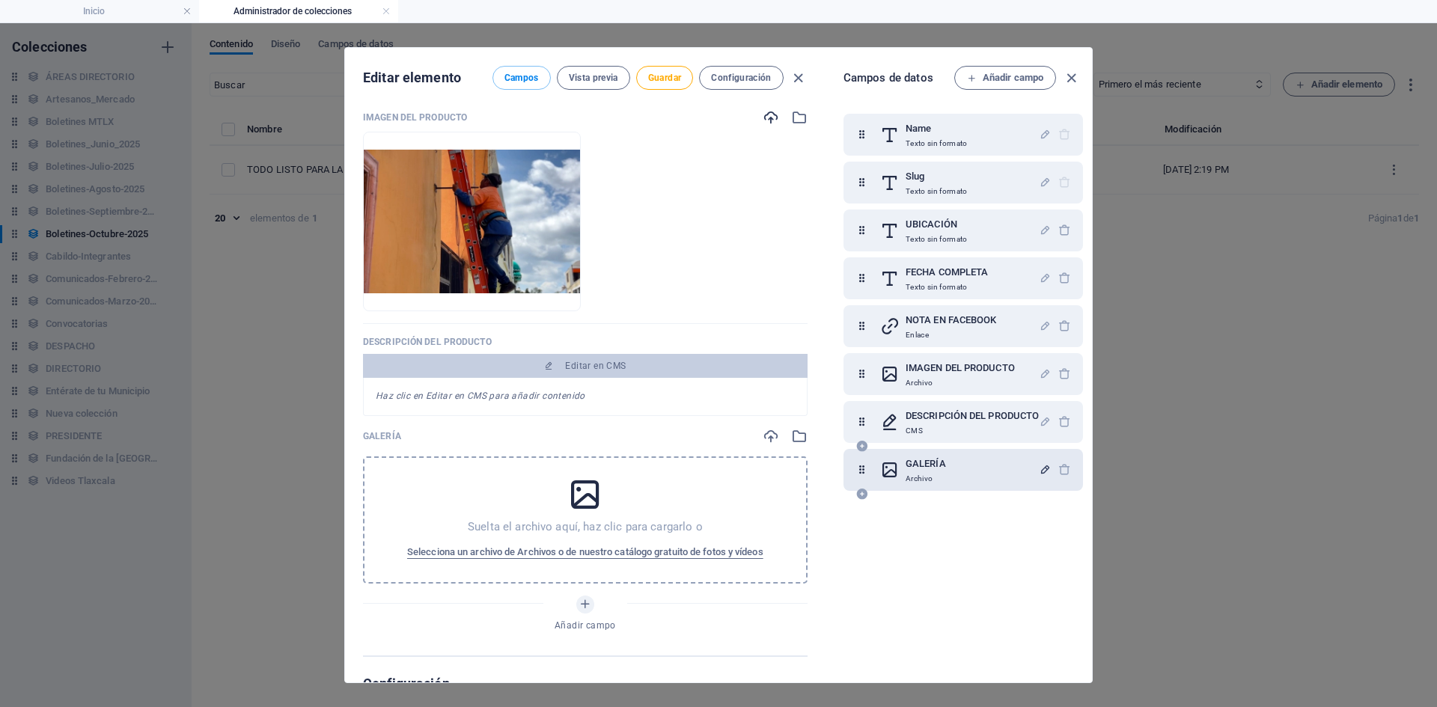
click at [1039, 468] on icon "button" at bounding box center [1045, 469] width 13 height 13
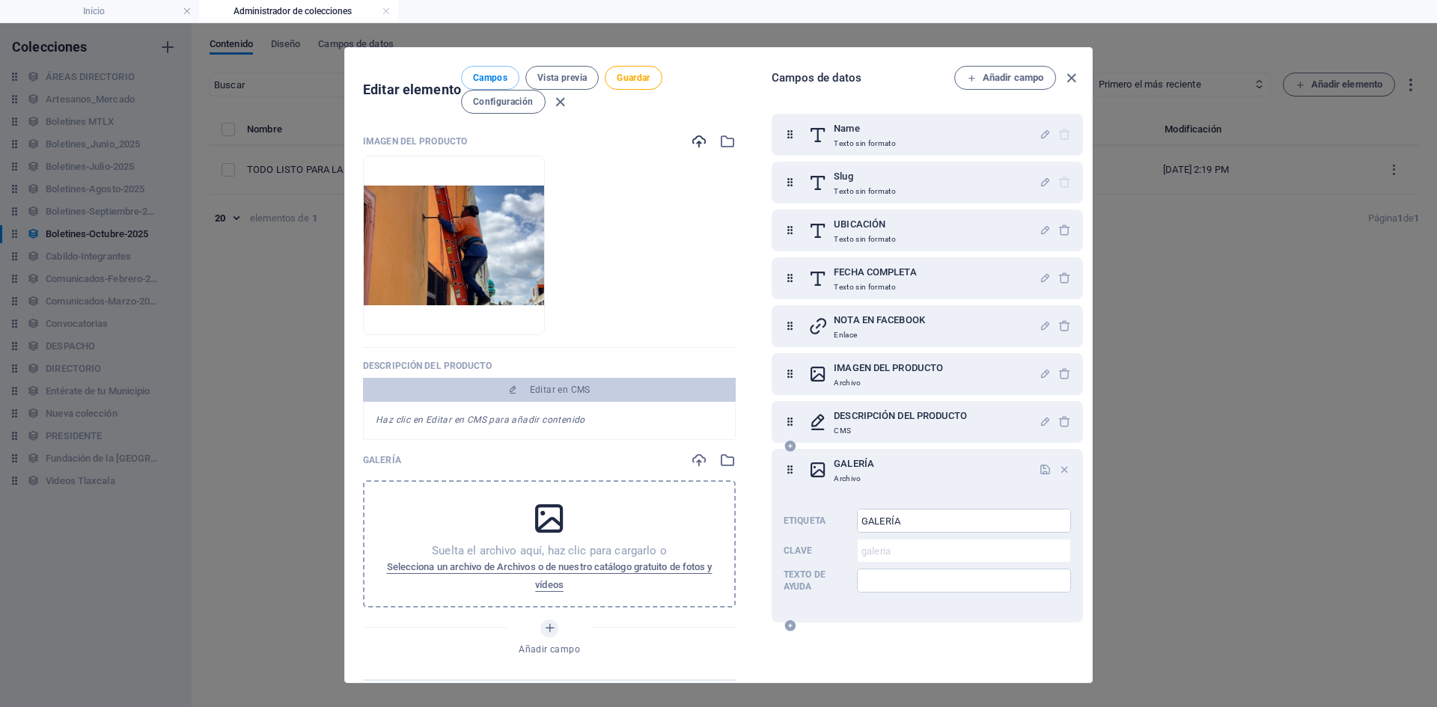
click at [821, 473] on icon at bounding box center [818, 470] width 19 height 30
click at [797, 471] on icon at bounding box center [790, 470] width 13 height 30
click at [859, 477] on p "Archivo" at bounding box center [854, 479] width 40 height 12
click at [1063, 471] on icon "button" at bounding box center [1065, 469] width 13 height 13
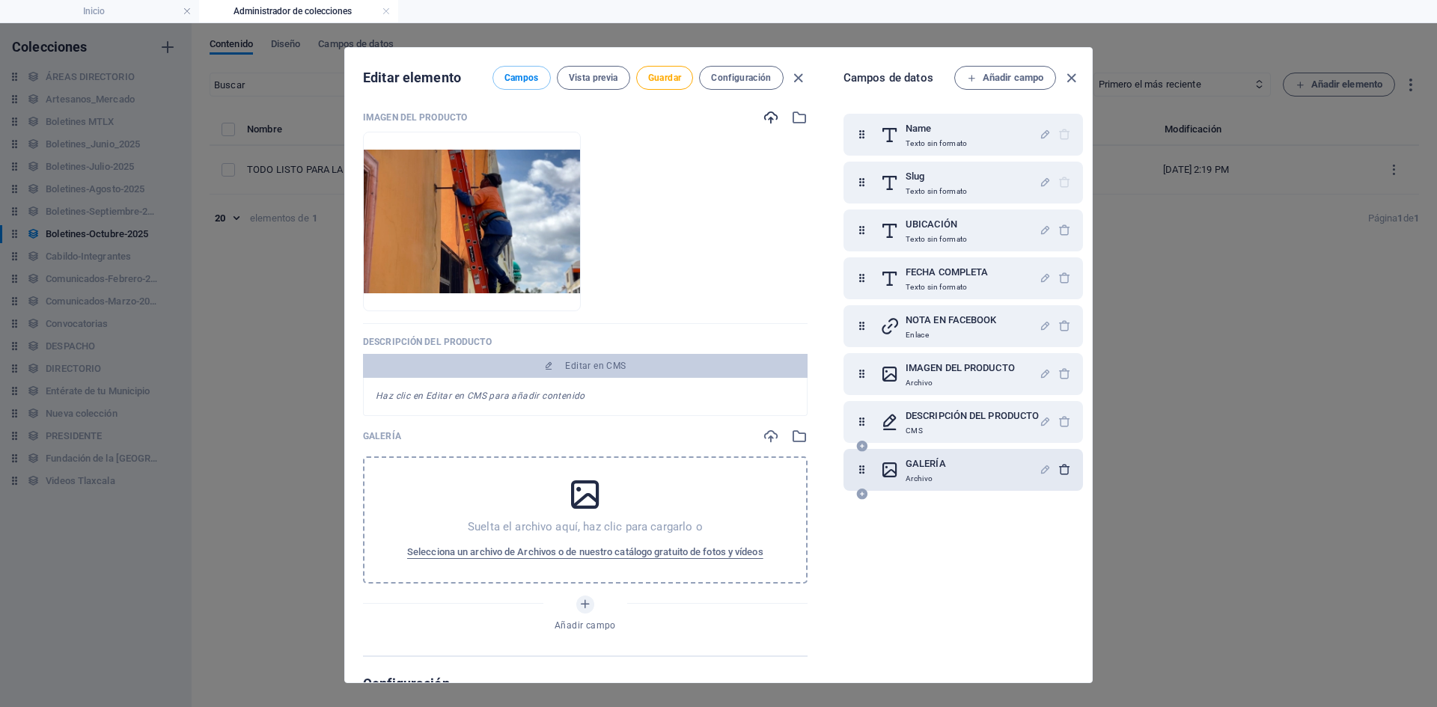
click at [1059, 467] on icon "button" at bounding box center [1065, 469] width 13 height 13
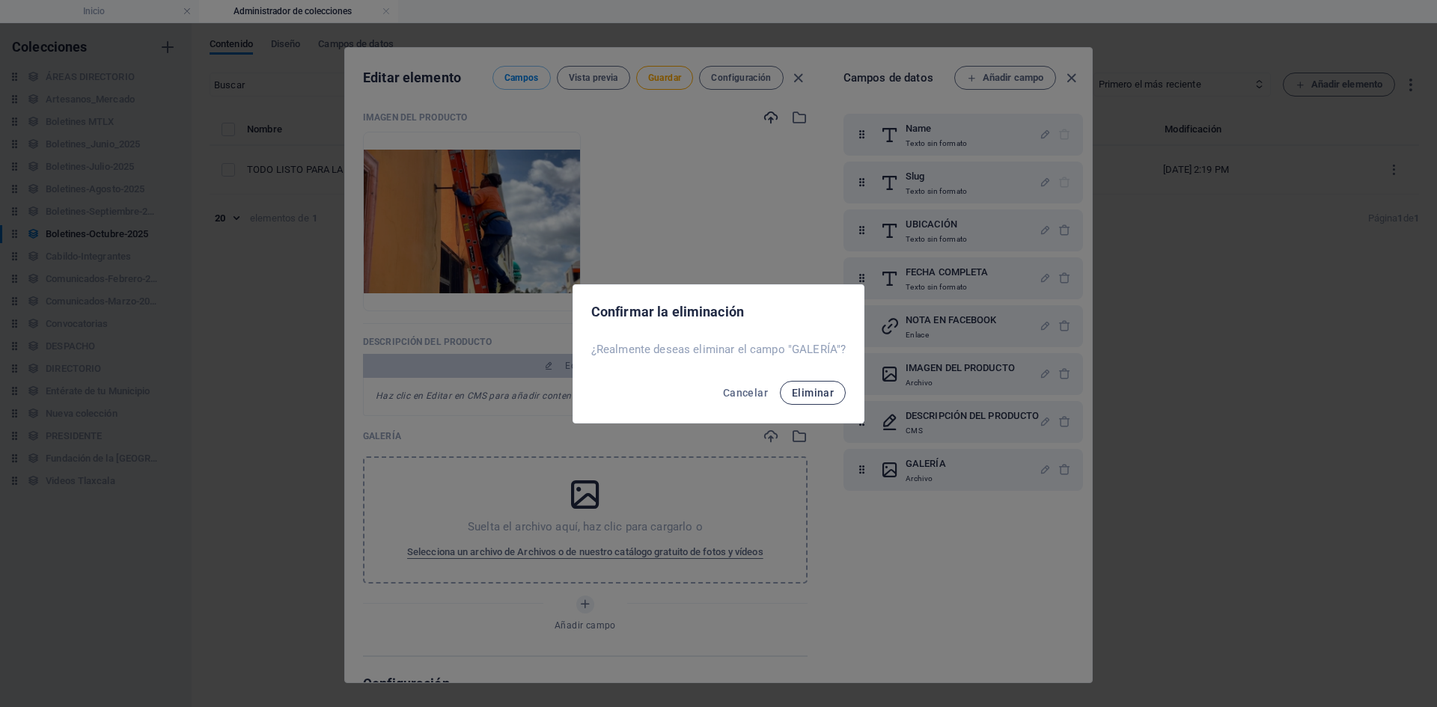
click at [815, 395] on span "Eliminar" at bounding box center [813, 393] width 42 height 12
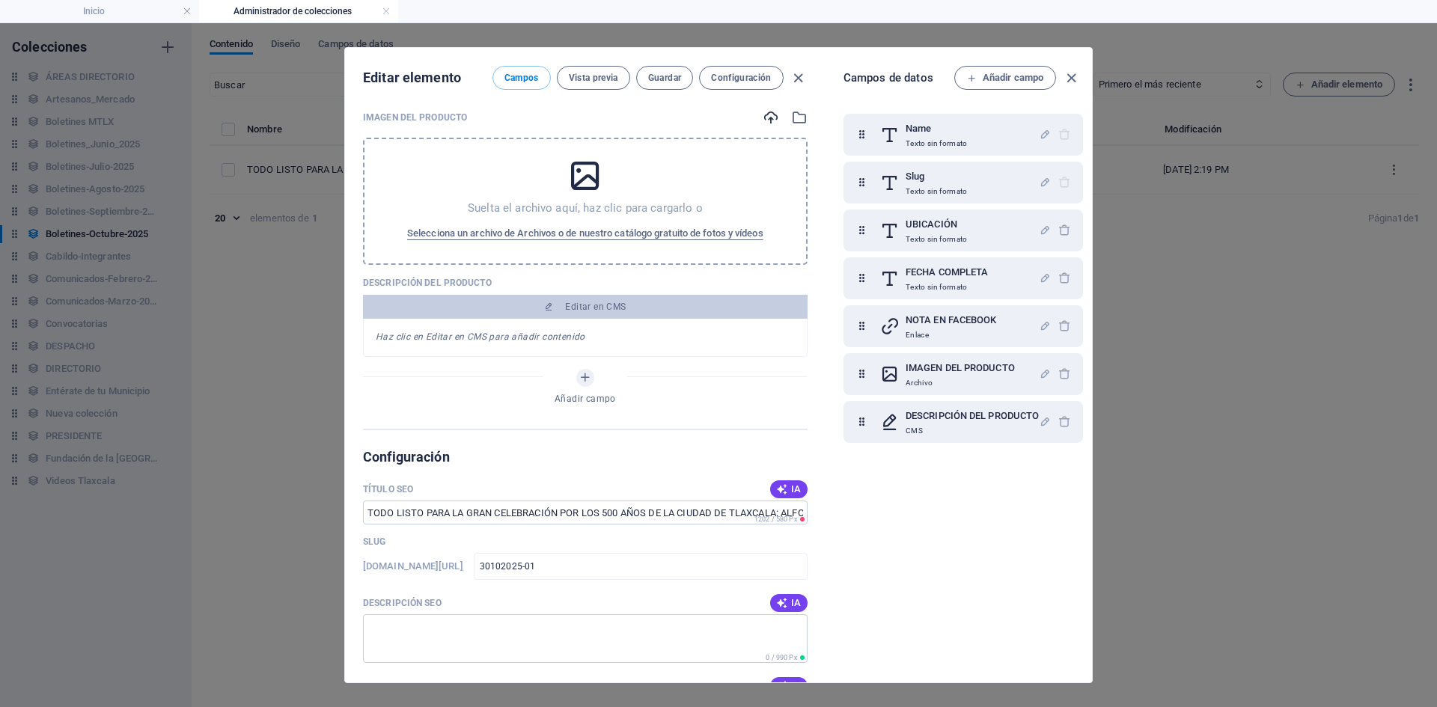
click at [577, 392] on div "Añadir campo" at bounding box center [585, 390] width 445 height 42
click at [581, 74] on span "Vista previa" at bounding box center [593, 78] width 49 height 12
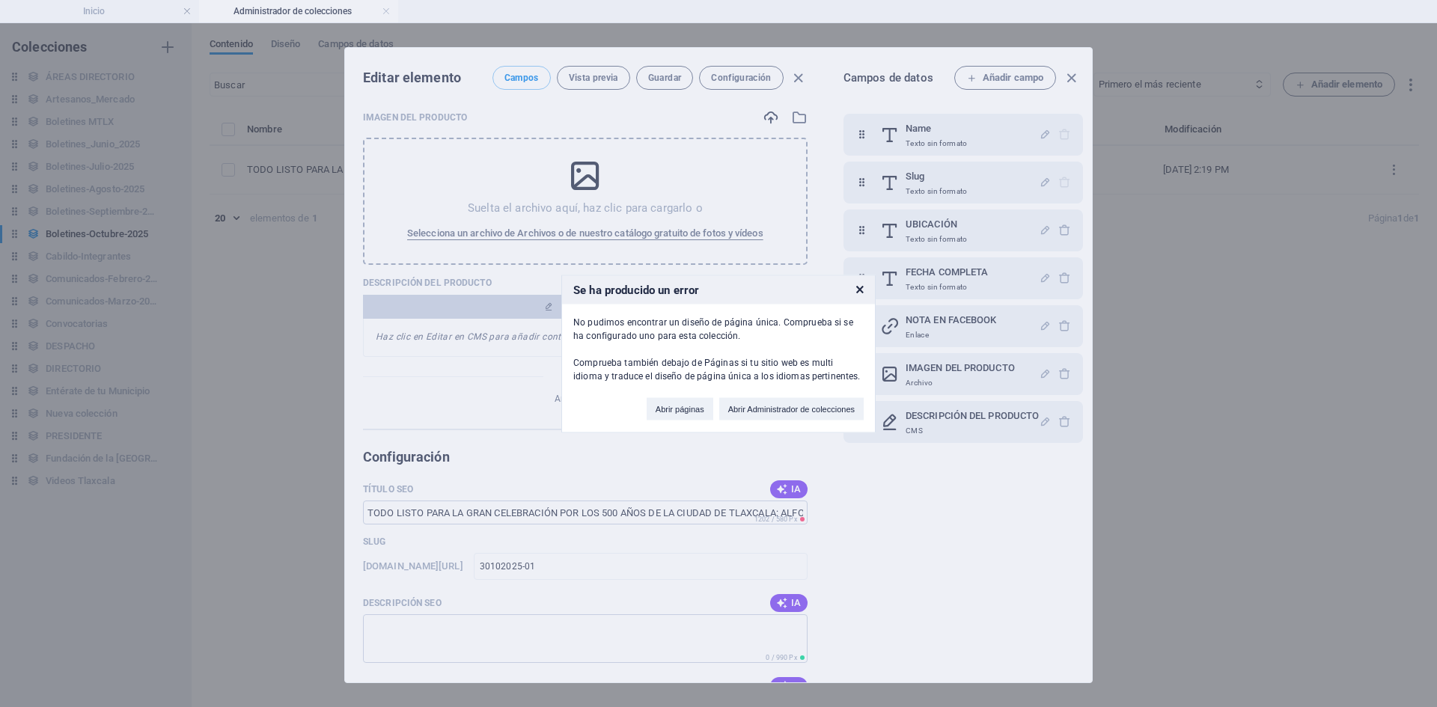
click at [856, 292] on h3 "Se ha producido un error" at bounding box center [718, 290] width 313 height 28
click at [862, 290] on icon at bounding box center [859, 289] width 7 height 10
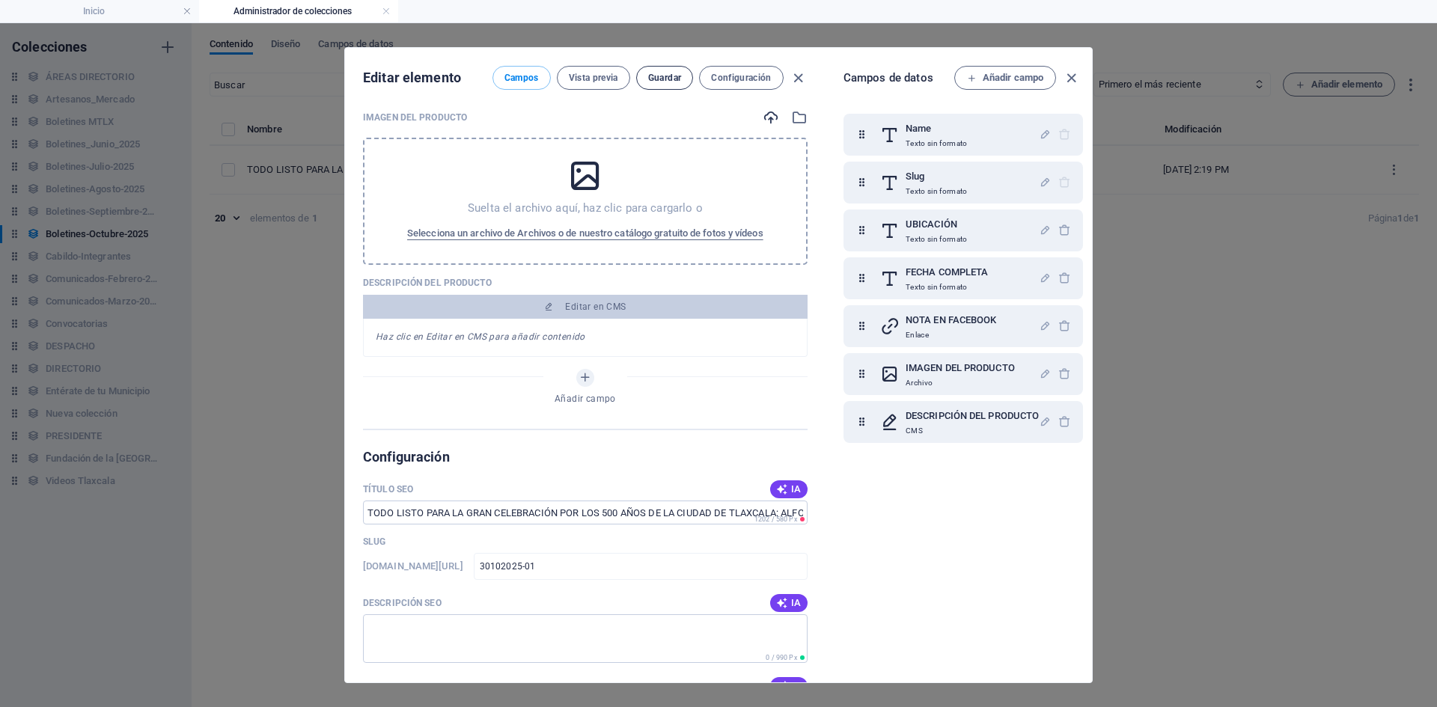
click at [660, 75] on span "Guardar" at bounding box center [664, 78] width 33 height 12
click at [737, 84] on button "Configuración" at bounding box center [741, 78] width 84 height 24
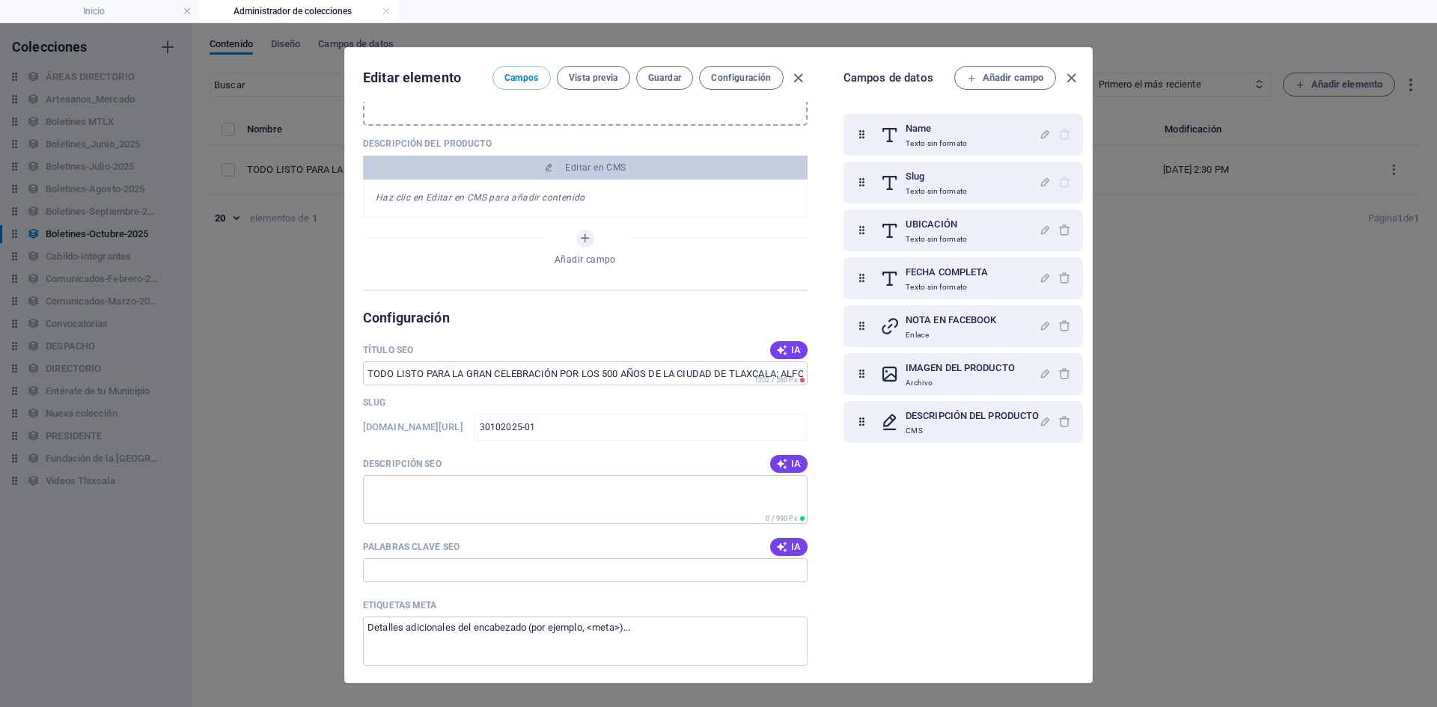
scroll to position [411, 0]
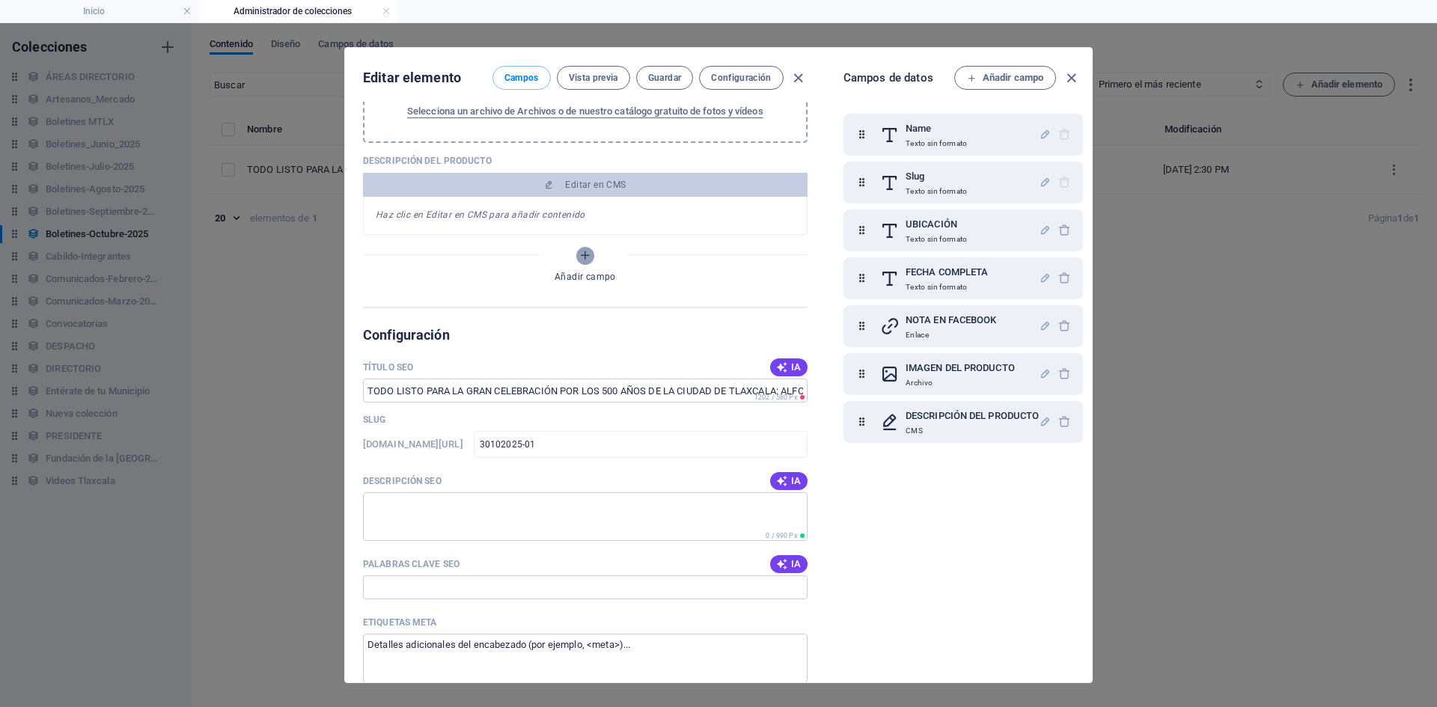
click at [579, 258] on icon "Añadir campo" at bounding box center [585, 255] width 13 height 13
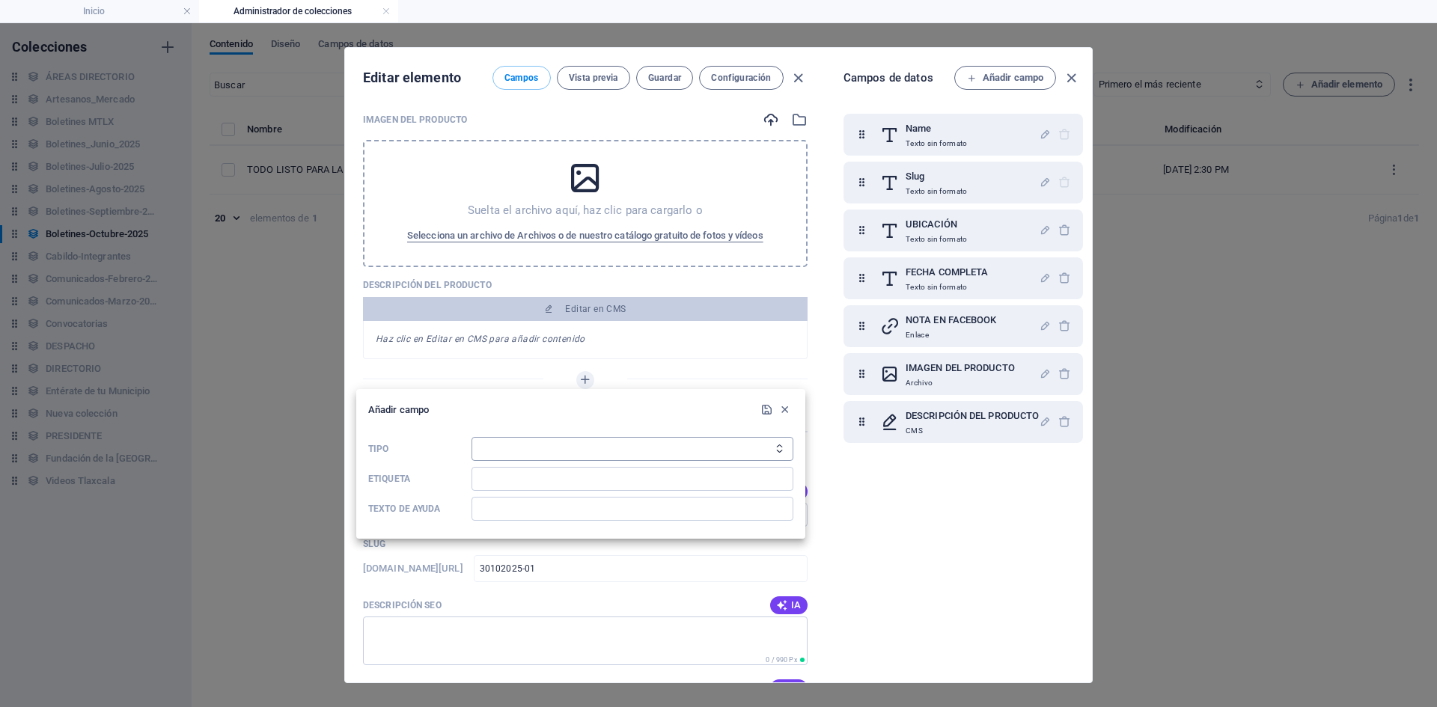
click at [537, 446] on select "Texto sin formato Enlace CMS Texto enriquecido Archivo Múltiples archivos Casil…" at bounding box center [633, 449] width 322 height 24
select select "multiple_files"
click at [472, 437] on select "Texto sin formato Enlace CMS Texto enriquecido Archivo Múltiples archivos Casil…" at bounding box center [633, 449] width 322 height 24
click at [515, 475] on input "Etiqueta" at bounding box center [633, 479] width 322 height 24
type input "GALERÍA"
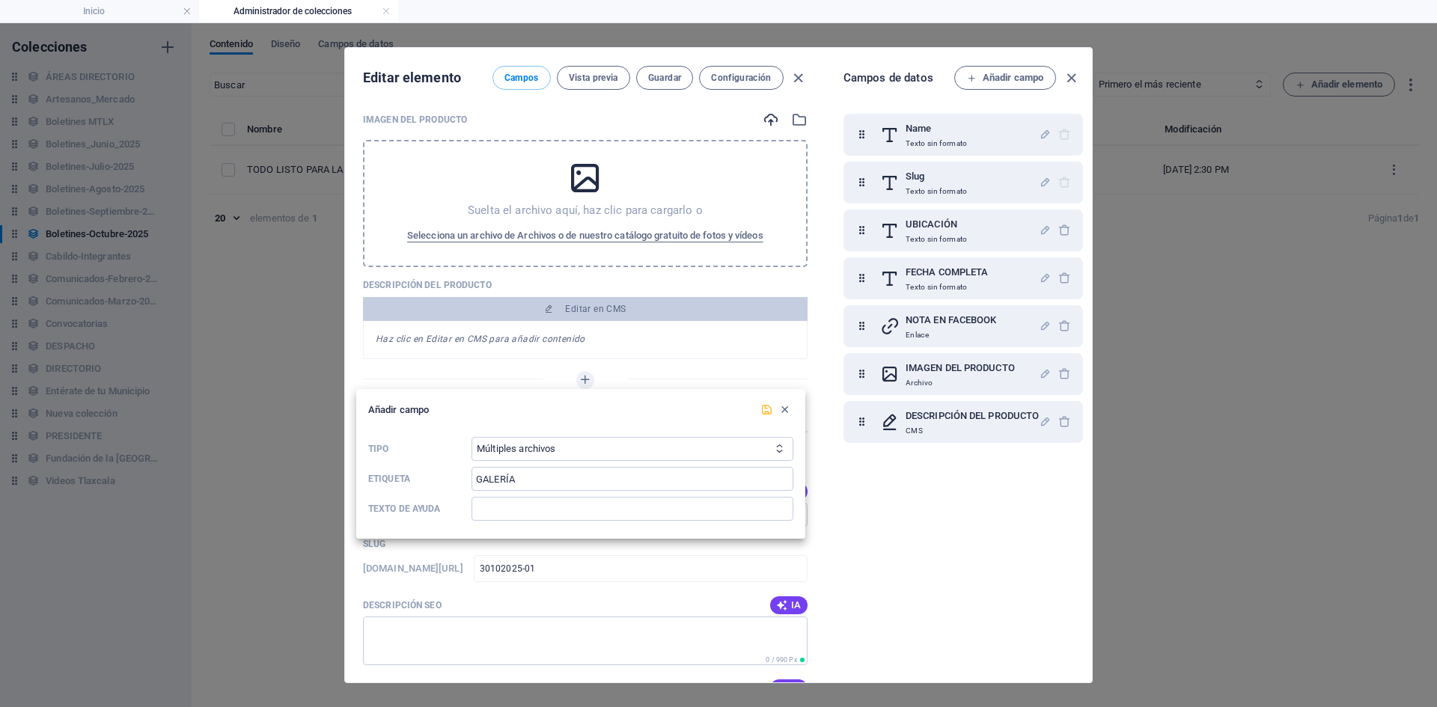
click at [764, 406] on icon "submit" at bounding box center [767, 410] width 13 height 13
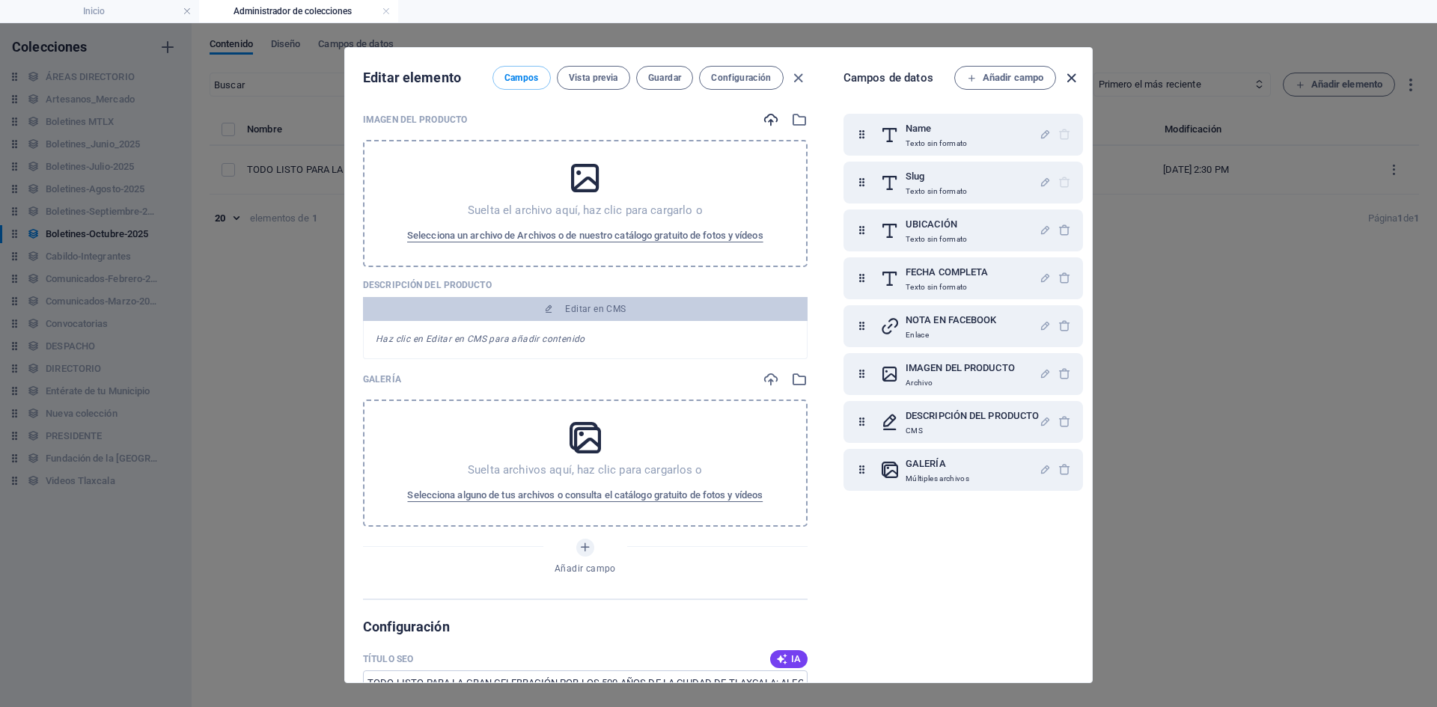
click at [1068, 79] on icon "button" at bounding box center [1071, 78] width 17 height 17
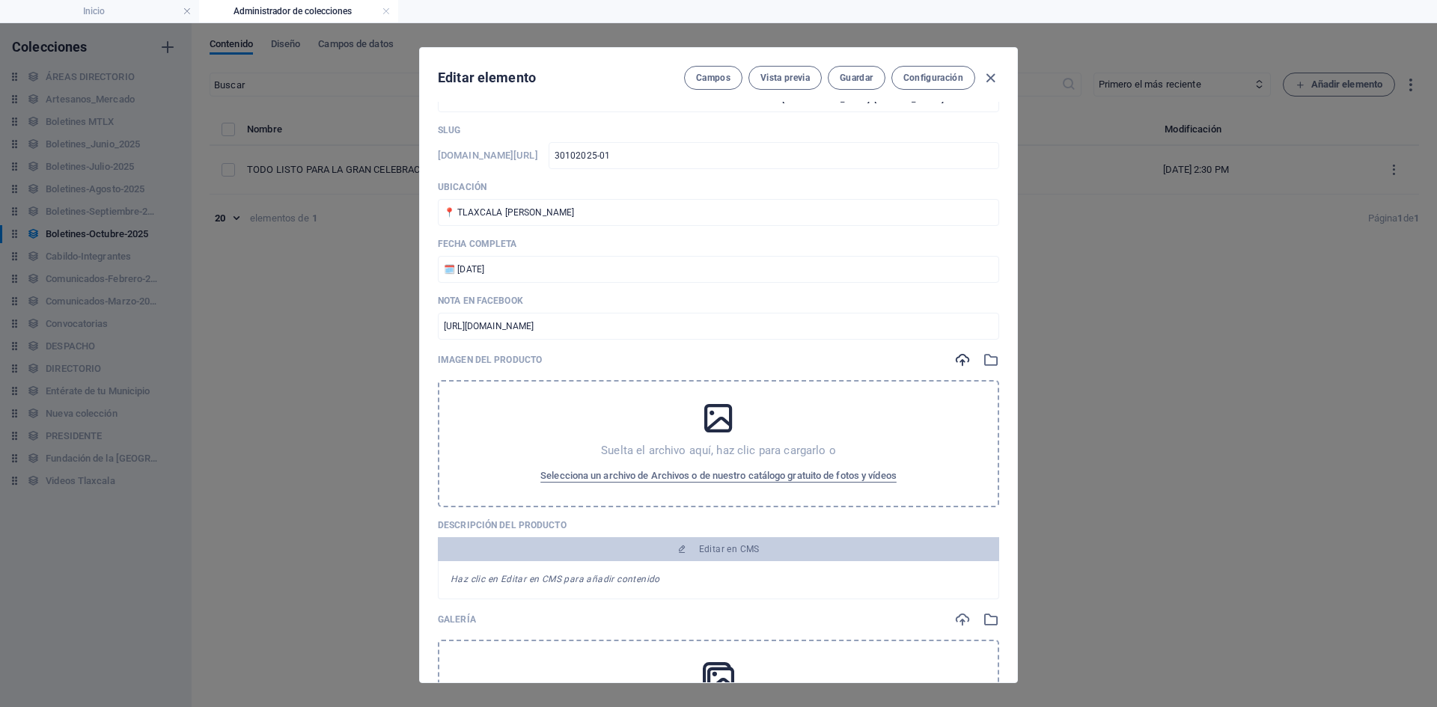
scroll to position [0, 0]
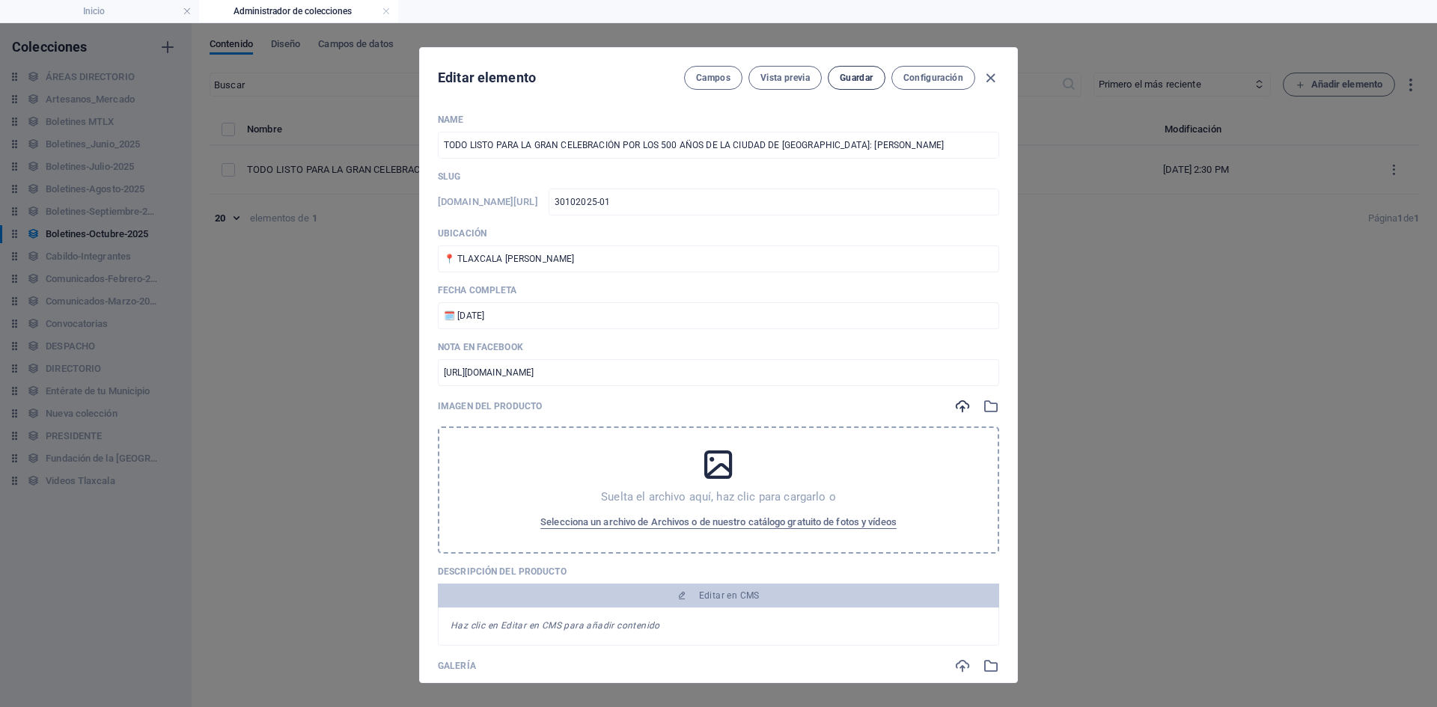
click at [842, 80] on span "Guardar" at bounding box center [856, 78] width 33 height 12
click at [984, 406] on icon "button" at bounding box center [991, 406] width 16 height 16
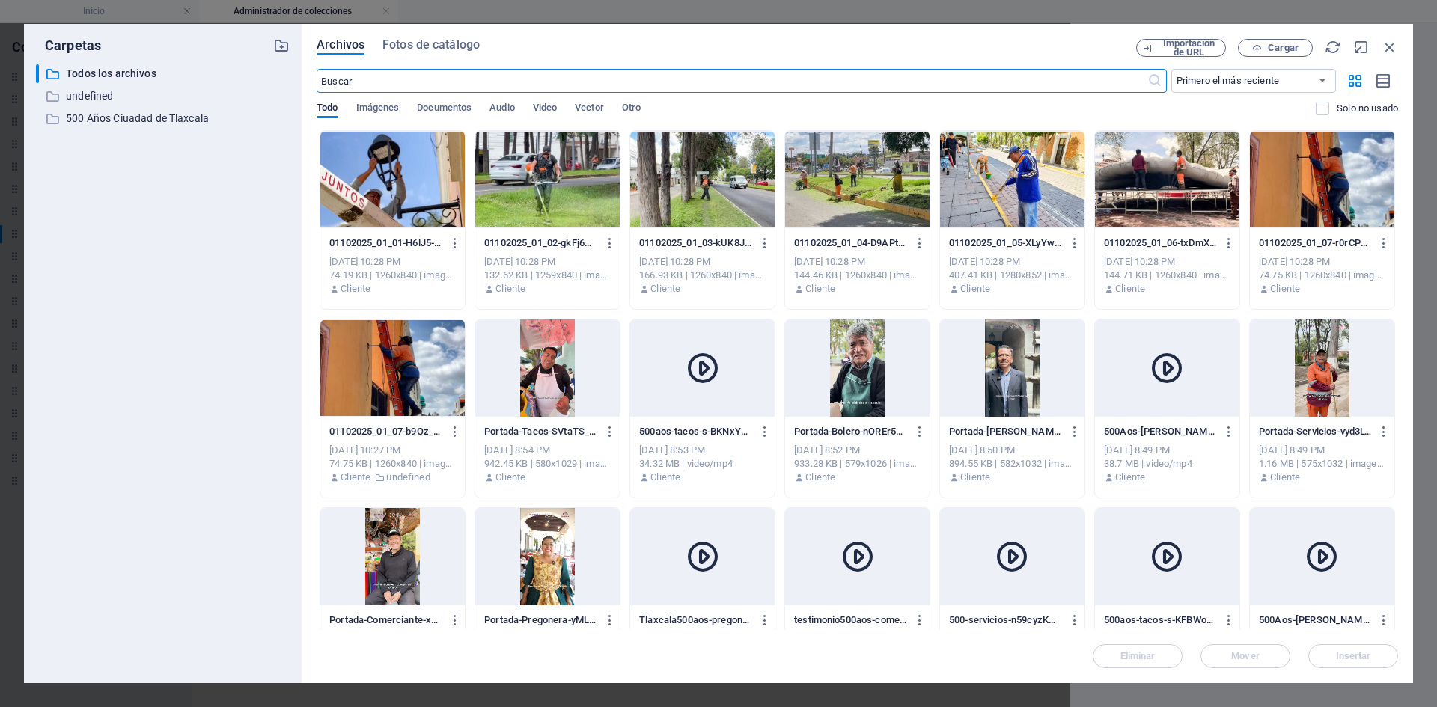
click at [1302, 206] on div at bounding box center [1322, 179] width 144 height 97
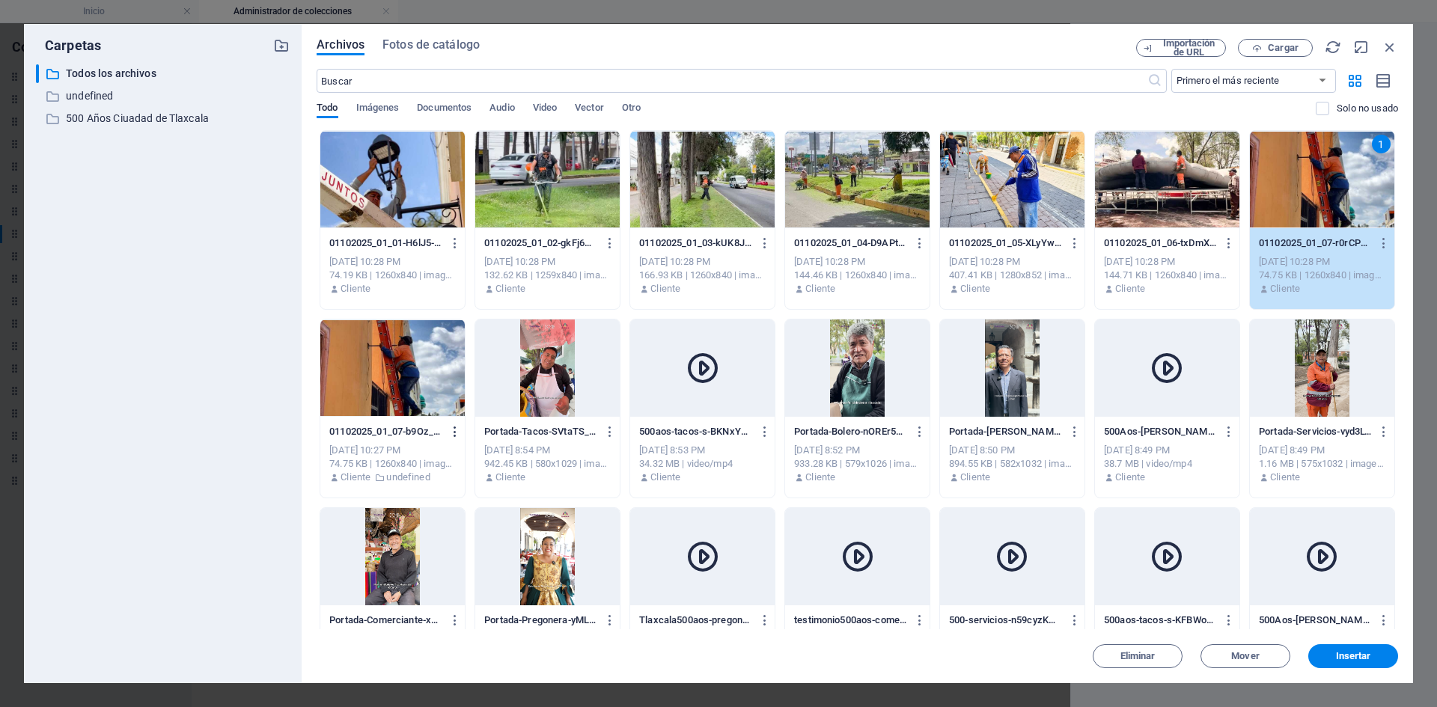
click at [451, 432] on icon "button" at bounding box center [455, 431] width 14 height 13
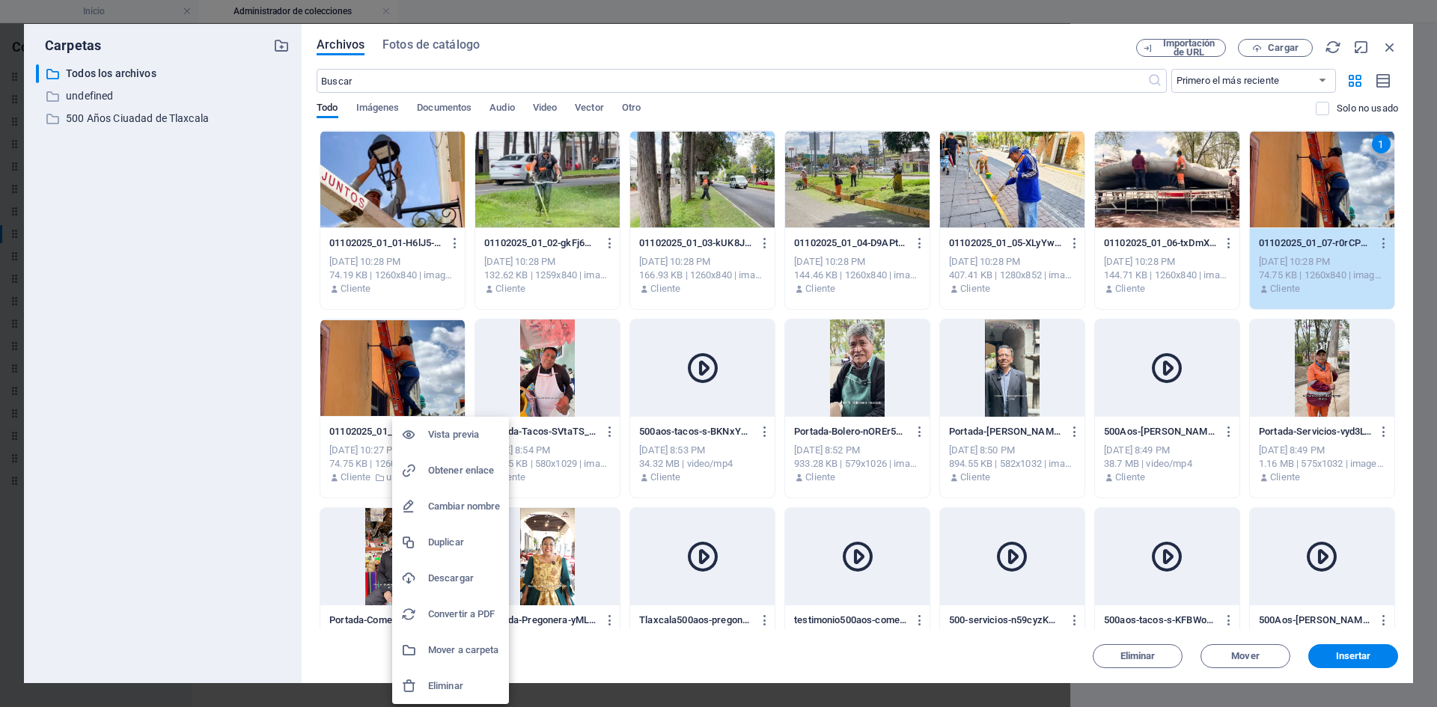
click at [463, 686] on h6 "Eliminar" at bounding box center [464, 687] width 72 height 18
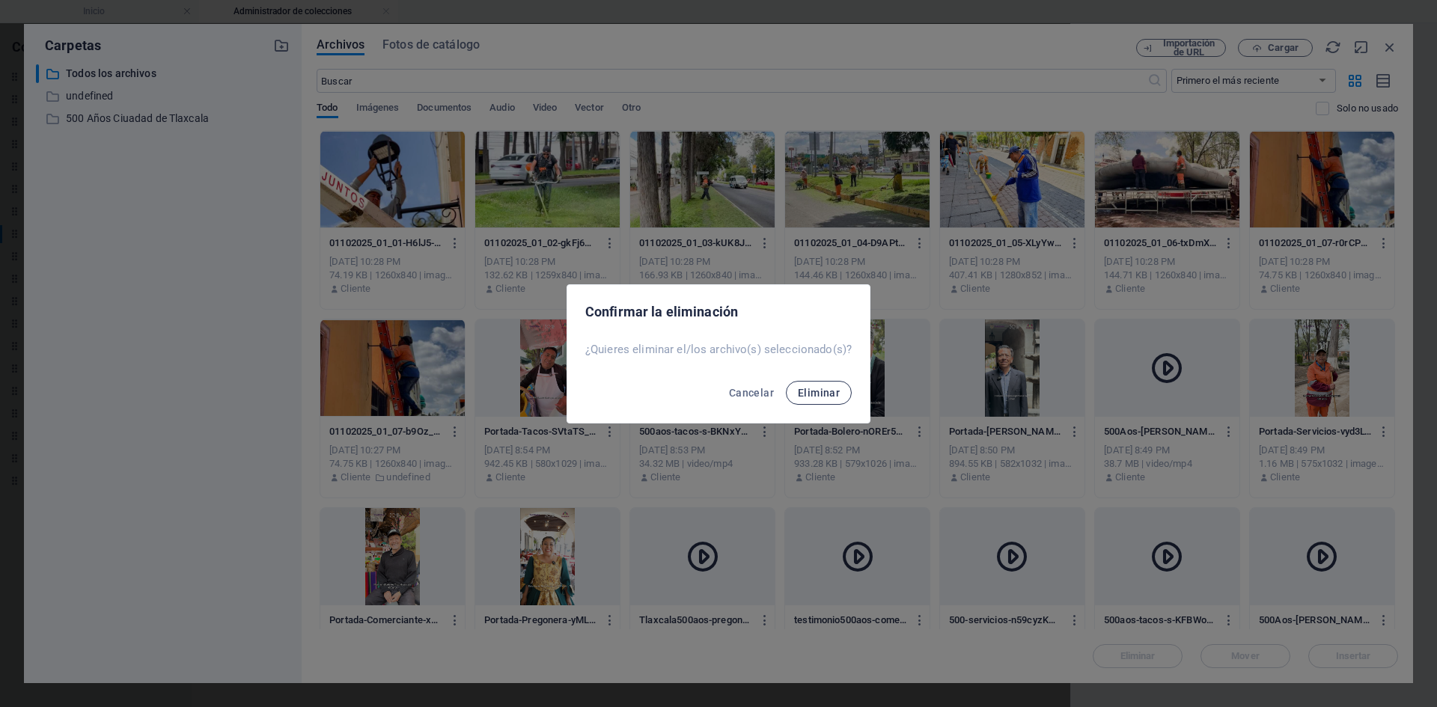
click at [833, 396] on span "Eliminar" at bounding box center [819, 393] width 42 height 12
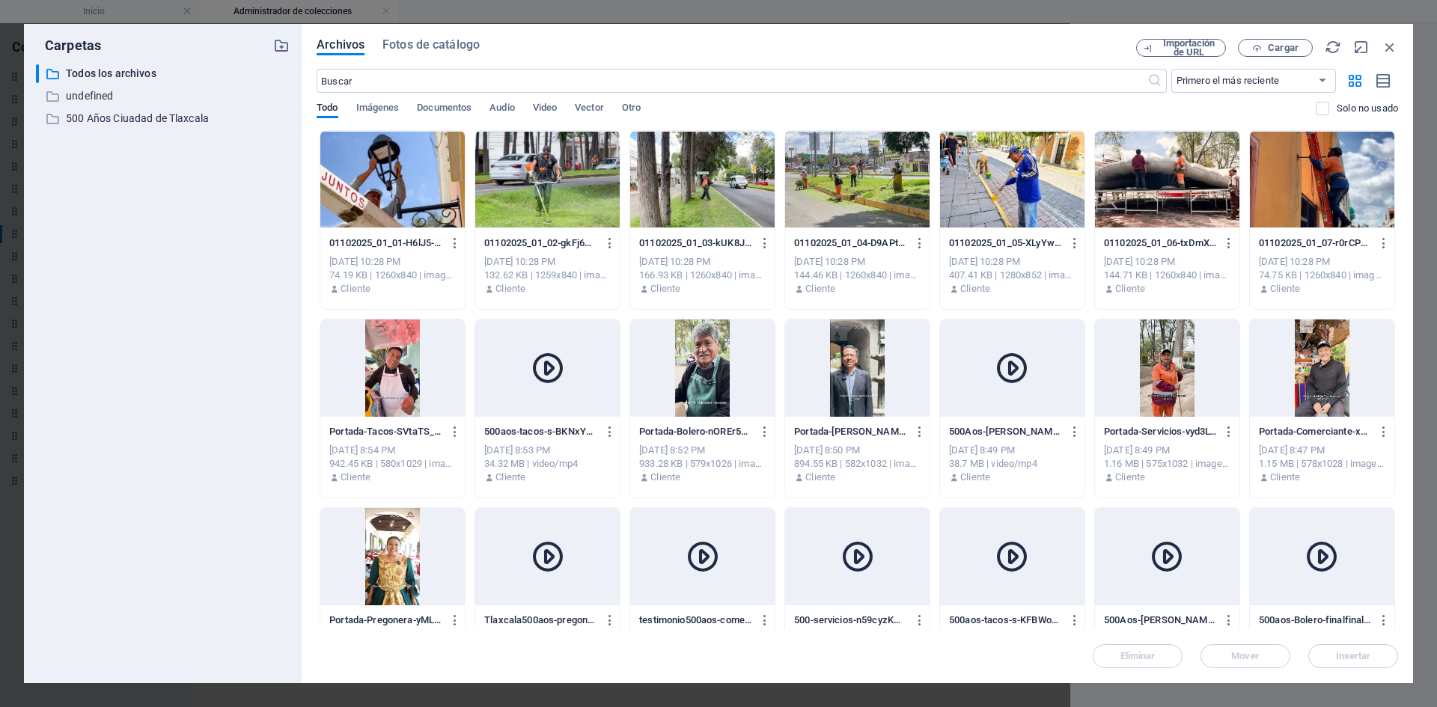
click at [424, 199] on div at bounding box center [392, 179] width 144 height 97
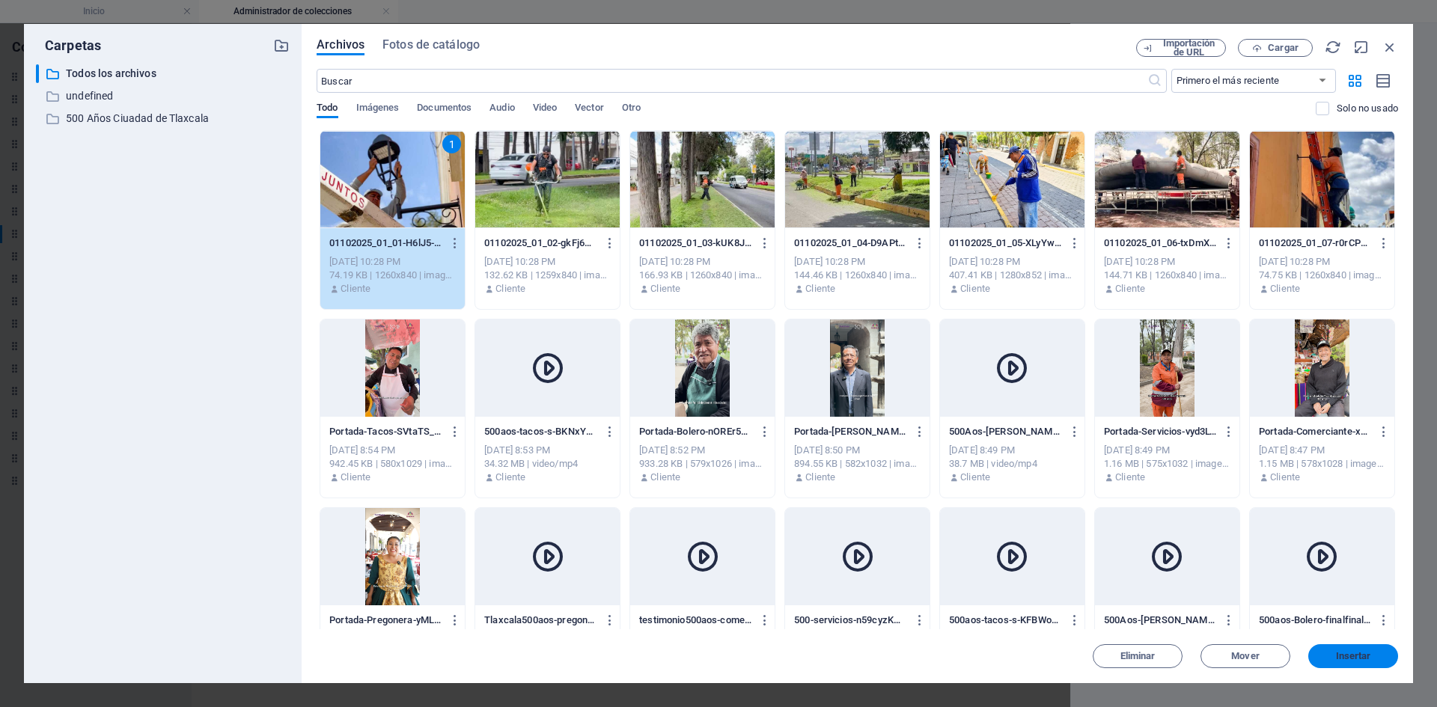
click at [1387, 657] on span "Insertar" at bounding box center [1354, 656] width 78 height 9
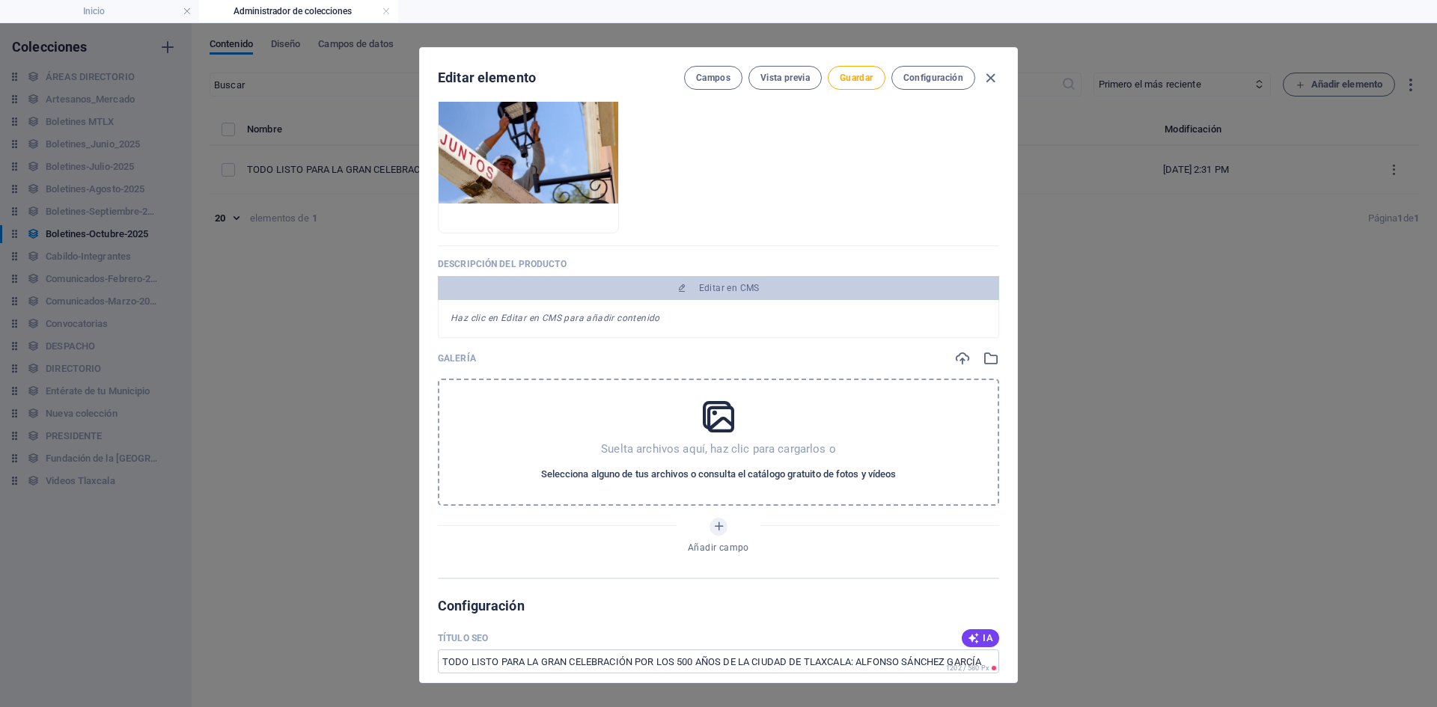
scroll to position [374, 0]
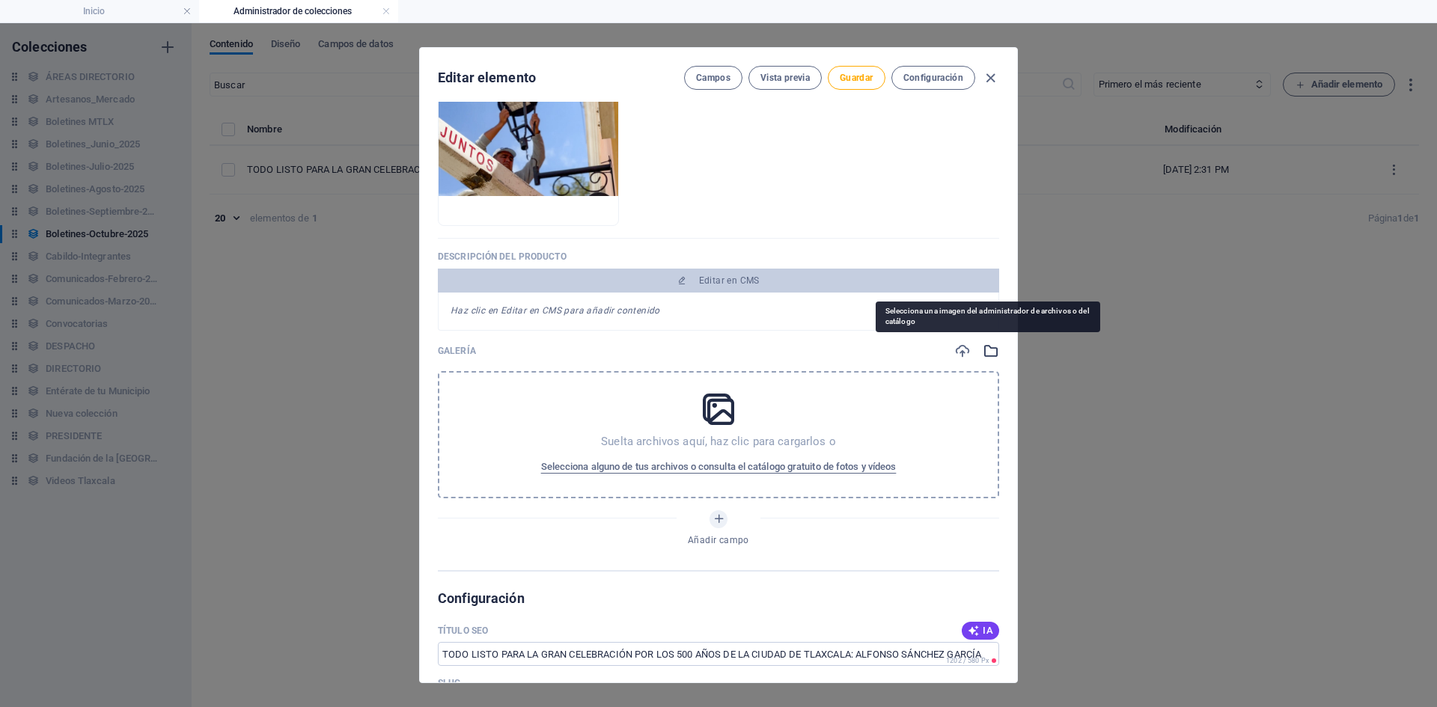
click at [985, 352] on icon "button" at bounding box center [991, 351] width 16 height 16
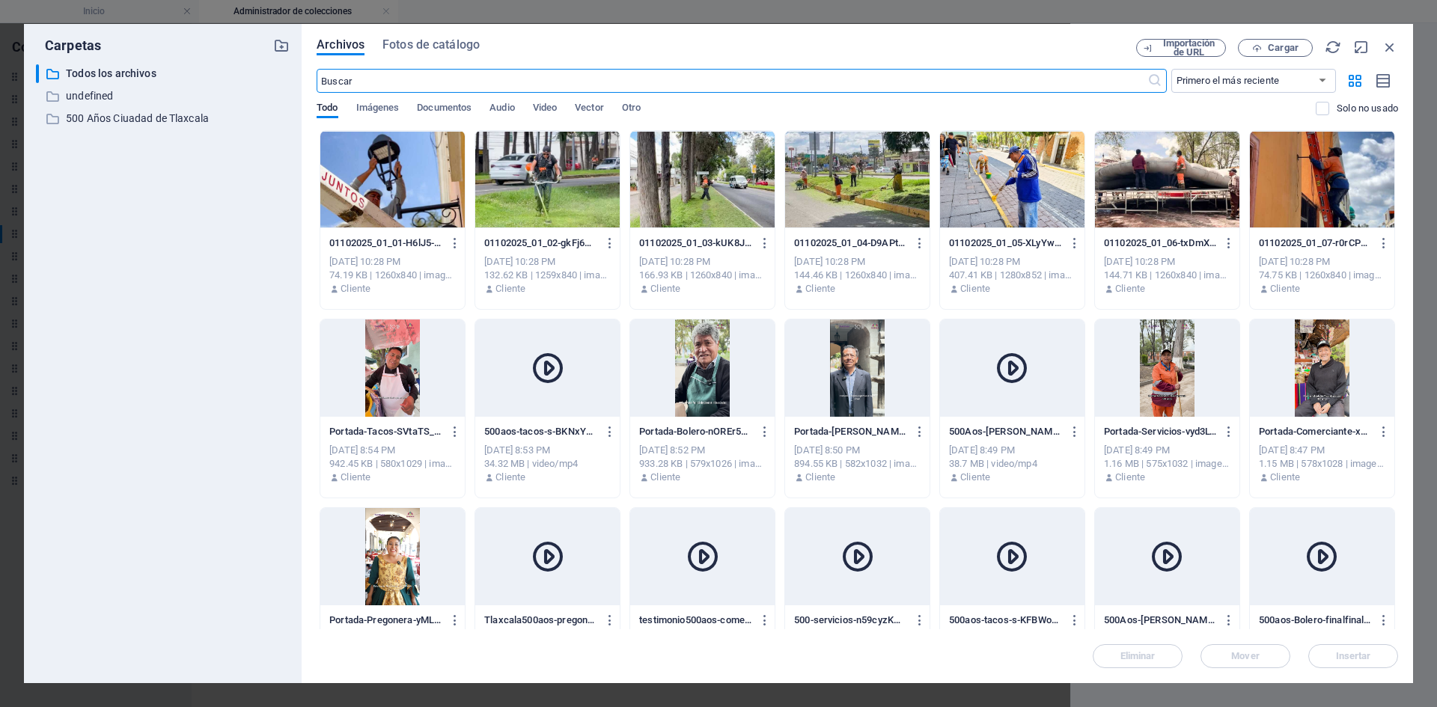
click at [564, 205] on div at bounding box center [547, 179] width 144 height 97
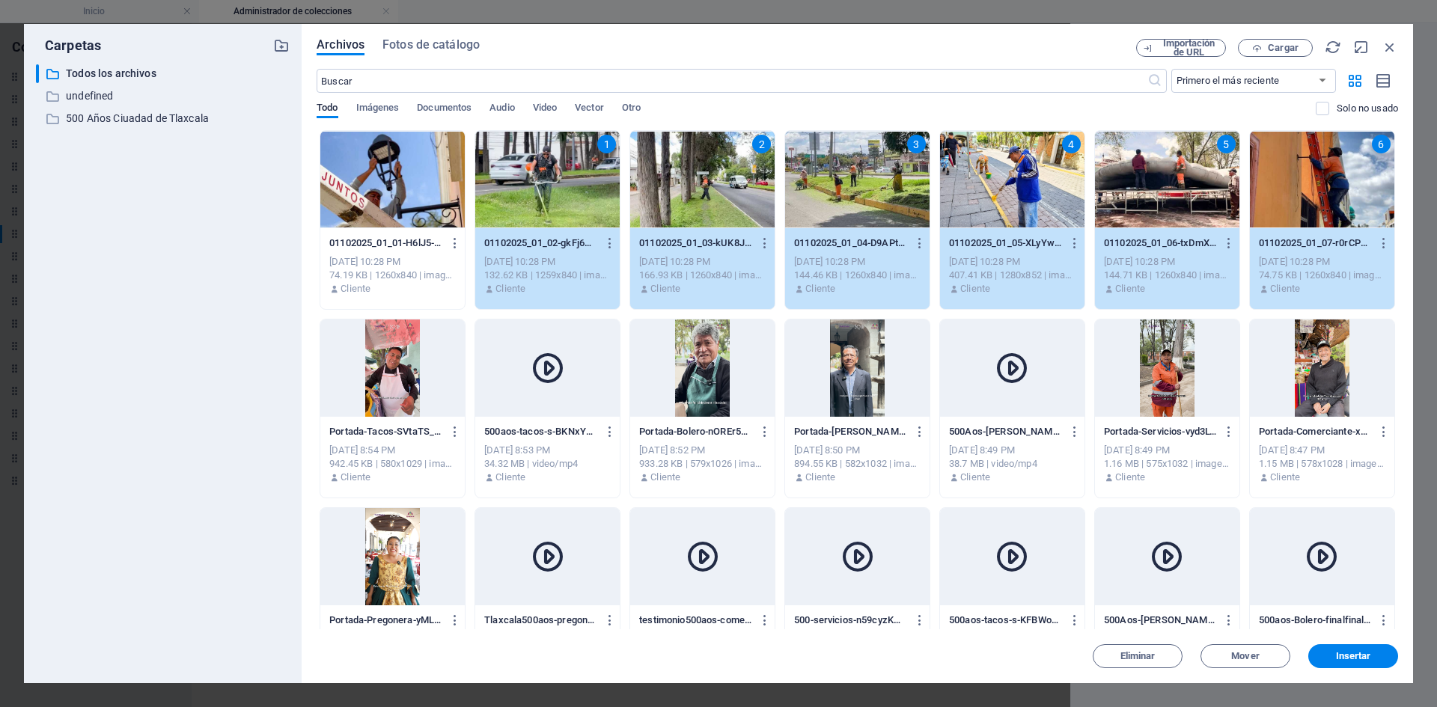
click at [384, 208] on div at bounding box center [392, 179] width 144 height 97
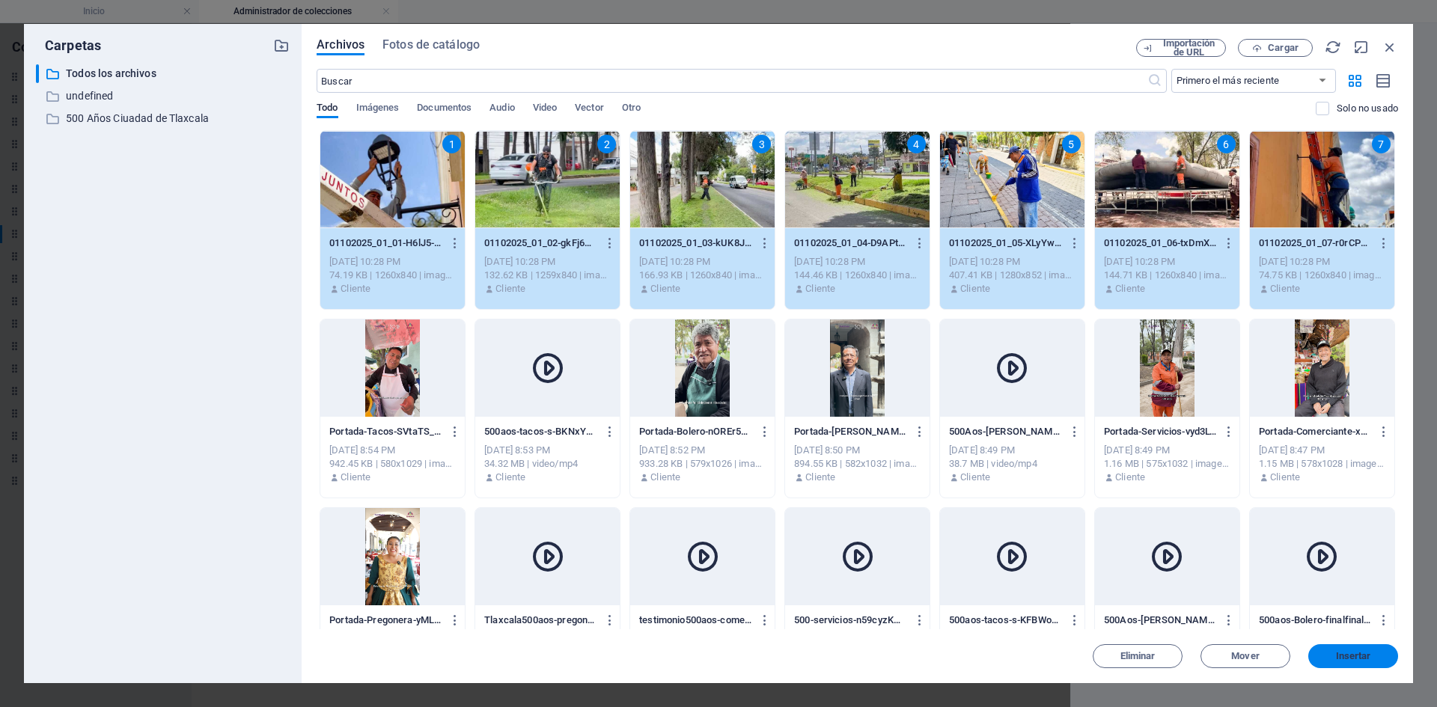
click at [1339, 655] on span "Insertar" at bounding box center [1353, 656] width 35 height 9
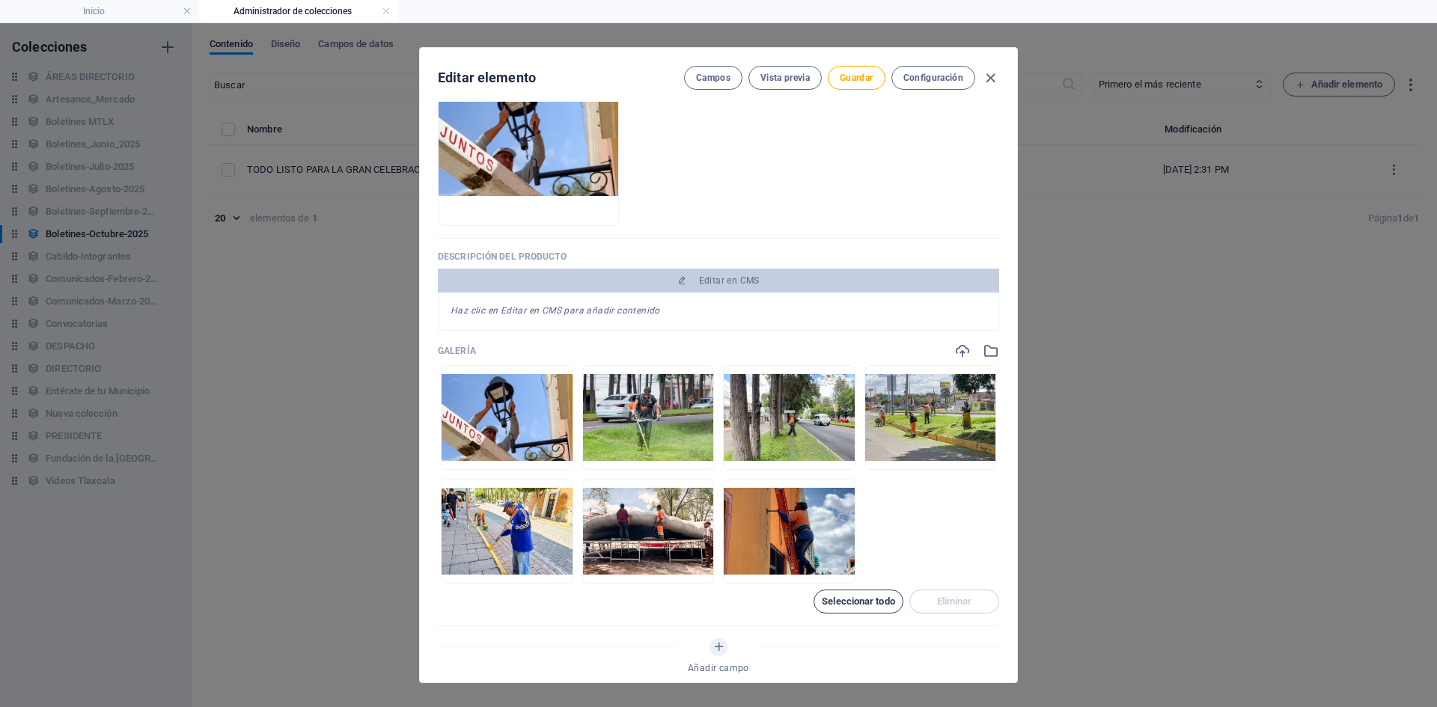
click at [839, 605] on span "Seleccionar todo" at bounding box center [858, 601] width 73 height 9
click at [839, 605] on span "Deseleccionar todo" at bounding box center [859, 602] width 76 height 18
click at [851, 72] on span "Guardar" at bounding box center [856, 78] width 33 height 12
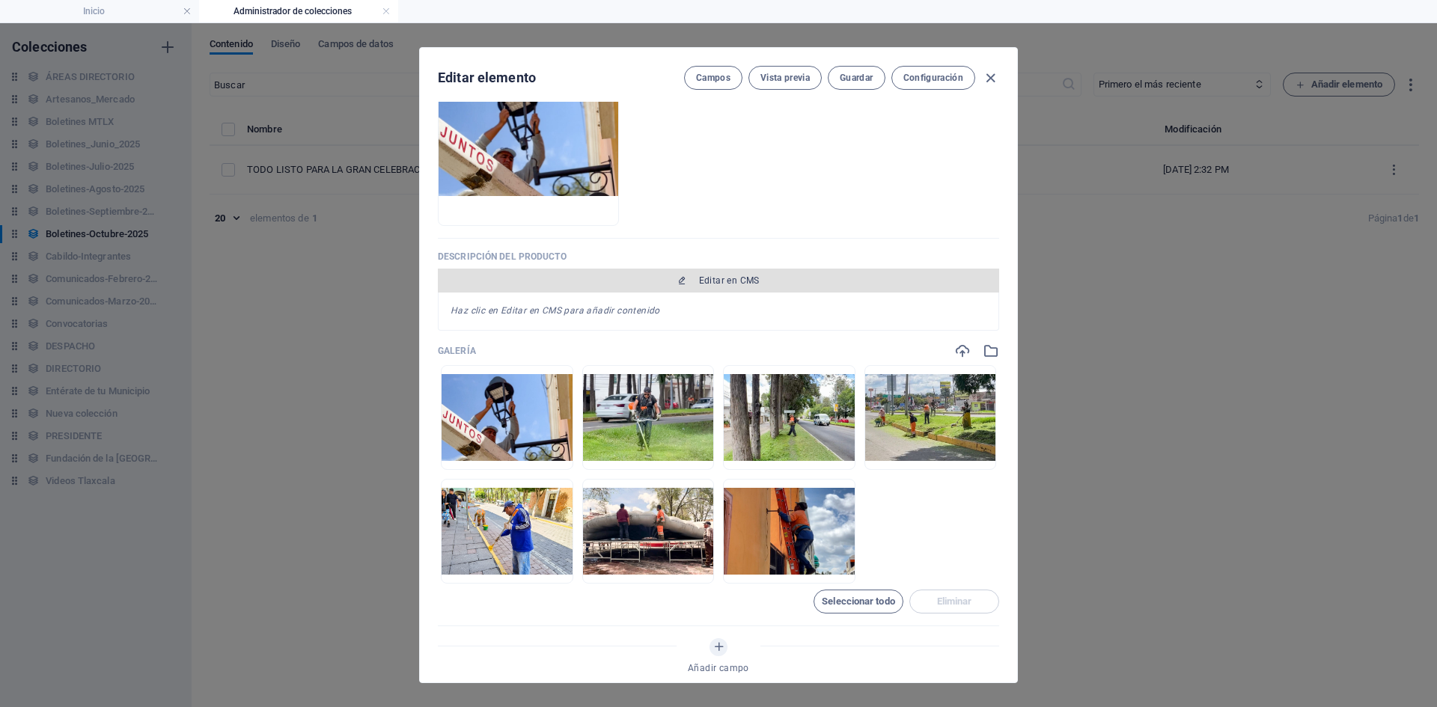
click at [740, 287] on button "Editar en CMS" at bounding box center [718, 281] width 561 height 24
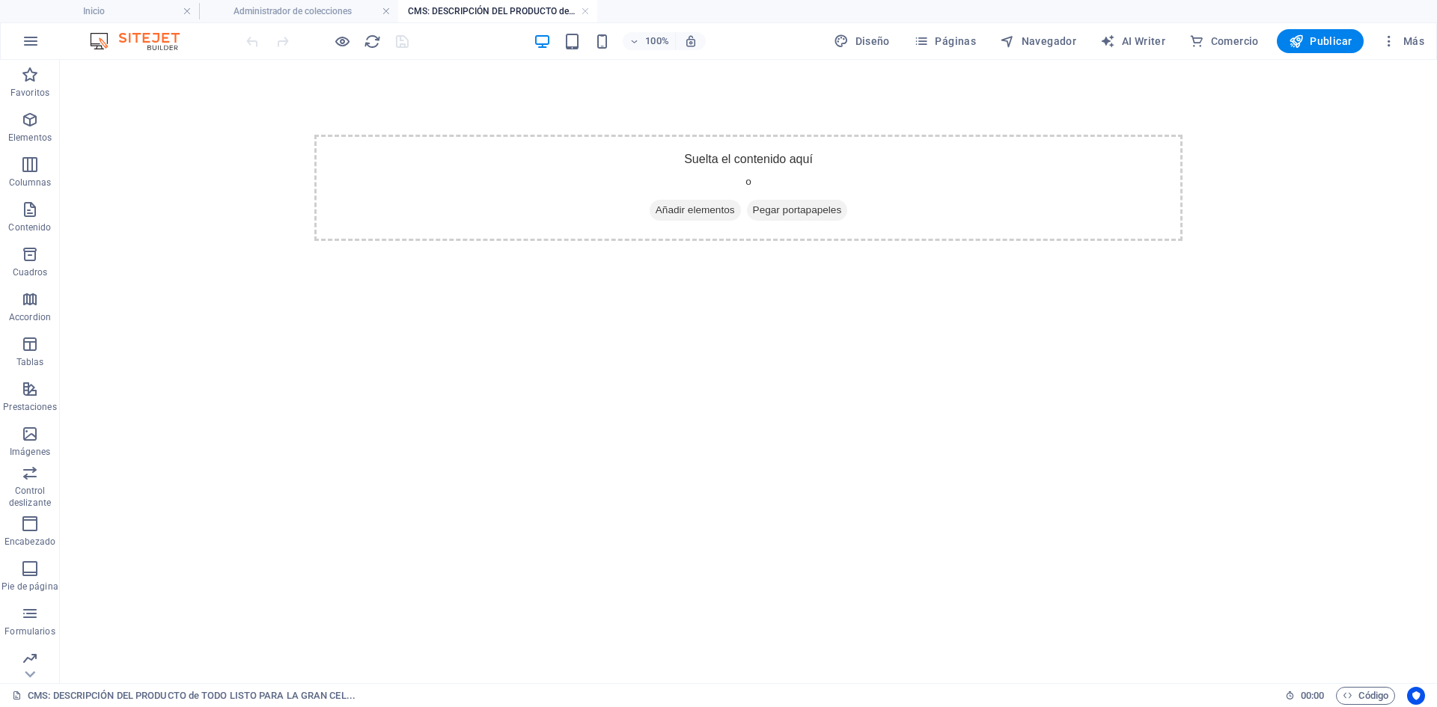
scroll to position [0, 0]
click at [707, 210] on span "Añadir elementos" at bounding box center [695, 210] width 91 height 21
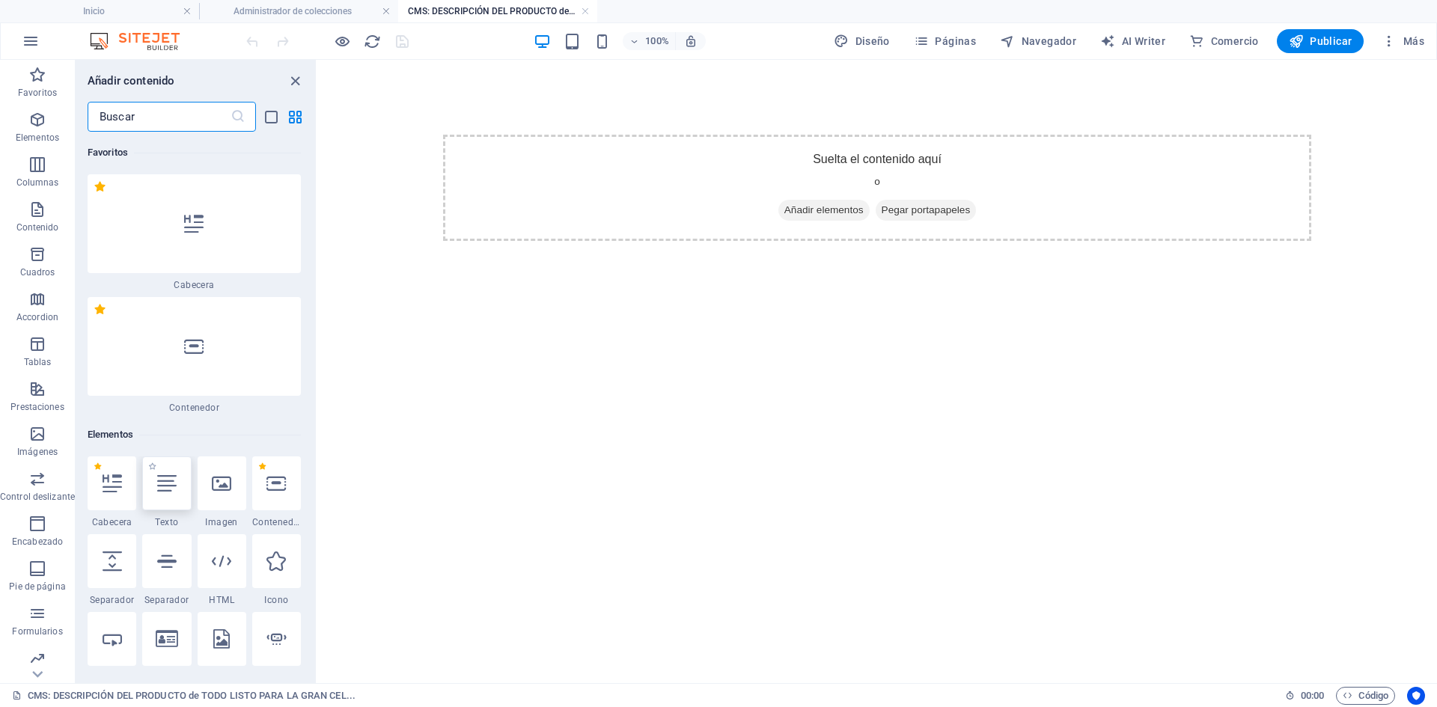
click at [177, 493] on div at bounding box center [166, 484] width 49 height 54
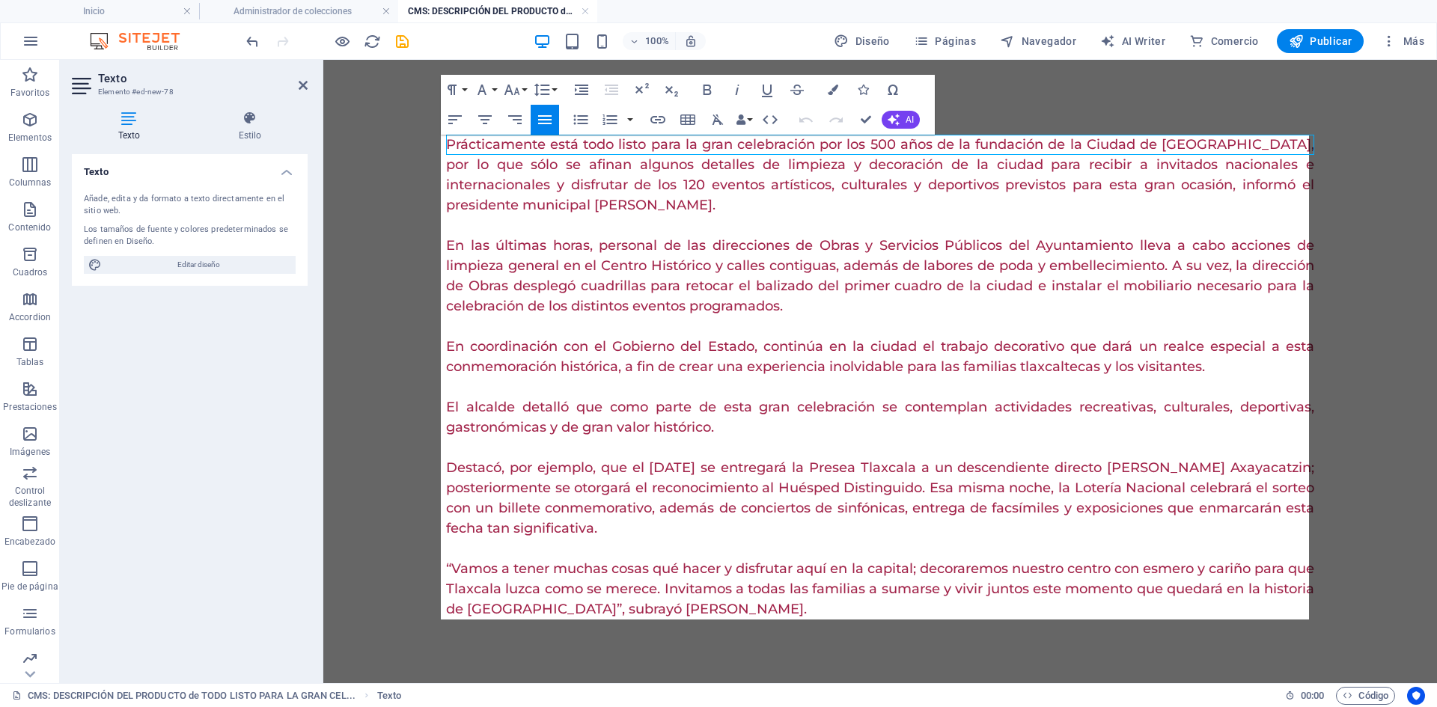
scroll to position [30413, 2]
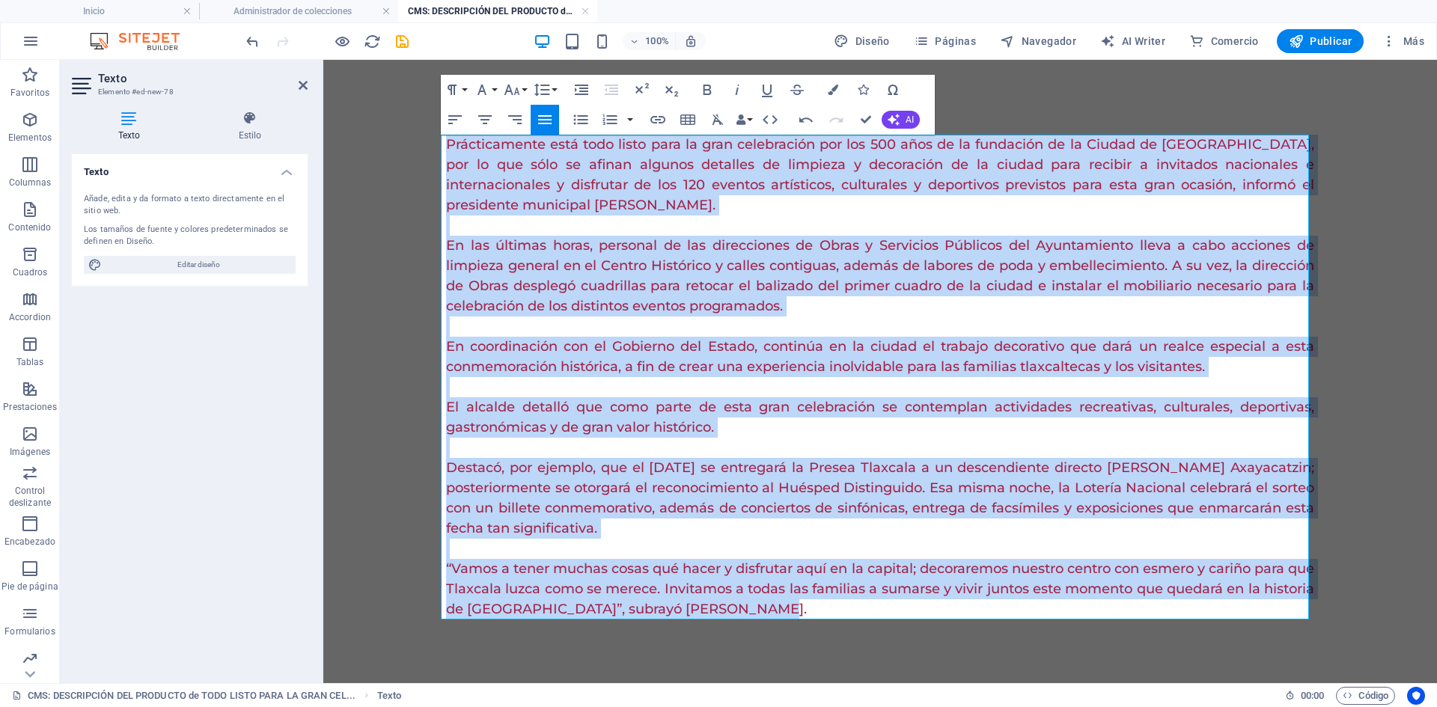
drag, startPoint x: 830, startPoint y: 606, endPoint x: 409, endPoint y: 143, distance: 625.4
click at [409, 143] on body "Prácticamente está todo listo para la gran celebración por los 500 años de la f…" at bounding box center [880, 377] width 1114 height 635
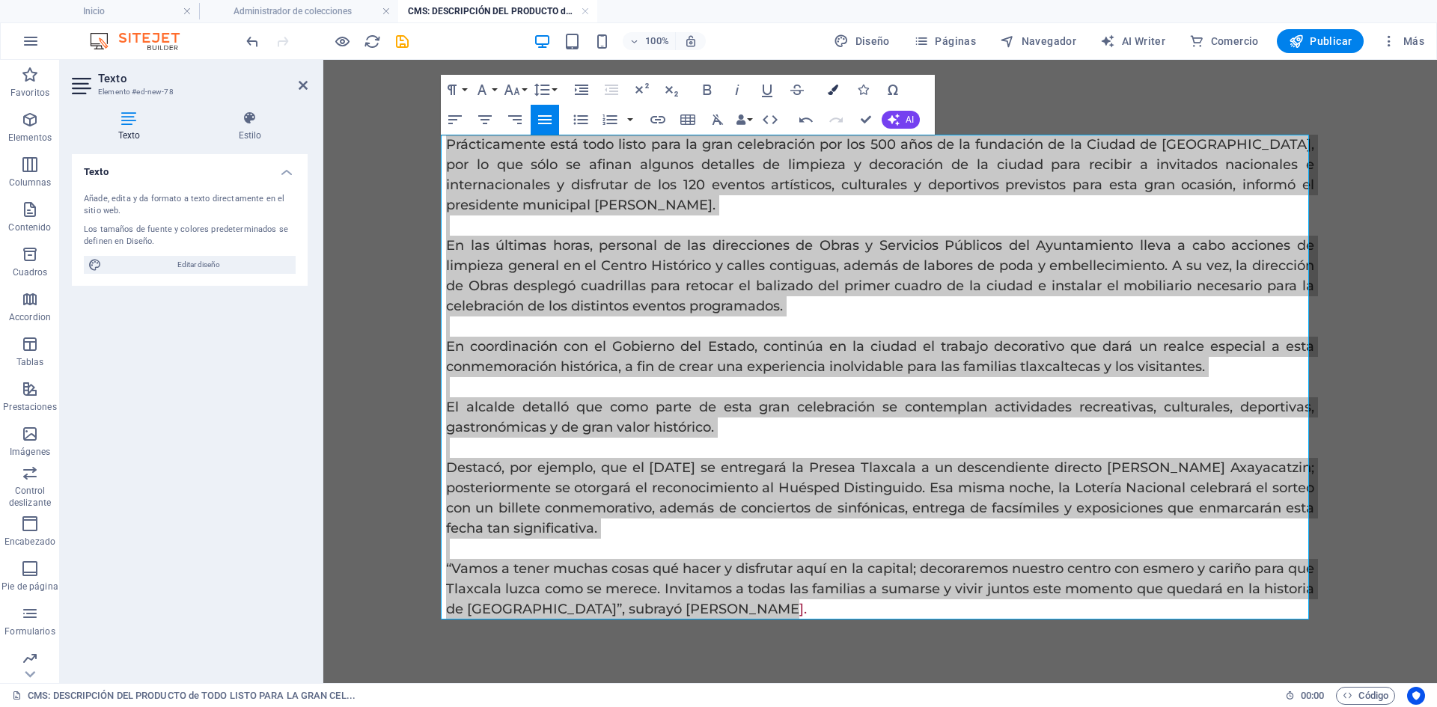
click at [835, 90] on icon "button" at bounding box center [833, 90] width 10 height 10
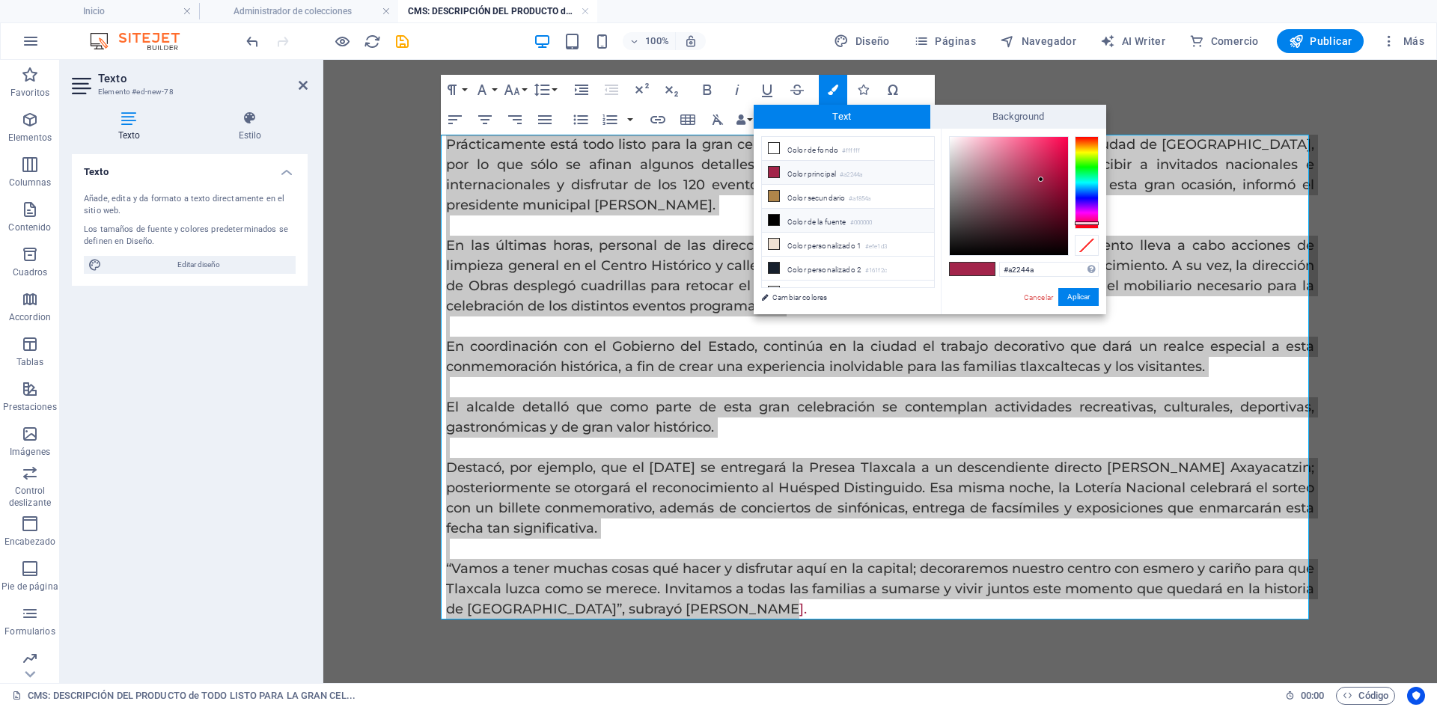
click at [828, 223] on li "Color de la fuente #000000" at bounding box center [848, 221] width 172 height 24
type input "#000000"
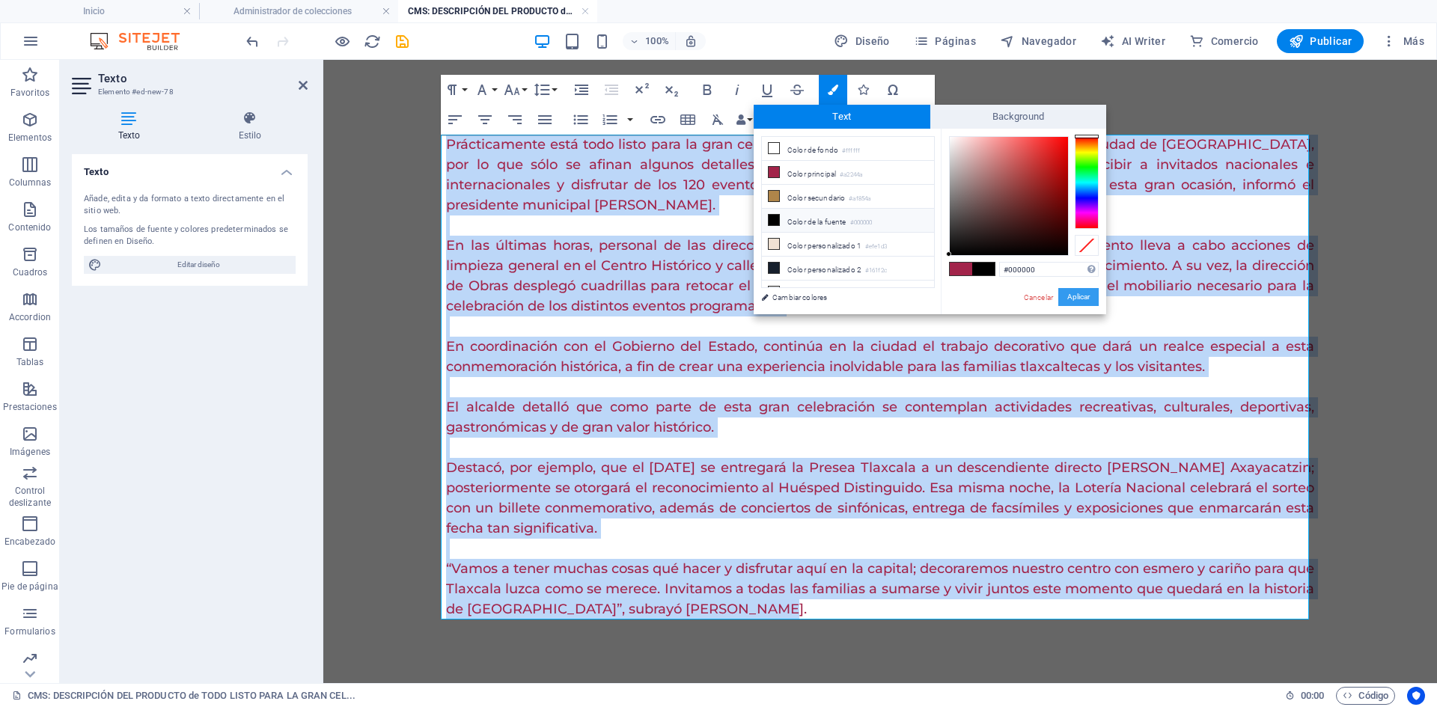
click at [1083, 301] on button "Aplicar" at bounding box center [1079, 297] width 40 height 18
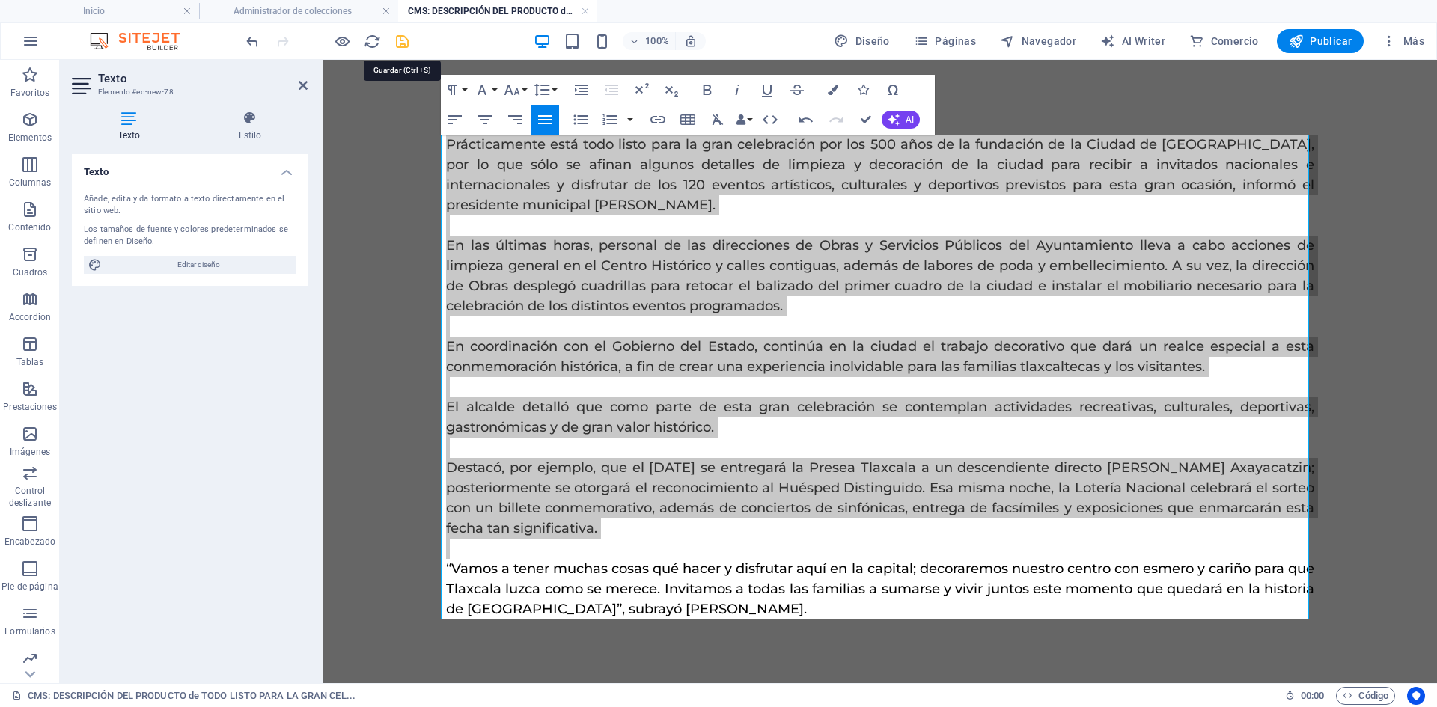
click at [398, 43] on icon "save" at bounding box center [402, 41] width 17 height 17
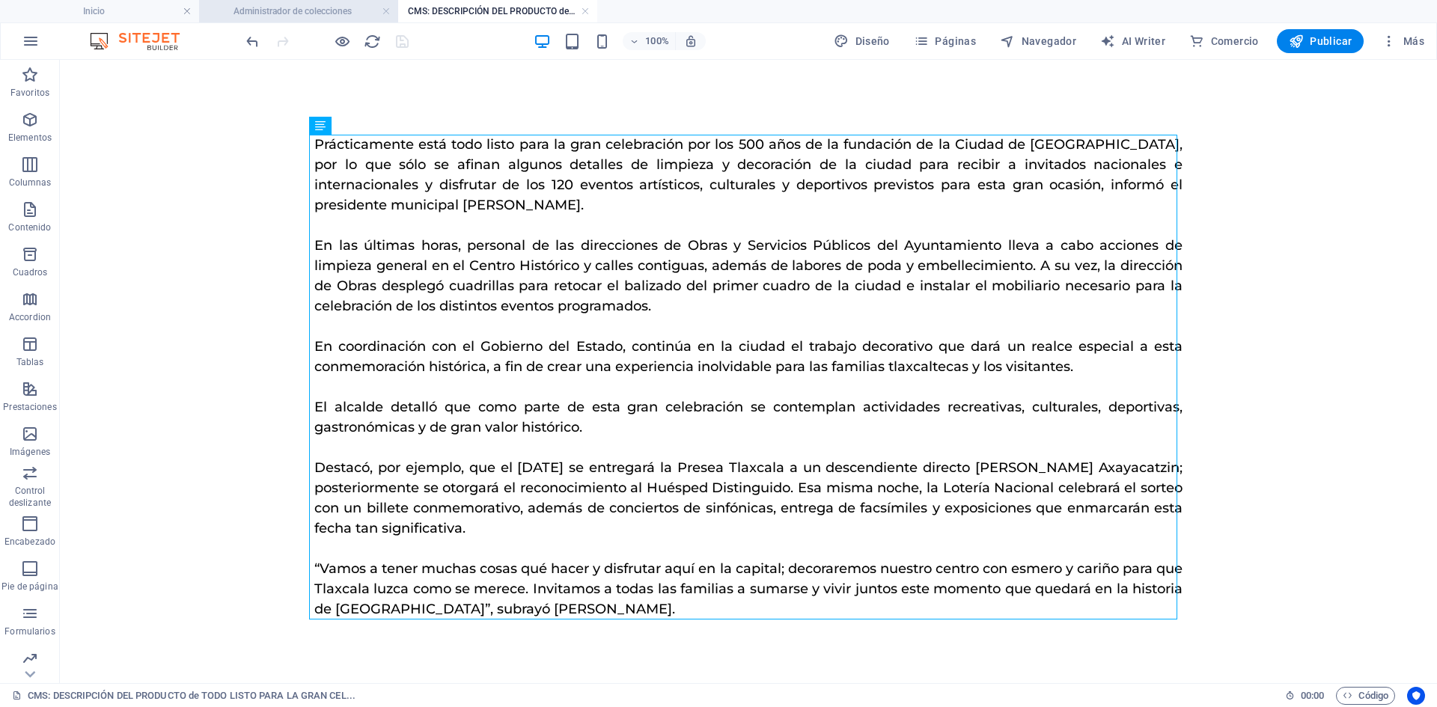
click at [365, 10] on h4 "Administrador de colecciones" at bounding box center [298, 11] width 199 height 16
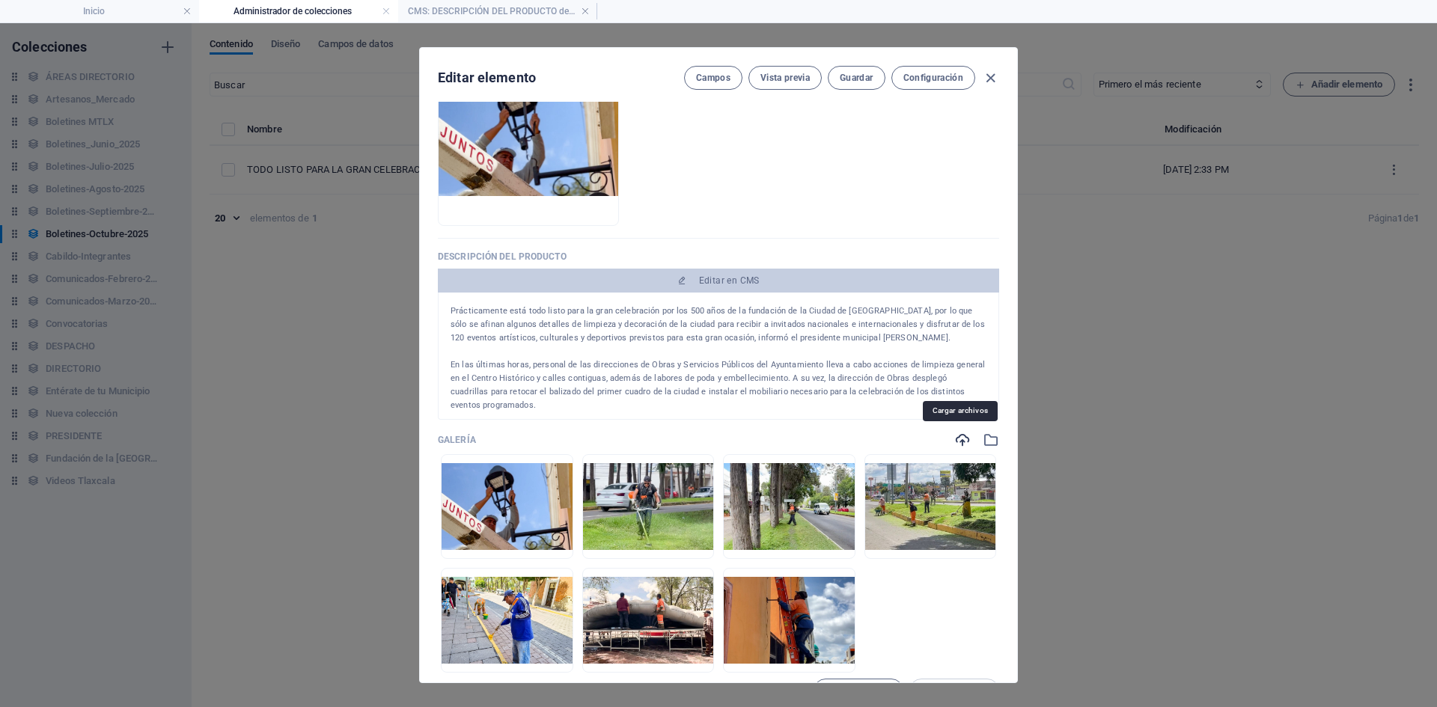
click at [959, 439] on icon "button" at bounding box center [963, 440] width 16 height 16
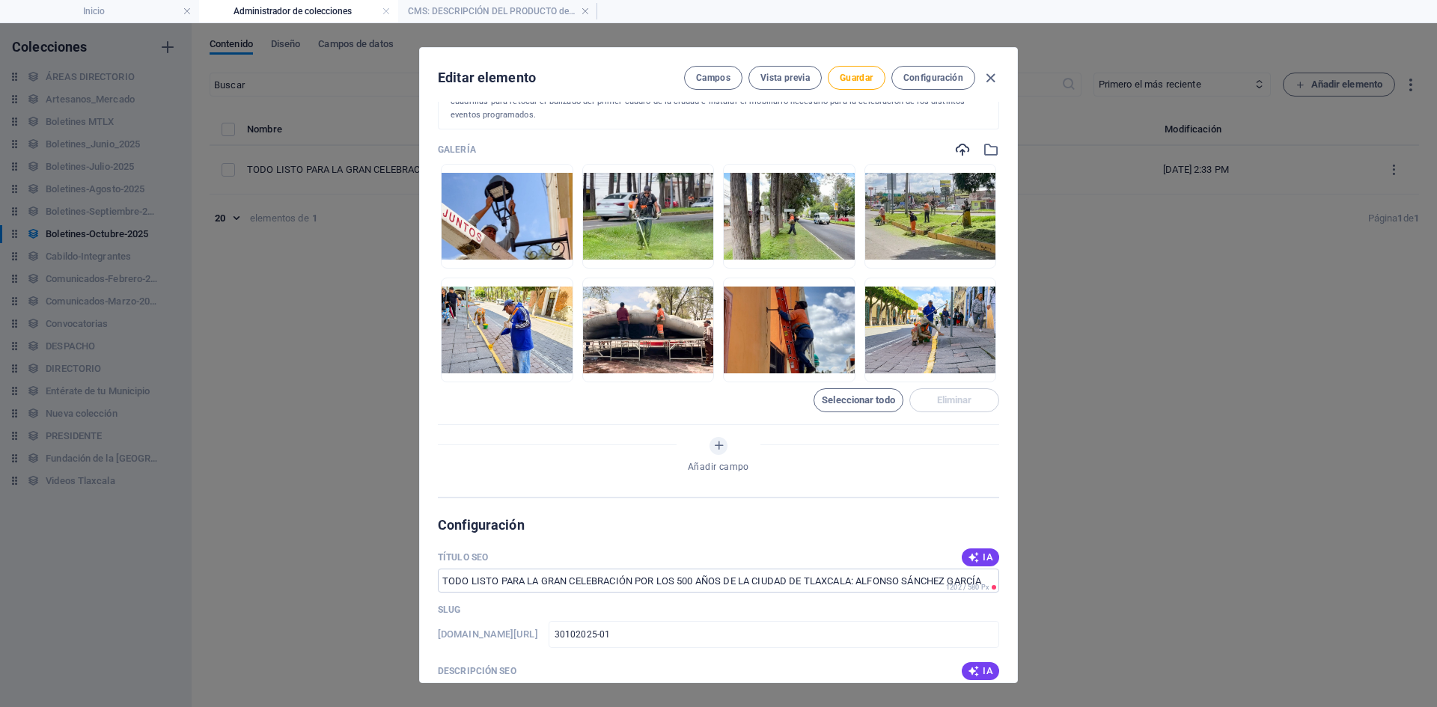
scroll to position [674, 0]
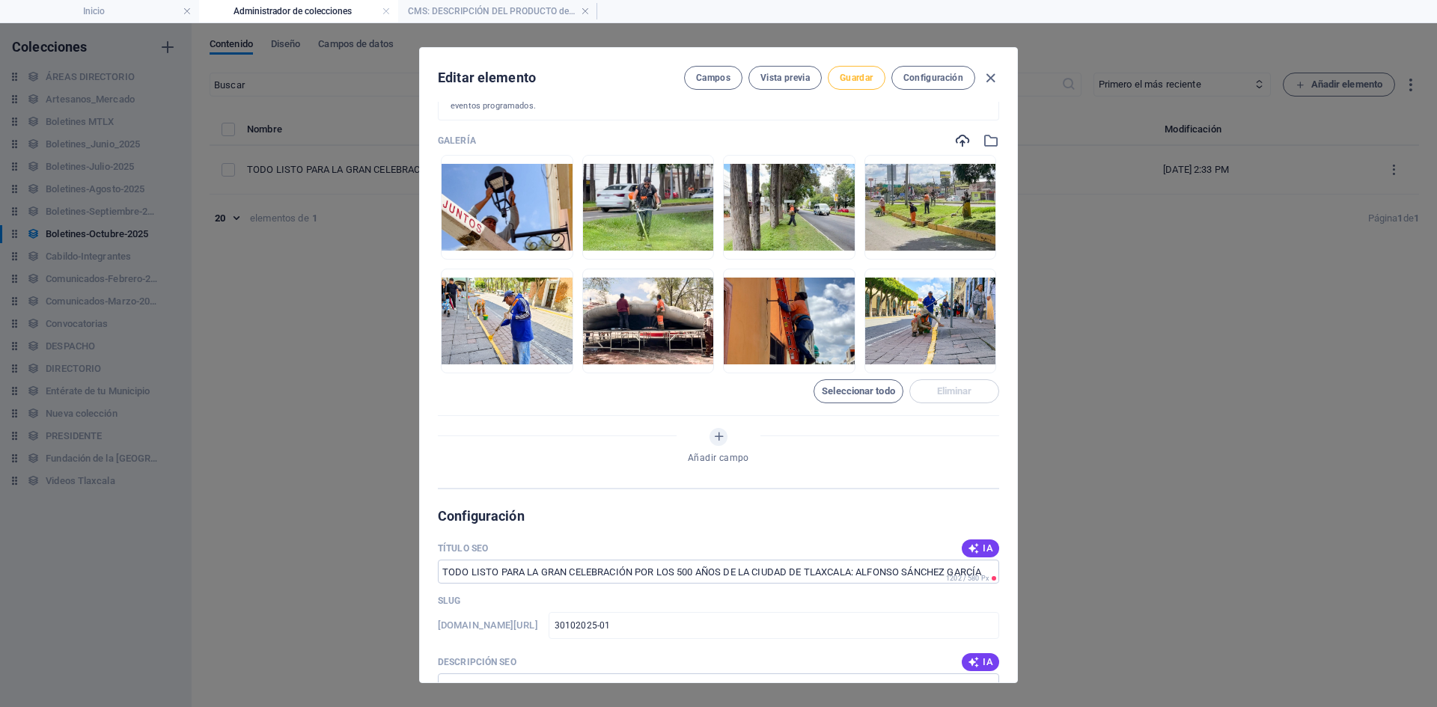
click at [866, 80] on span "Guardar" at bounding box center [856, 78] width 33 height 12
click at [991, 81] on icon "button" at bounding box center [990, 78] width 17 height 17
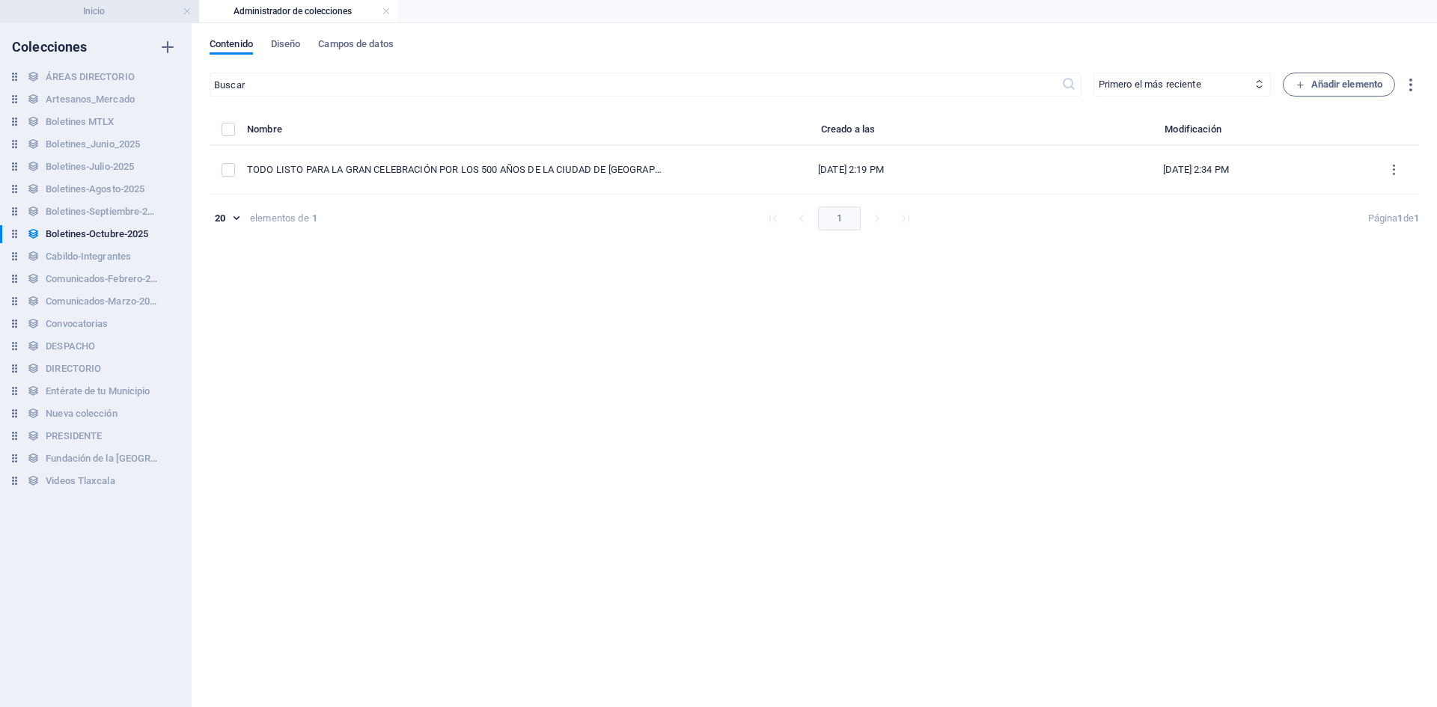
click at [115, 14] on h4 "Inicio" at bounding box center [99, 11] width 199 height 16
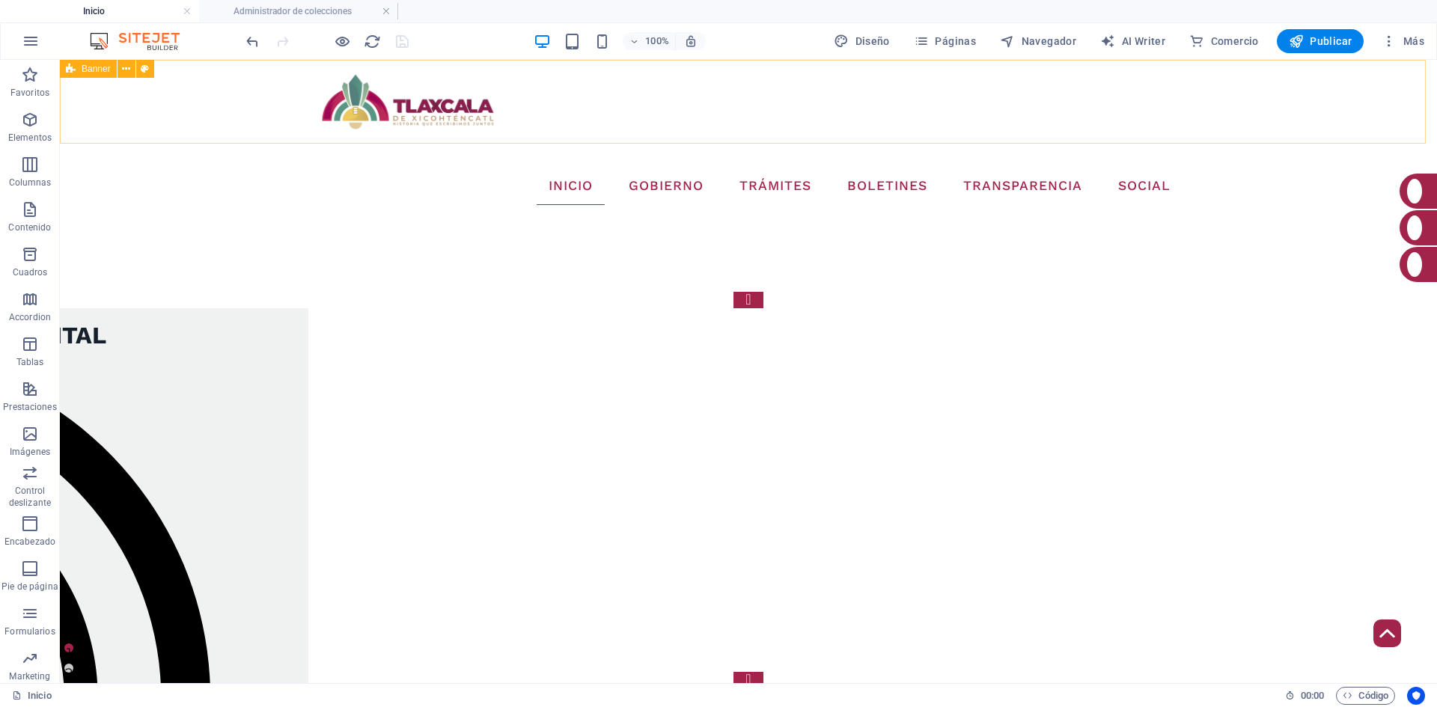
click at [151, 46] on img at bounding box center [142, 41] width 112 height 18
click at [156, 45] on img at bounding box center [142, 41] width 112 height 18
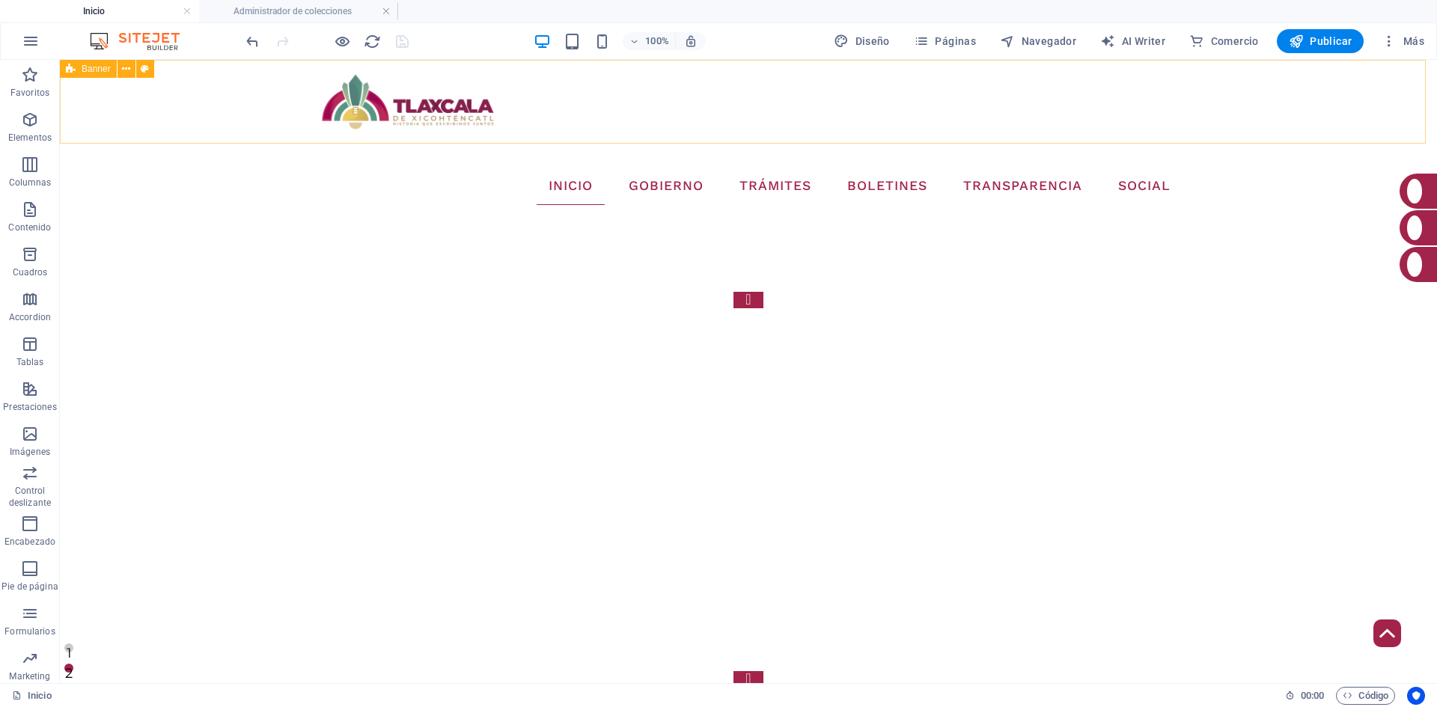
click at [156, 45] on img at bounding box center [142, 41] width 112 height 18
click at [1303, 34] on icon "button" at bounding box center [1296, 41] width 15 height 15
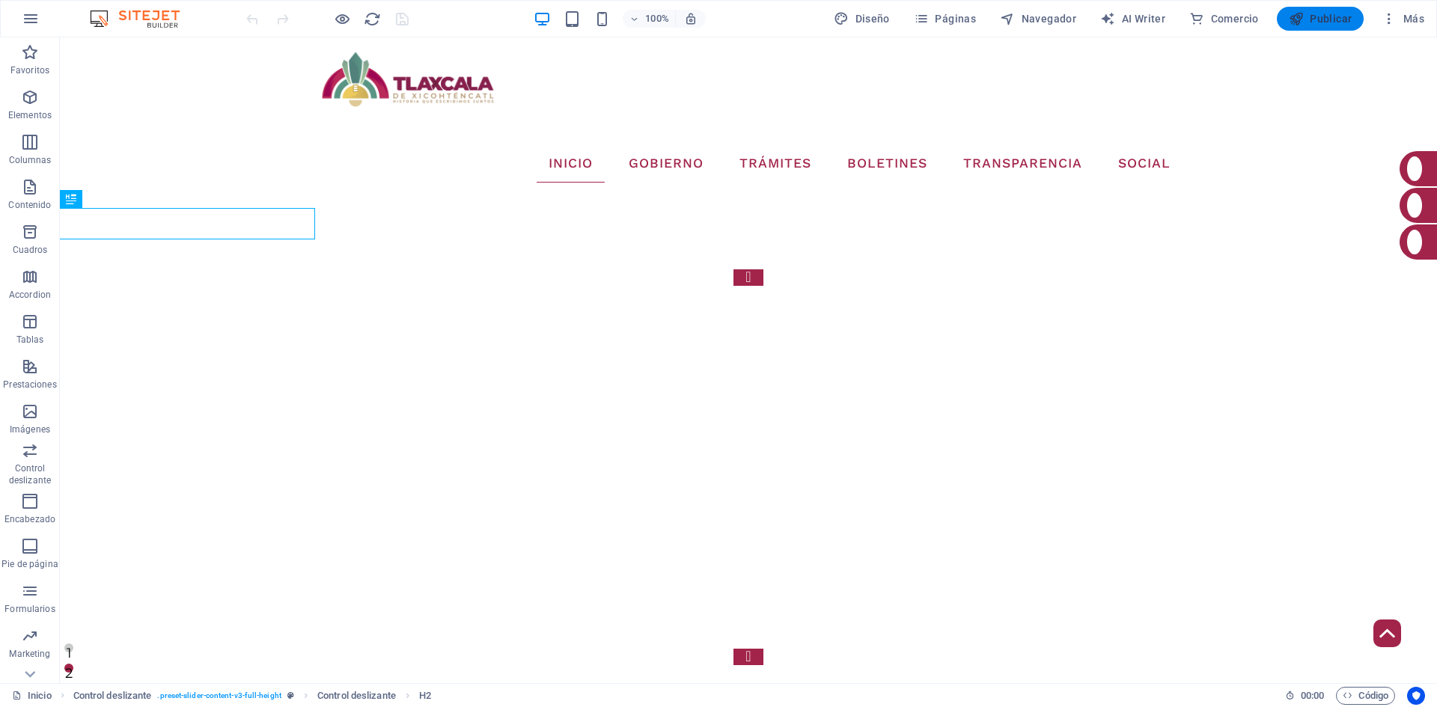
click at [1353, 17] on button "Publicar" at bounding box center [1321, 19] width 88 height 24
